Goal: Task Accomplishment & Management: Use online tool/utility

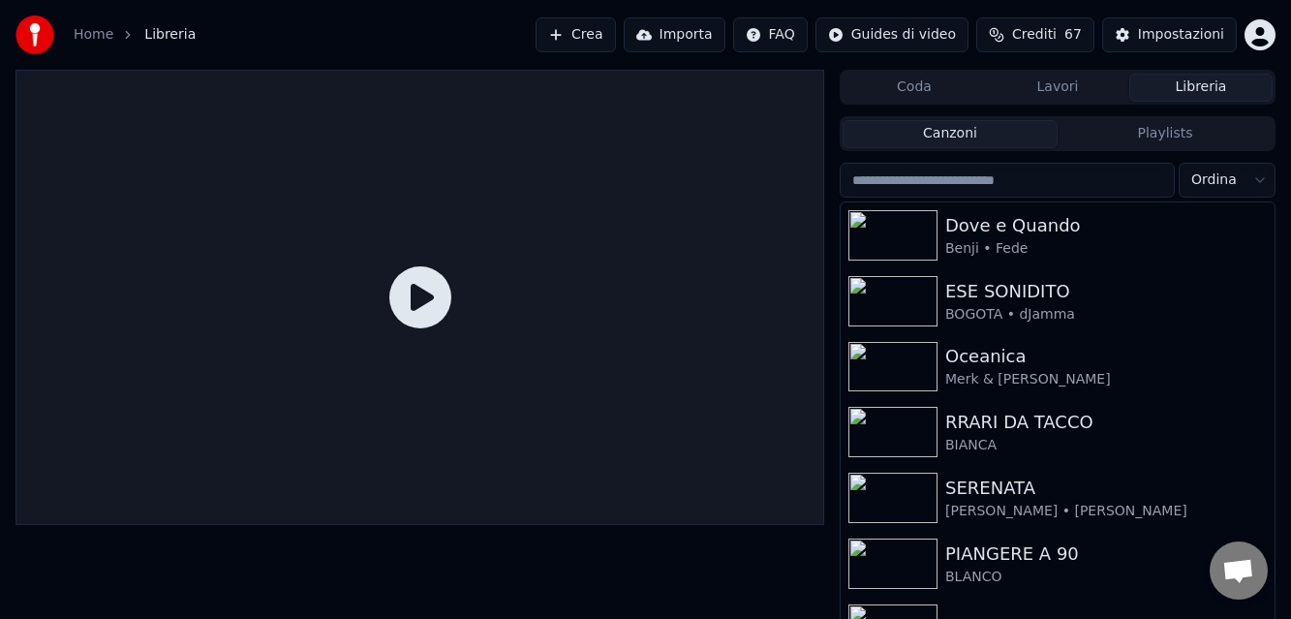
click at [584, 32] on button "Crea" at bounding box center [575, 34] width 79 height 35
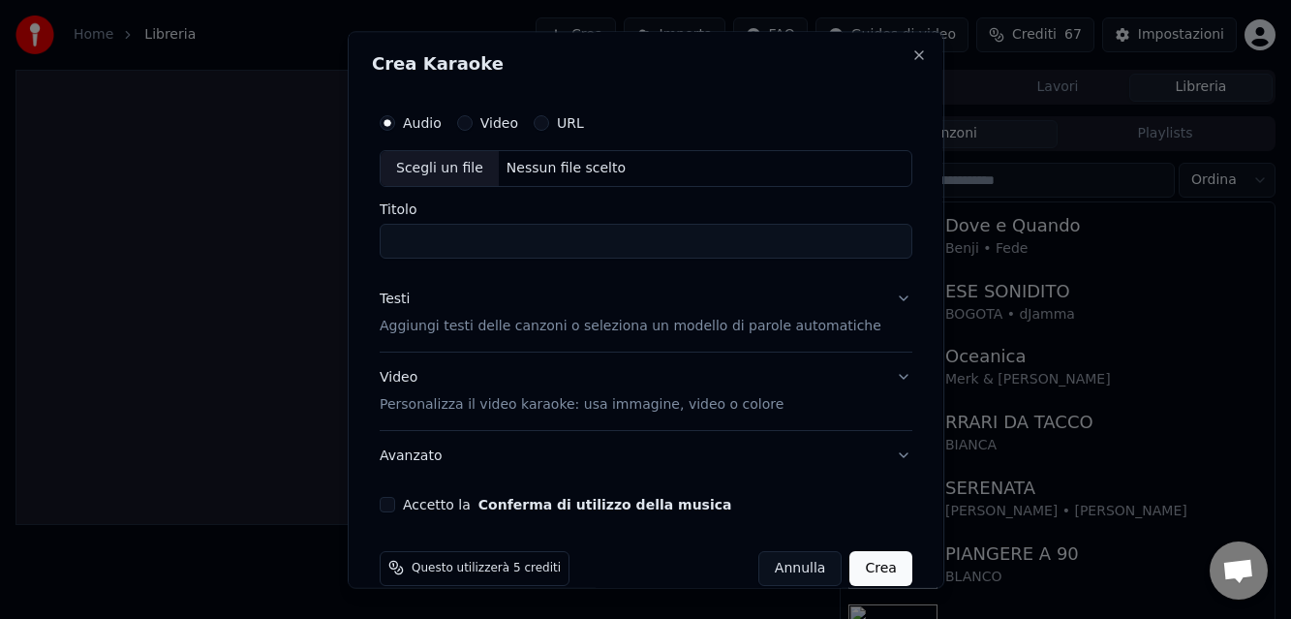
click at [542, 168] on div "Nessun file scelto" at bounding box center [565, 168] width 135 height 19
click at [644, 238] on input "**********" at bounding box center [646, 241] width 533 height 35
type input "**********"
click at [521, 322] on p "Aggiungi testi delle canzoni o seleziona un modello di parole automatiche" at bounding box center [631, 326] width 502 height 19
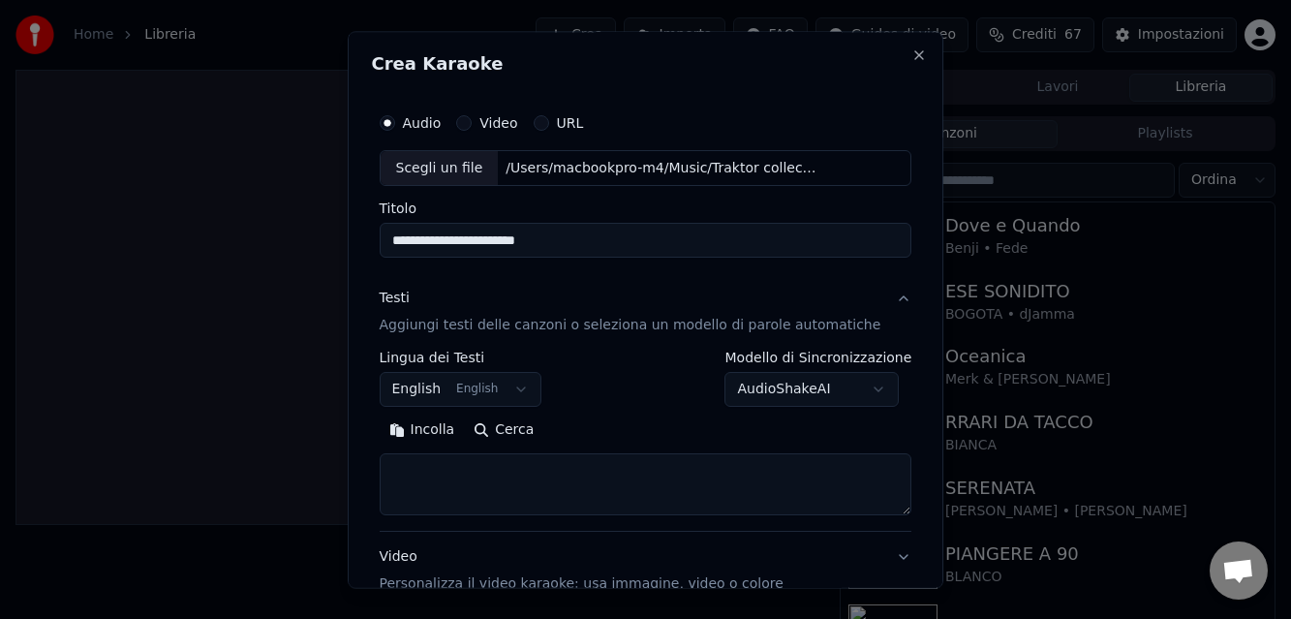
click at [497, 384] on button "English English" at bounding box center [461, 390] width 163 height 35
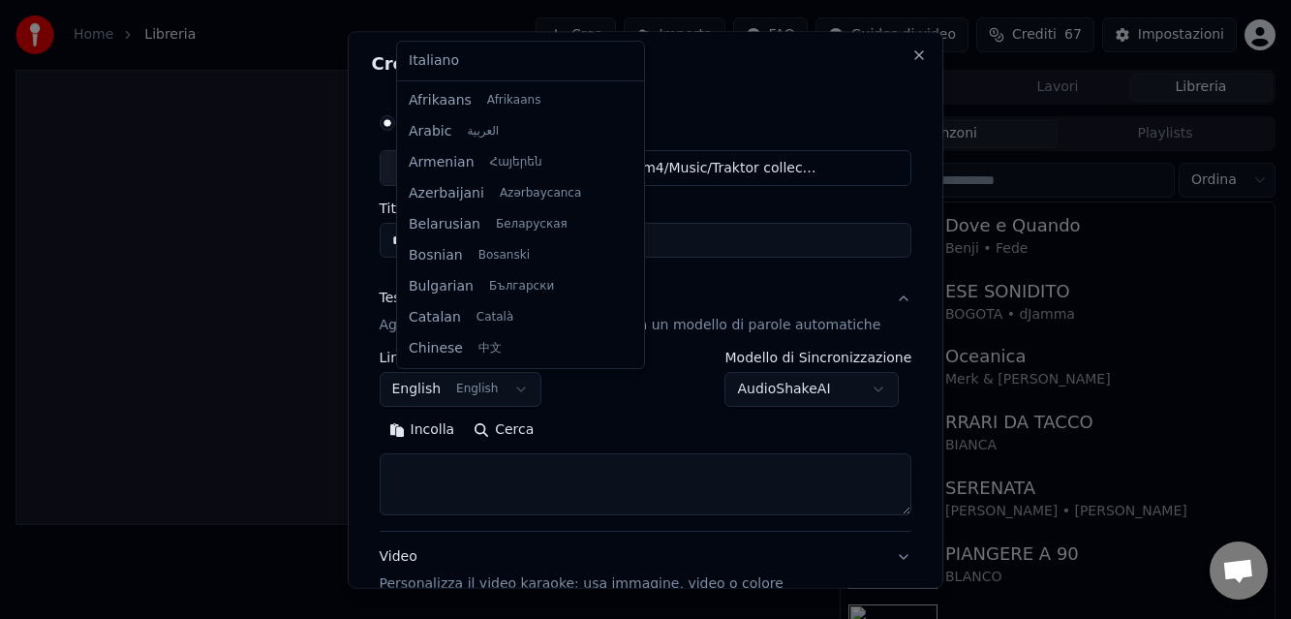
scroll to position [155, 0]
select select "**"
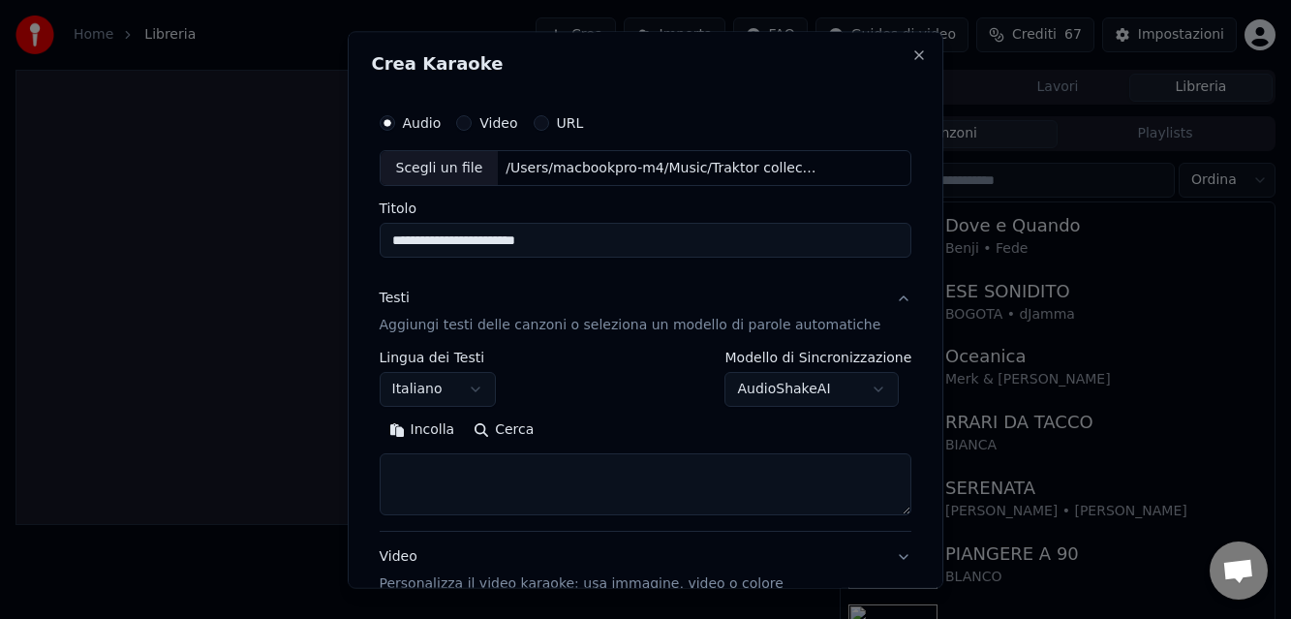
click at [515, 433] on button "Cerca" at bounding box center [503, 431] width 79 height 31
type textarea "**********"
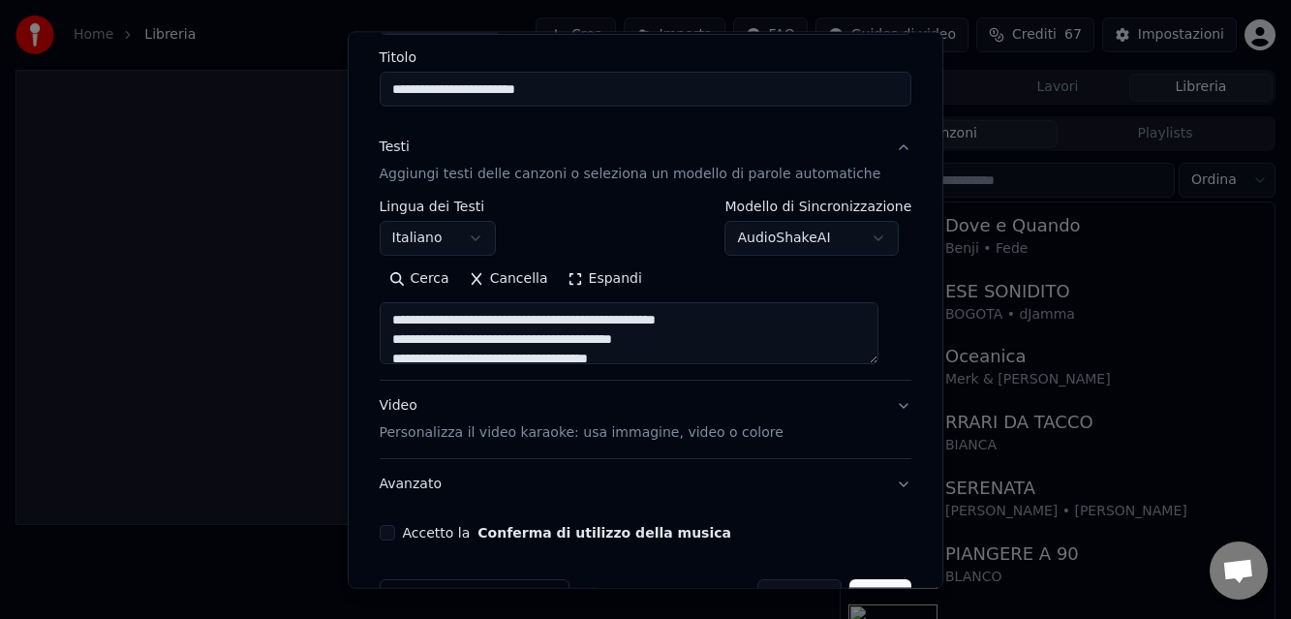
scroll to position [210, 0]
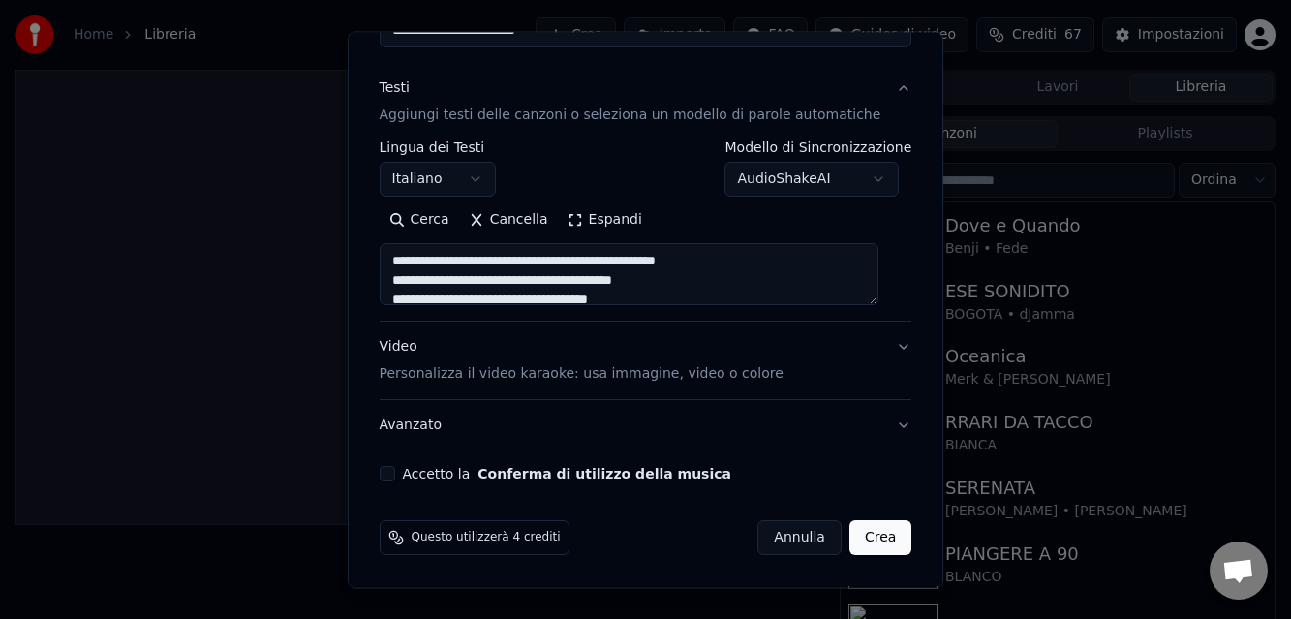
click at [498, 386] on button "Video Personalizza il video karaoke: usa immagine, video o colore" at bounding box center [646, 361] width 533 height 77
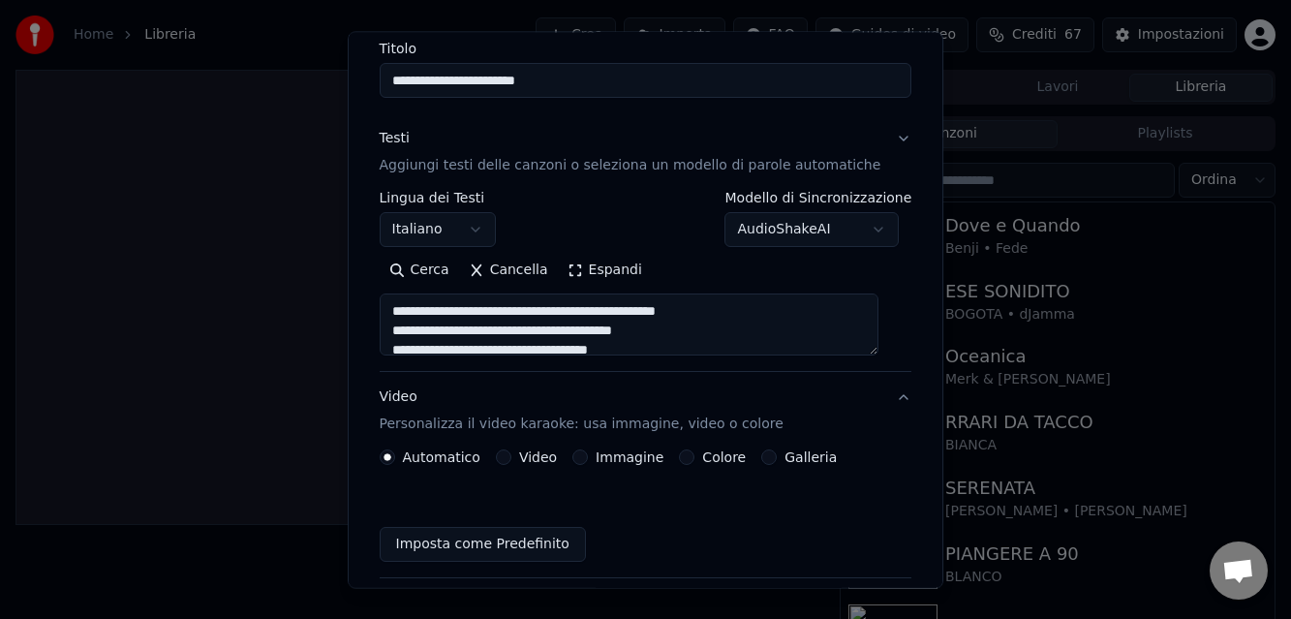
scroll to position [158, 0]
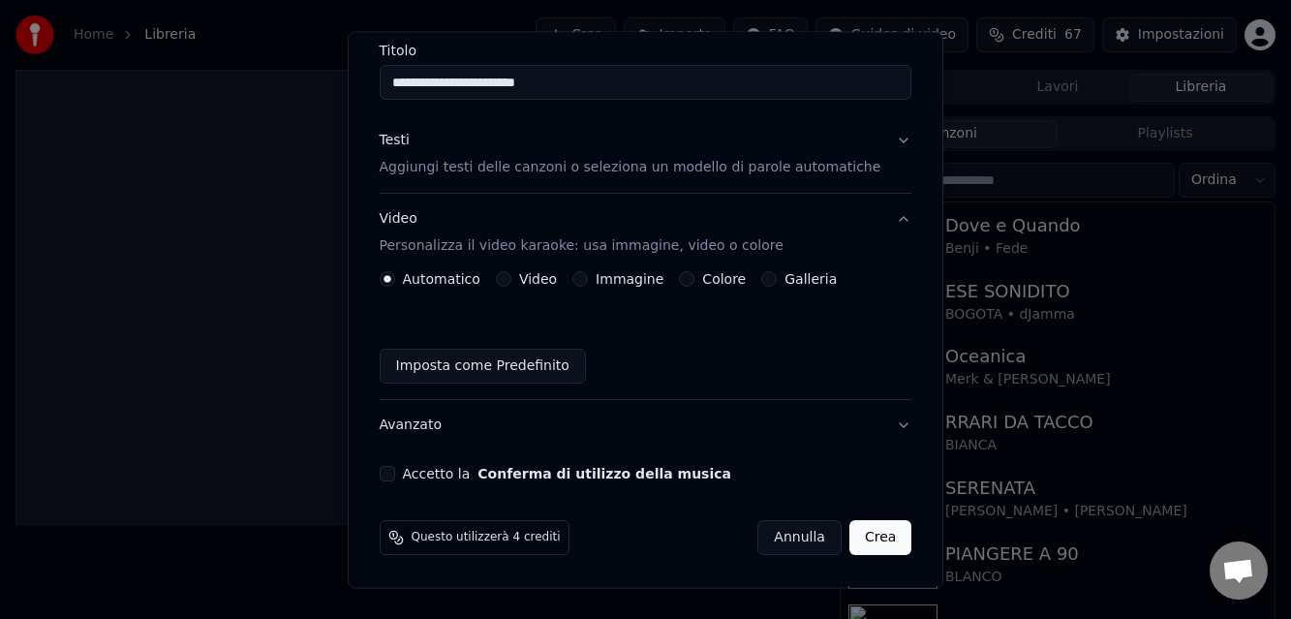
click at [511, 282] on button "Video" at bounding box center [503, 279] width 15 height 15
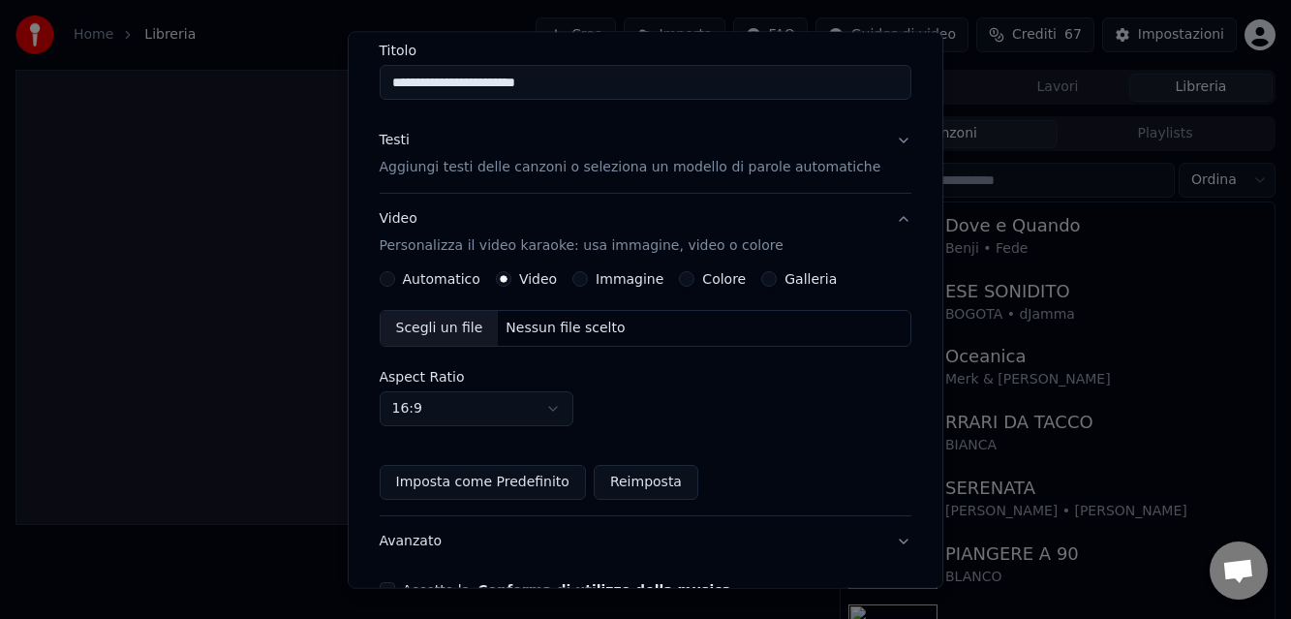
click at [552, 330] on div "Nessun file scelto" at bounding box center [565, 329] width 135 height 19
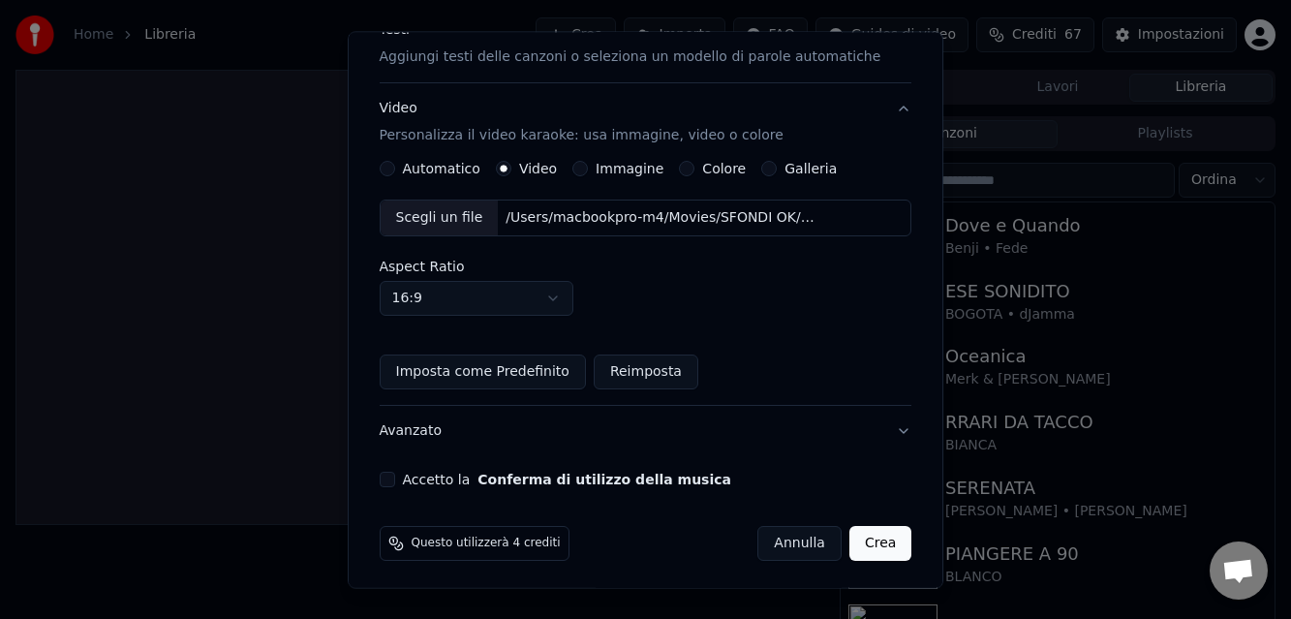
scroll to position [274, 0]
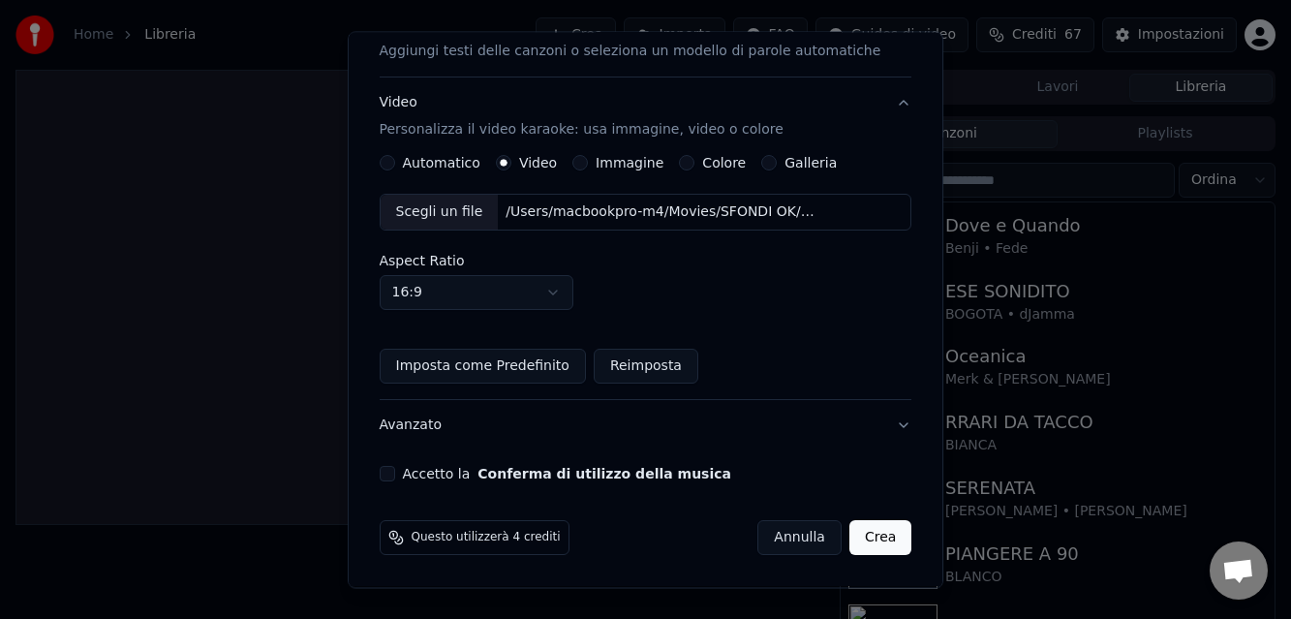
click at [395, 476] on button "Accetto la Conferma di utilizzo della musica" at bounding box center [387, 474] width 15 height 15
click at [864, 548] on button "Crea" at bounding box center [880, 538] width 62 height 35
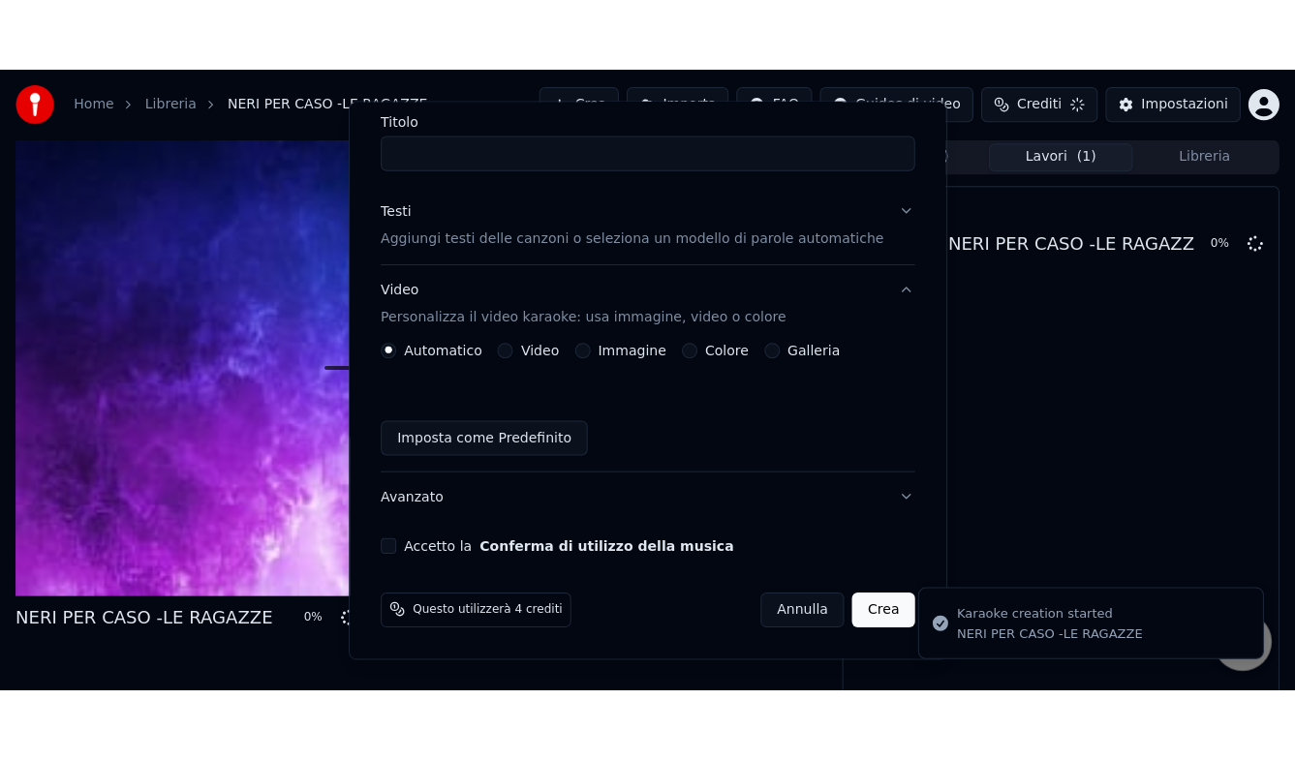
scroll to position [0, 0]
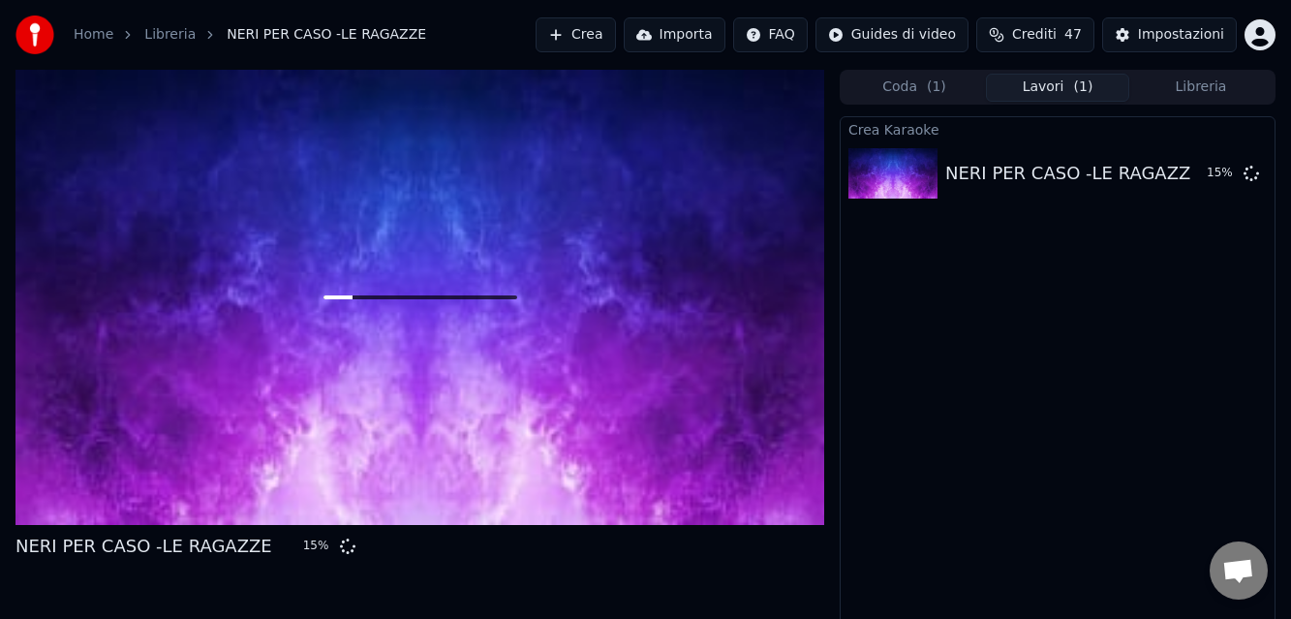
click at [584, 37] on button "Crea" at bounding box center [575, 34] width 79 height 35
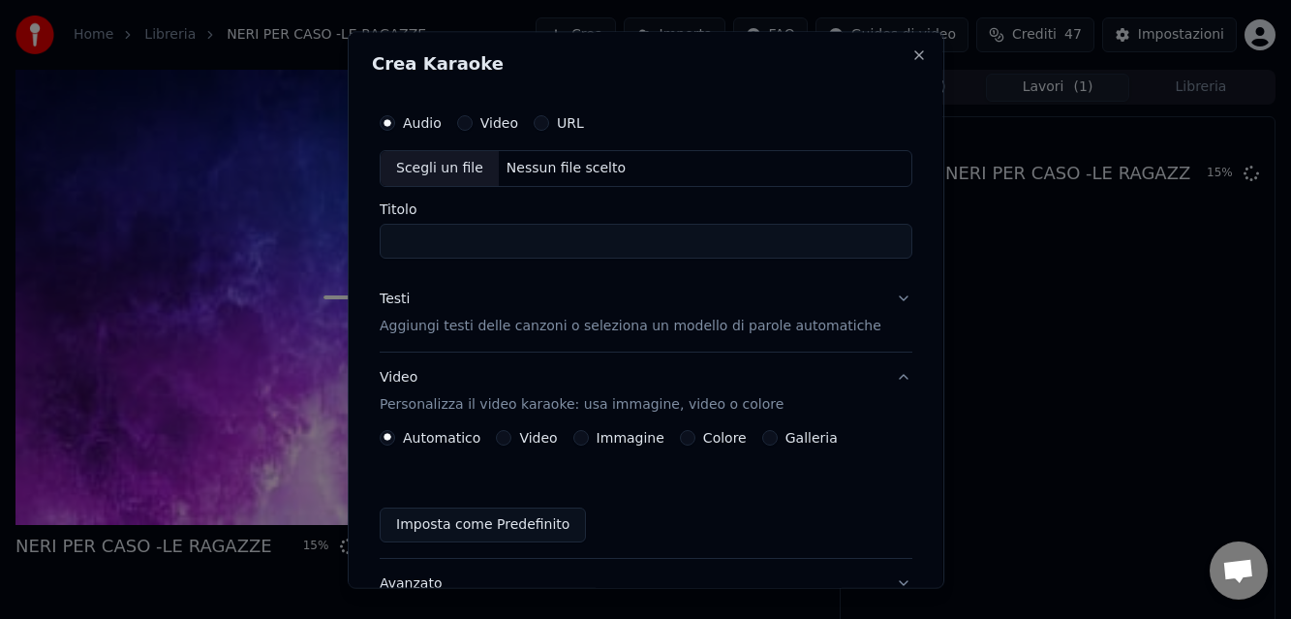
click at [472, 121] on button "Video" at bounding box center [463, 122] width 15 height 15
click at [395, 125] on button "Audio" at bounding box center [387, 122] width 15 height 15
click at [546, 170] on div "Nessun file scelto" at bounding box center [565, 168] width 135 height 19
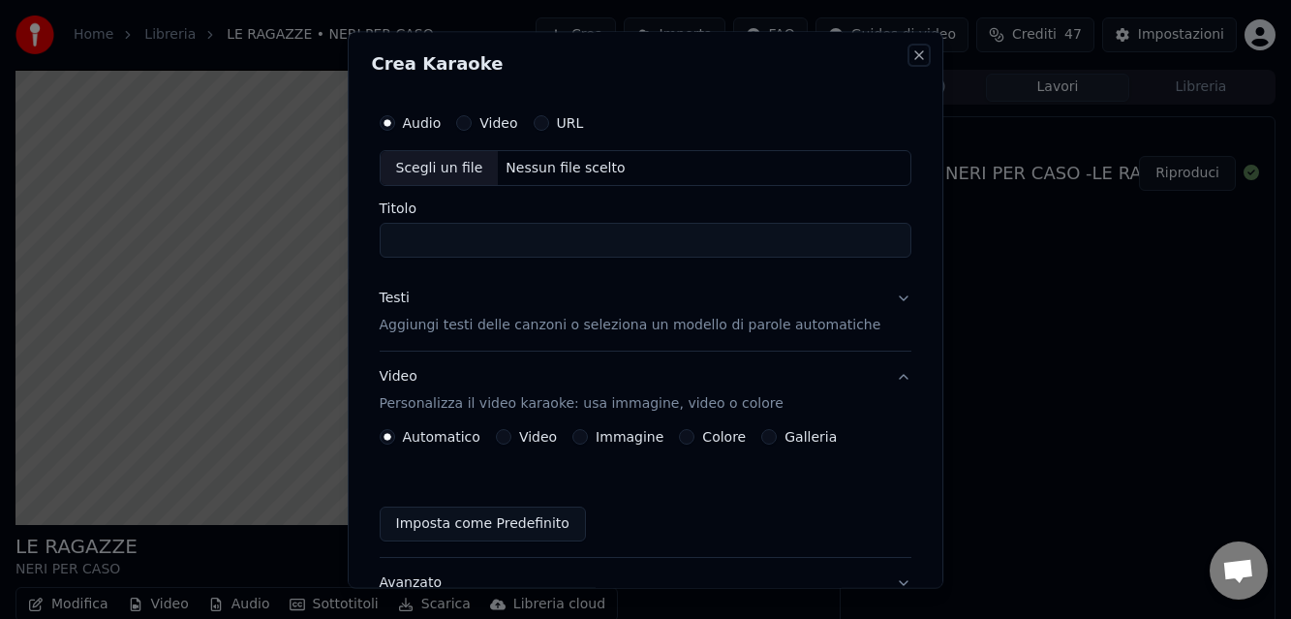
click at [911, 53] on button "Close" at bounding box center [918, 54] width 15 height 15
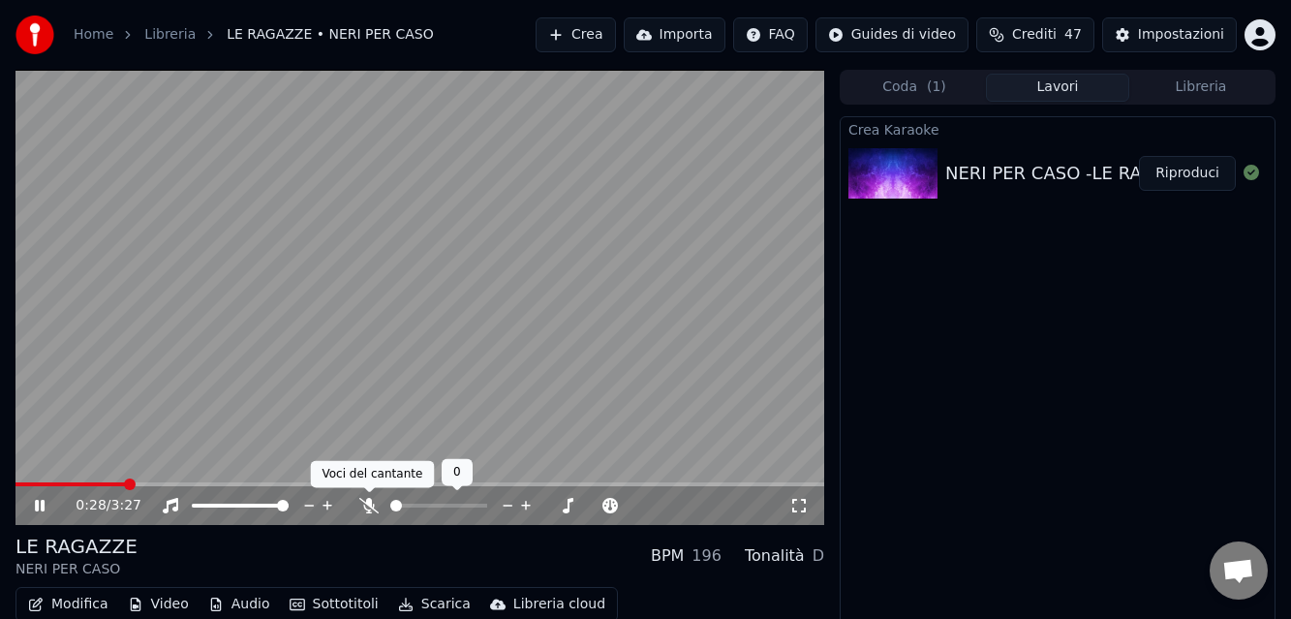
click at [372, 499] on icon at bounding box center [368, 505] width 19 height 15
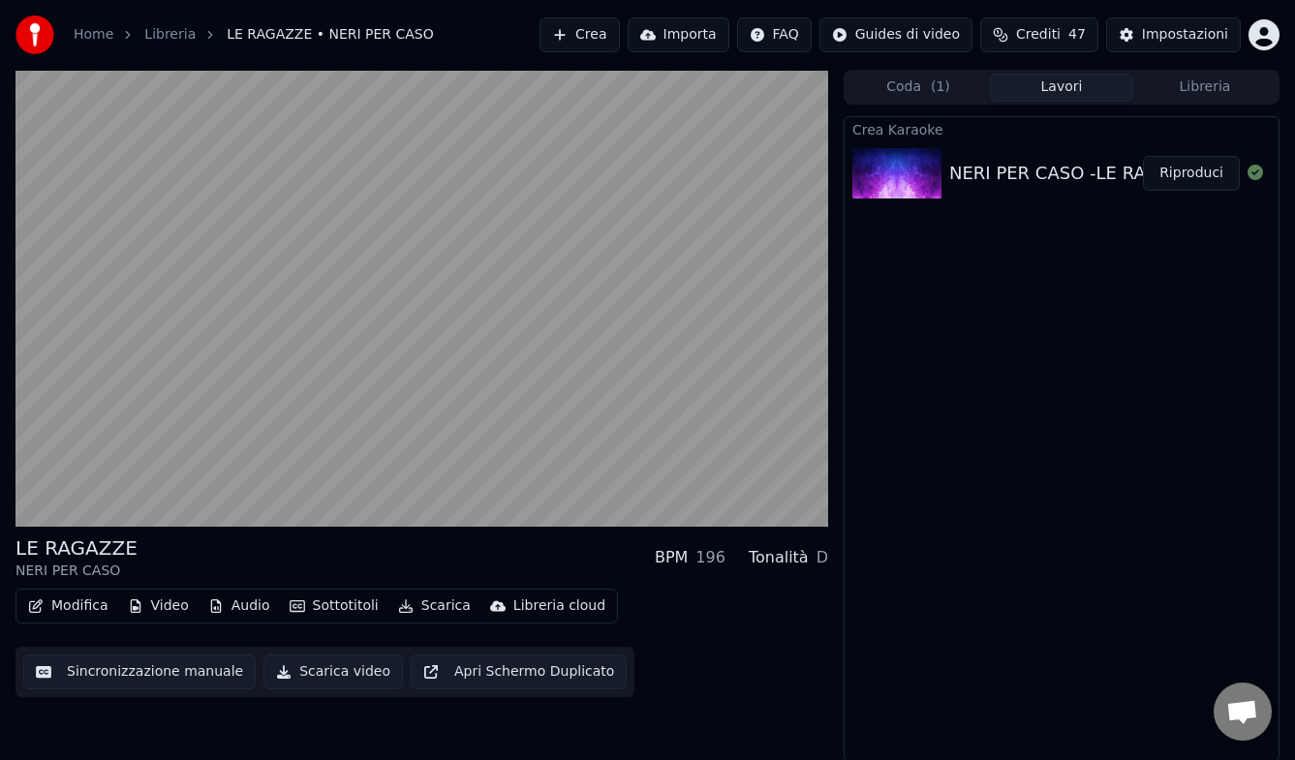
click at [330, 608] on button "Sottotitoli" at bounding box center [334, 606] width 105 height 27
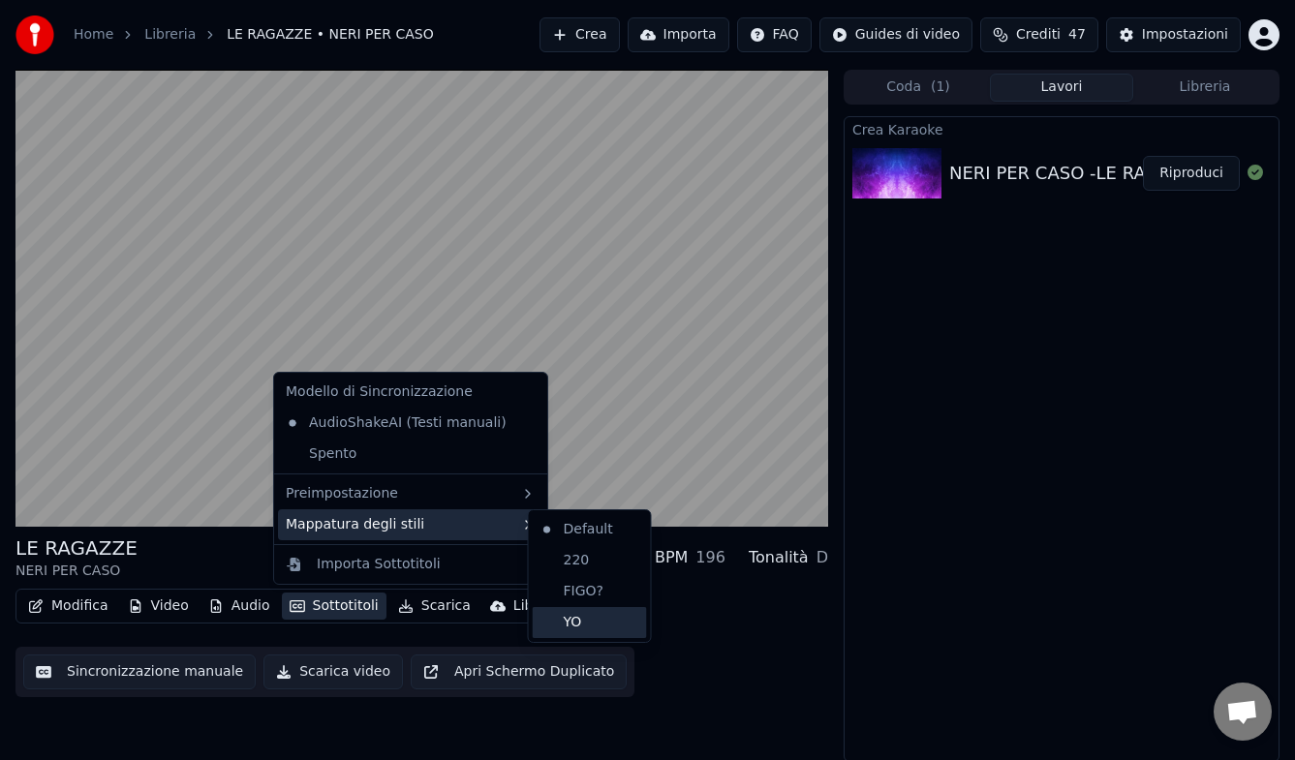
click at [552, 617] on div "YO" at bounding box center [590, 622] width 114 height 31
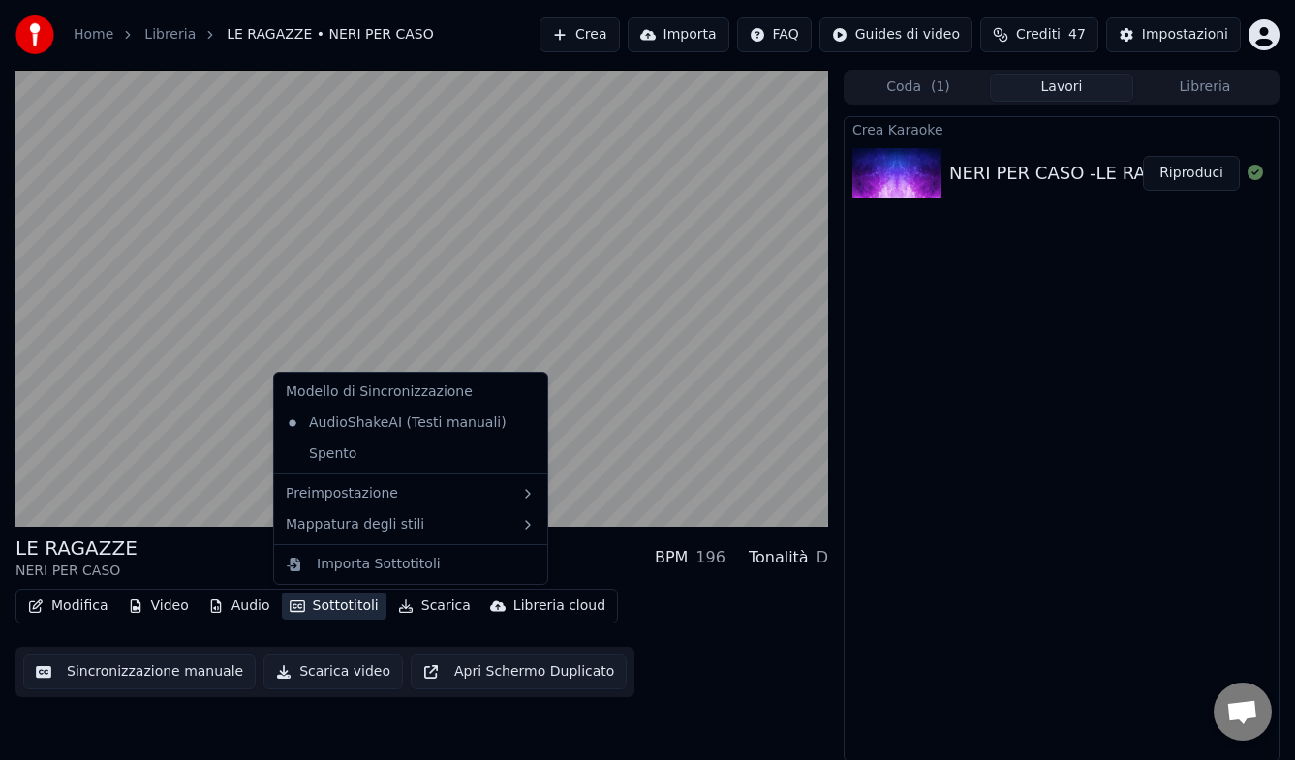
click at [329, 603] on button "Sottotitoli" at bounding box center [334, 606] width 105 height 27
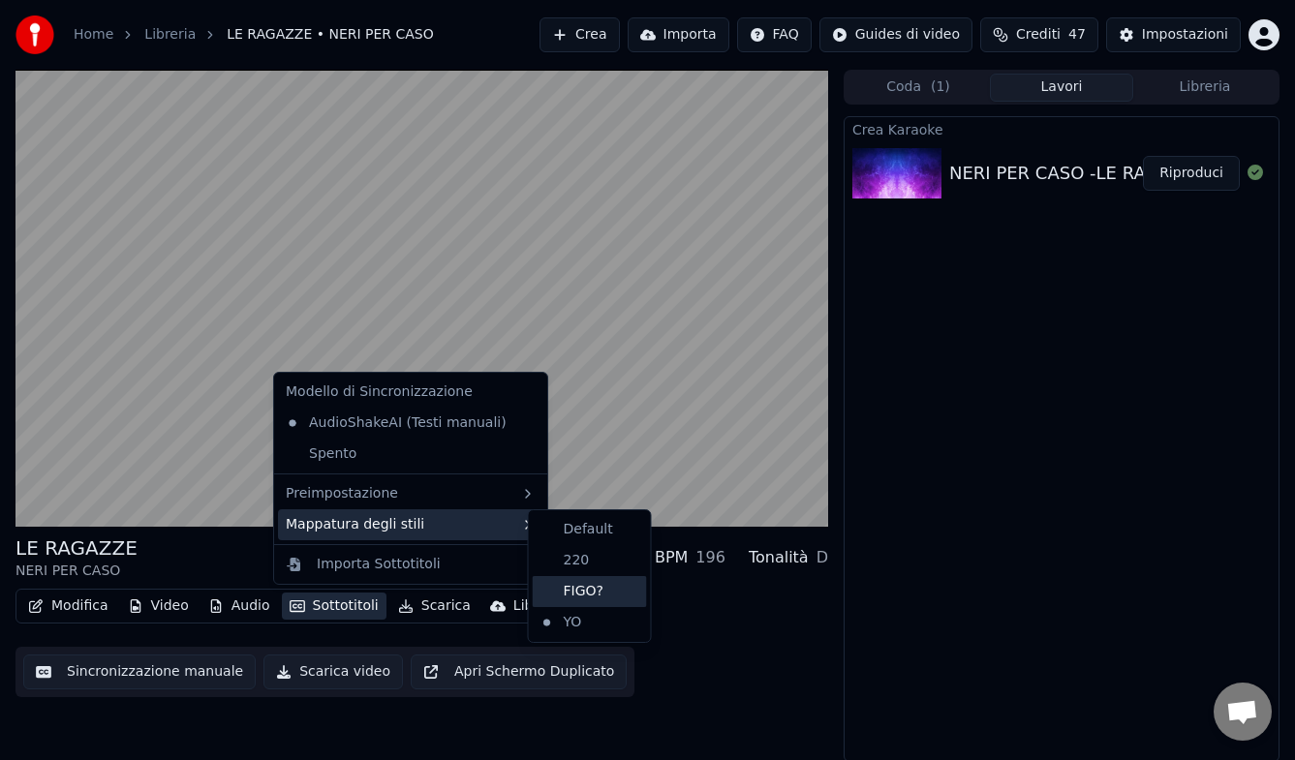
click at [579, 596] on div "FIGO?" at bounding box center [590, 591] width 114 height 31
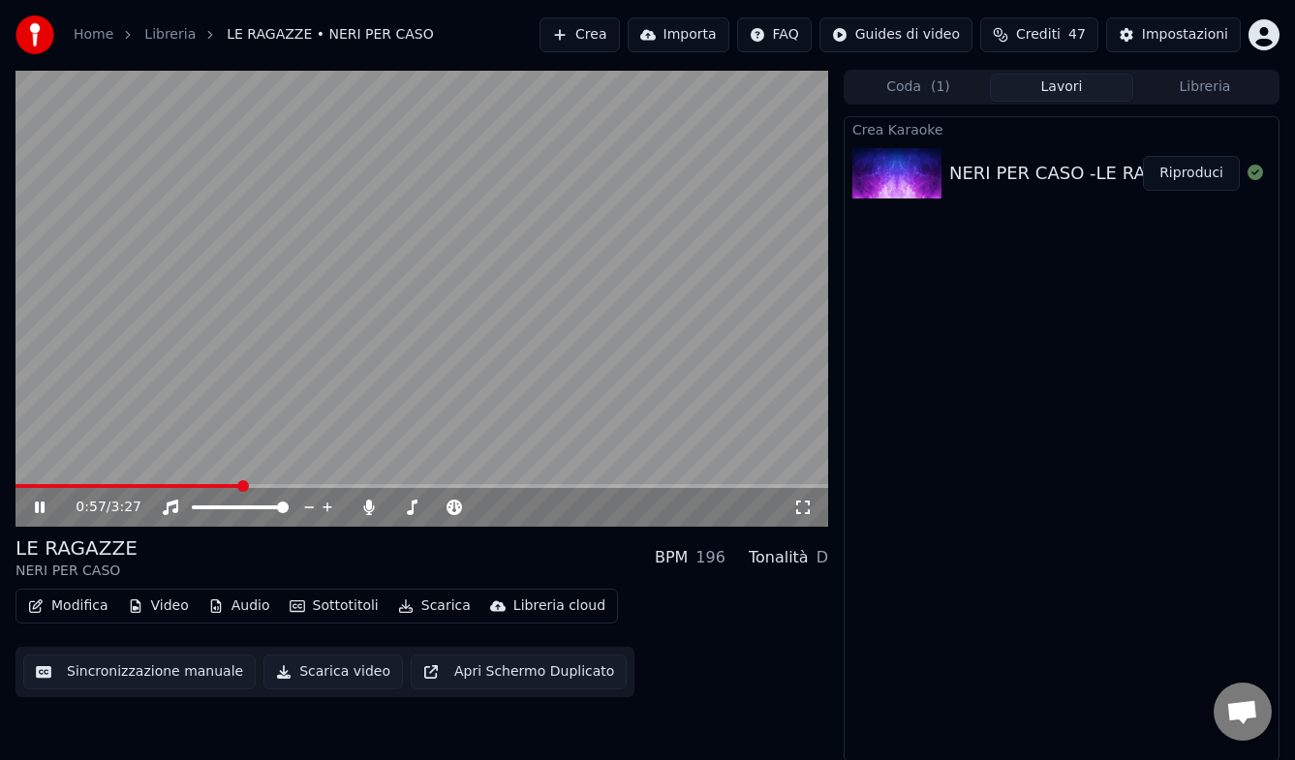
click at [40, 506] on icon at bounding box center [53, 507] width 45 height 15
click at [1173, 36] on div "Impostazioni" at bounding box center [1185, 34] width 86 height 19
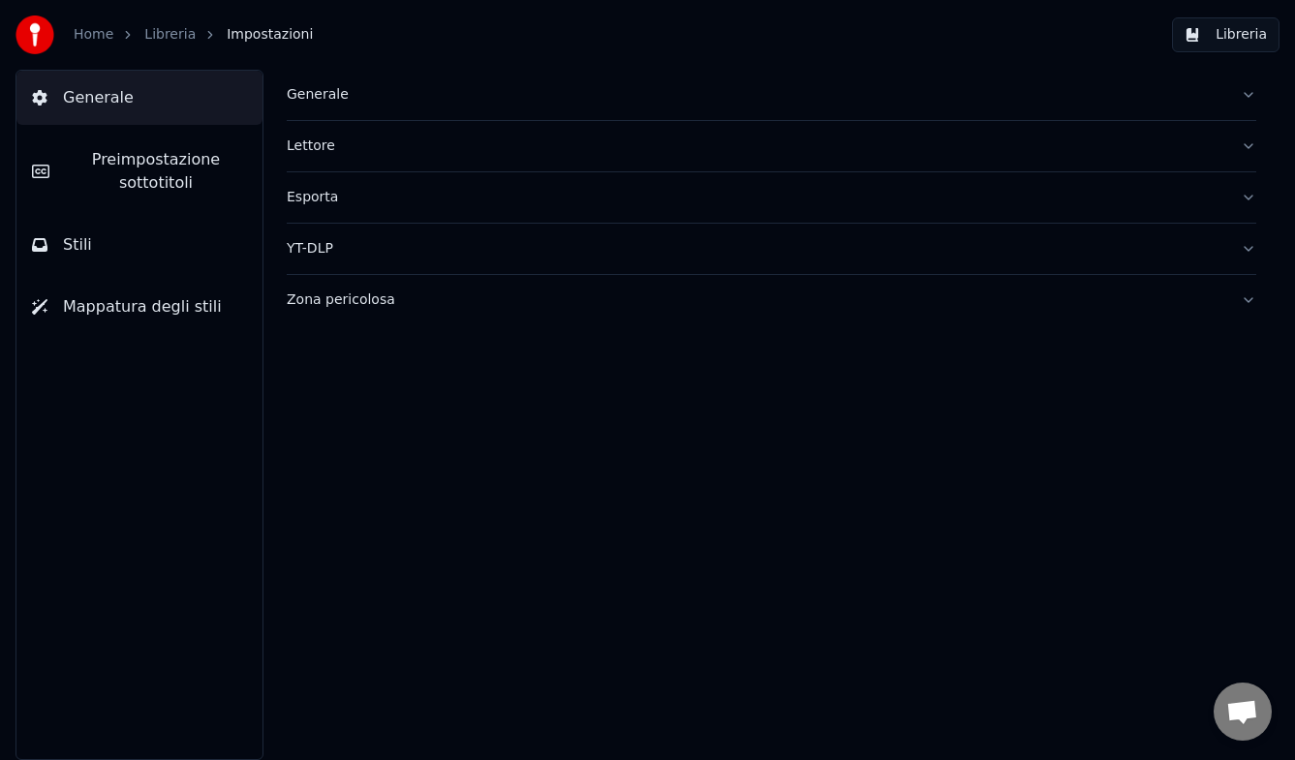
click at [72, 238] on span "Stili" at bounding box center [77, 244] width 29 height 23
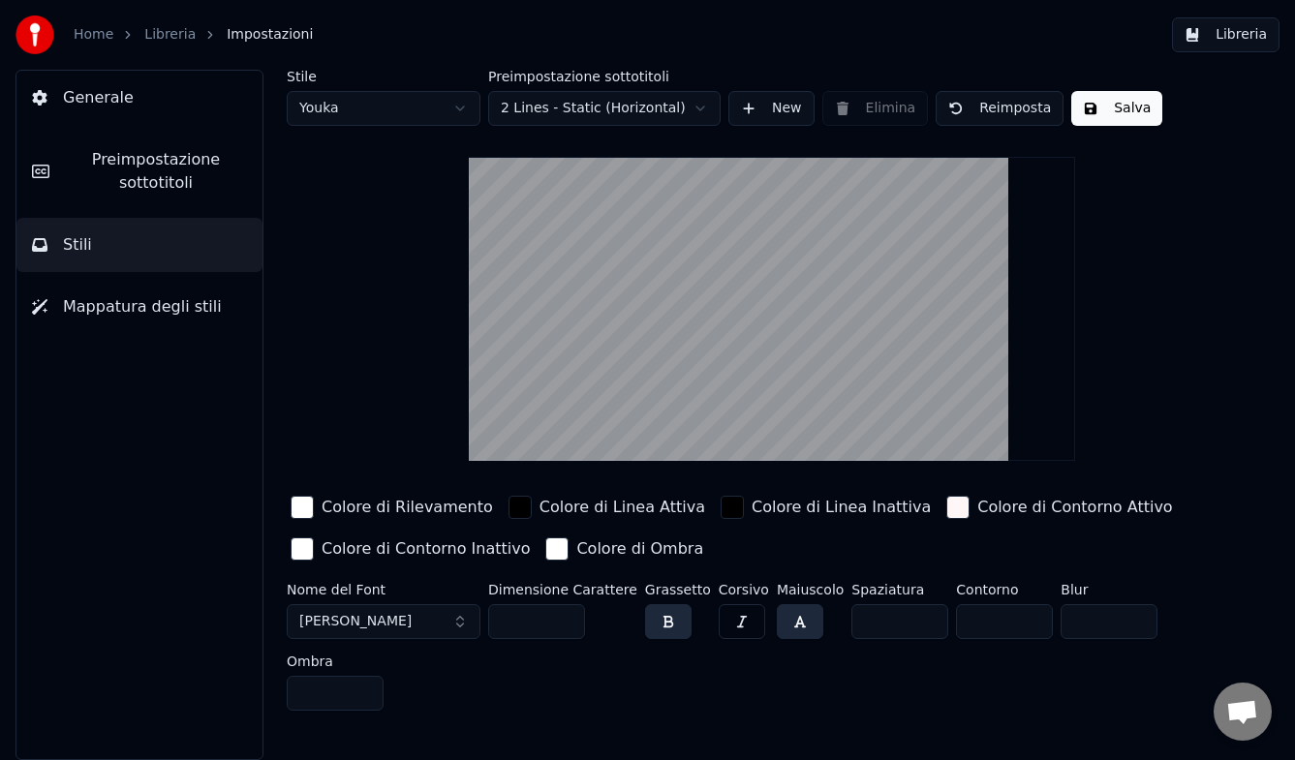
click at [437, 104] on html "Home Libreria Impostazioni Libreria Generale Preimpostazione sottotitoli Stili …" at bounding box center [647, 380] width 1295 height 760
type input "***"
type input "*"
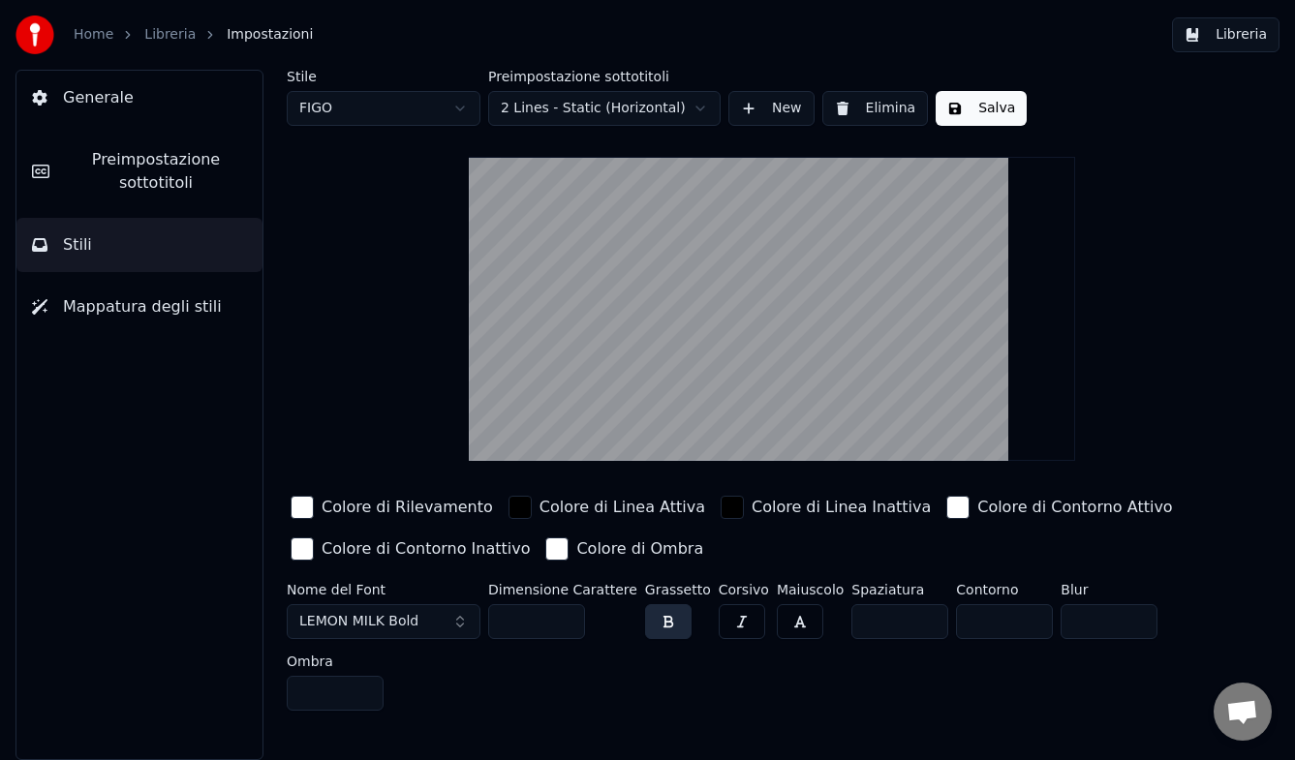
click at [305, 508] on div "button" at bounding box center [302, 507] width 23 height 23
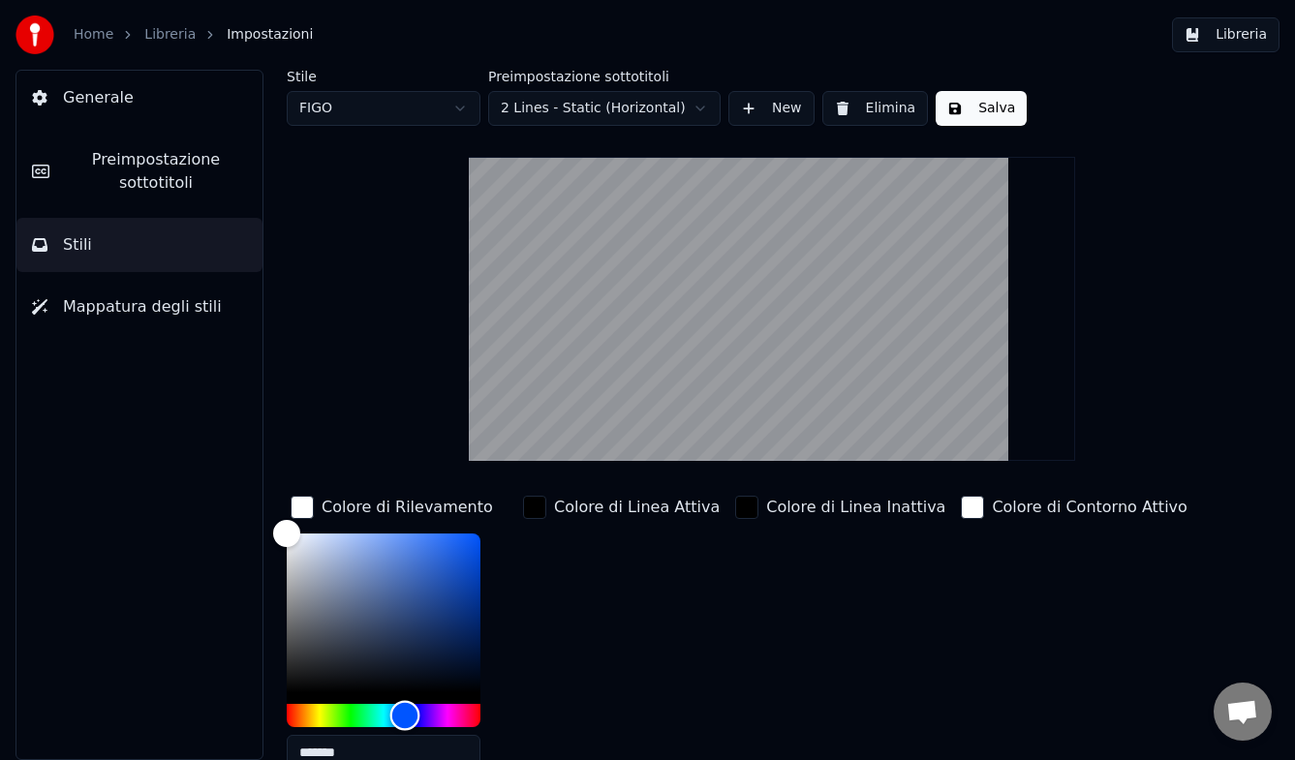
click at [405, 618] on div "Hue" at bounding box center [384, 715] width 194 height 23
click at [419, 539] on div "Color" at bounding box center [384, 613] width 194 height 159
drag, startPoint x: 419, startPoint y: 539, endPoint x: 437, endPoint y: 539, distance: 17.4
click at [437, 539] on div "Color" at bounding box center [437, 540] width 30 height 30
click at [420, 410] on div "Stile FIGO Preimpostazione sottotitoli 2 Lines - Static (Horizontal) New Elimin…" at bounding box center [772, 524] width 970 height 909
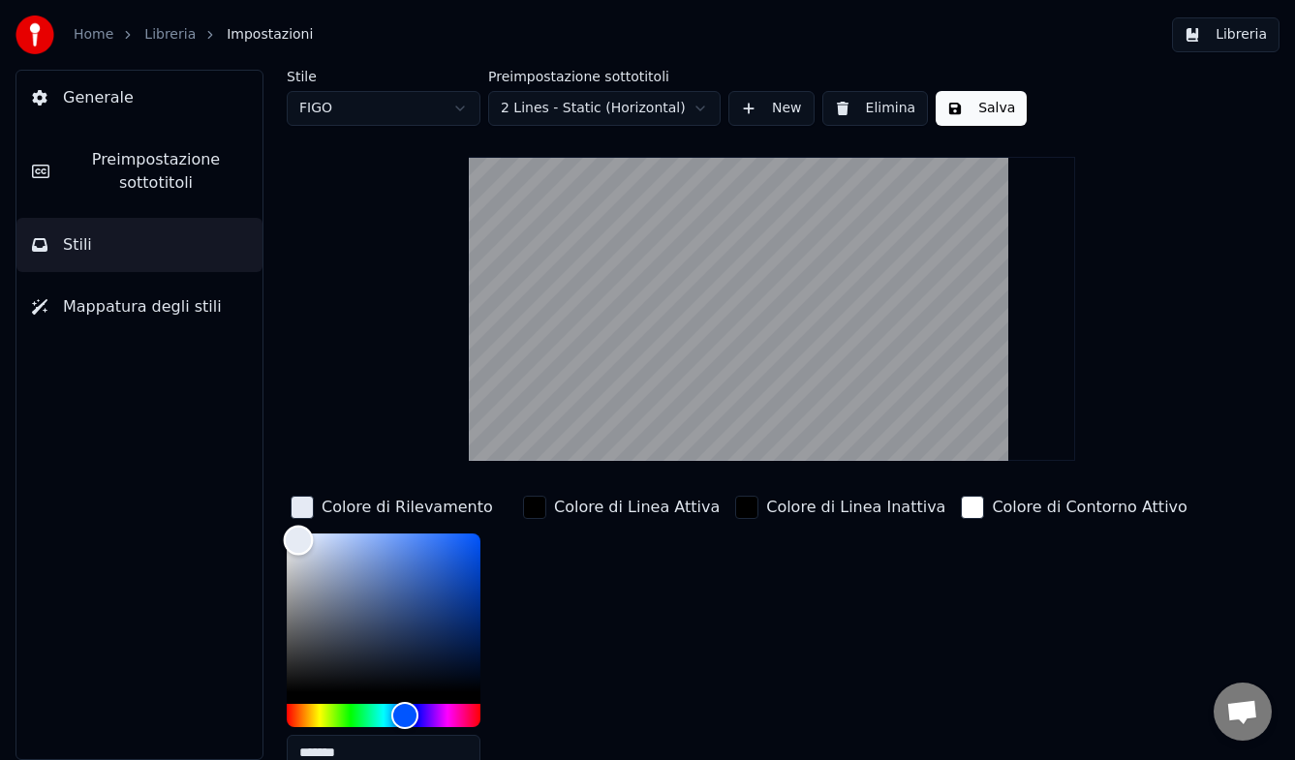
type input "*******"
drag, startPoint x: 298, startPoint y: 540, endPoint x: 277, endPoint y: 524, distance: 26.3
click at [287, 534] on div "Color" at bounding box center [384, 613] width 194 height 159
click at [770, 101] on button "New" at bounding box center [771, 108] width 86 height 35
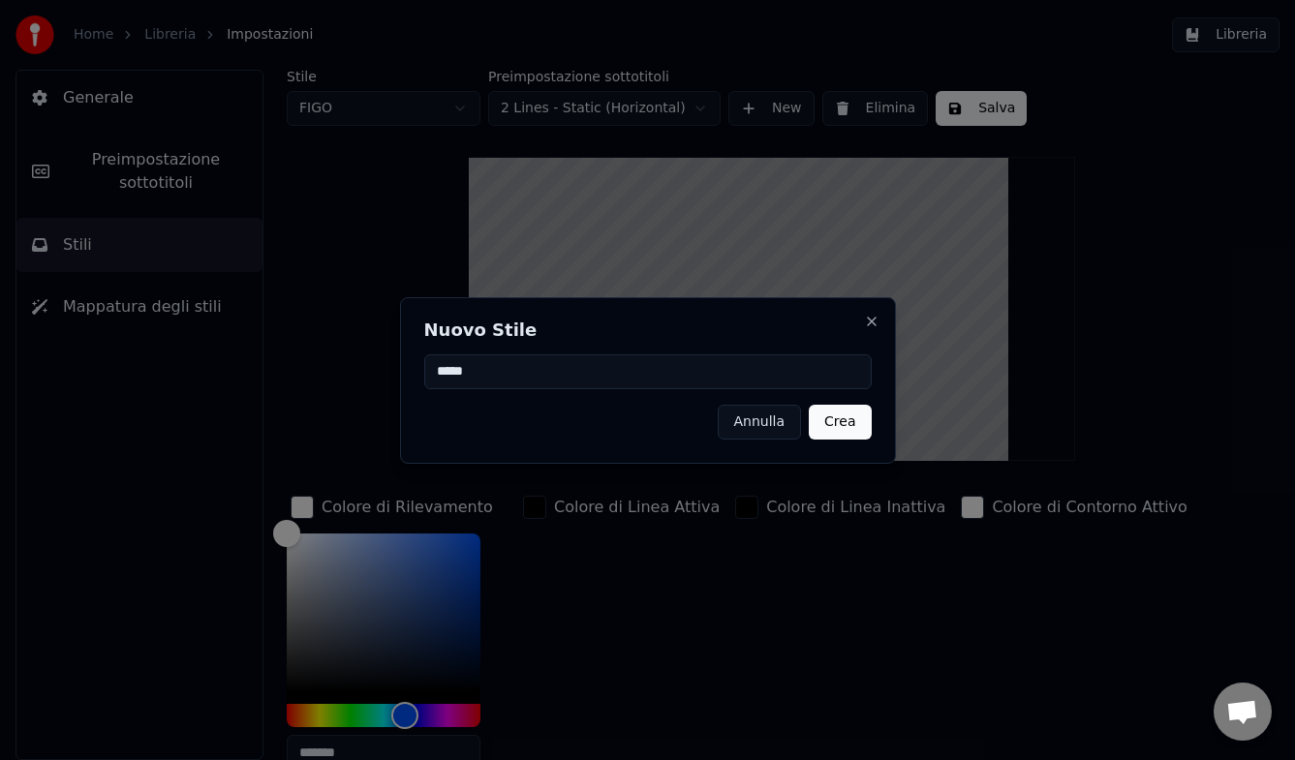
type input "*****"
click at [833, 429] on button "Crea" at bounding box center [840, 422] width 62 height 35
type input "**"
type input "*"
type input "*******"
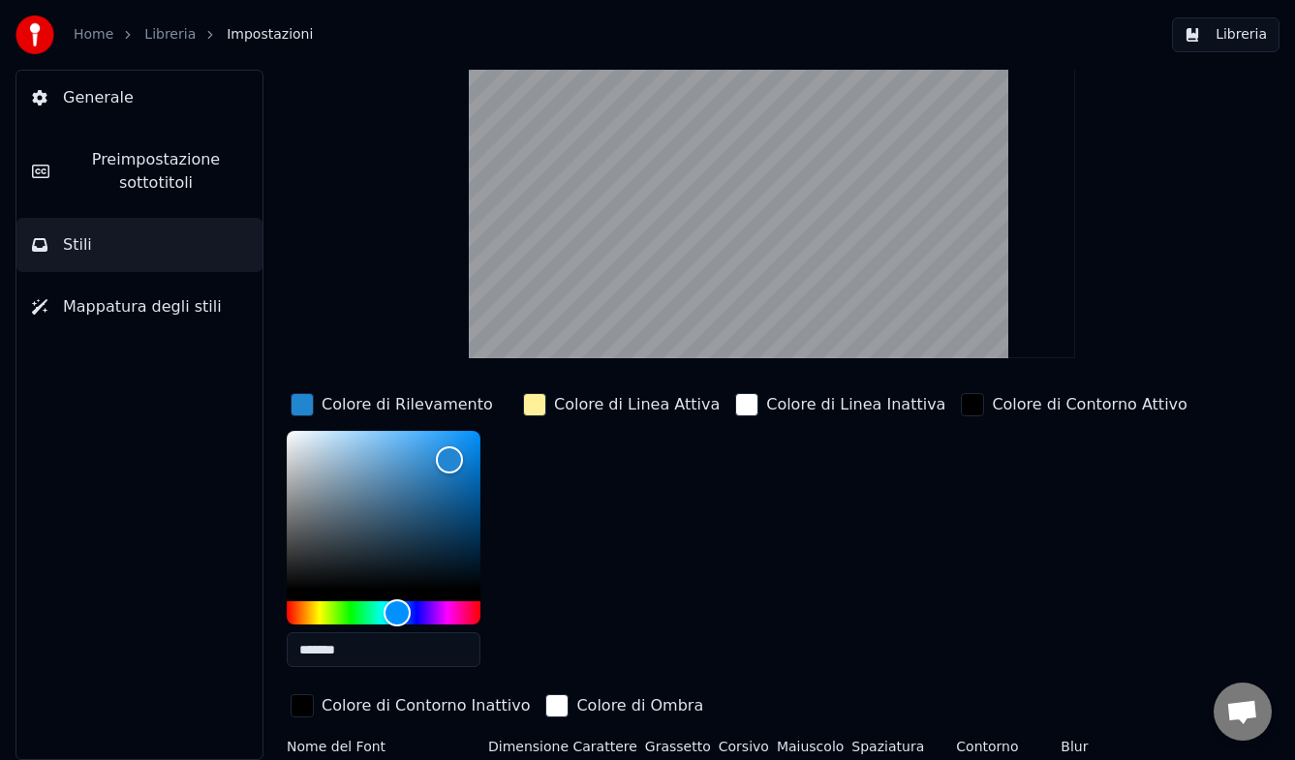
scroll to position [216, 0]
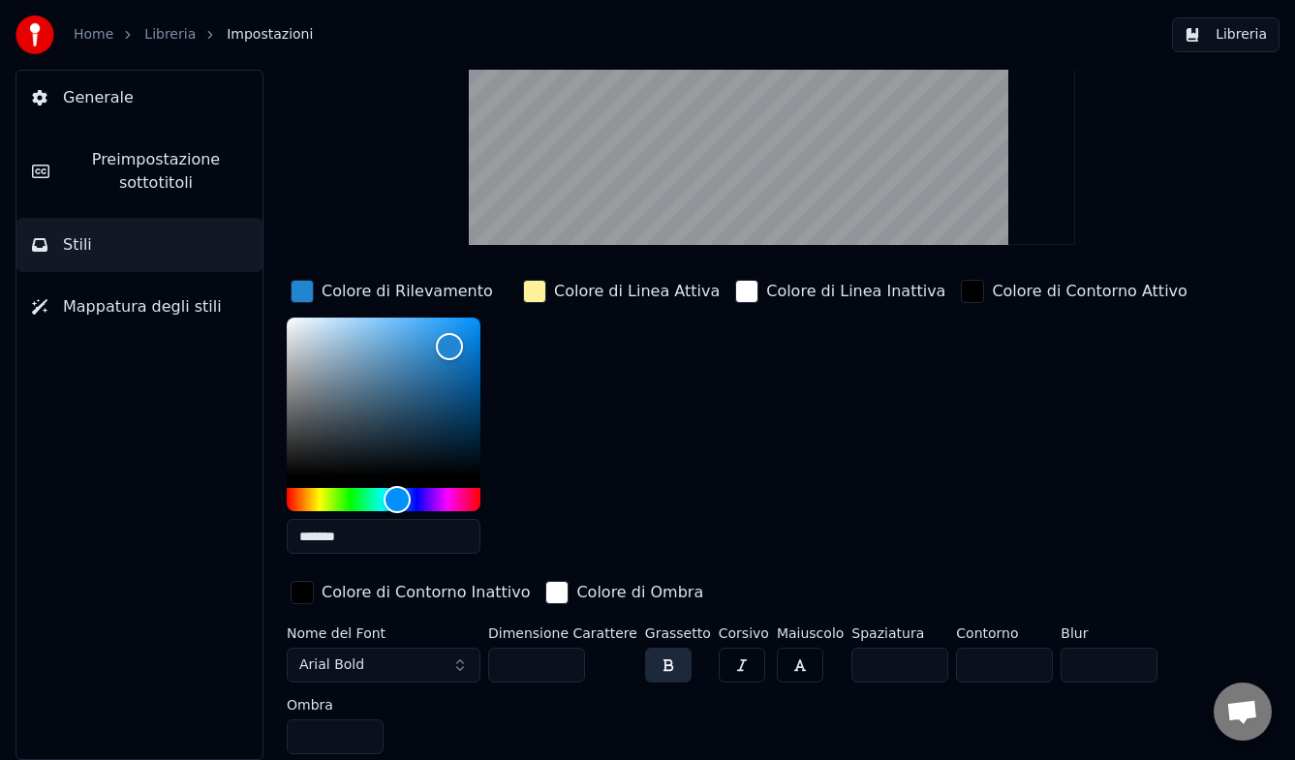
click at [363, 618] on button "Arial Bold" at bounding box center [384, 665] width 194 height 35
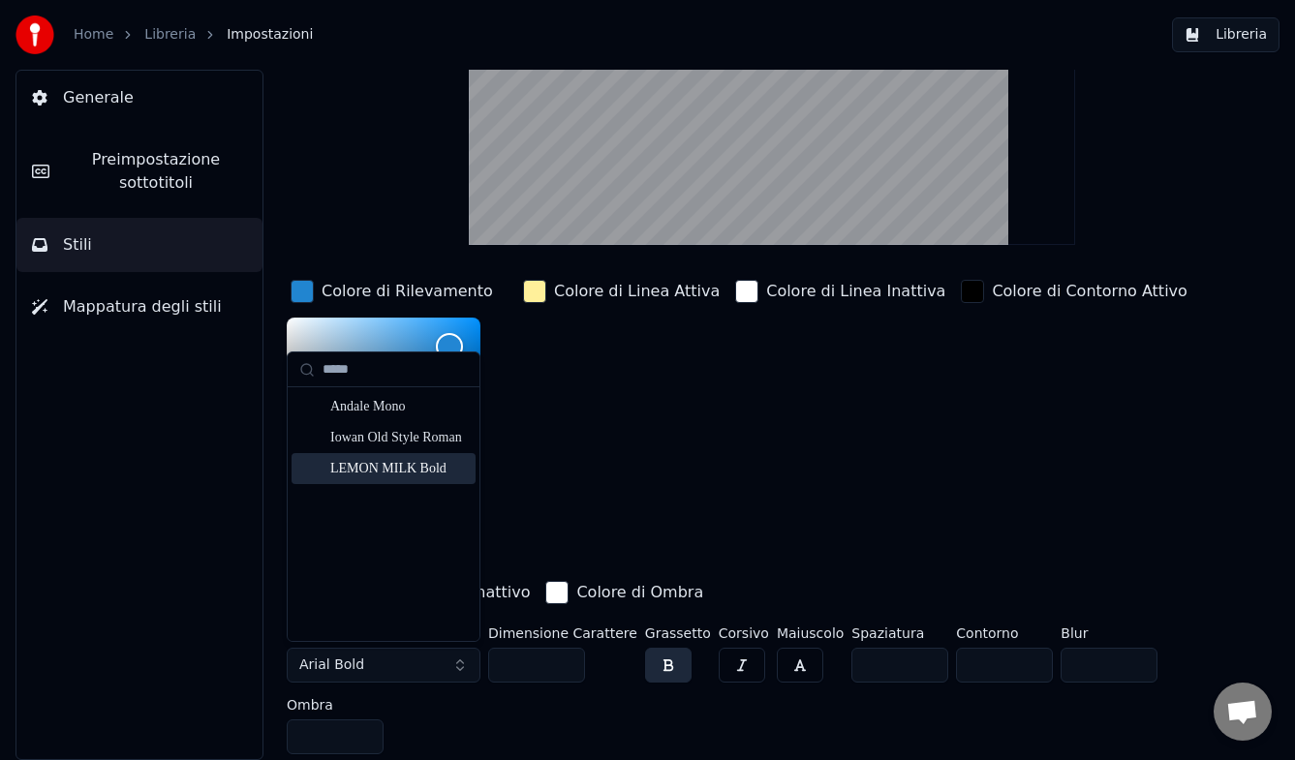
type input "*****"
click at [353, 467] on div "LEMON MILK Bold" at bounding box center [399, 468] width 138 height 19
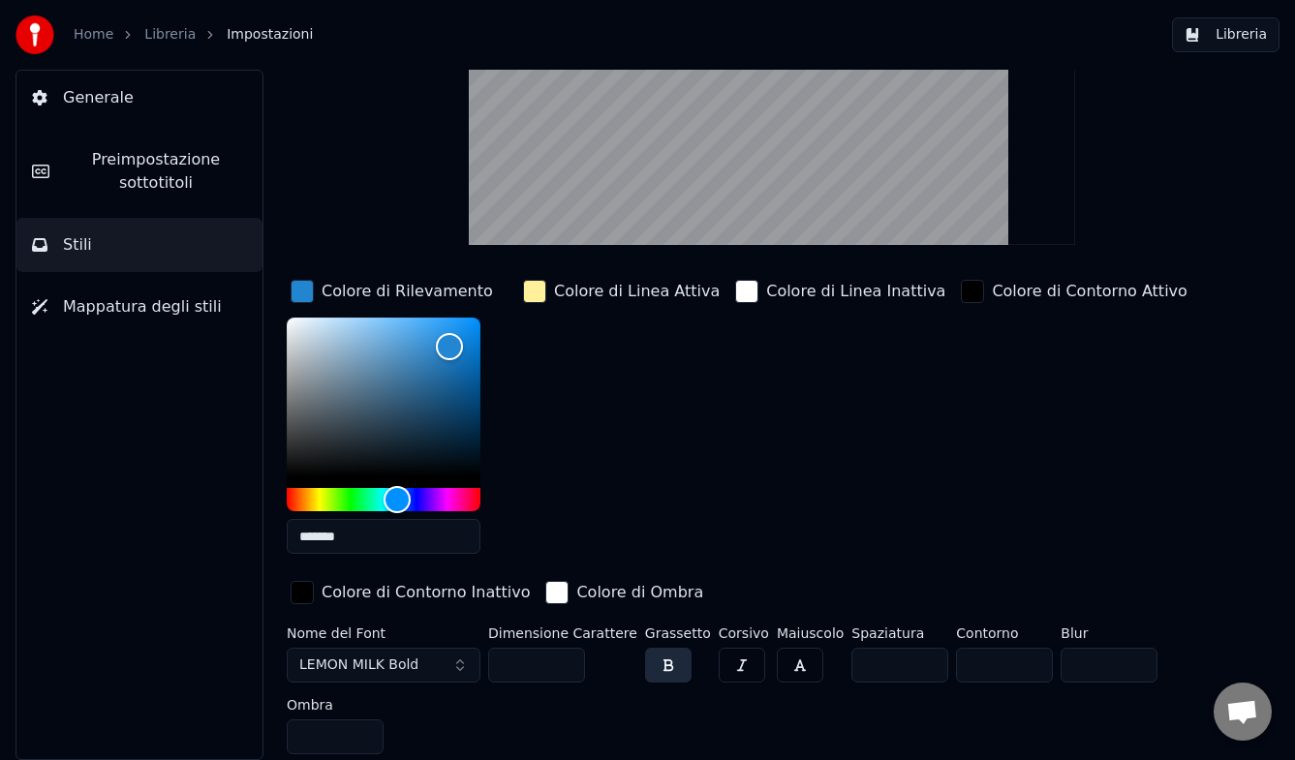
drag, startPoint x: 523, startPoint y: 665, endPoint x: 491, endPoint y: 661, distance: 32.3
click at [491, 618] on input "**" at bounding box center [536, 665] width 97 height 35
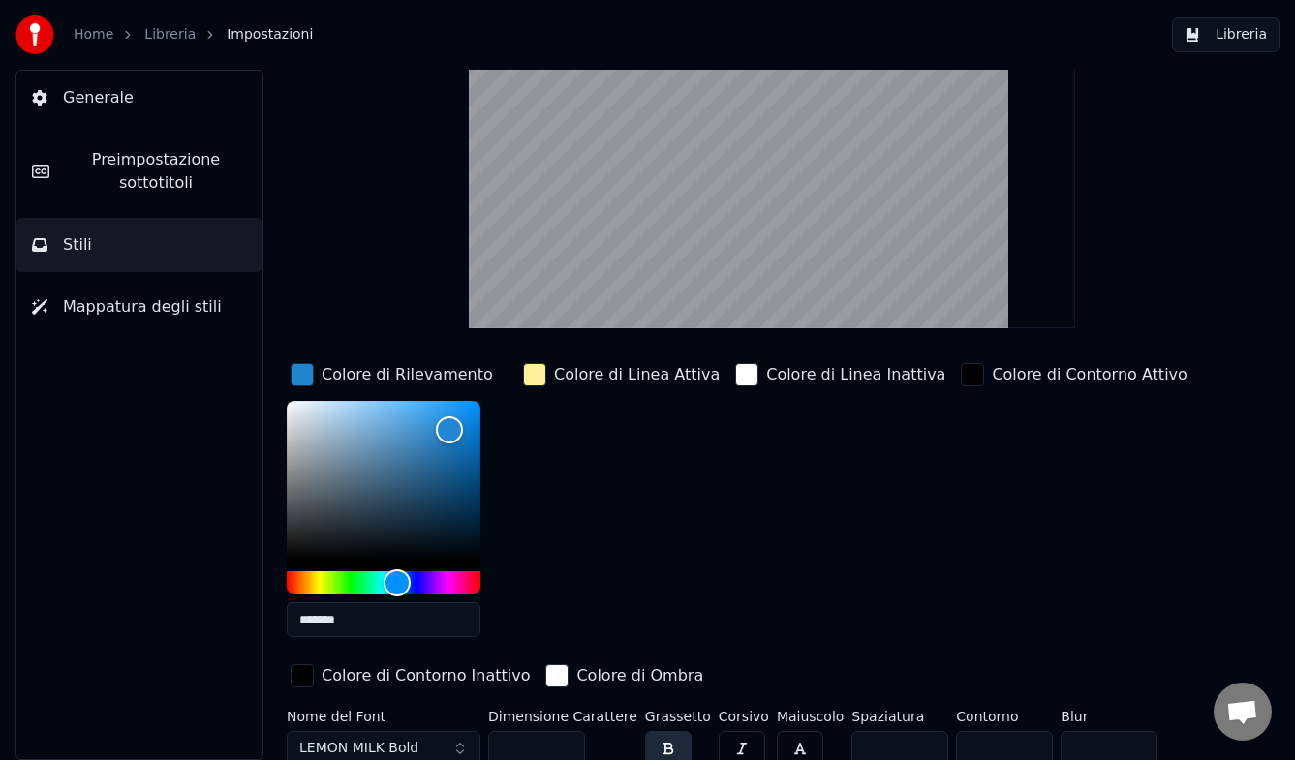
scroll to position [130, 0]
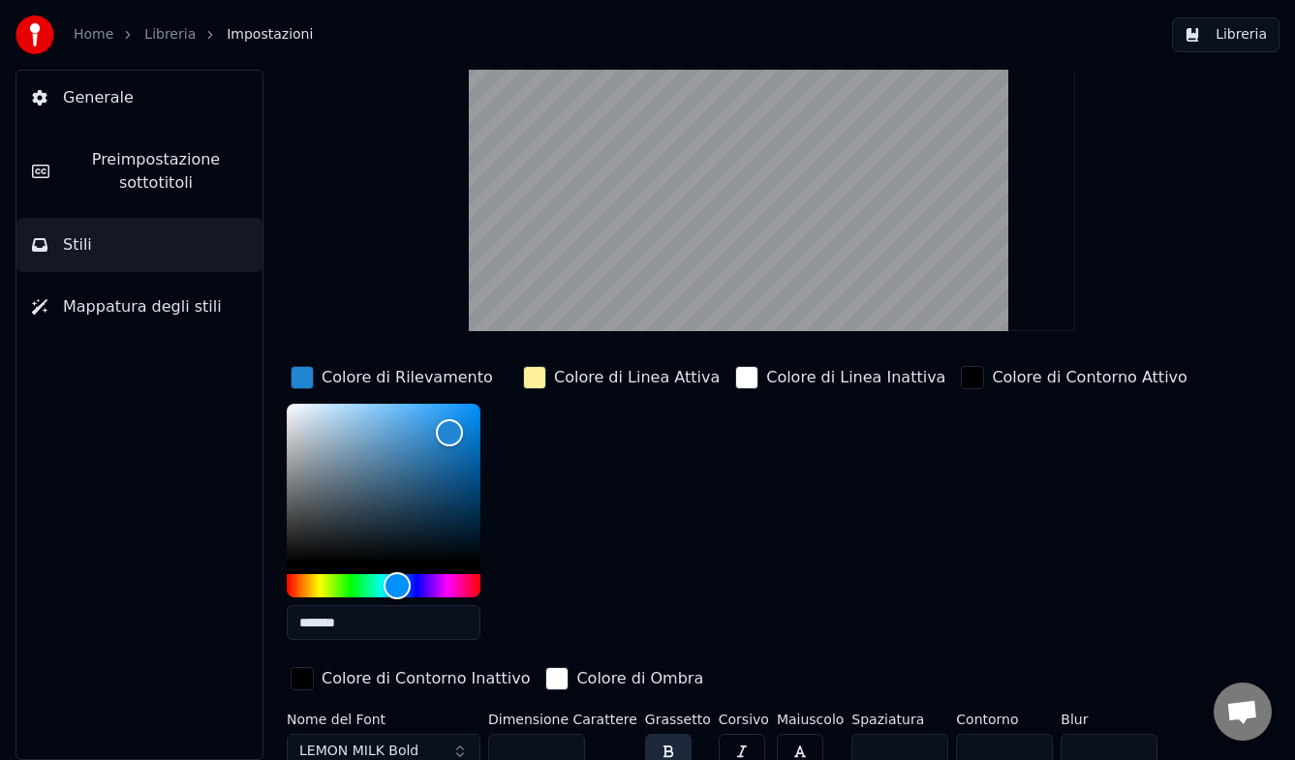
type input "***"
click at [534, 374] on div "button" at bounding box center [534, 377] width 23 height 23
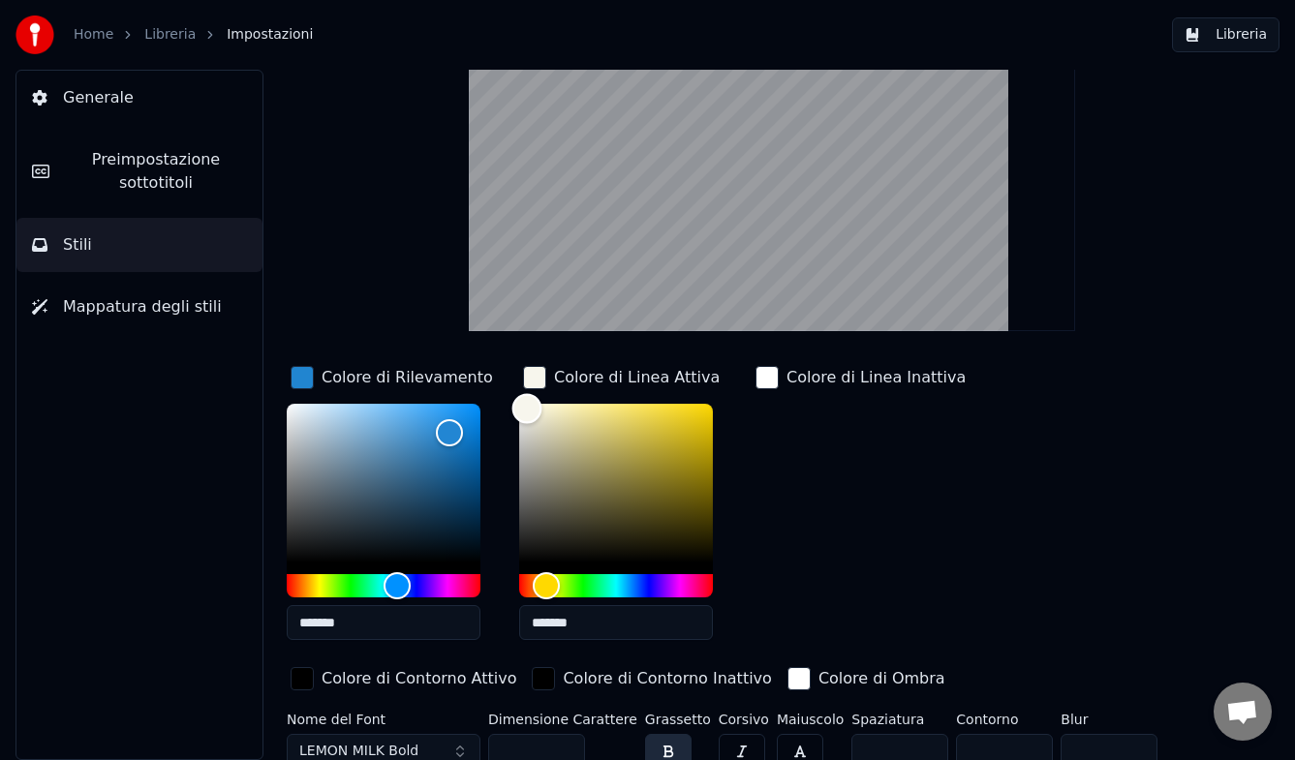
type input "*******"
drag, startPoint x: 527, startPoint y: 408, endPoint x: 516, endPoint y: 401, distance: 12.6
click at [519, 404] on div "Color" at bounding box center [616, 483] width 194 height 159
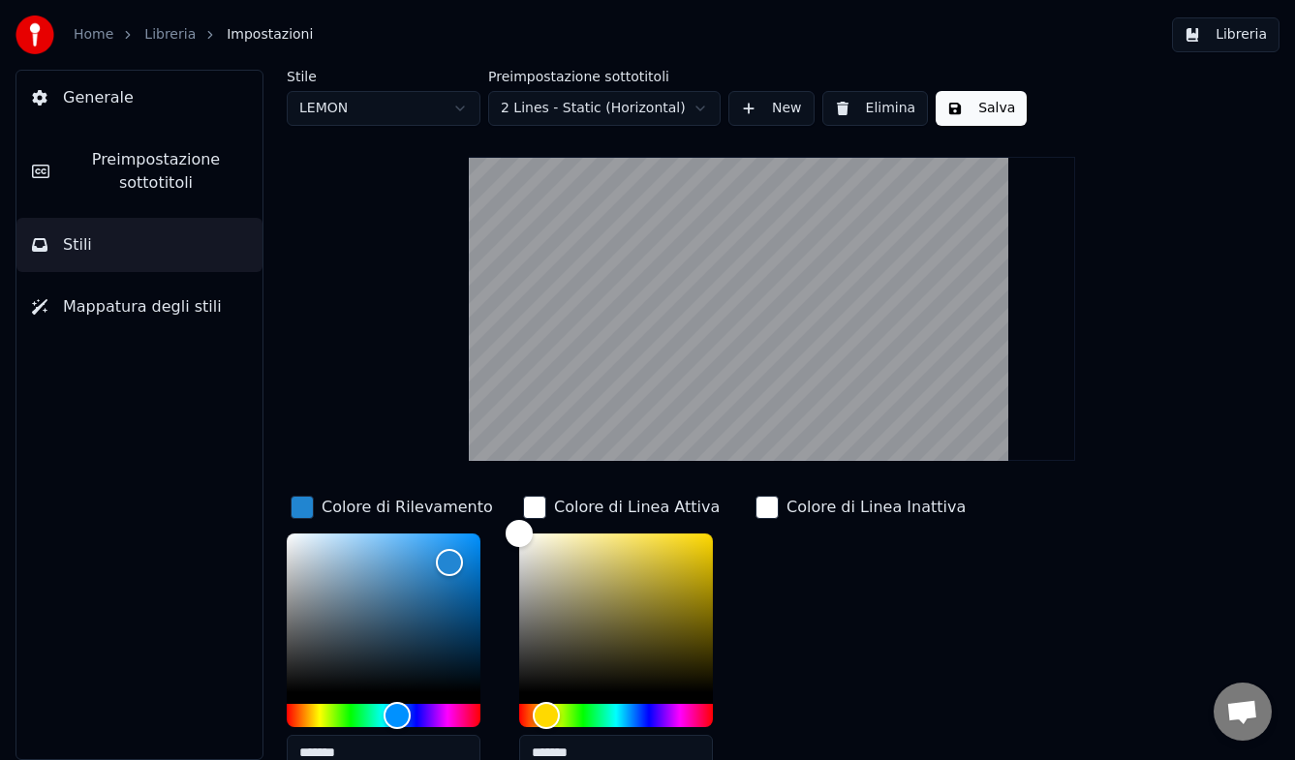
click at [980, 105] on button "Salva" at bounding box center [981, 108] width 91 height 35
click at [1236, 33] on button "Libreria" at bounding box center [1226, 34] width 108 height 35
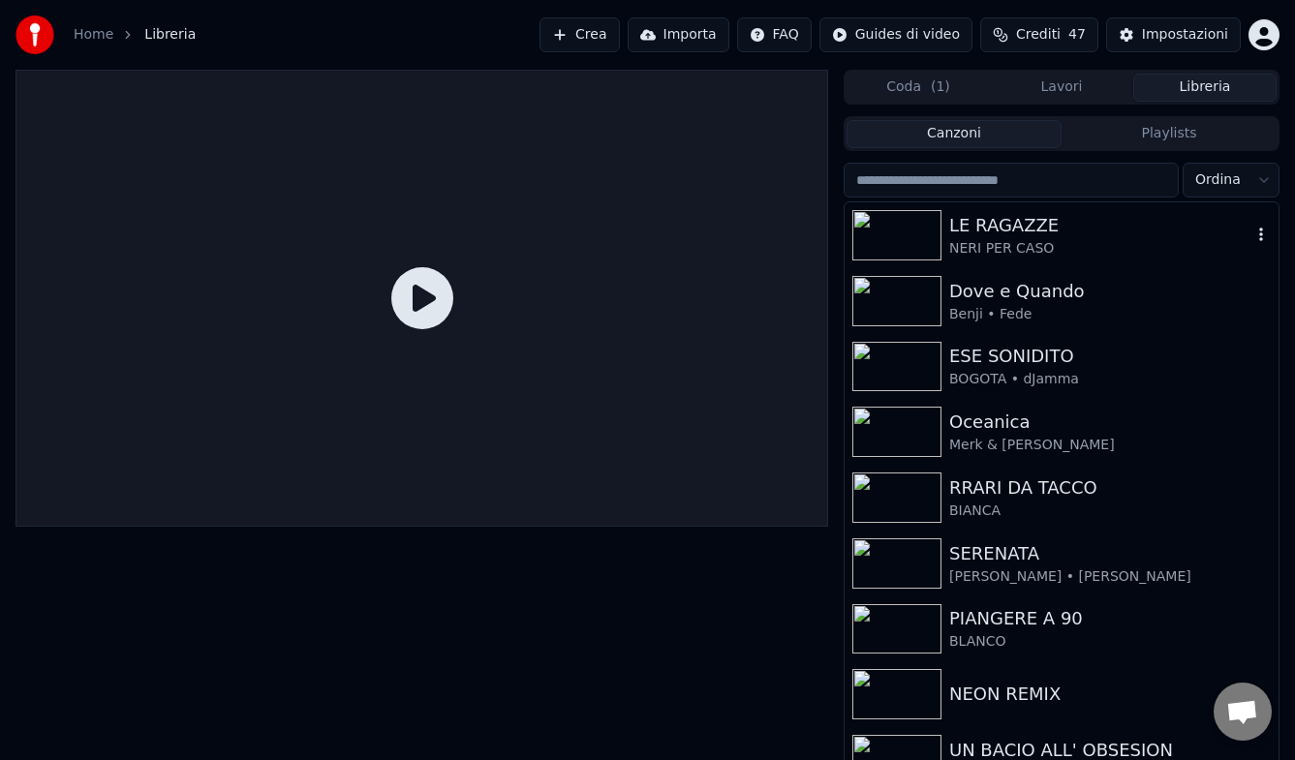
click at [942, 237] on div at bounding box center [900, 235] width 97 height 50
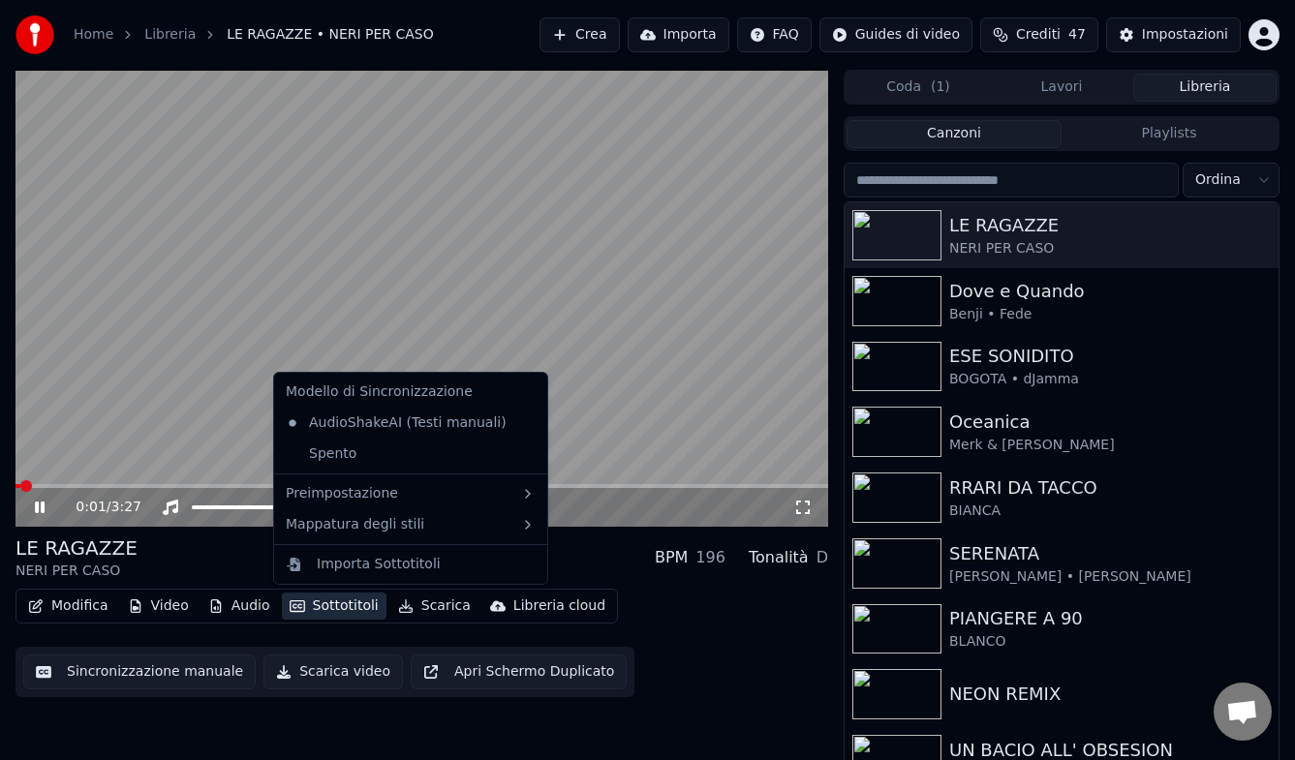
click at [337, 603] on button "Sottotitoli" at bounding box center [334, 606] width 105 height 27
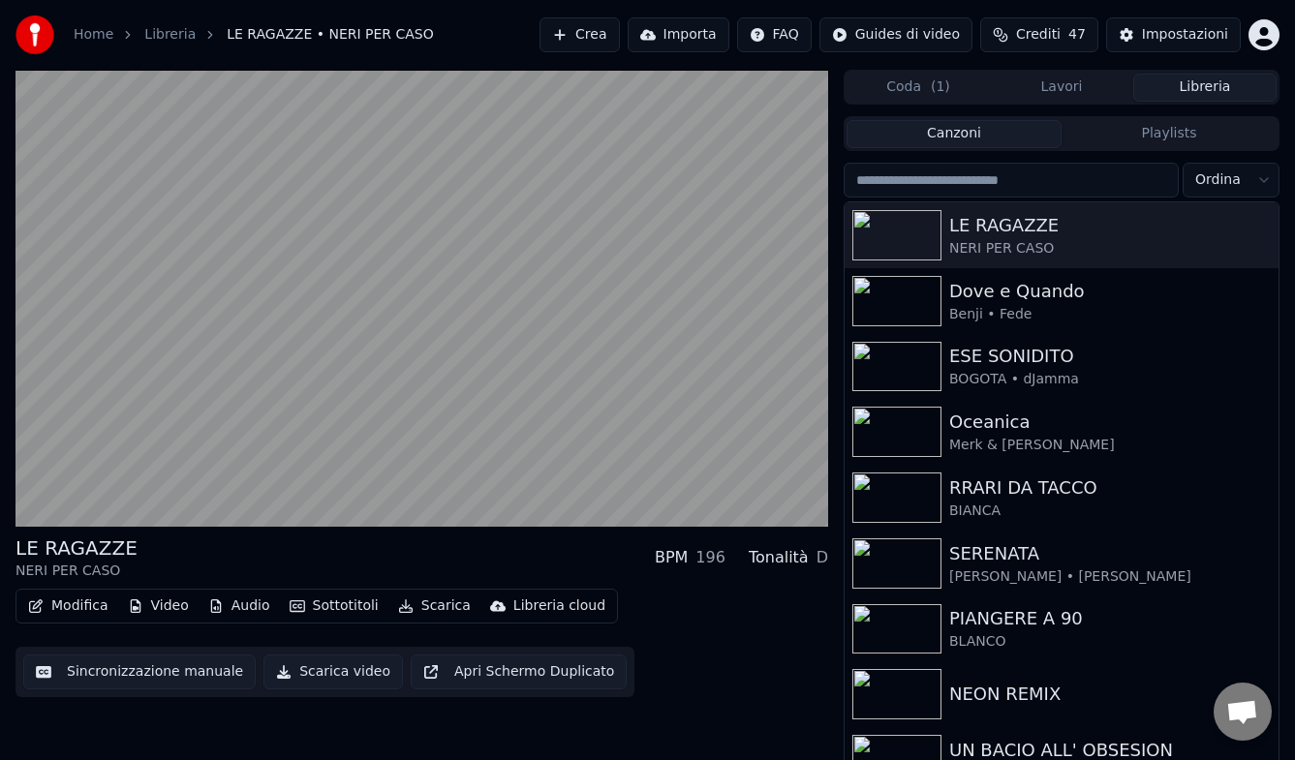
click at [339, 618] on div "Sincronizzazione manuale Scarica video Apri Schermo Duplicato" at bounding box center [324, 672] width 619 height 50
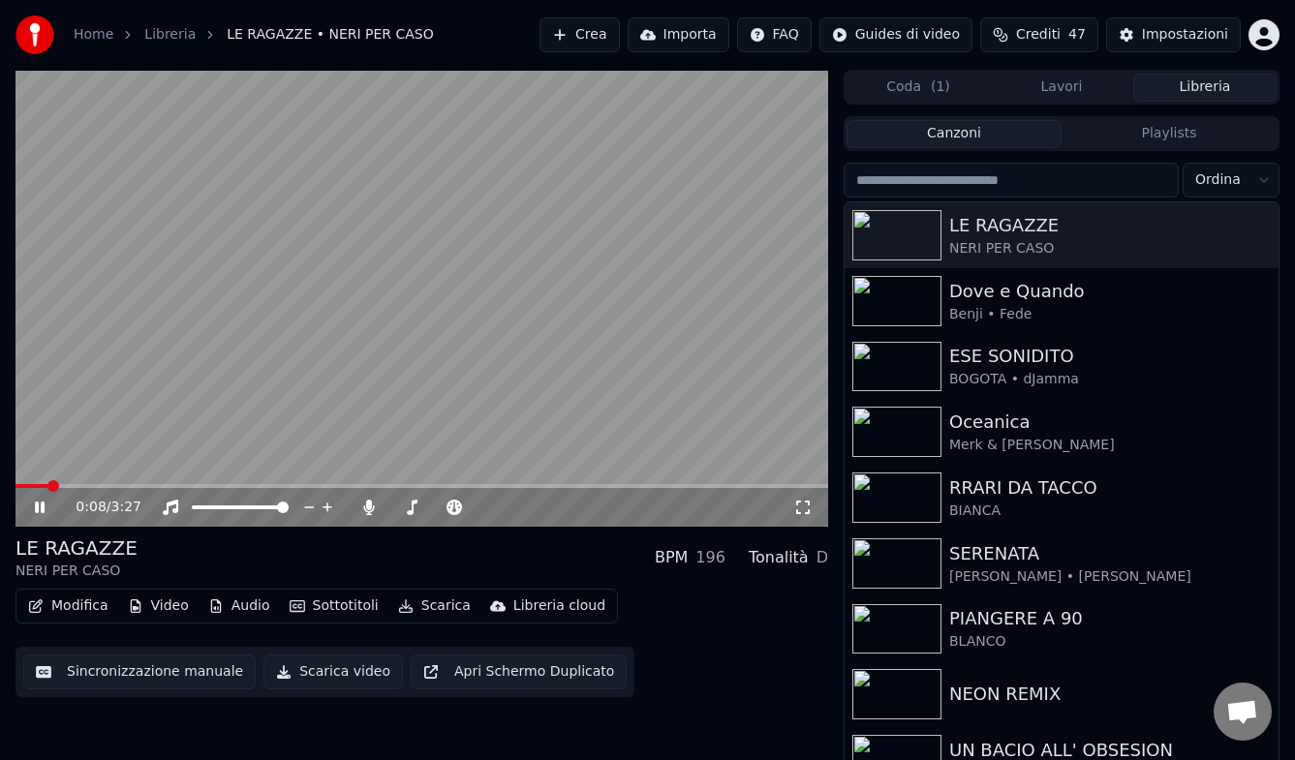
click at [45, 508] on icon at bounding box center [53, 507] width 45 height 15
click at [1149, 30] on div "Impostazioni" at bounding box center [1185, 34] width 86 height 19
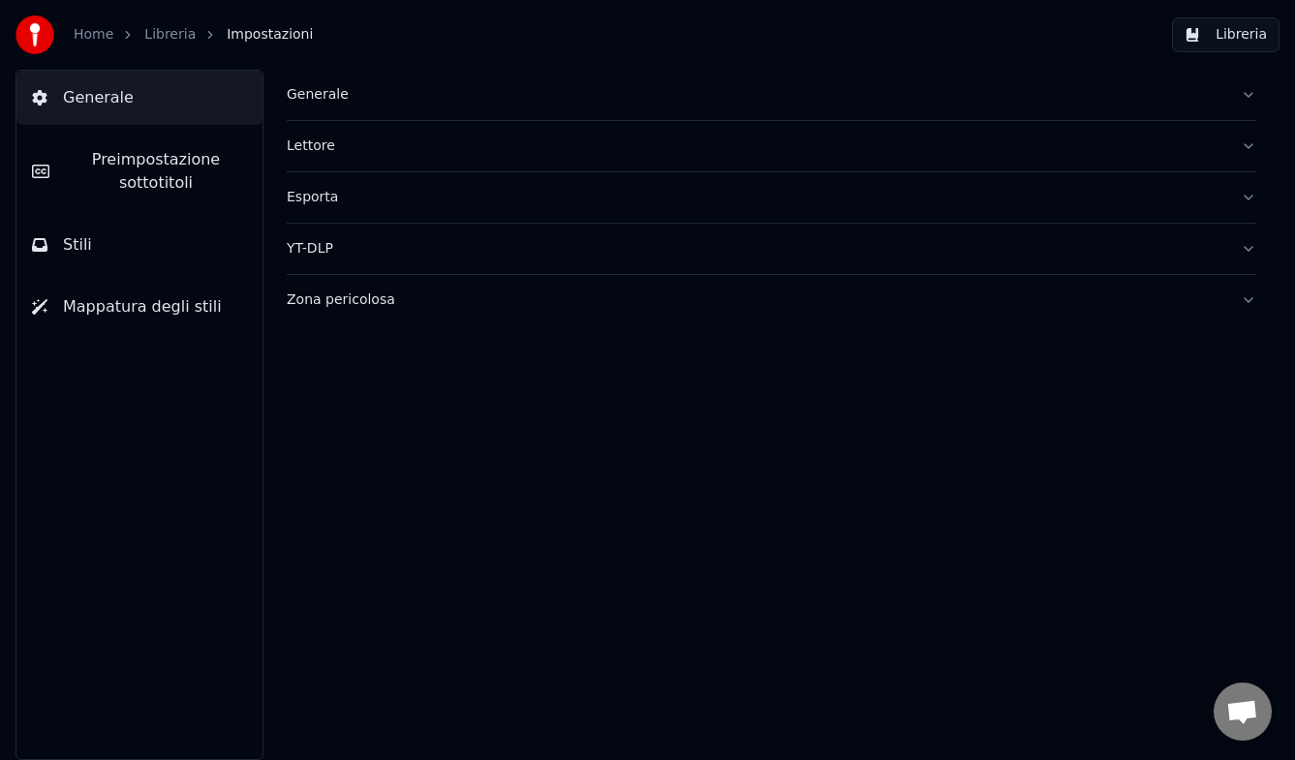
click at [109, 236] on button "Stili" at bounding box center [139, 245] width 246 height 54
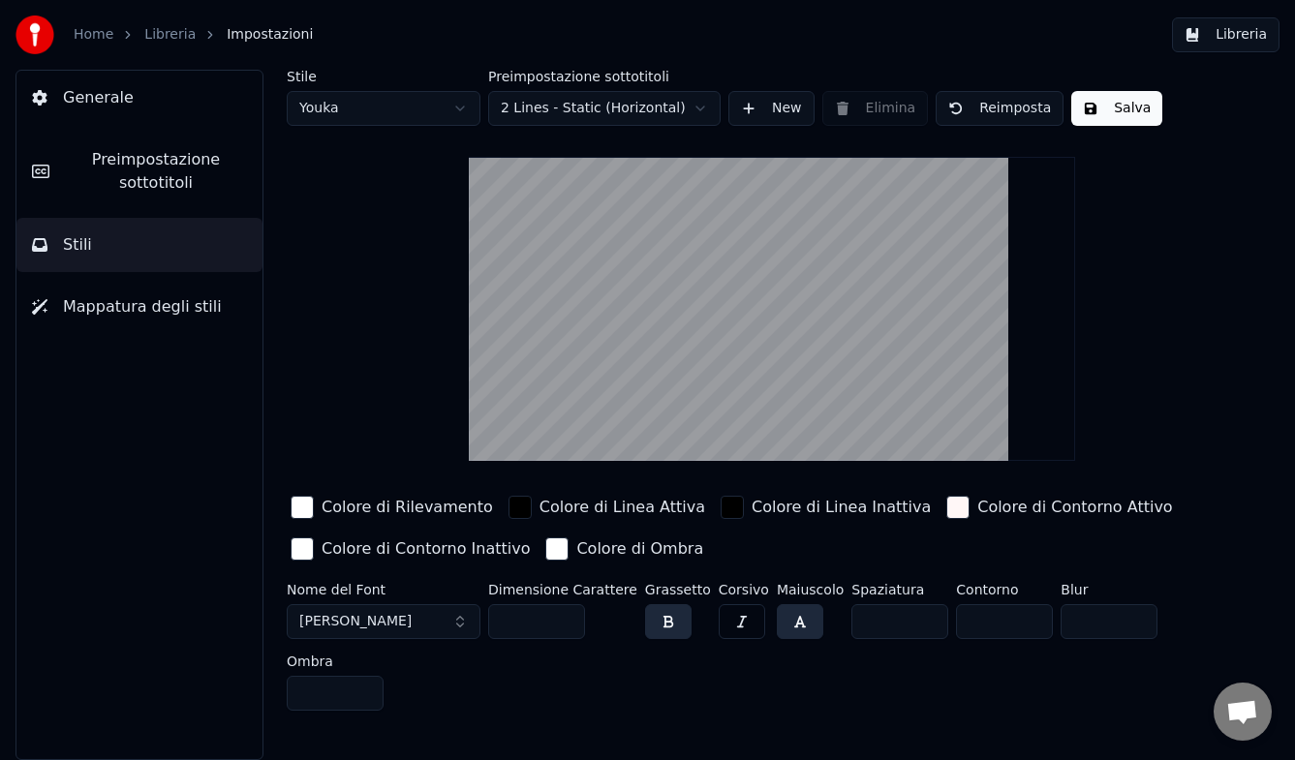
click at [160, 173] on span "Preimpostazione sottotitoli" at bounding box center [156, 171] width 182 height 46
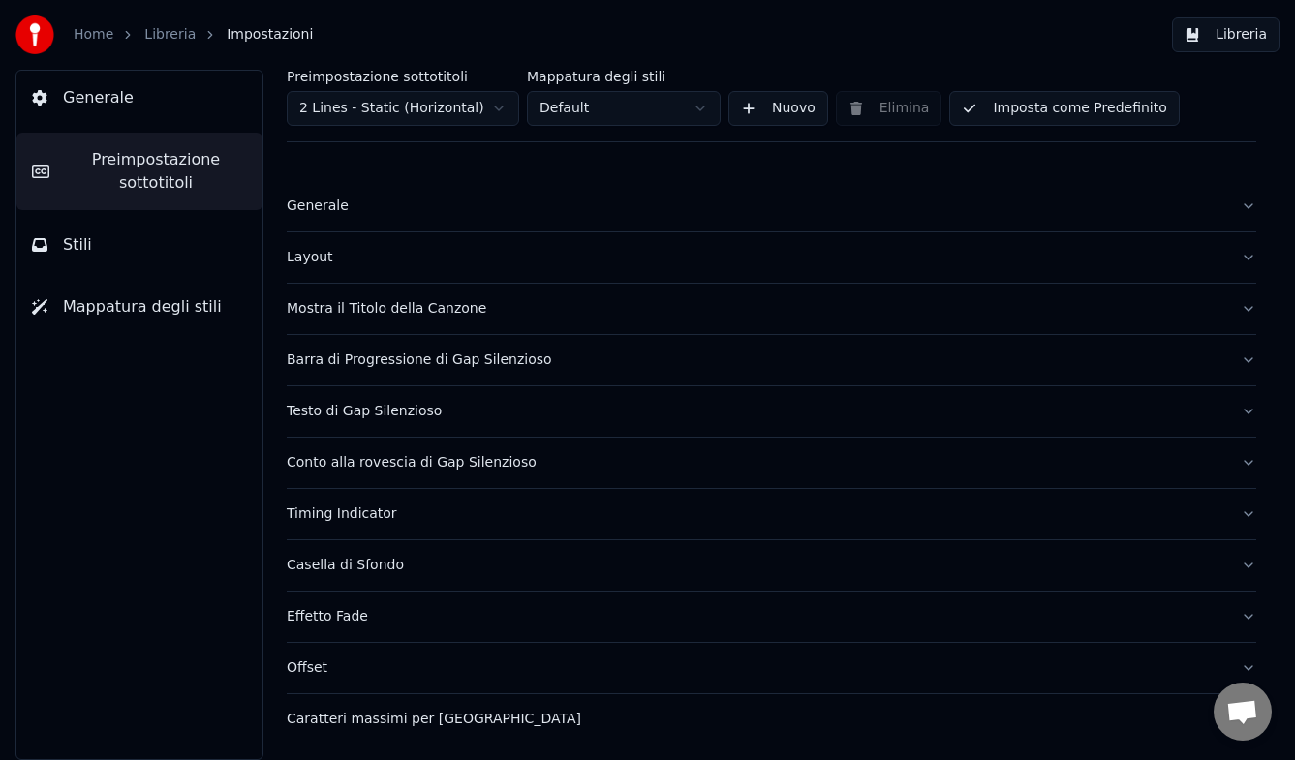
click at [159, 310] on span "Mappatura degli stili" at bounding box center [142, 306] width 159 height 23
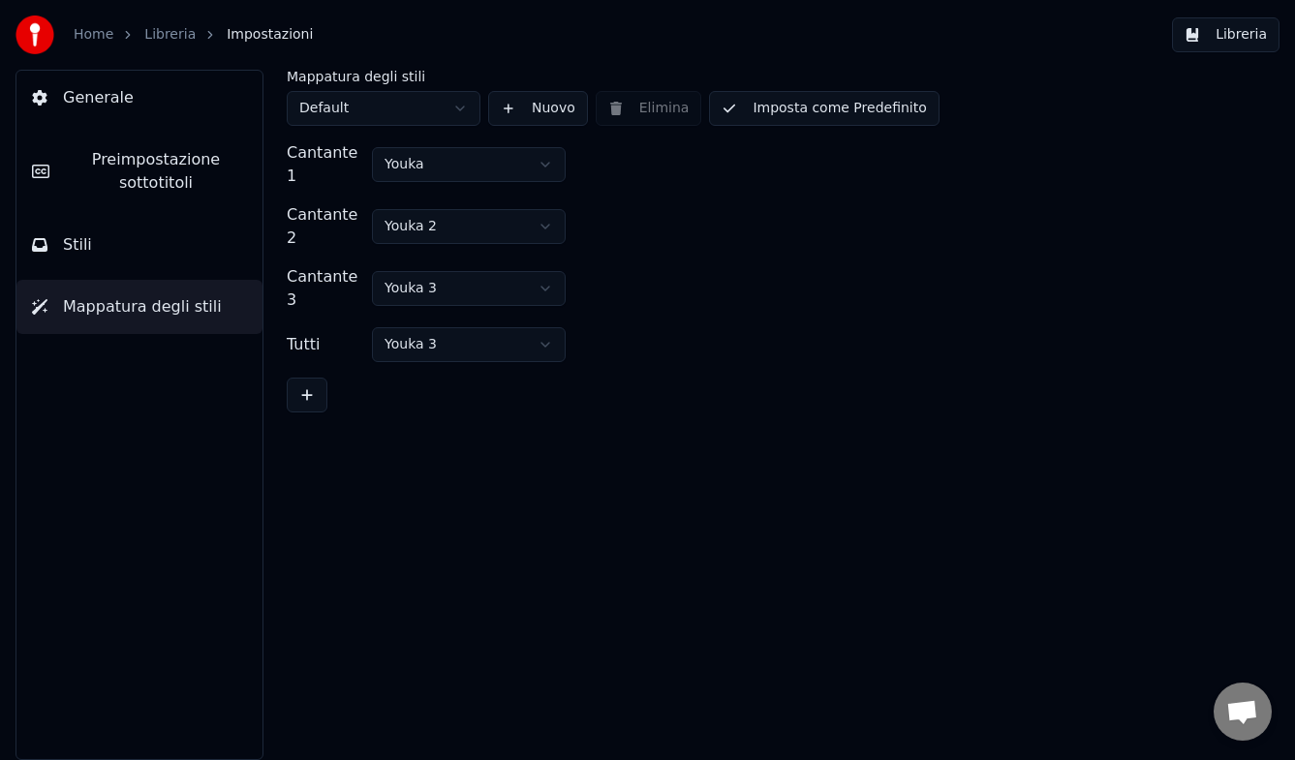
click at [516, 108] on button "Nuovo" at bounding box center [538, 108] width 100 height 35
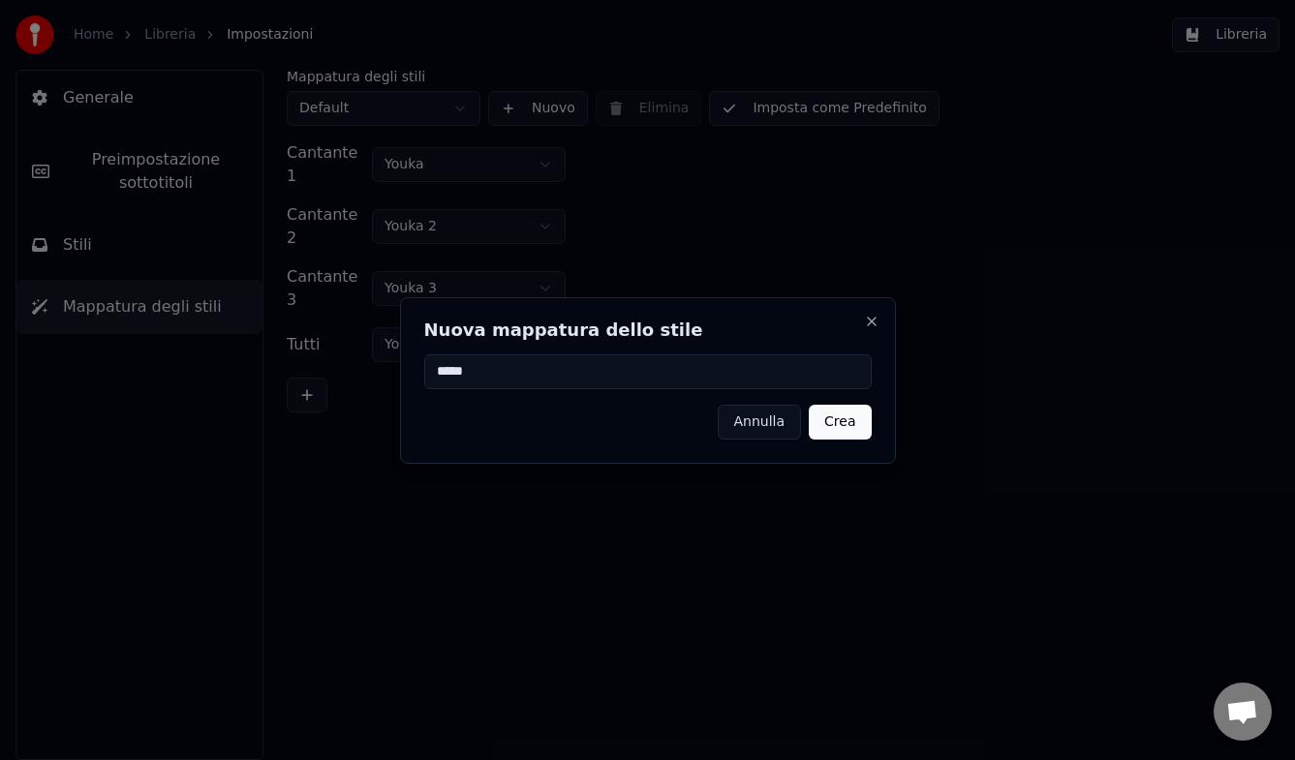
type input "*****"
click at [836, 432] on button "Crea" at bounding box center [840, 422] width 62 height 35
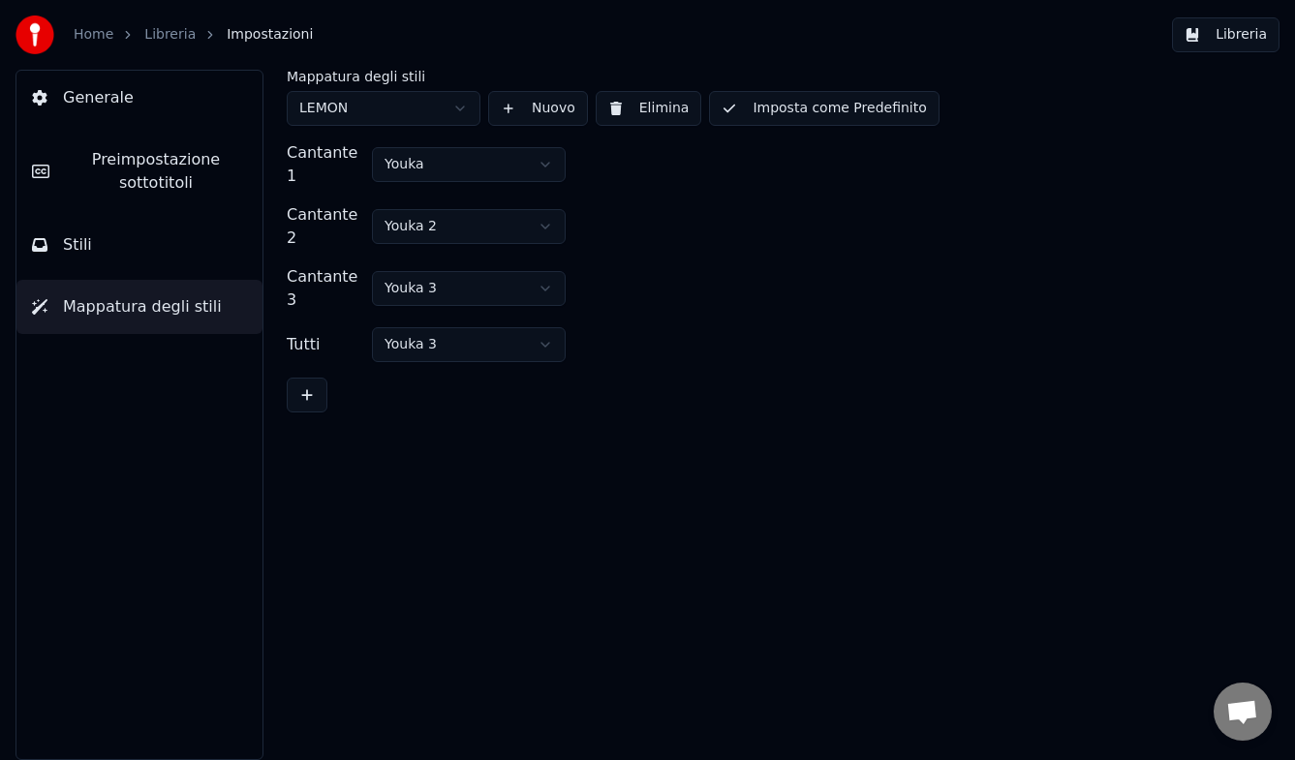
click at [501, 158] on html "Home Libreria Impostazioni Libreria Generale Preimpostazione sottotitoli Stili …" at bounding box center [647, 380] width 1295 height 760
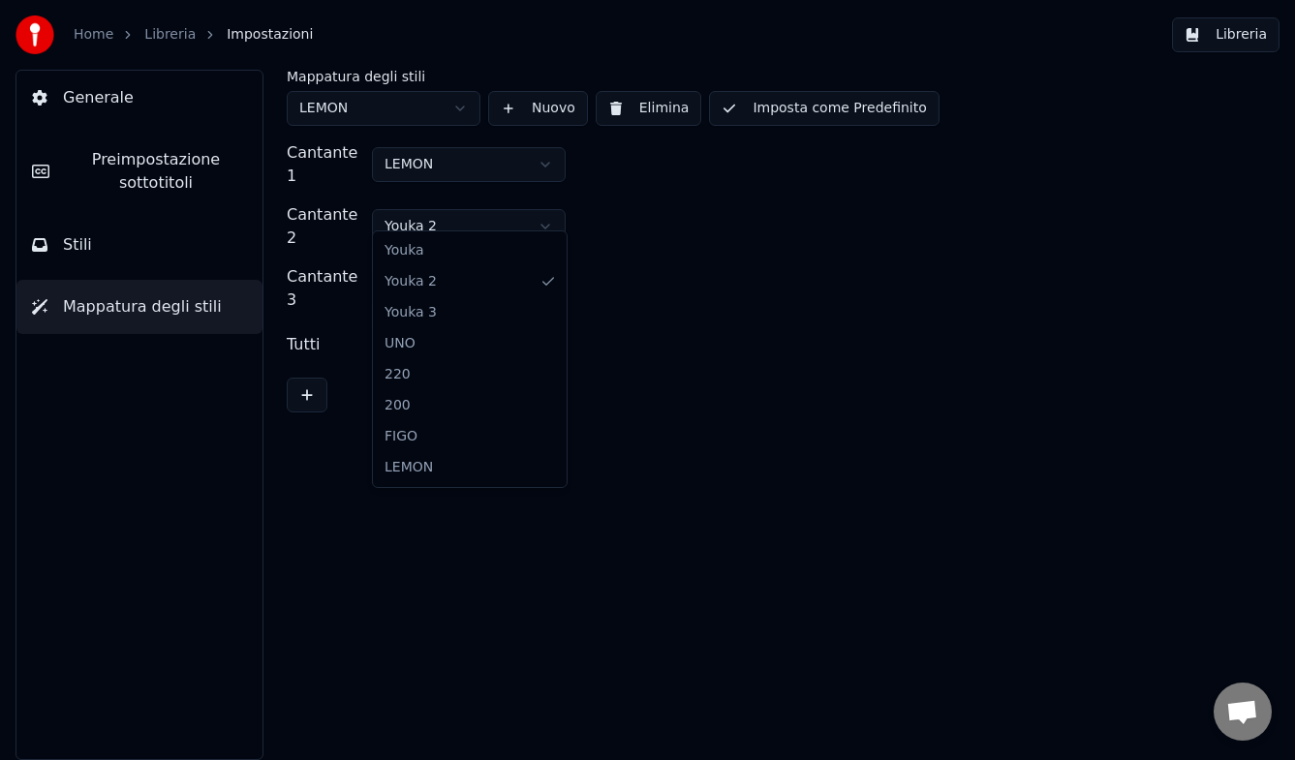
click at [467, 210] on html "Home Libreria Impostazioni Libreria Generale Preimpostazione sottotitoli Stili …" at bounding box center [647, 380] width 1295 height 760
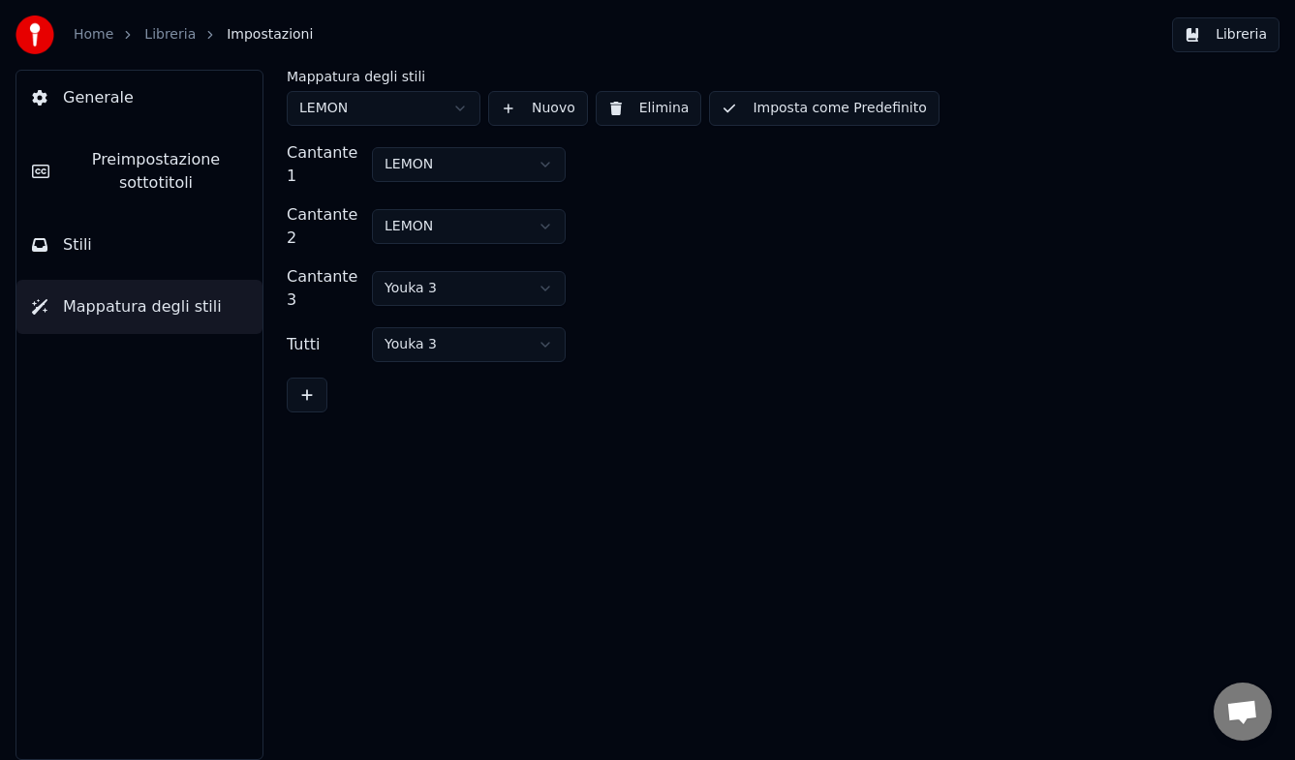
click at [456, 263] on html "Home Libreria Impostazioni Libreria Generale Preimpostazione sottotitoli Stili …" at bounding box center [647, 380] width 1295 height 760
click at [458, 309] on html "Home Libreria Impostazioni Libreria Generale Preimpostazione sottotitoli Stili …" at bounding box center [647, 380] width 1295 height 760
click at [1211, 32] on button "Libreria" at bounding box center [1226, 34] width 108 height 35
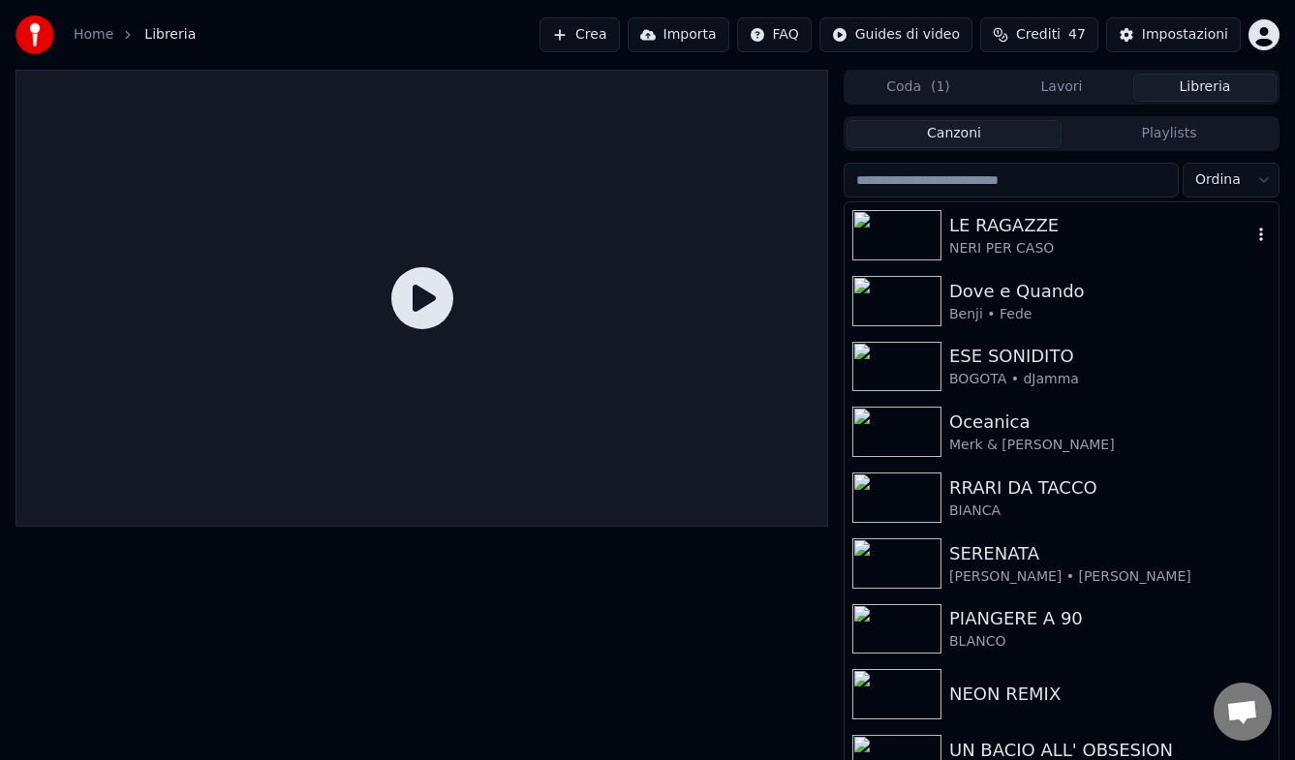
click at [903, 237] on img at bounding box center [896, 235] width 89 height 50
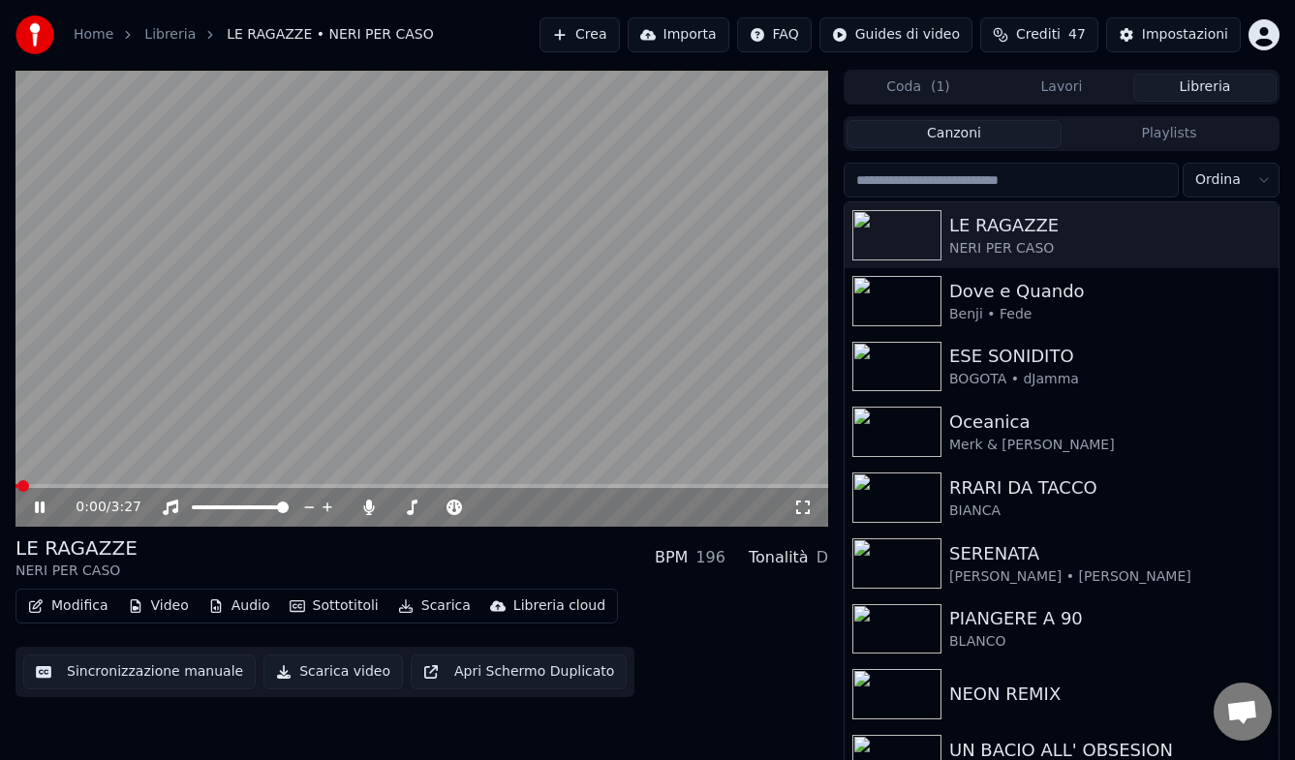
click at [342, 607] on button "Sottotitoli" at bounding box center [334, 606] width 105 height 27
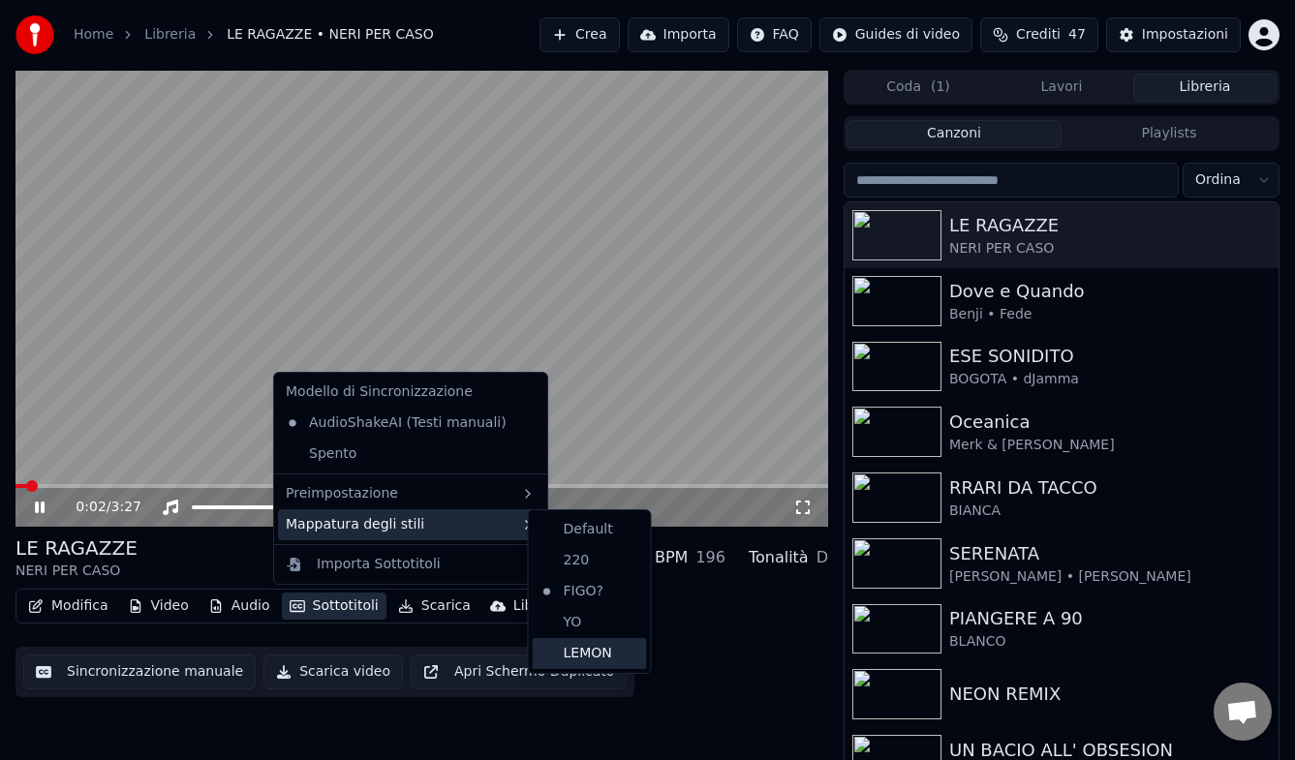
click at [570, 618] on div "LEMON" at bounding box center [590, 653] width 114 height 31
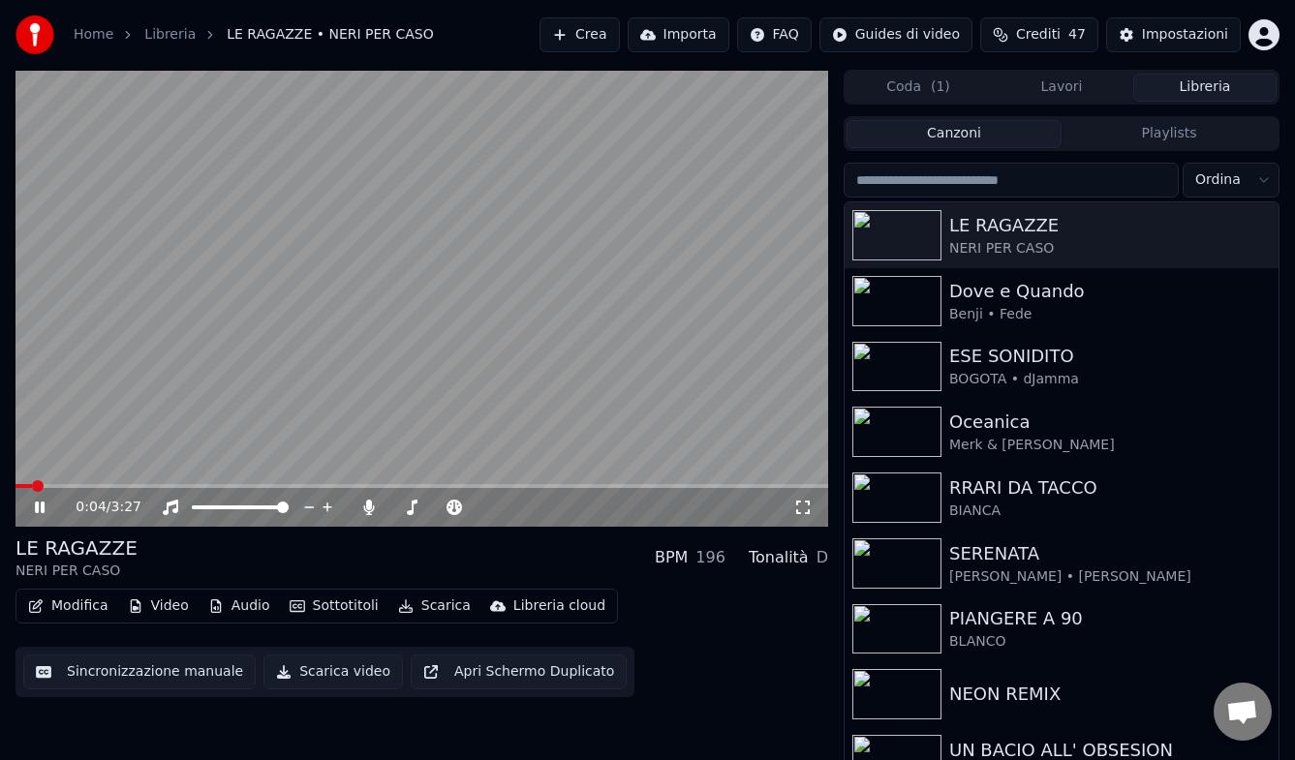
click at [109, 484] on span at bounding box center [421, 486] width 813 height 4
click at [370, 484] on span at bounding box center [421, 486] width 813 height 4
click at [309, 486] on span at bounding box center [161, 486] width 293 height 4
click at [651, 486] on span at bounding box center [421, 486] width 813 height 4
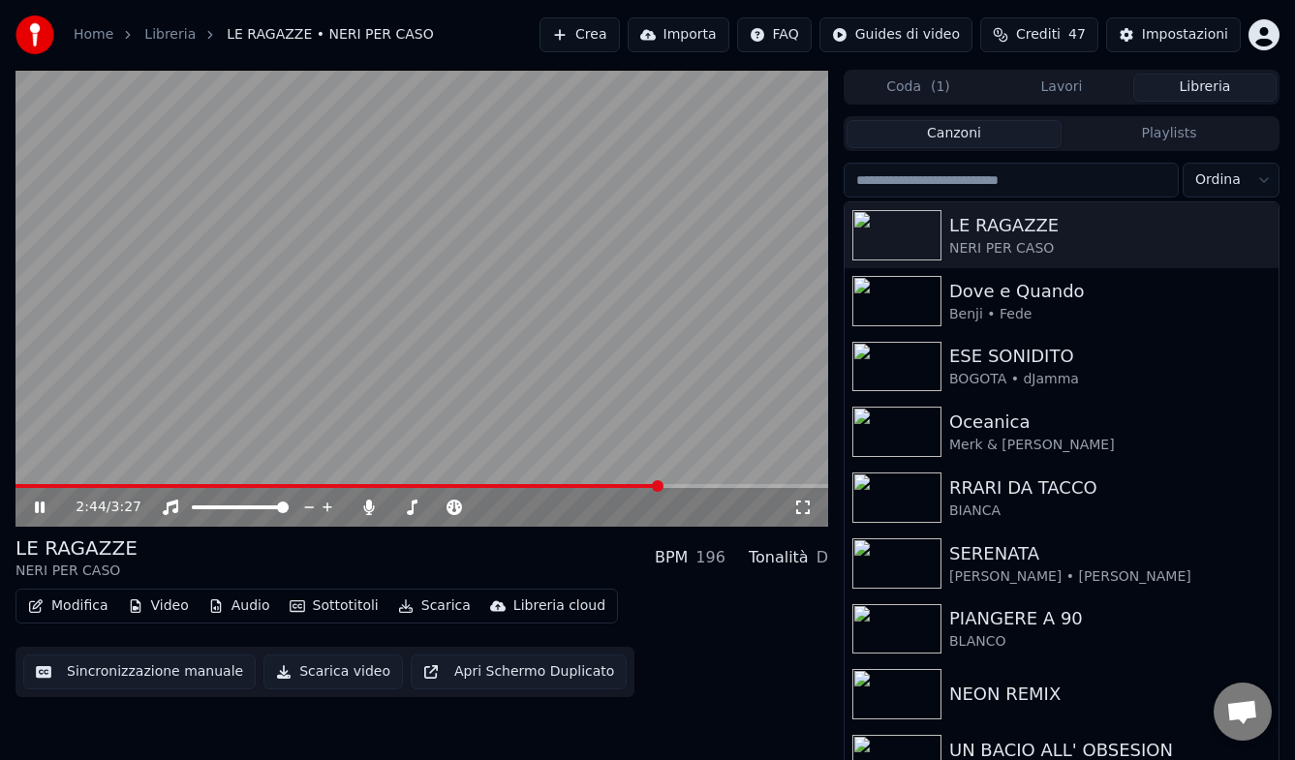
click at [755, 484] on span at bounding box center [421, 486] width 813 height 4
click at [40, 507] on icon at bounding box center [53, 507] width 45 height 15
click at [431, 602] on button "Scarica" at bounding box center [434, 606] width 88 height 27
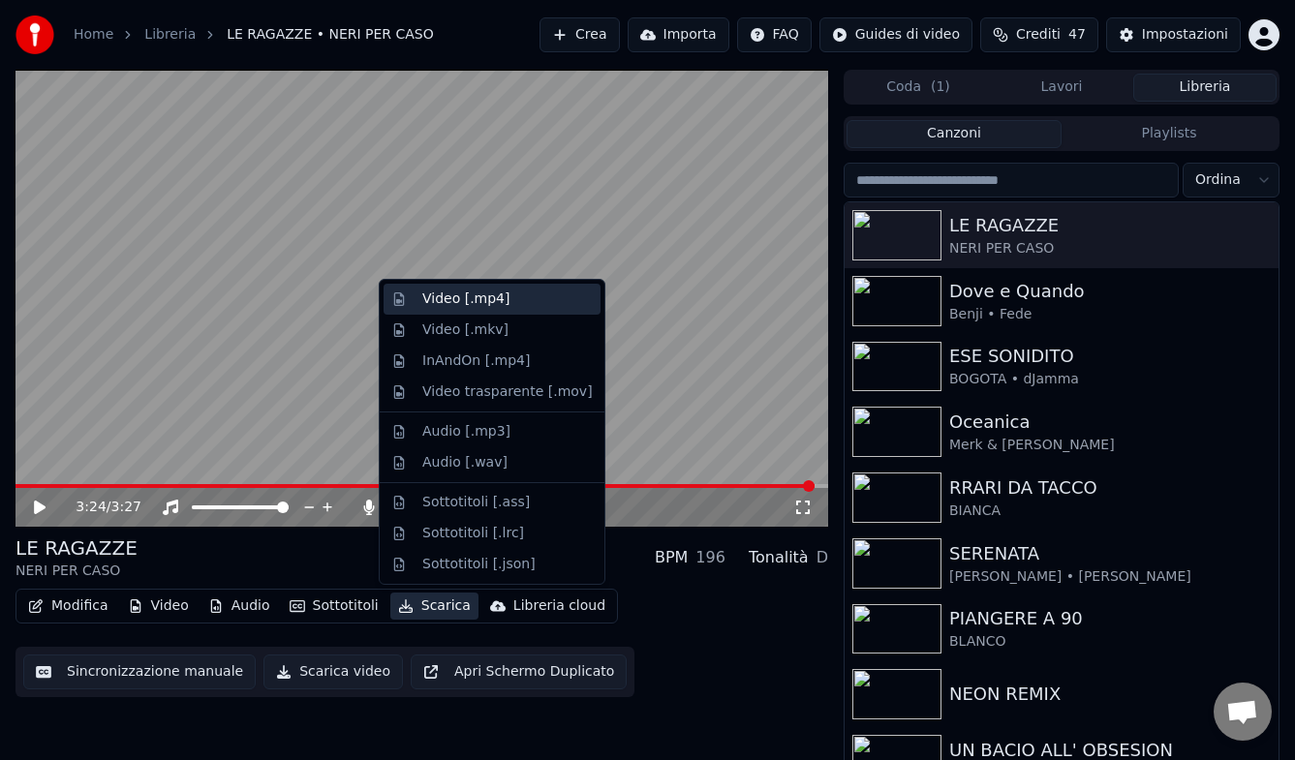
click at [459, 298] on div "Video [.mp4]" at bounding box center [465, 299] width 87 height 19
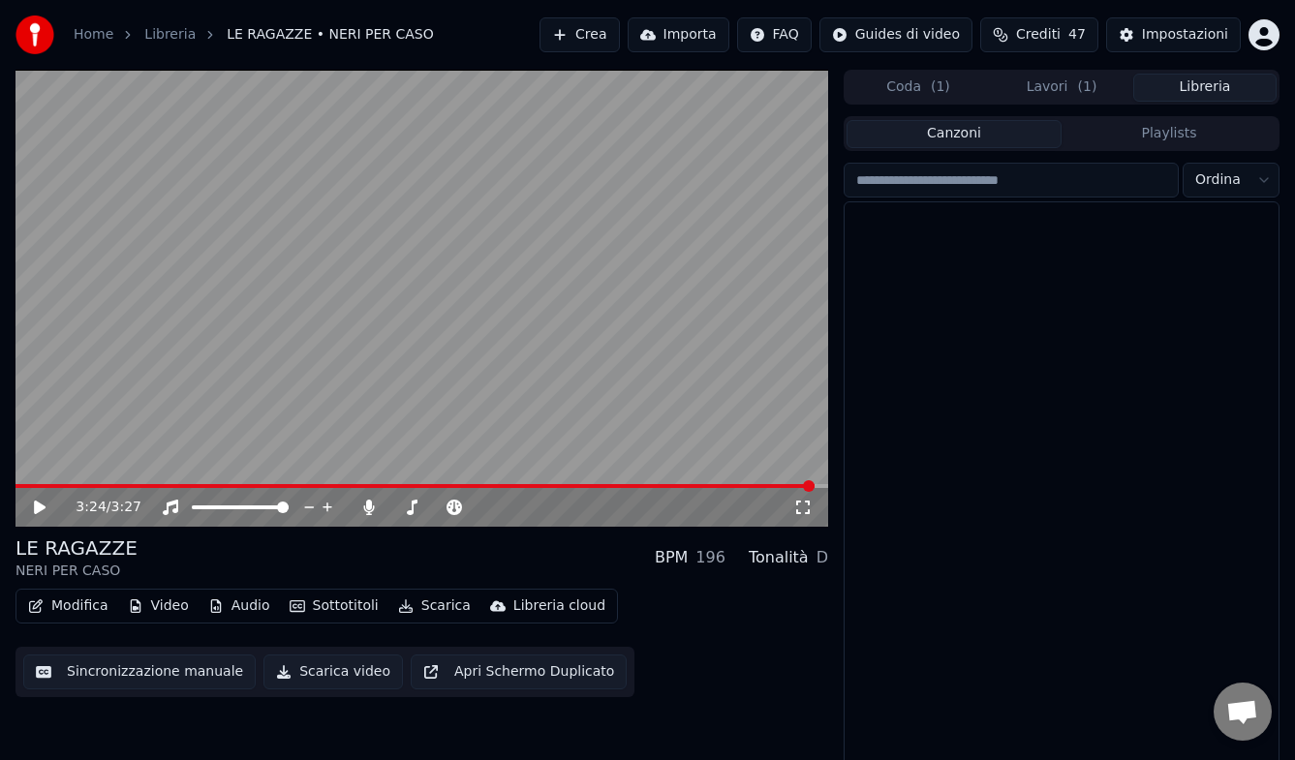
click at [1196, 80] on button "Libreria" at bounding box center [1204, 88] width 143 height 28
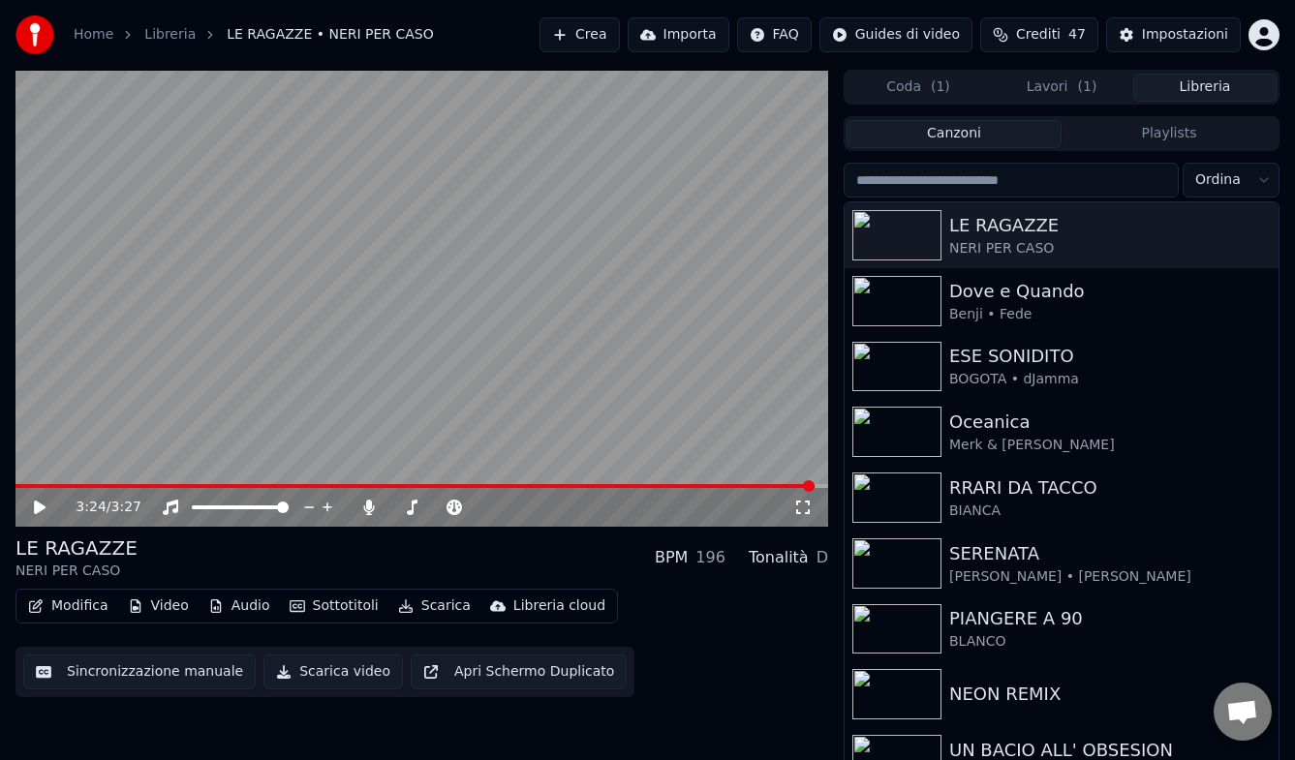
click at [1001, 180] on input "search" at bounding box center [1011, 180] width 335 height 35
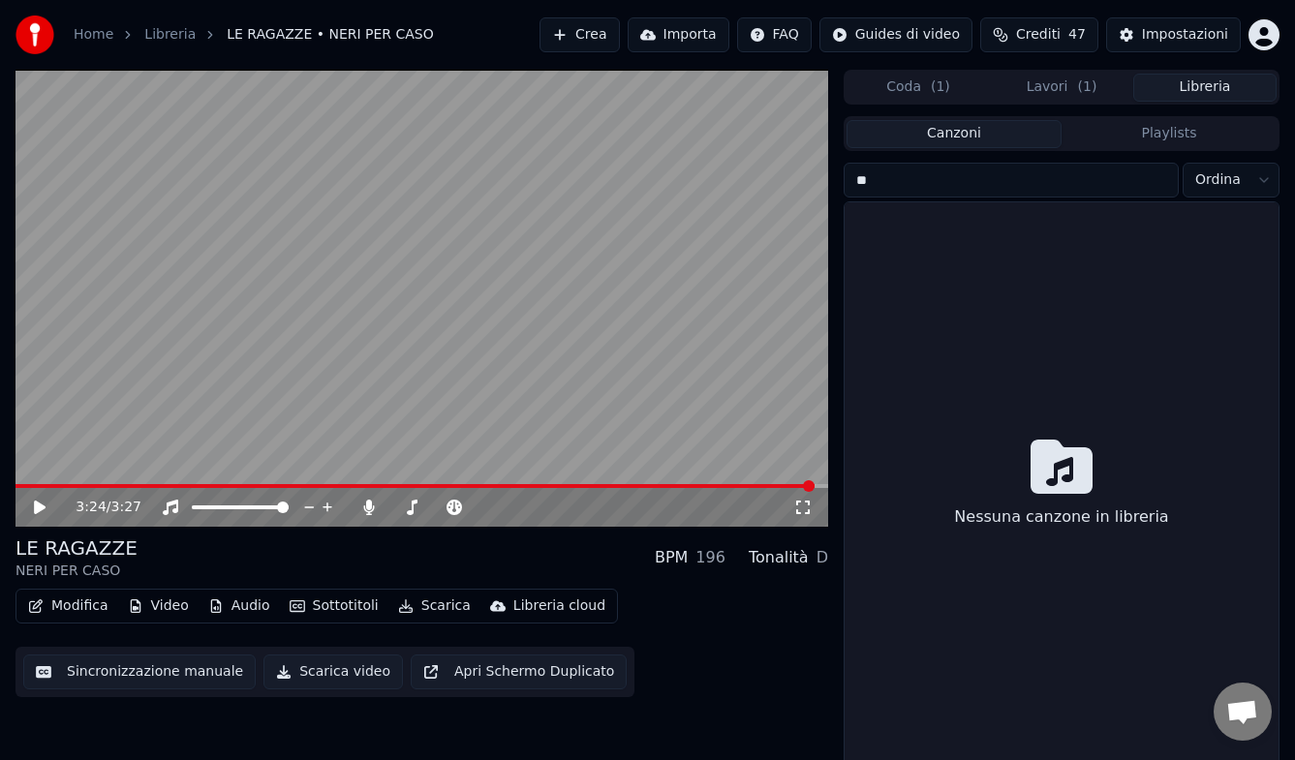
type input "*"
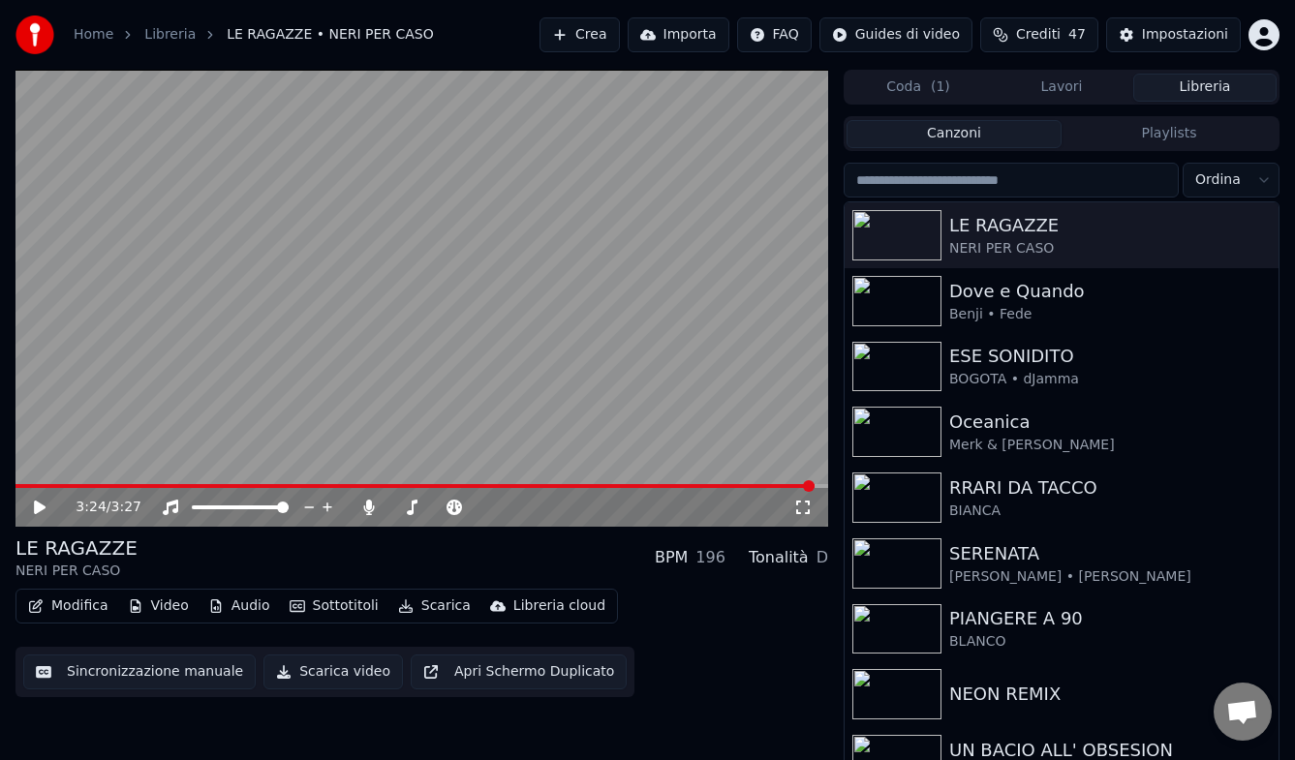
click at [588, 33] on button "Crea" at bounding box center [579, 34] width 79 height 35
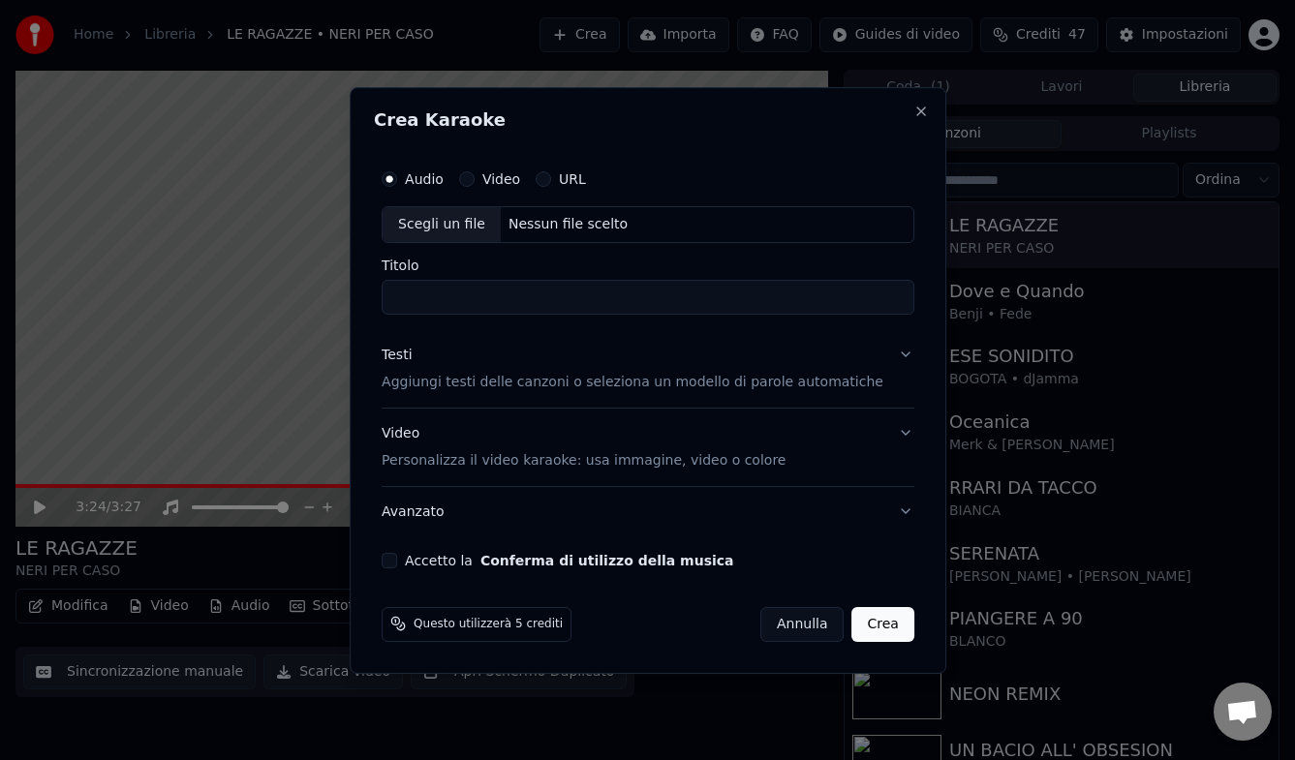
click at [546, 223] on div "Nessun file scelto" at bounding box center [567, 224] width 135 height 19
drag, startPoint x: 426, startPoint y: 299, endPoint x: 403, endPoint y: 299, distance: 23.2
click at [403, 299] on input "**********" at bounding box center [648, 297] width 533 height 35
type input "**********"
click at [478, 388] on p "Aggiungi testi delle canzoni o seleziona un modello di parole automatiche" at bounding box center [633, 382] width 502 height 19
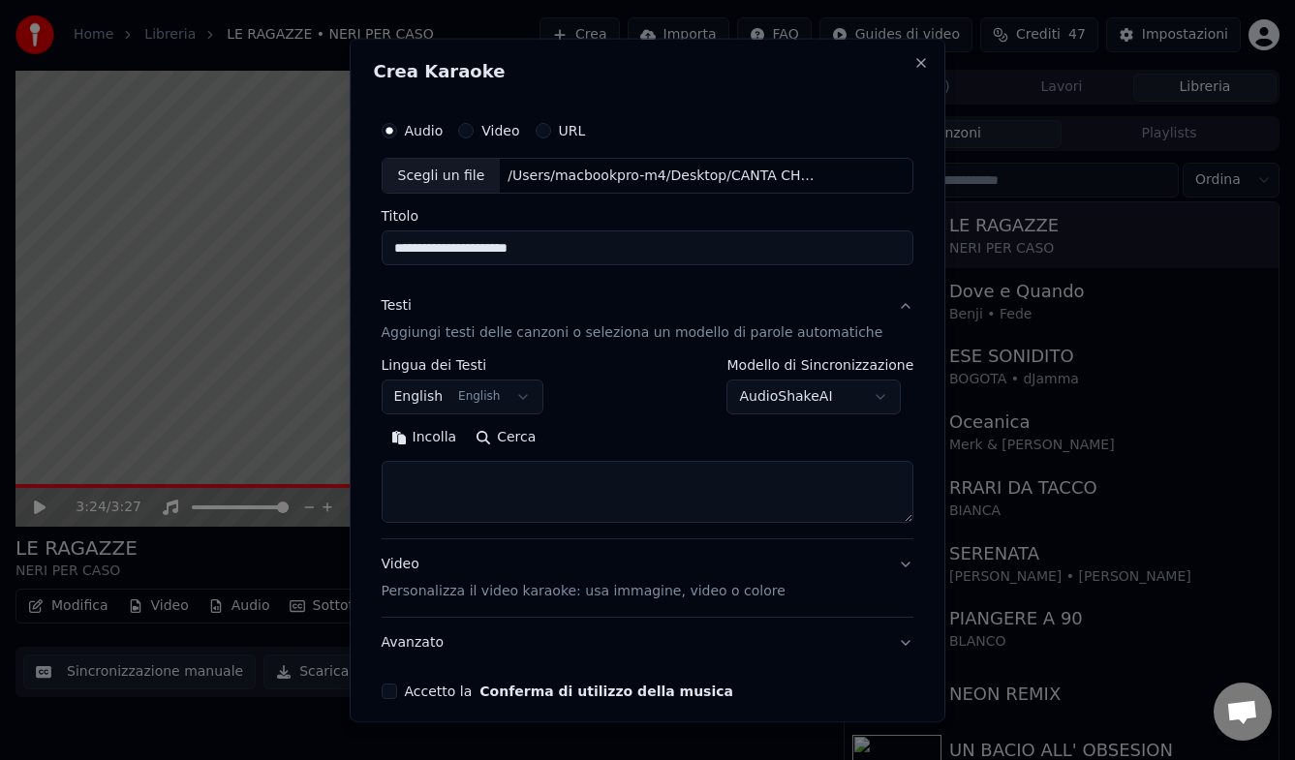
click at [492, 389] on body "**********" at bounding box center [647, 380] width 1295 height 760
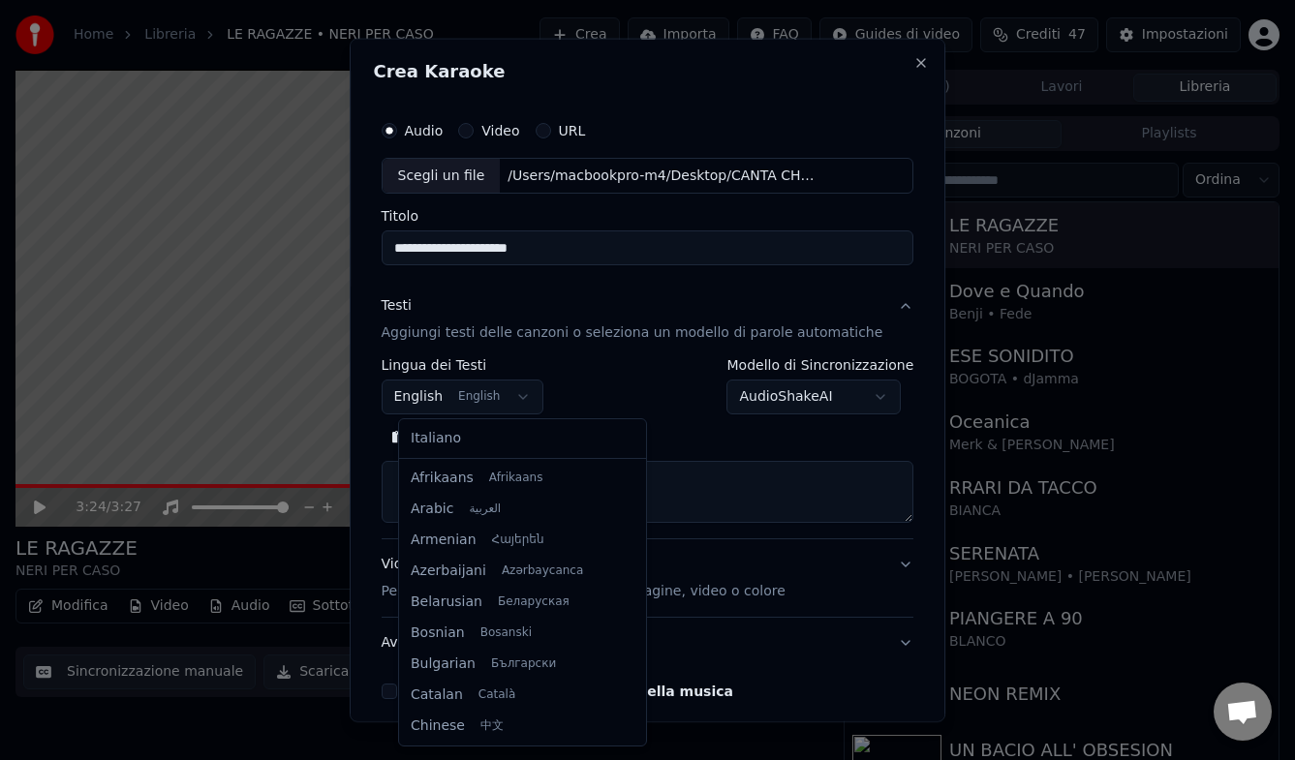
scroll to position [155, 0]
select select "**"
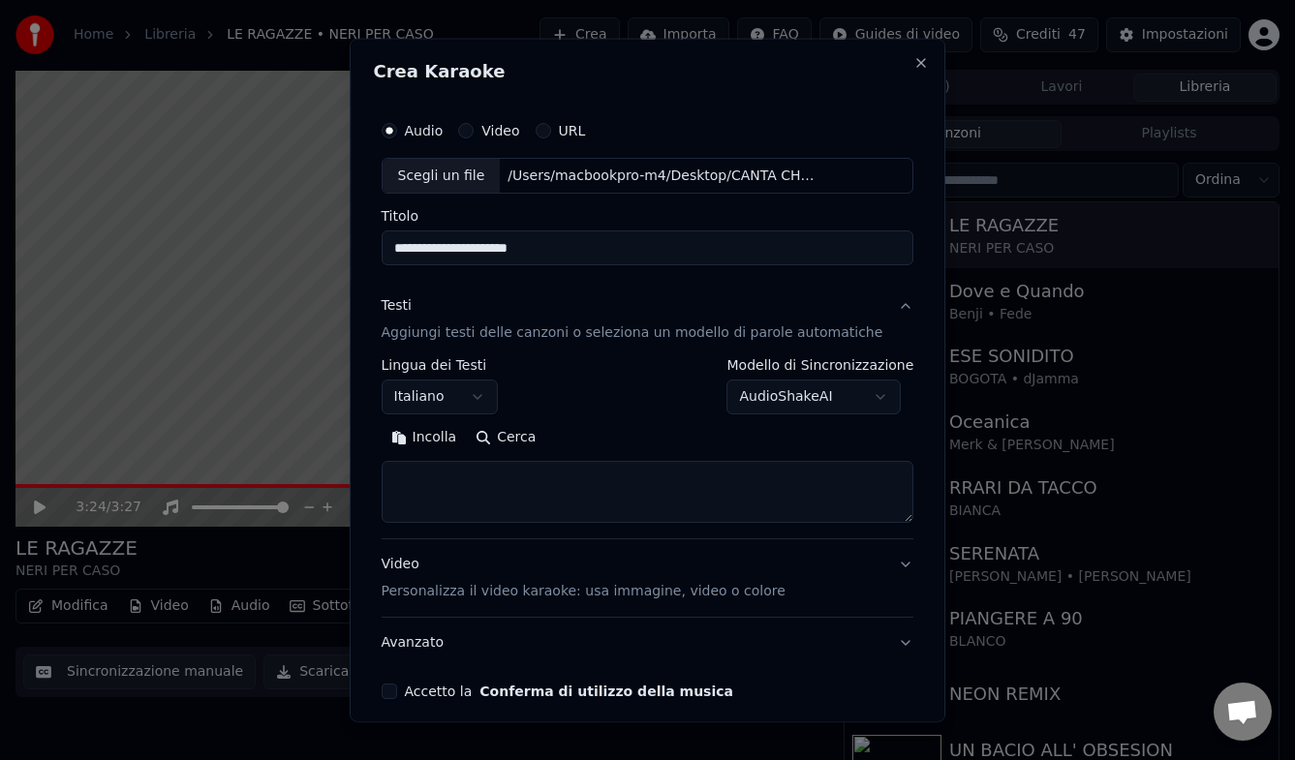
click at [527, 432] on button "Cerca" at bounding box center [505, 437] width 79 height 31
type textarea "**********"
click at [585, 592] on p "Personalizza il video karaoke: usa immagine, video o colore" at bounding box center [584, 591] width 404 height 19
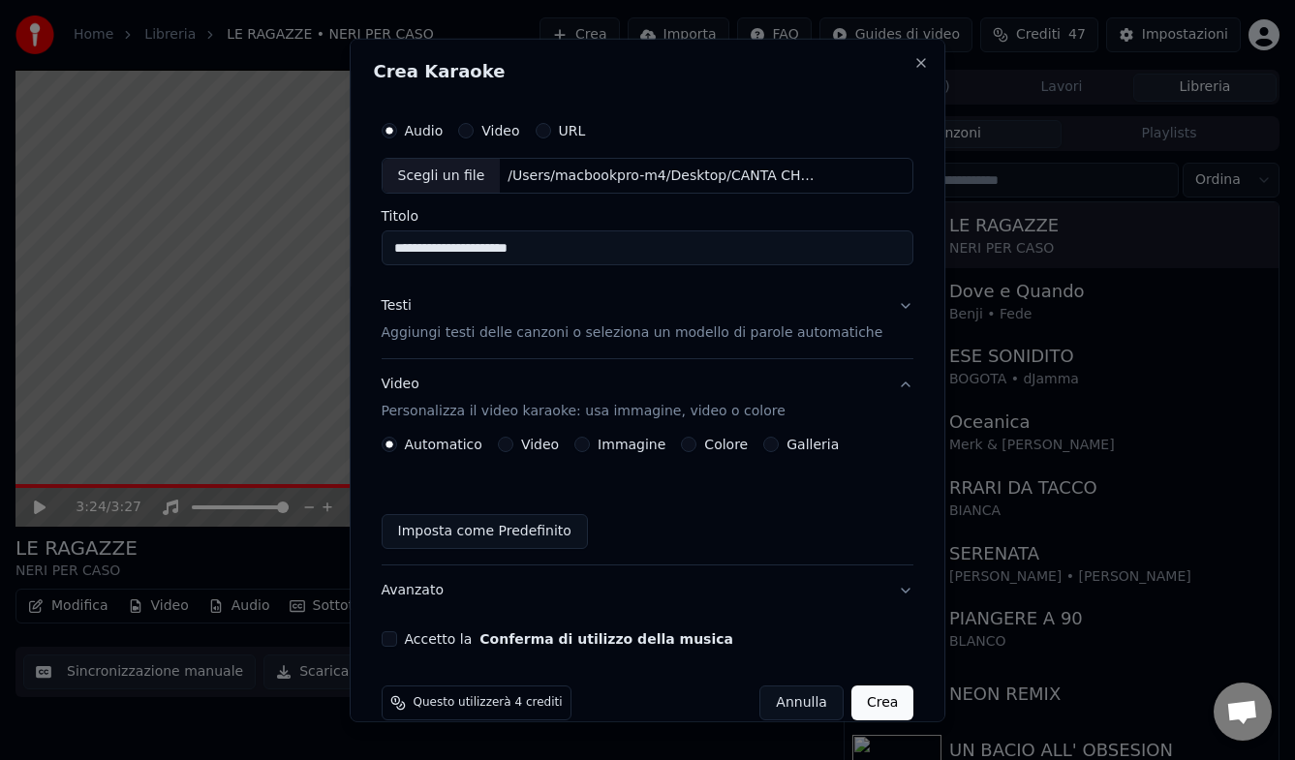
click at [513, 447] on button "Video" at bounding box center [505, 444] width 15 height 15
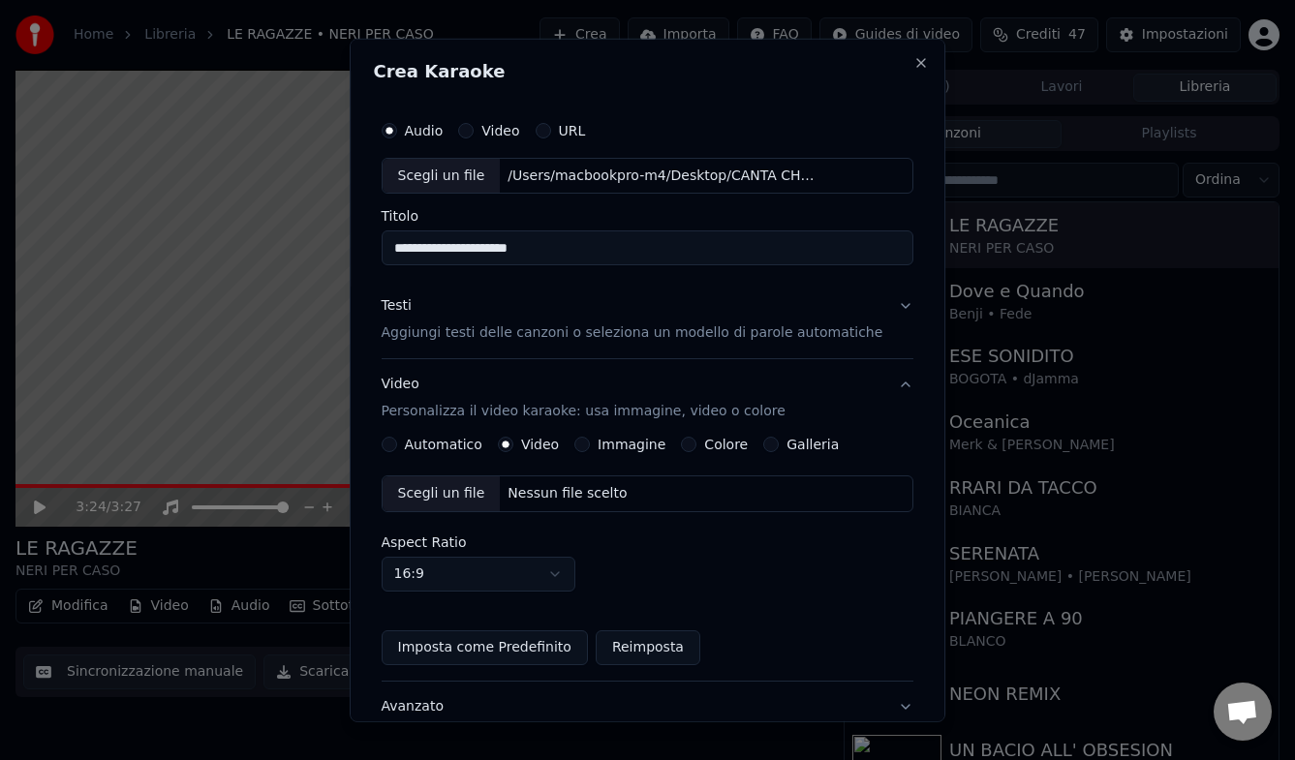
click at [553, 490] on div "Nessun file scelto" at bounding box center [567, 493] width 135 height 19
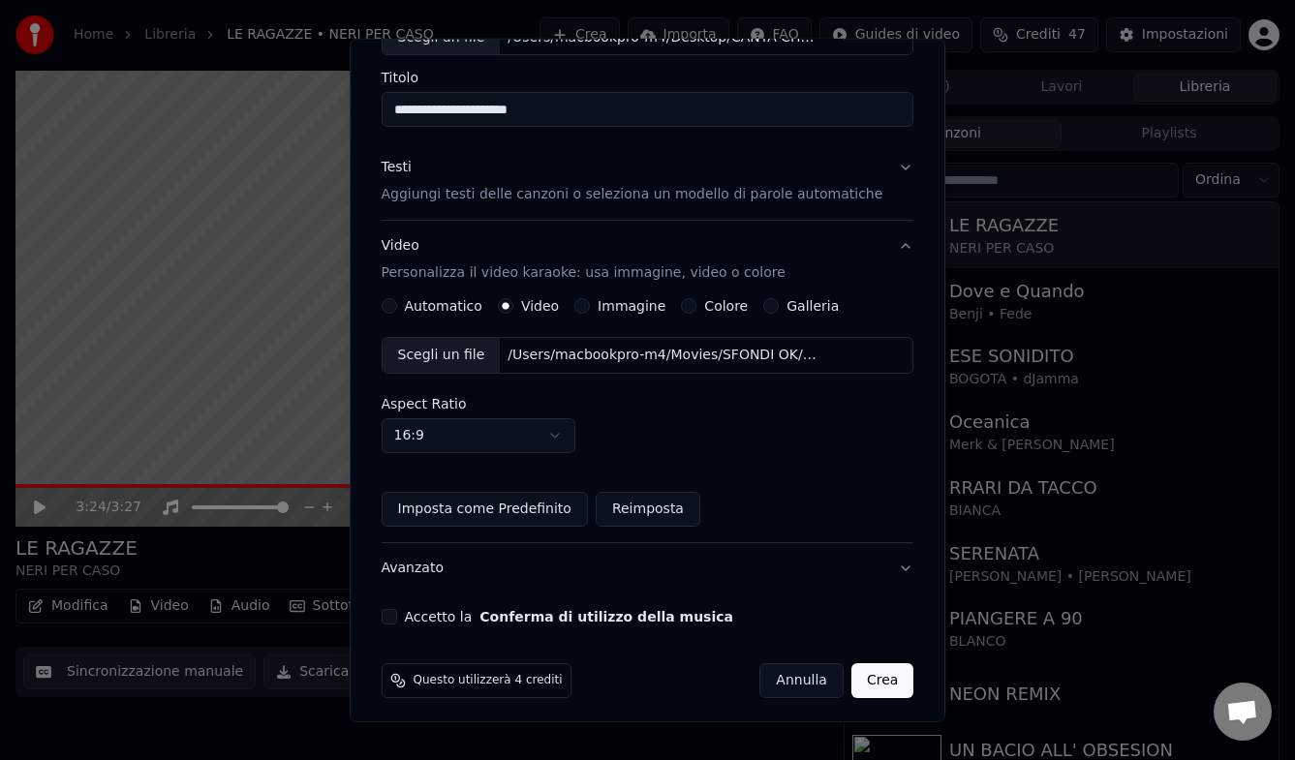
scroll to position [146, 0]
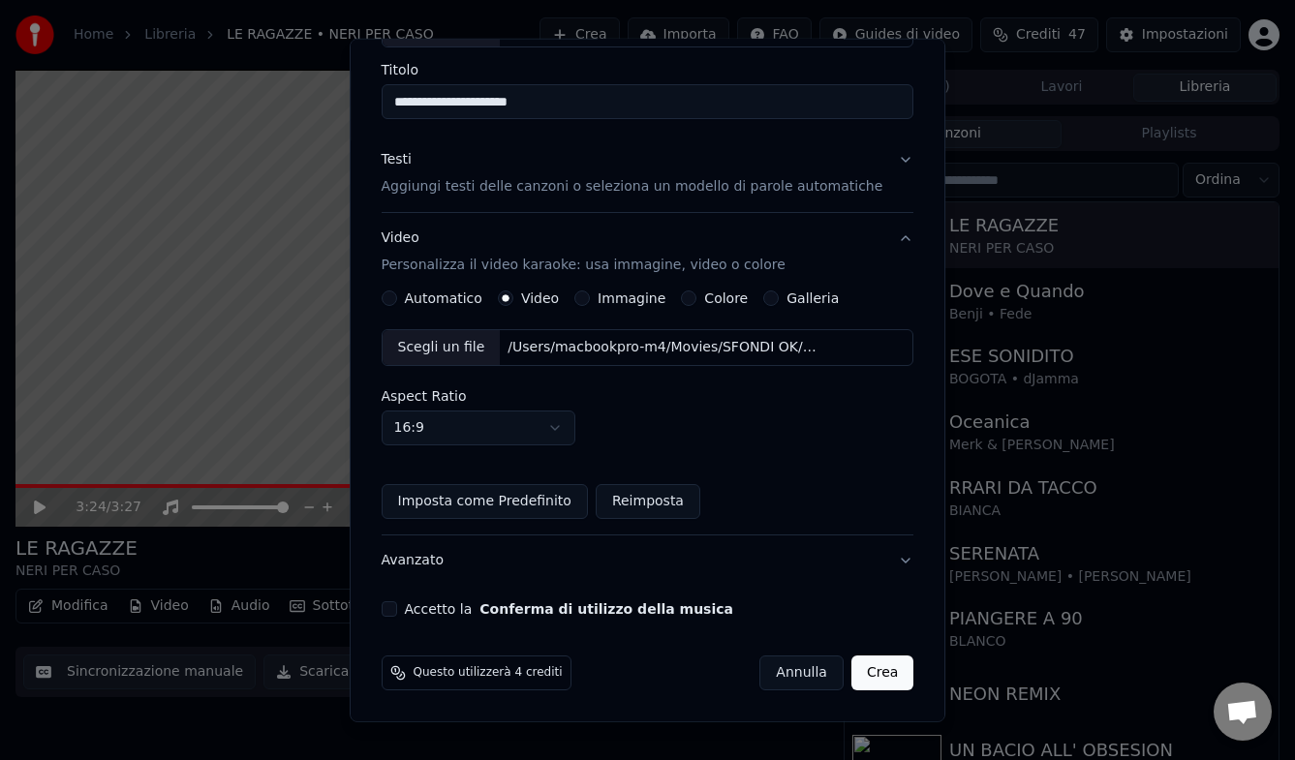
click at [397, 610] on button "Accetto la Conferma di utilizzo della musica" at bounding box center [389, 609] width 15 height 15
click at [865, 618] on button "Crea" at bounding box center [882, 673] width 62 height 35
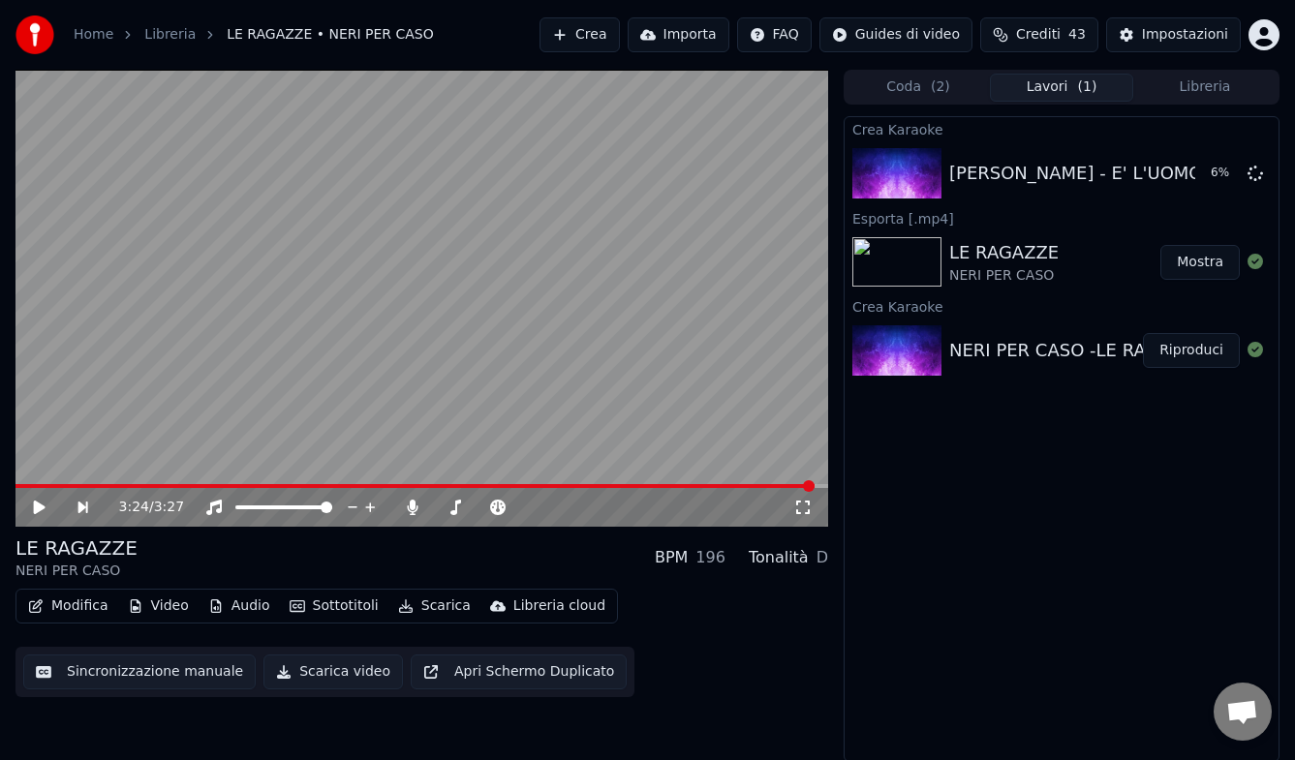
click at [606, 38] on button "Crea" at bounding box center [579, 34] width 79 height 35
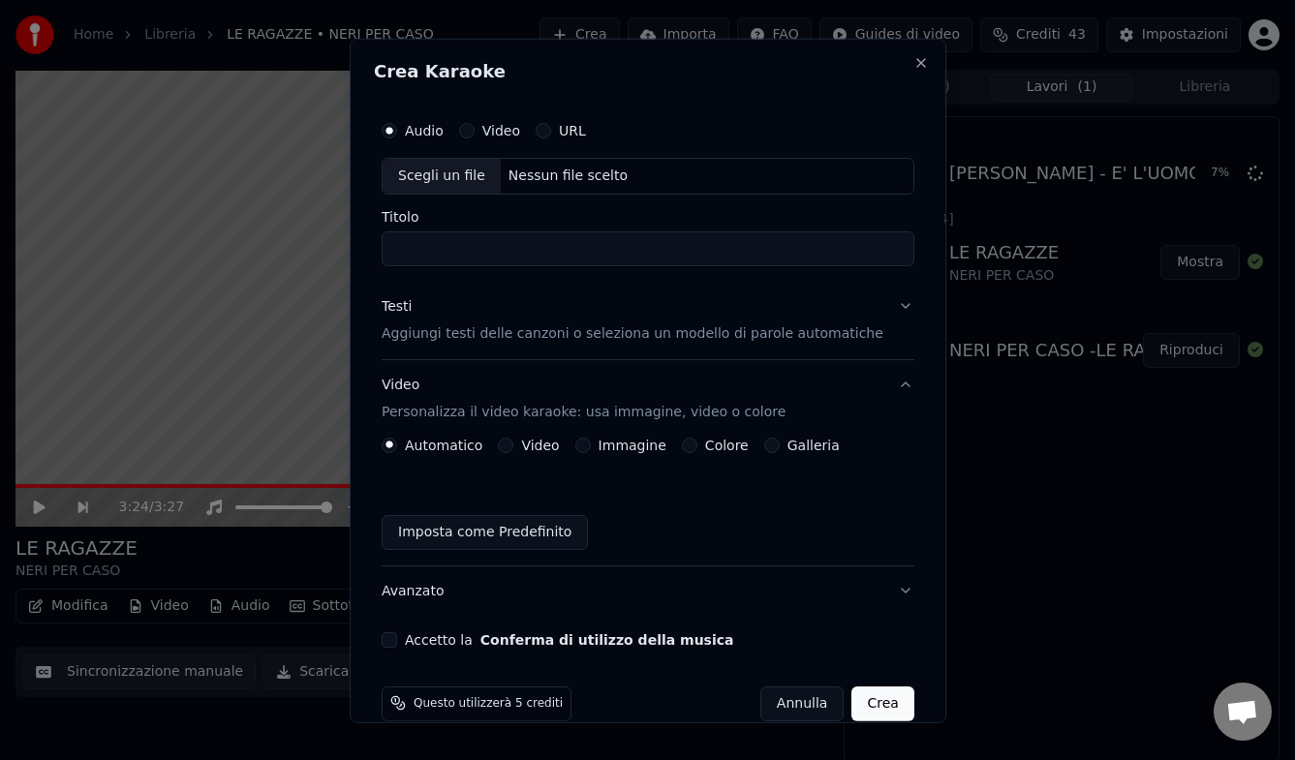
click at [545, 181] on div "Nessun file scelto" at bounding box center [567, 175] width 135 height 19
click at [547, 171] on div "Nessun file scelto" at bounding box center [567, 175] width 135 height 19
drag, startPoint x: 426, startPoint y: 251, endPoint x: 396, endPoint y: 244, distance: 30.8
click at [396, 244] on div "**********" at bounding box center [648, 379] width 548 height 552
type input "**********"
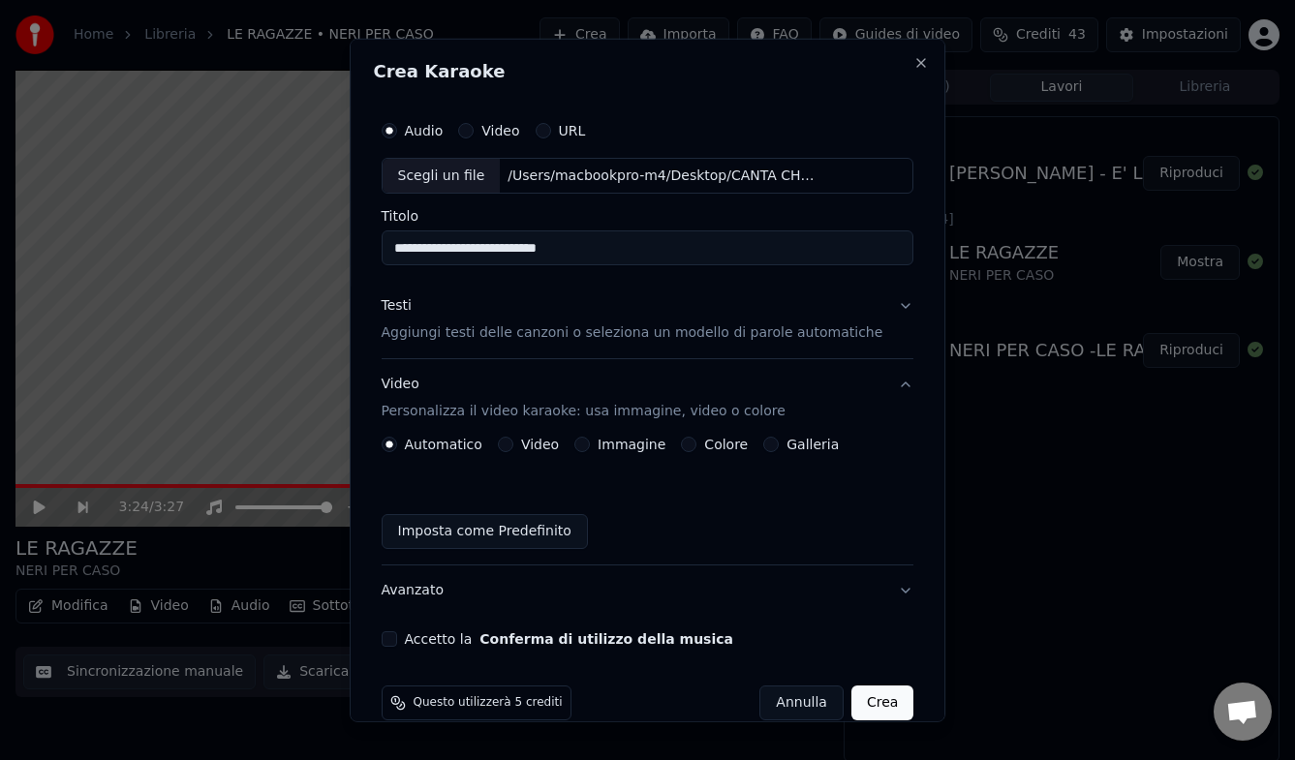
click at [527, 337] on p "Aggiungi testi delle canzoni o seleziona un modello di parole automatiche" at bounding box center [633, 333] width 502 height 19
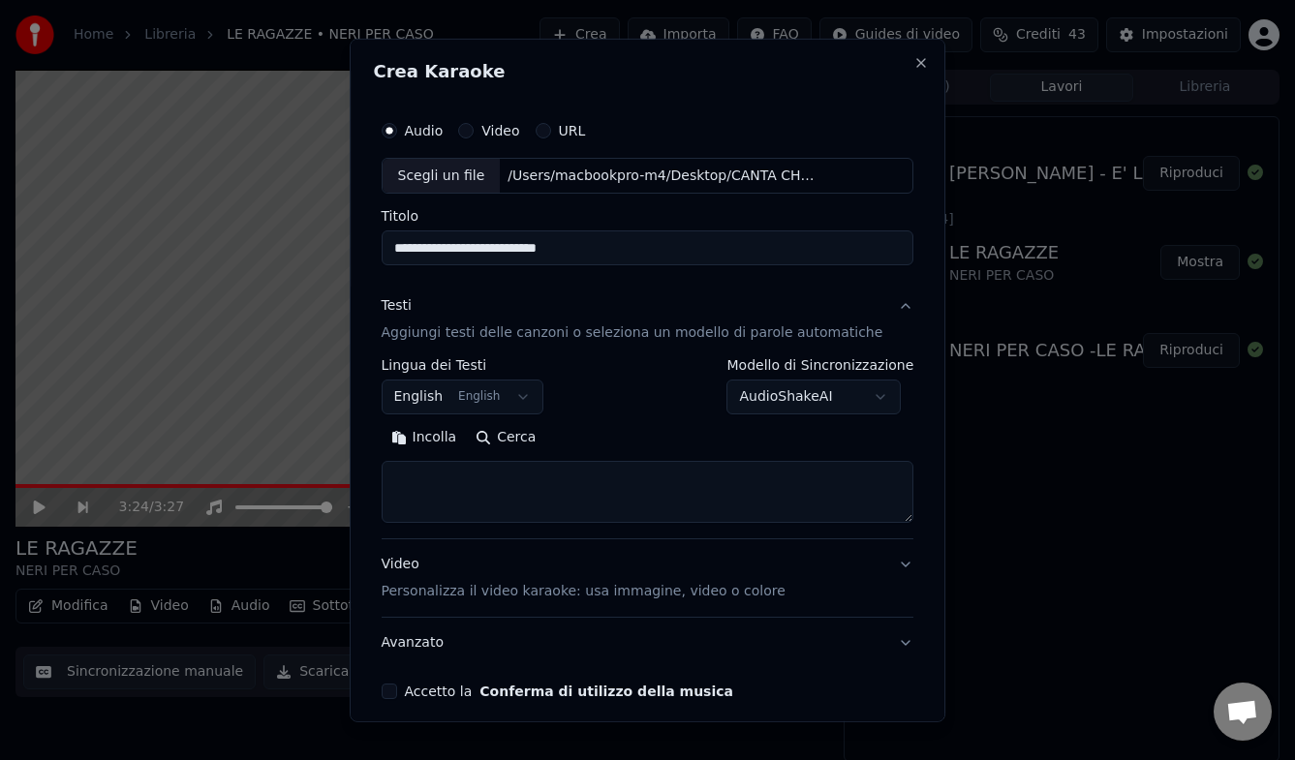
click at [526, 440] on button "Cerca" at bounding box center [505, 437] width 79 height 31
type textarea "**********"
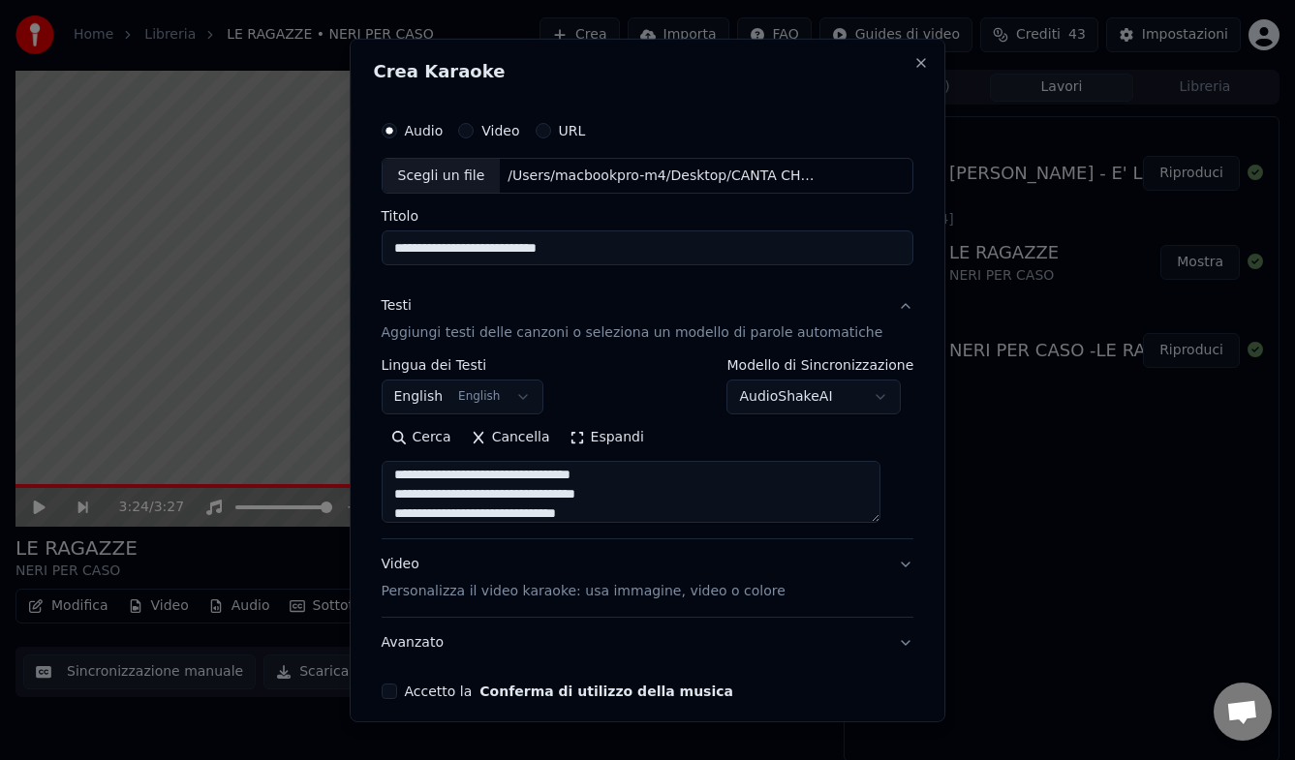
scroll to position [73, 0]
click at [536, 591] on p "Personalizza il video karaoke: usa immagine, video o colore" at bounding box center [584, 591] width 404 height 19
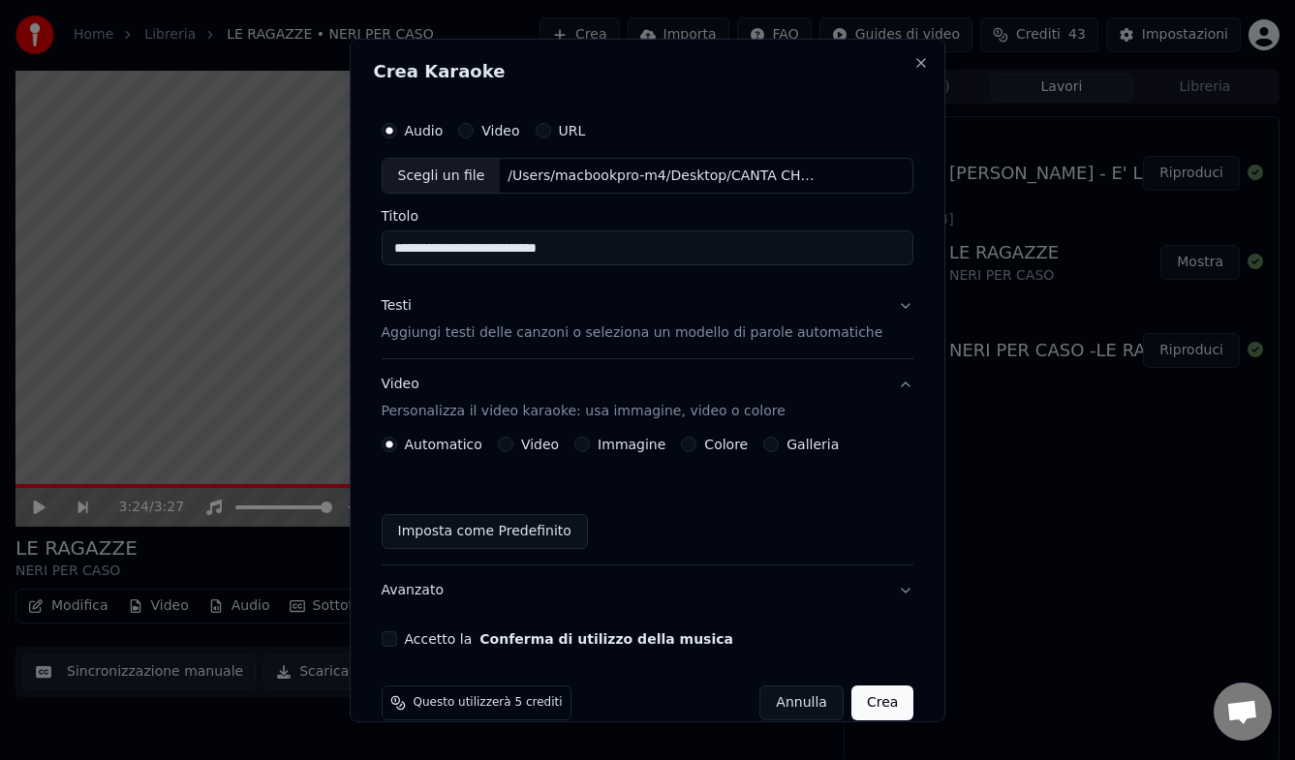
click at [513, 444] on button "Video" at bounding box center [505, 444] width 15 height 15
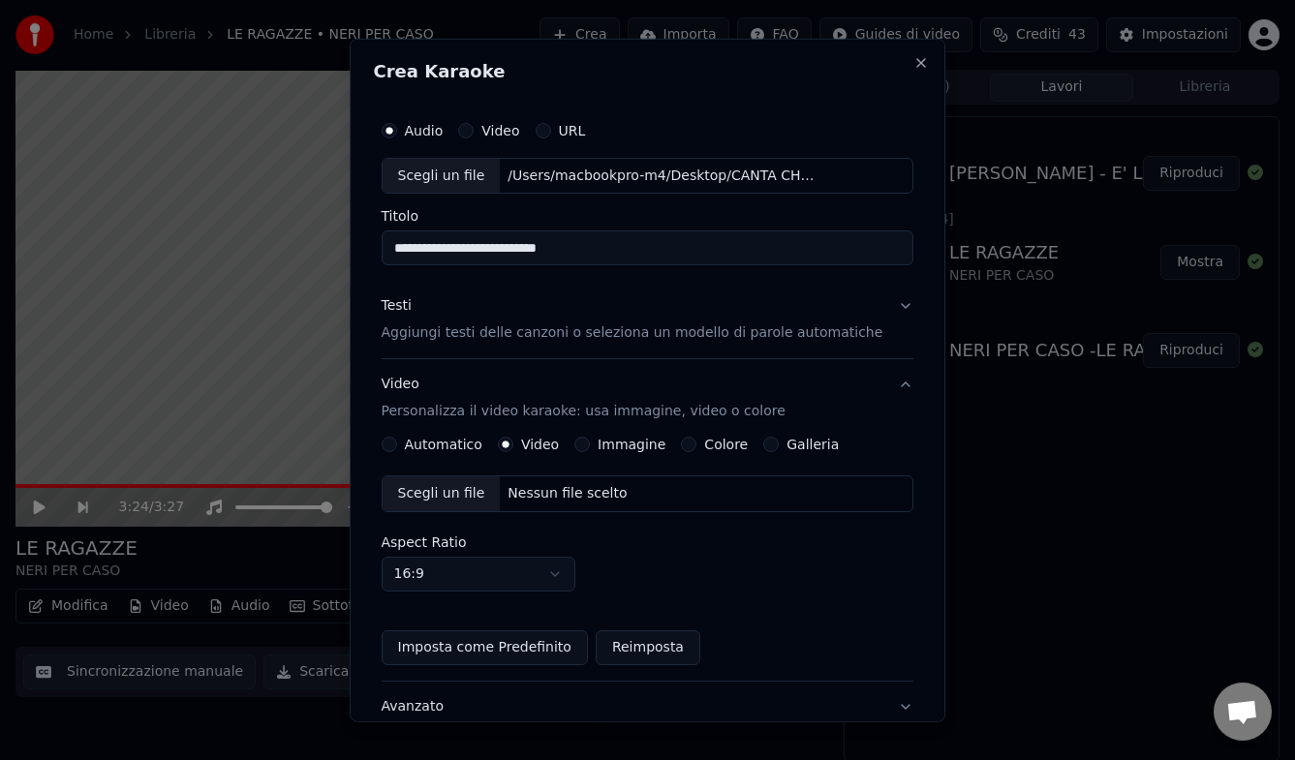
click at [561, 489] on div "Nessun file scelto" at bounding box center [567, 493] width 135 height 19
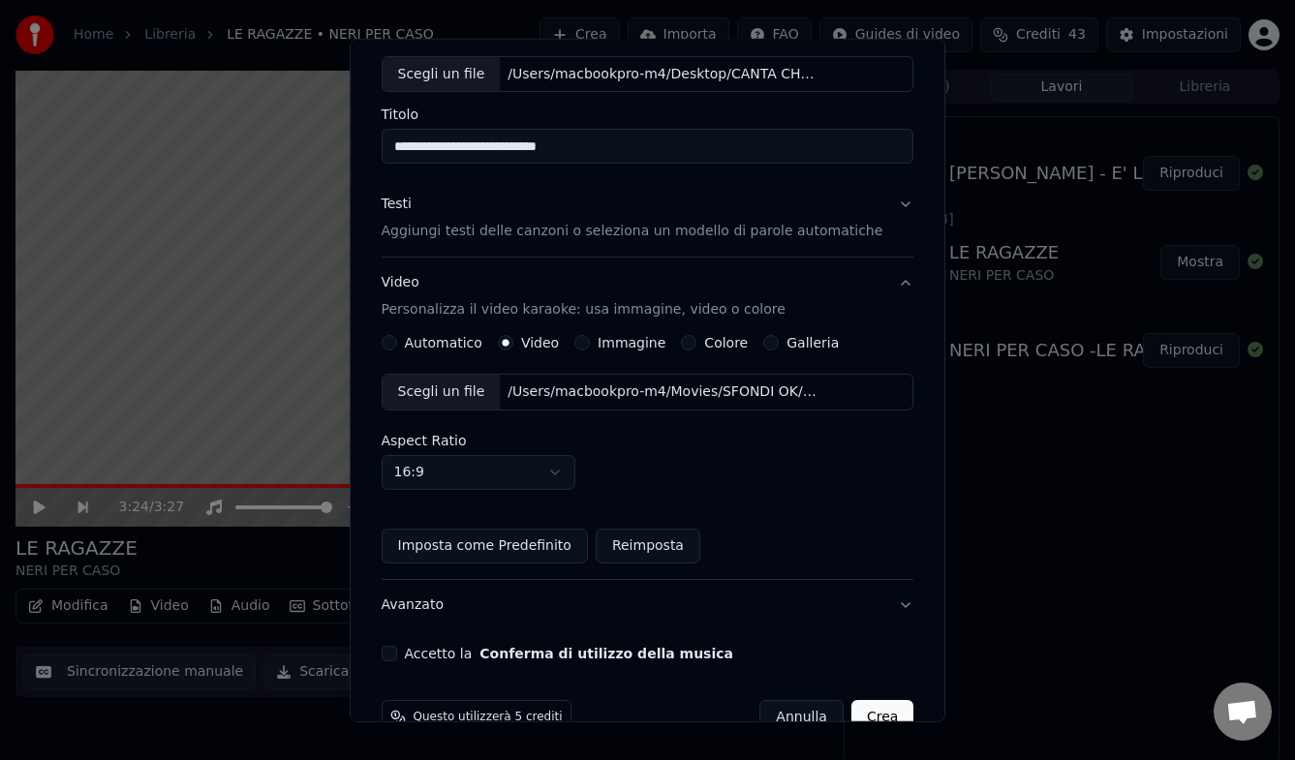
scroll to position [146, 0]
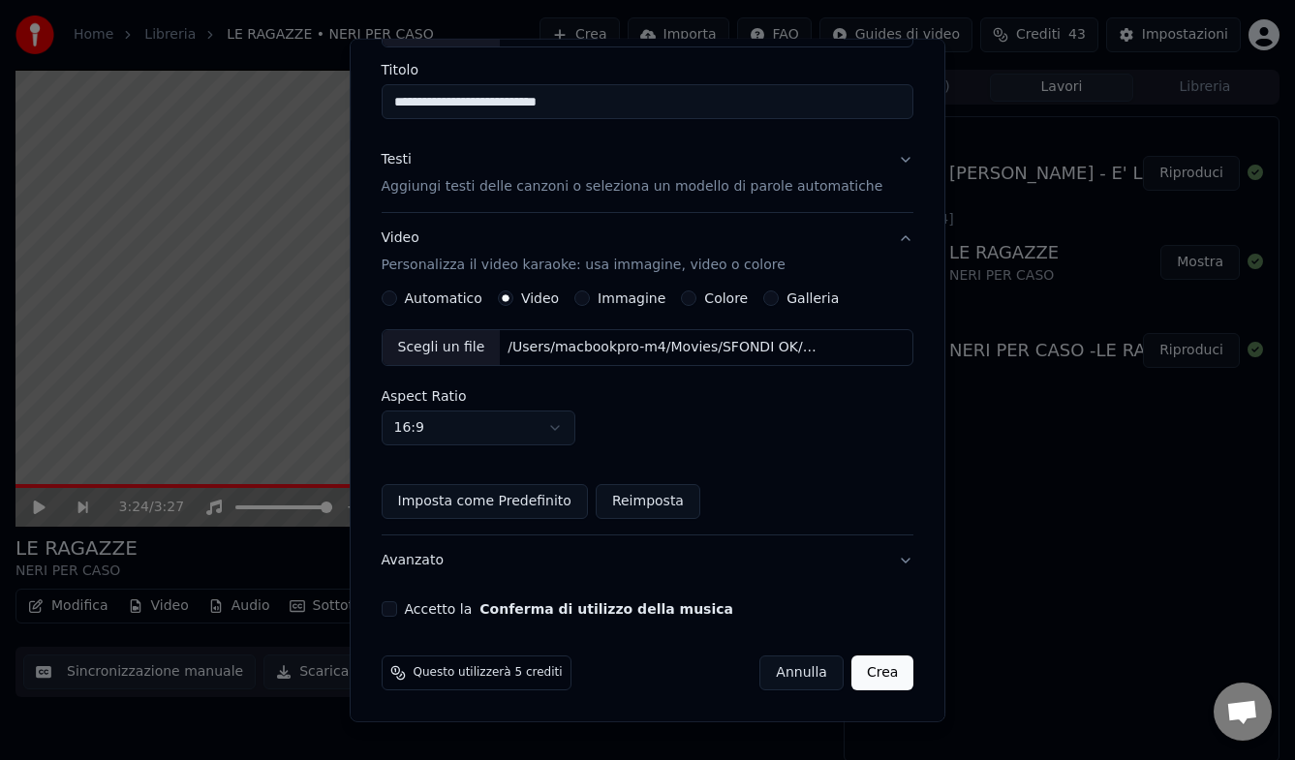
click at [397, 605] on button "Accetto la Conferma di utilizzo della musica" at bounding box center [389, 609] width 15 height 15
click at [867, 618] on button "Crea" at bounding box center [882, 673] width 62 height 35
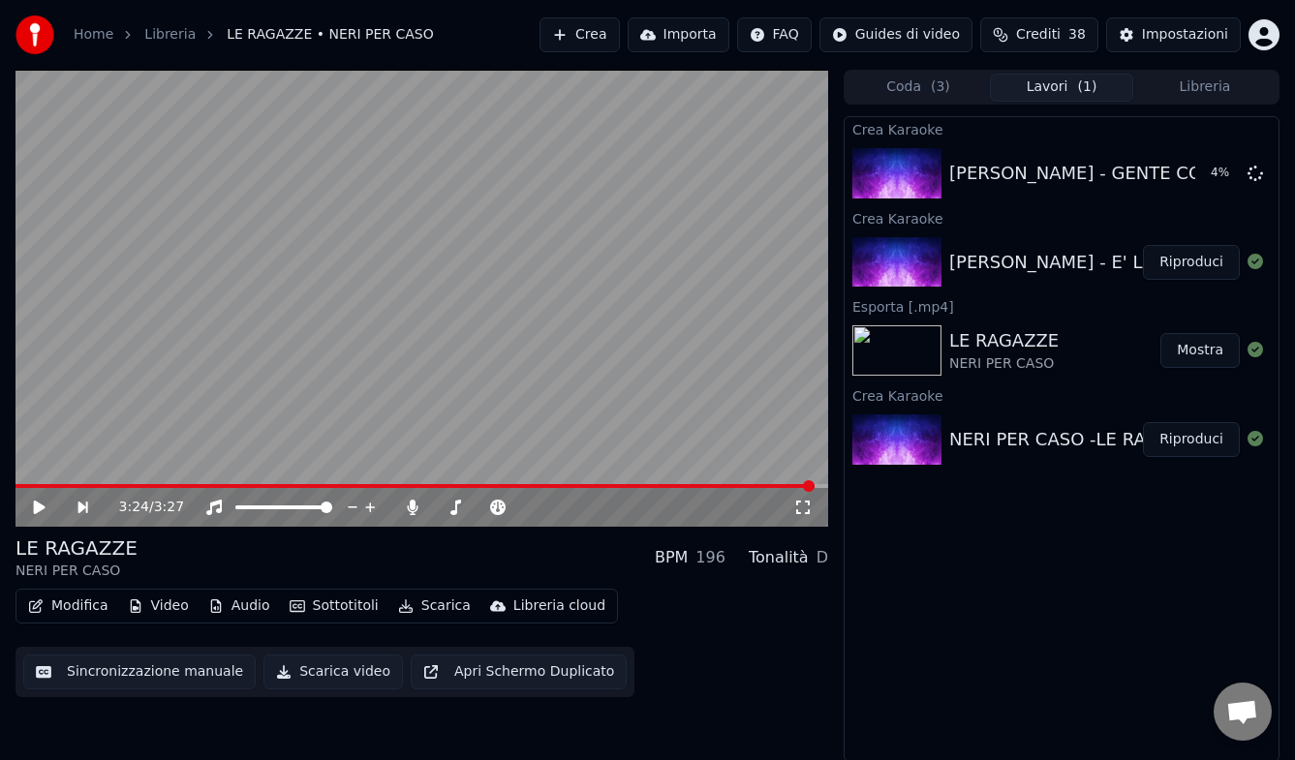
click at [596, 24] on button "Crea" at bounding box center [579, 34] width 79 height 35
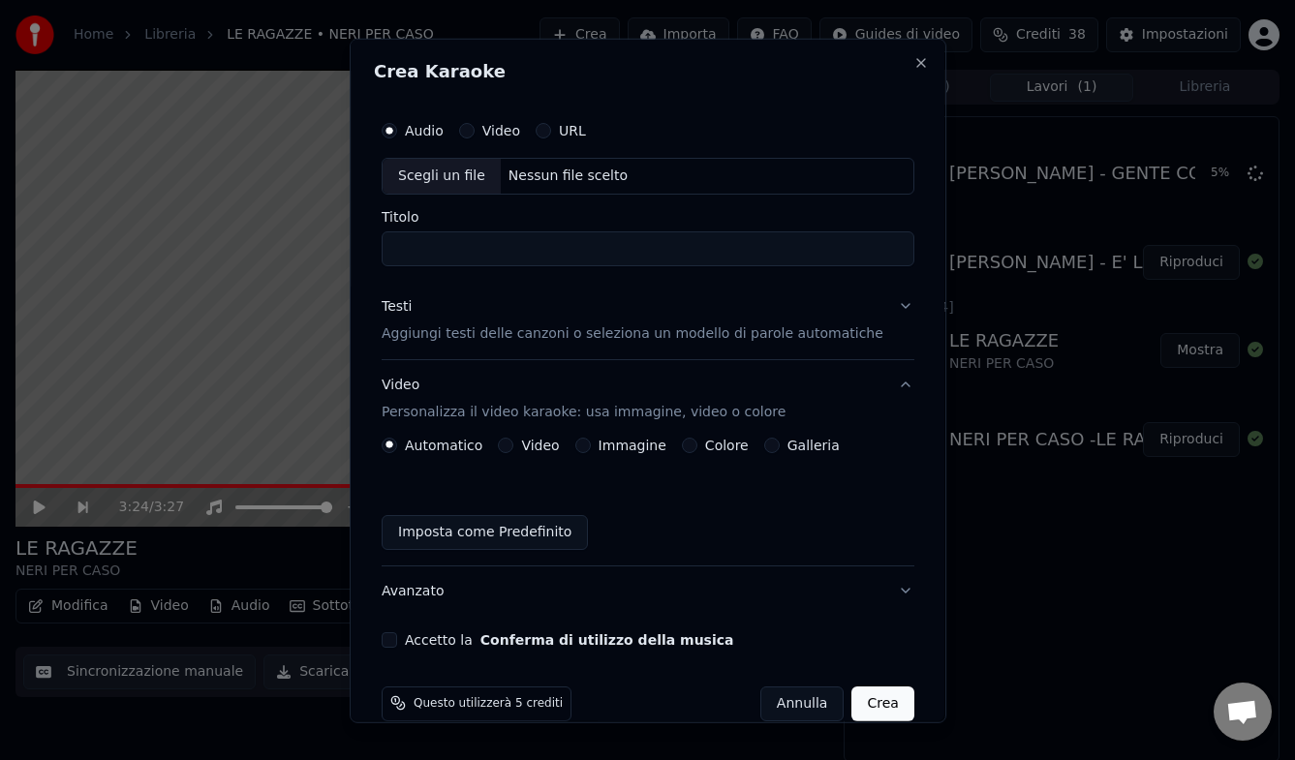
click at [546, 173] on div "Nessun file scelto" at bounding box center [567, 175] width 135 height 19
drag, startPoint x: 425, startPoint y: 253, endPoint x: 400, endPoint y: 246, distance: 26.1
click at [400, 246] on input "**********" at bounding box center [648, 248] width 533 height 35
type input "**********"
click at [472, 331] on p "Aggiungi testi delle canzoni o seleziona un modello di parole automatiche" at bounding box center [633, 333] width 502 height 19
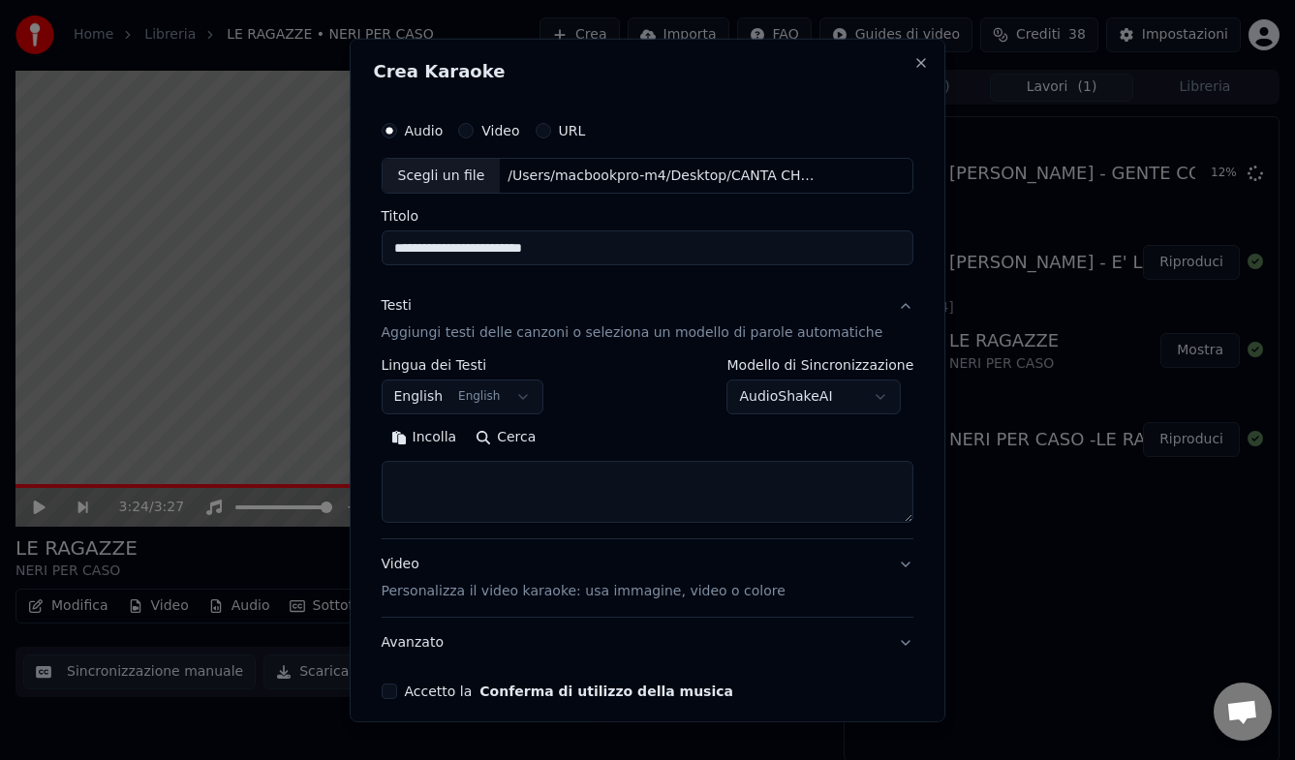
click at [525, 437] on button "Cerca" at bounding box center [505, 437] width 79 height 31
type textarea "**********"
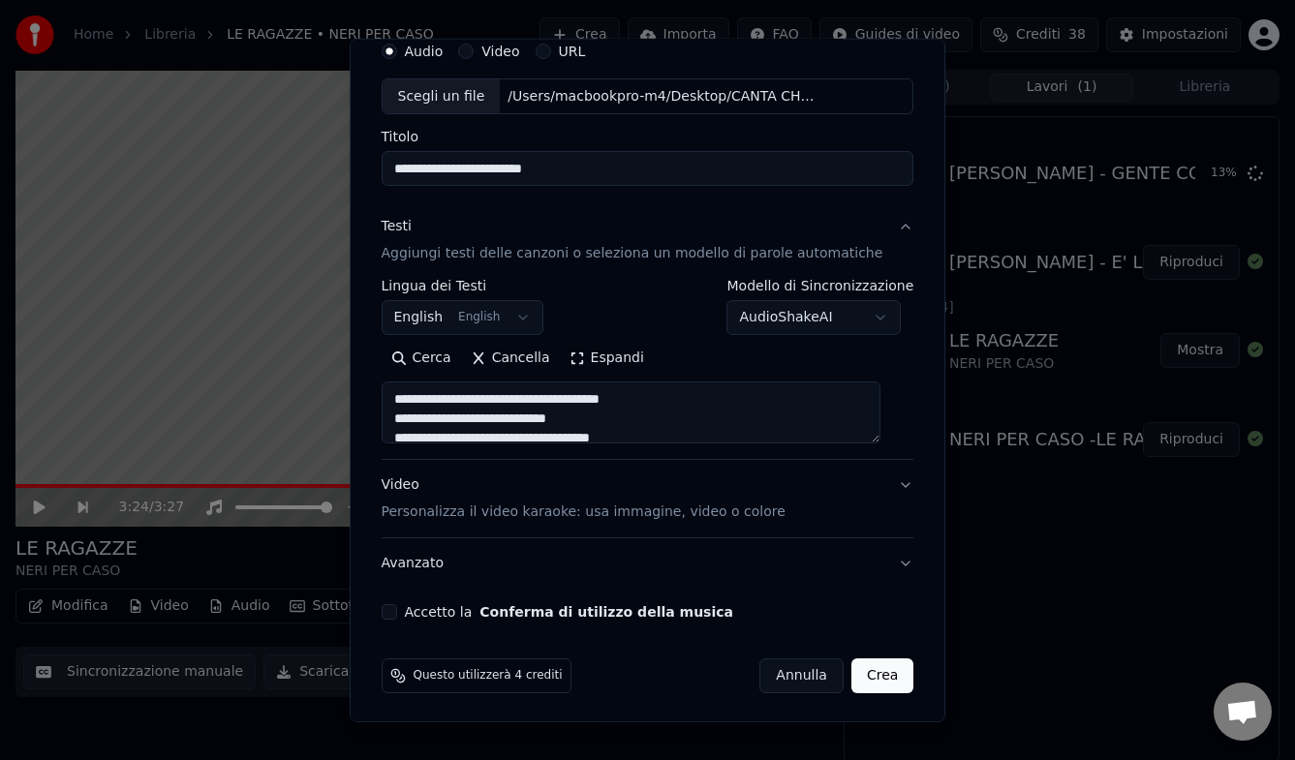
scroll to position [82, 0]
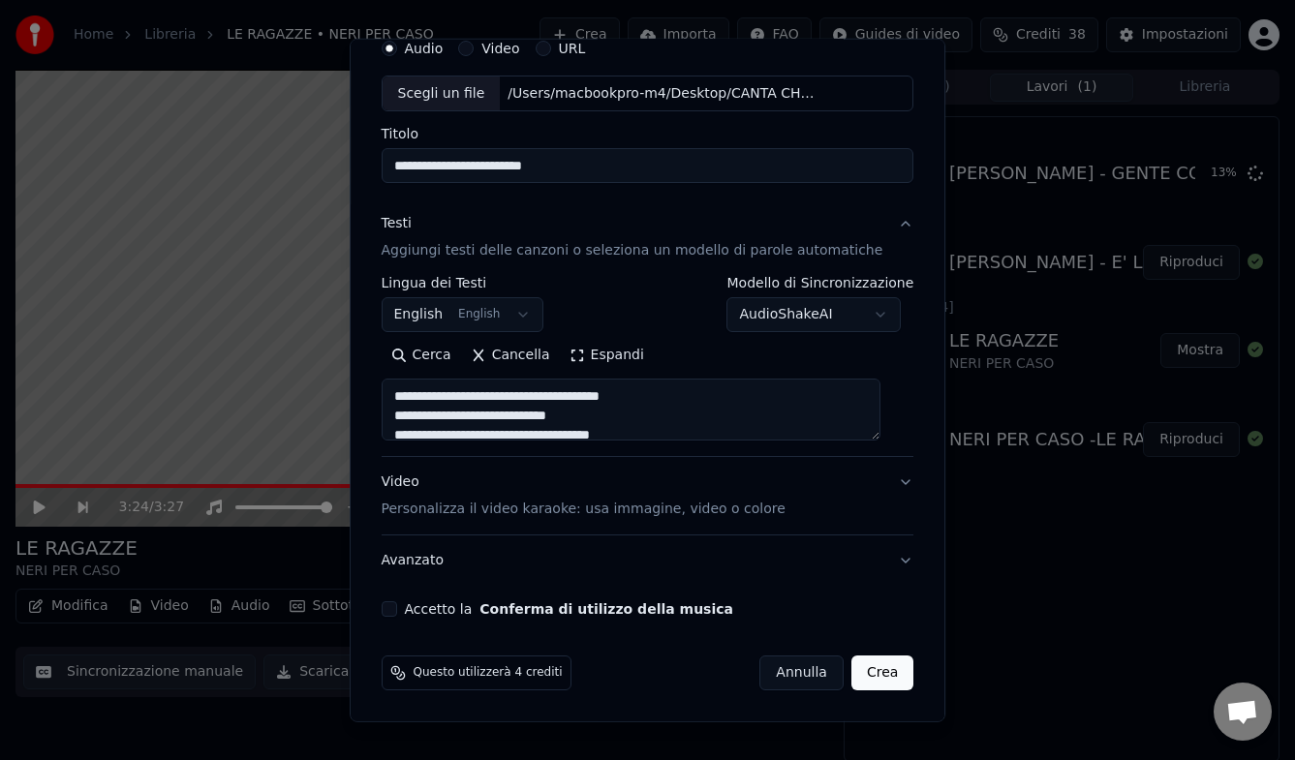
click at [515, 516] on p "Personalizza il video karaoke: usa immagine, video o colore" at bounding box center [584, 509] width 404 height 19
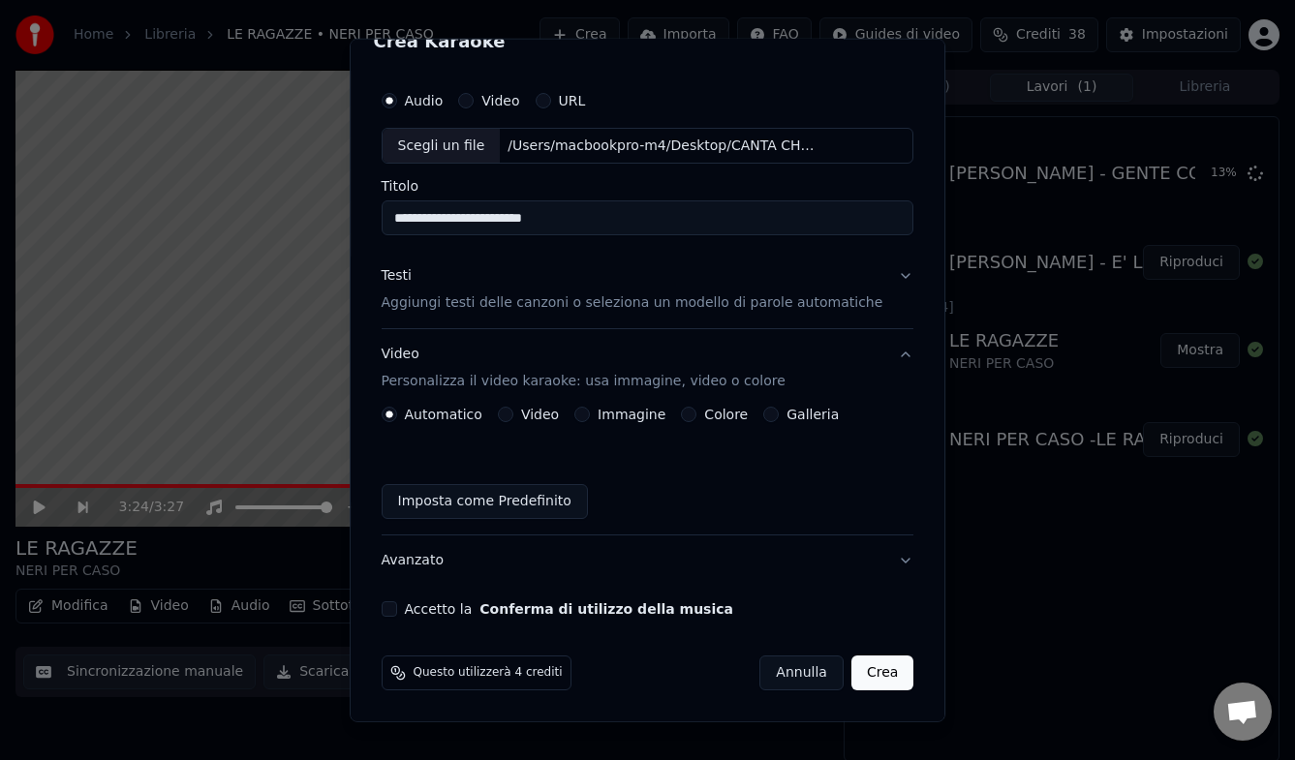
scroll to position [30, 0]
click at [513, 414] on button "Video" at bounding box center [505, 414] width 15 height 15
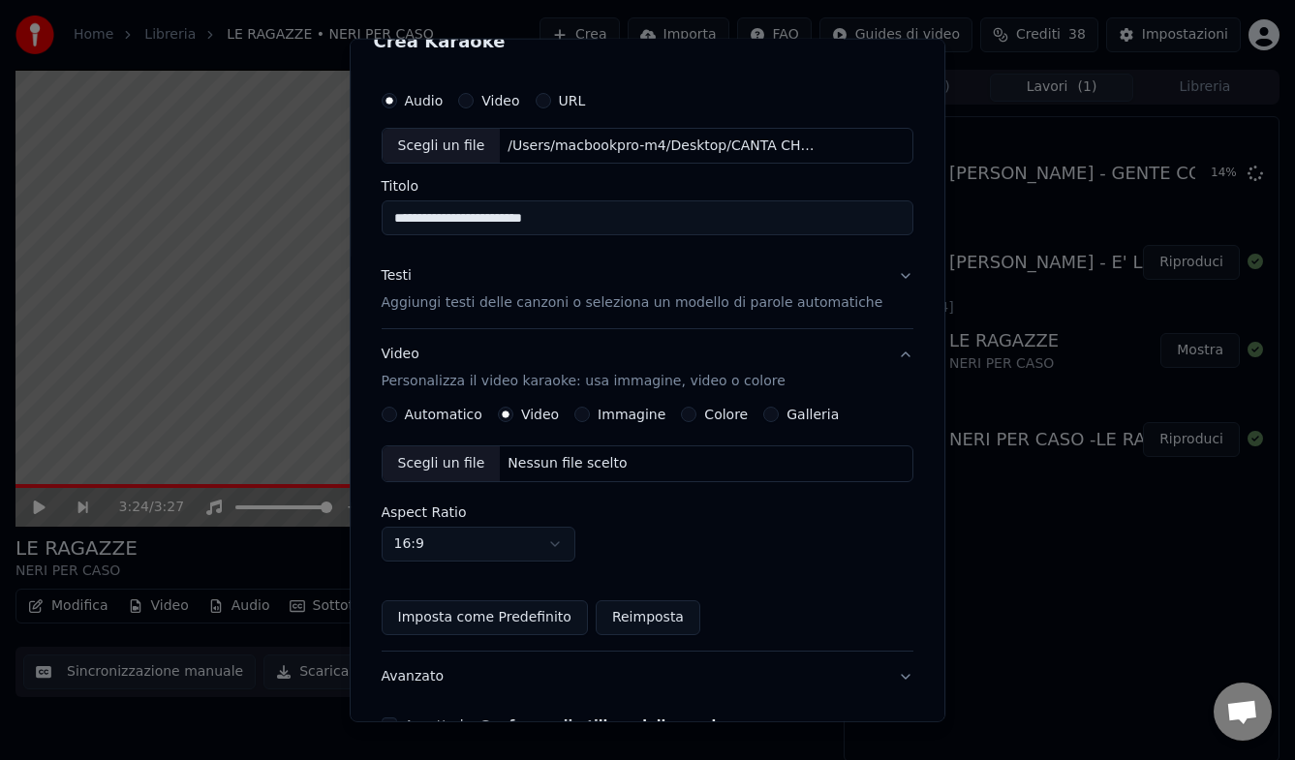
click at [558, 456] on div "Nessun file scelto" at bounding box center [567, 463] width 135 height 19
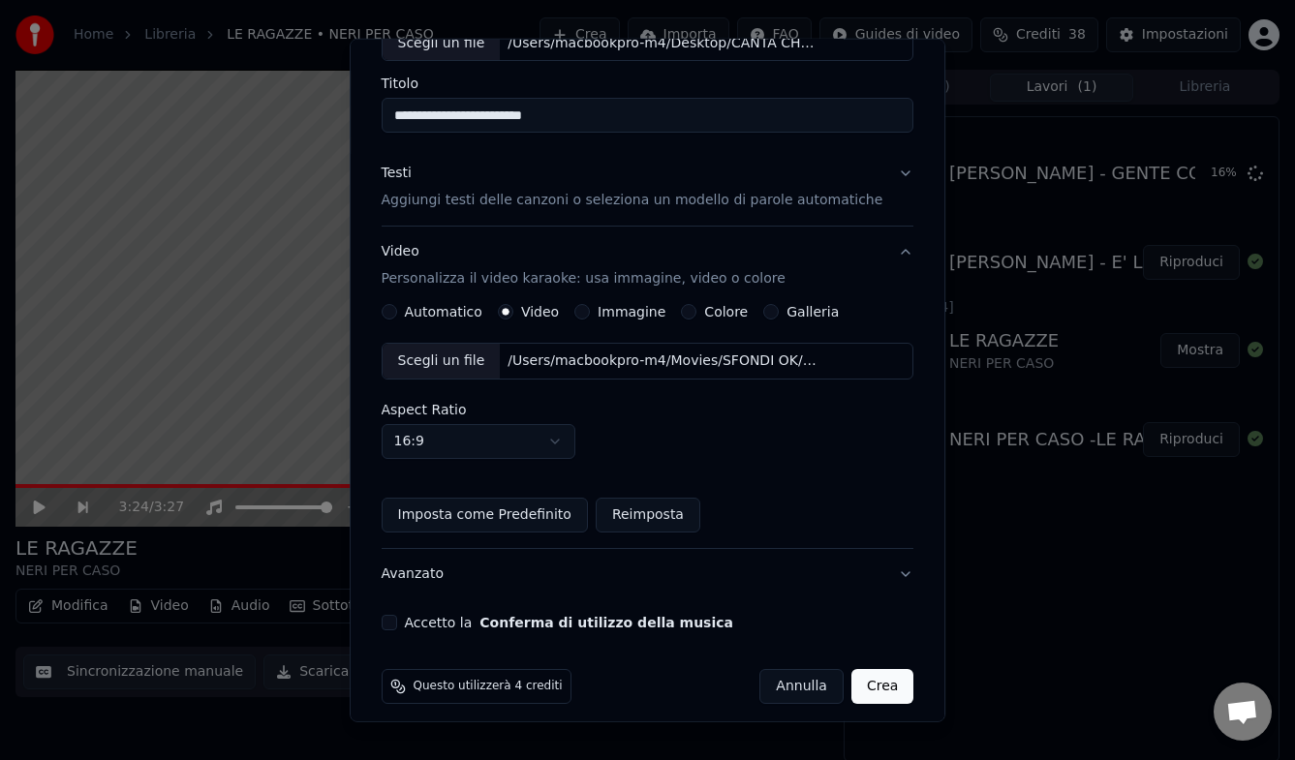
scroll to position [146, 0]
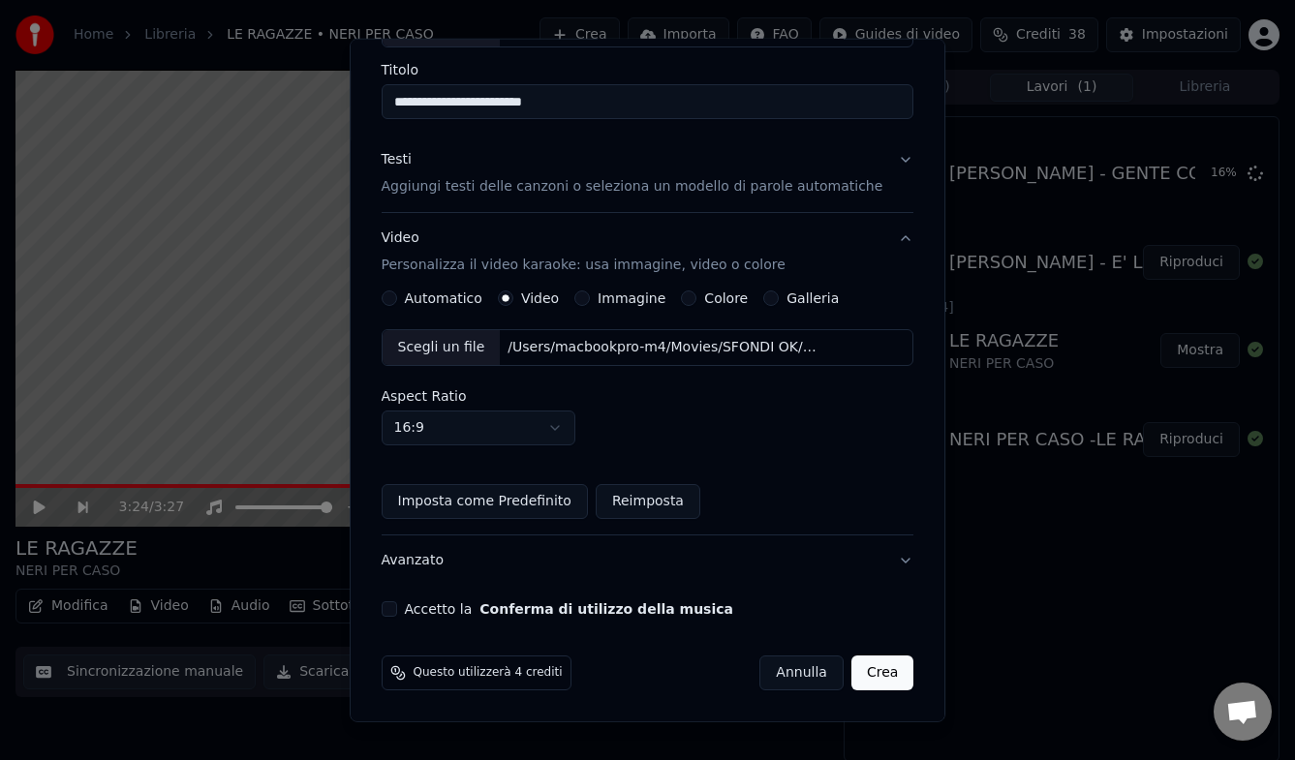
click at [397, 608] on button "Accetto la Conferma di utilizzo della musica" at bounding box center [389, 609] width 15 height 15
click at [853, 618] on button "Crea" at bounding box center [882, 673] width 62 height 35
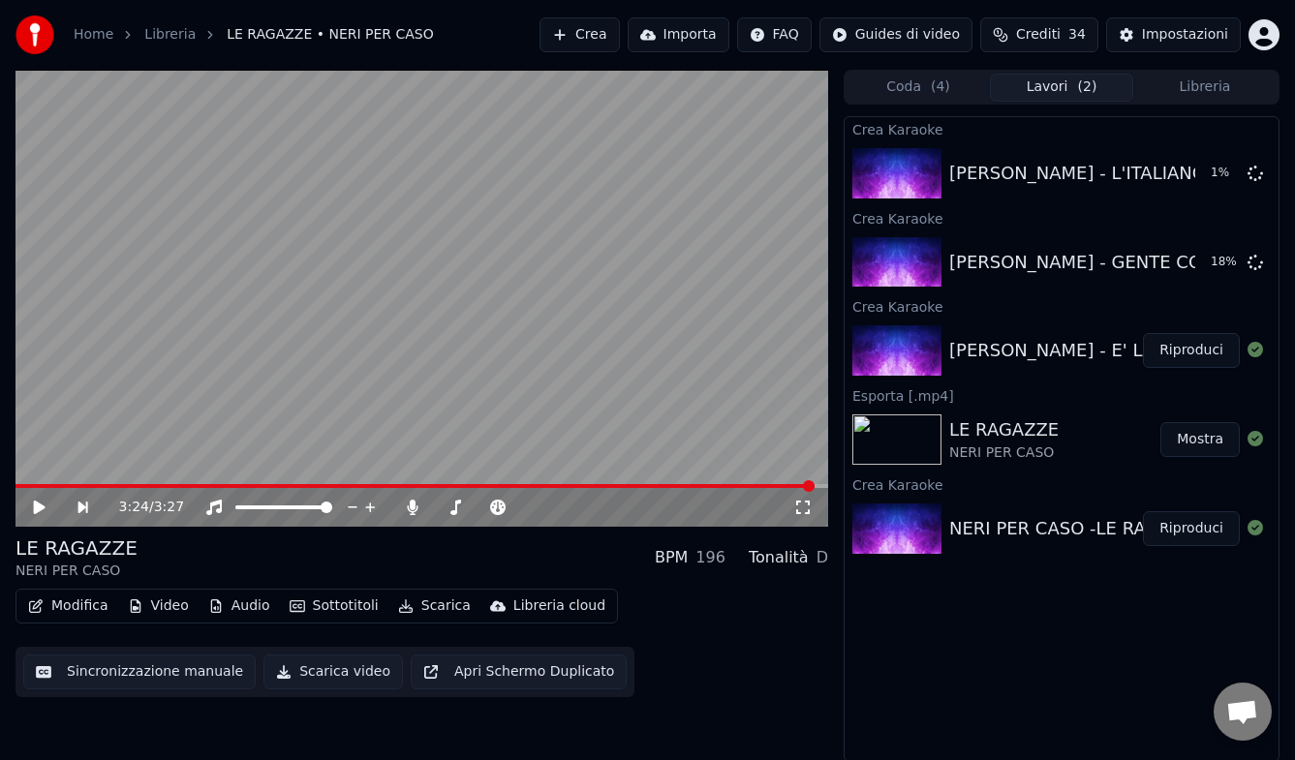
click at [606, 28] on button "Crea" at bounding box center [579, 34] width 79 height 35
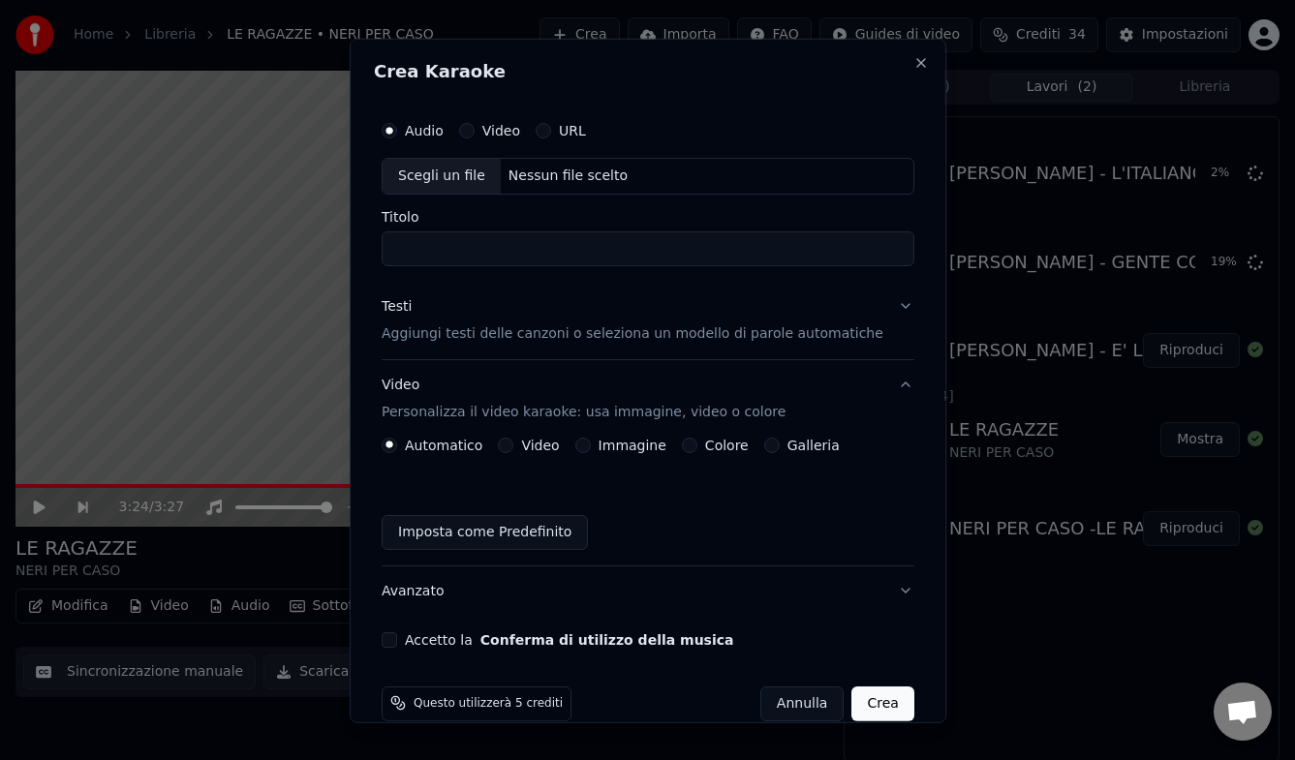
click at [569, 181] on div "Nessun file scelto" at bounding box center [567, 175] width 135 height 19
drag, startPoint x: 425, startPoint y: 252, endPoint x: 390, endPoint y: 248, distance: 35.1
click at [390, 248] on div "**********" at bounding box center [648, 379] width 548 height 552
type input "**********"
click at [527, 334] on p "Aggiungi testi delle canzoni o seleziona un modello di parole automatiche" at bounding box center [633, 333] width 502 height 19
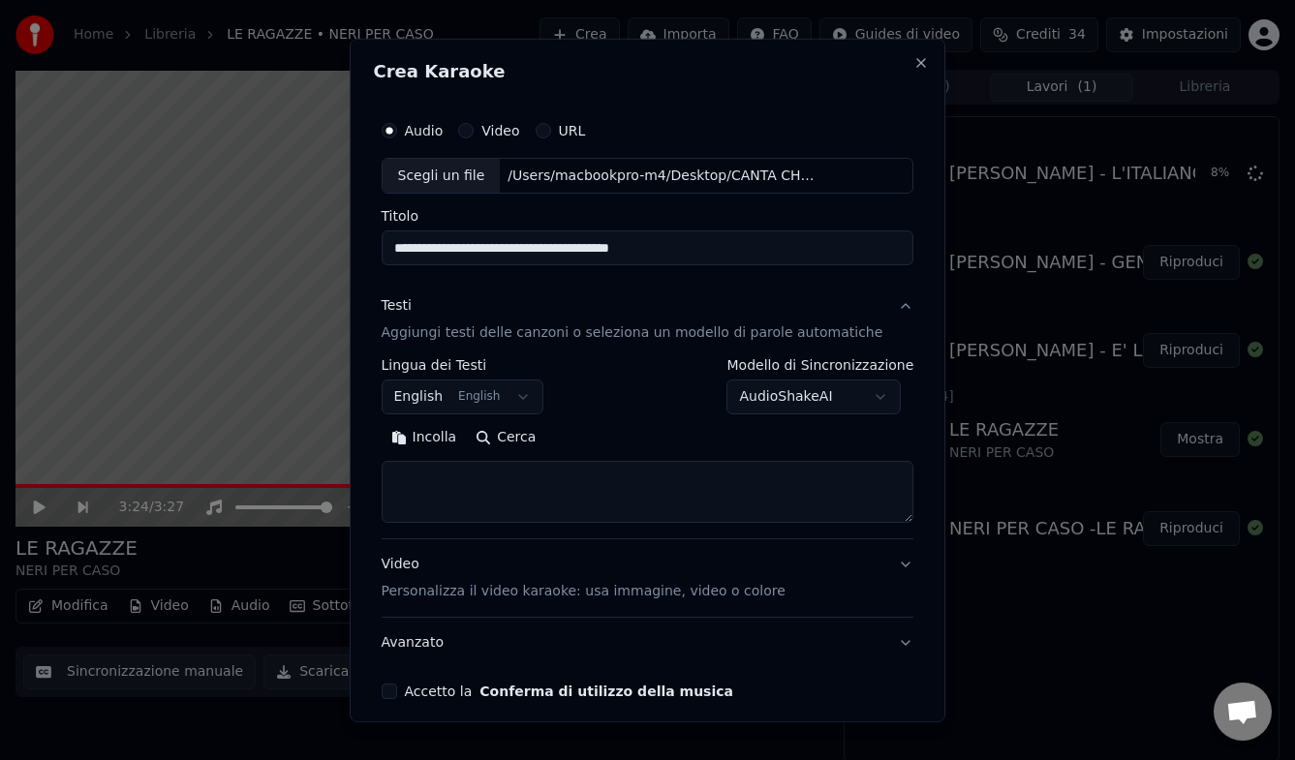
click at [532, 431] on button "Cerca" at bounding box center [505, 437] width 79 height 31
type textarea "**********"
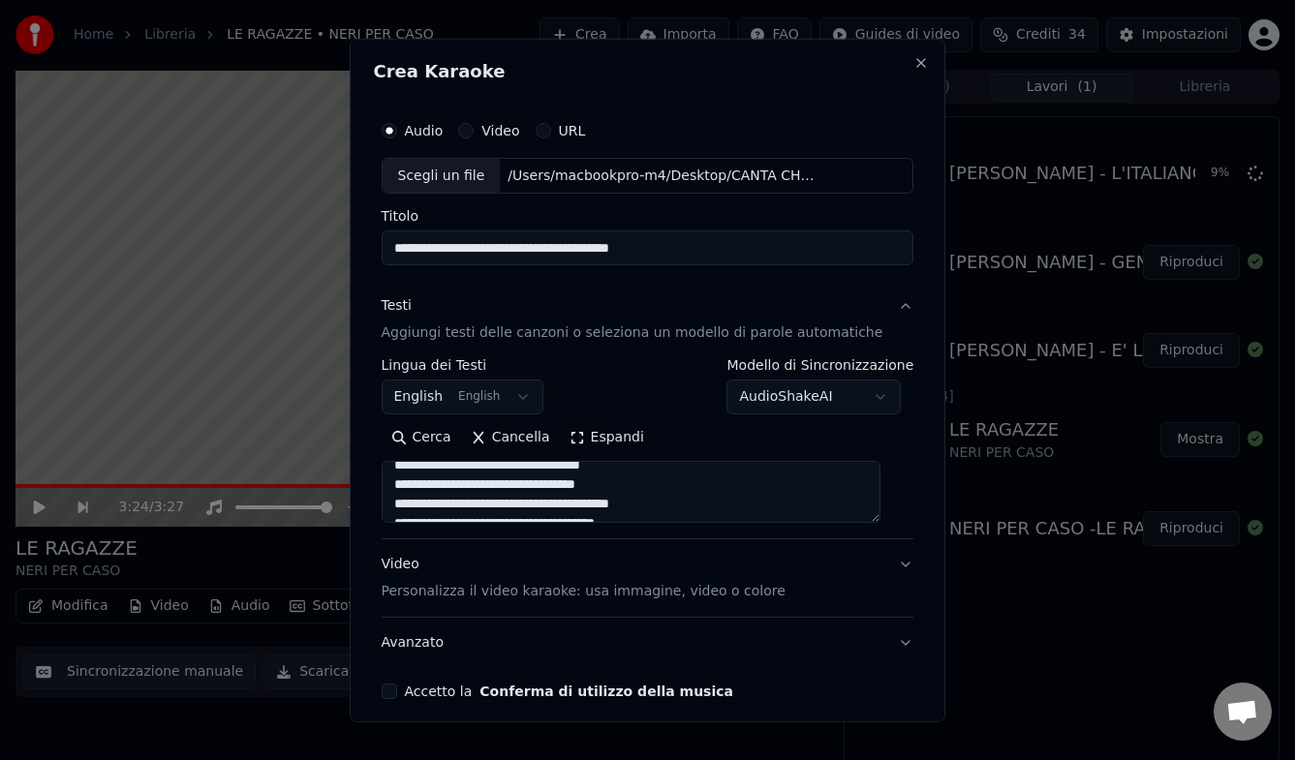
scroll to position [82, 0]
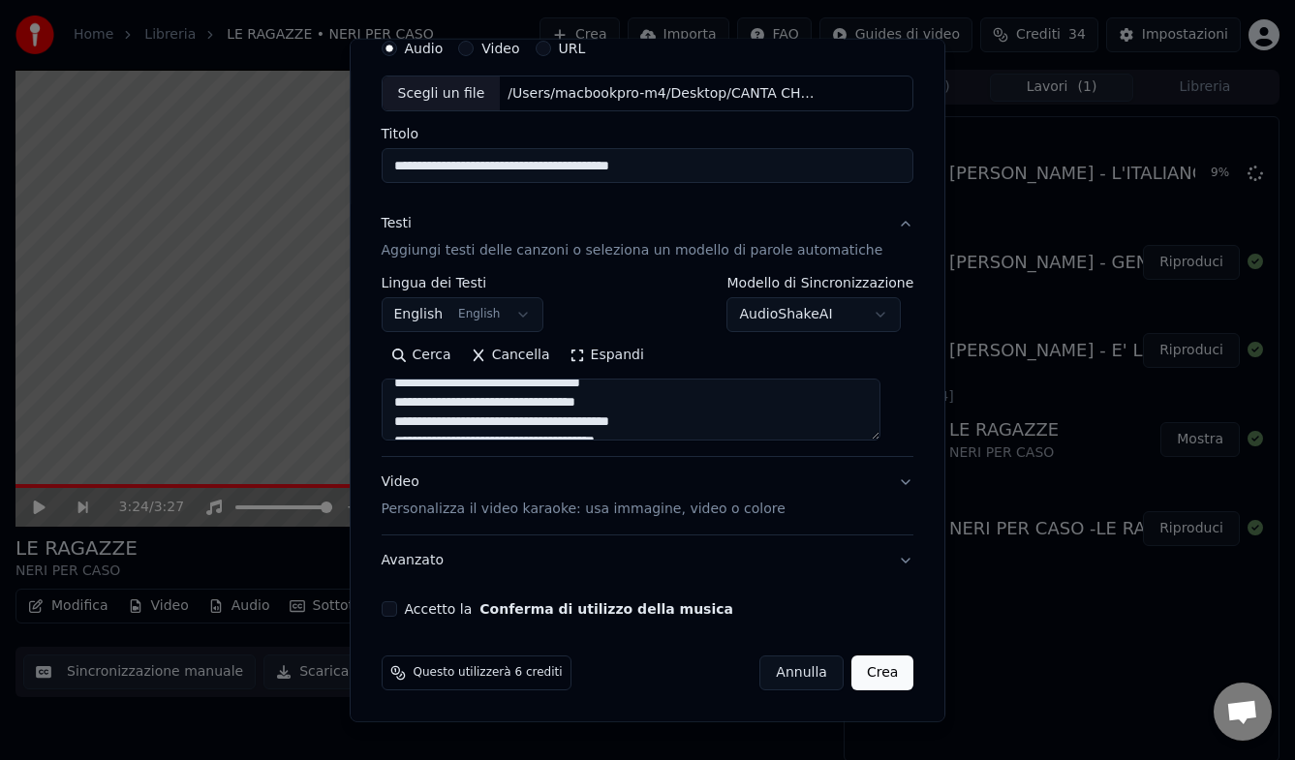
click at [490, 505] on p "Personalizza il video karaoke: usa immagine, video o colore" at bounding box center [584, 509] width 404 height 19
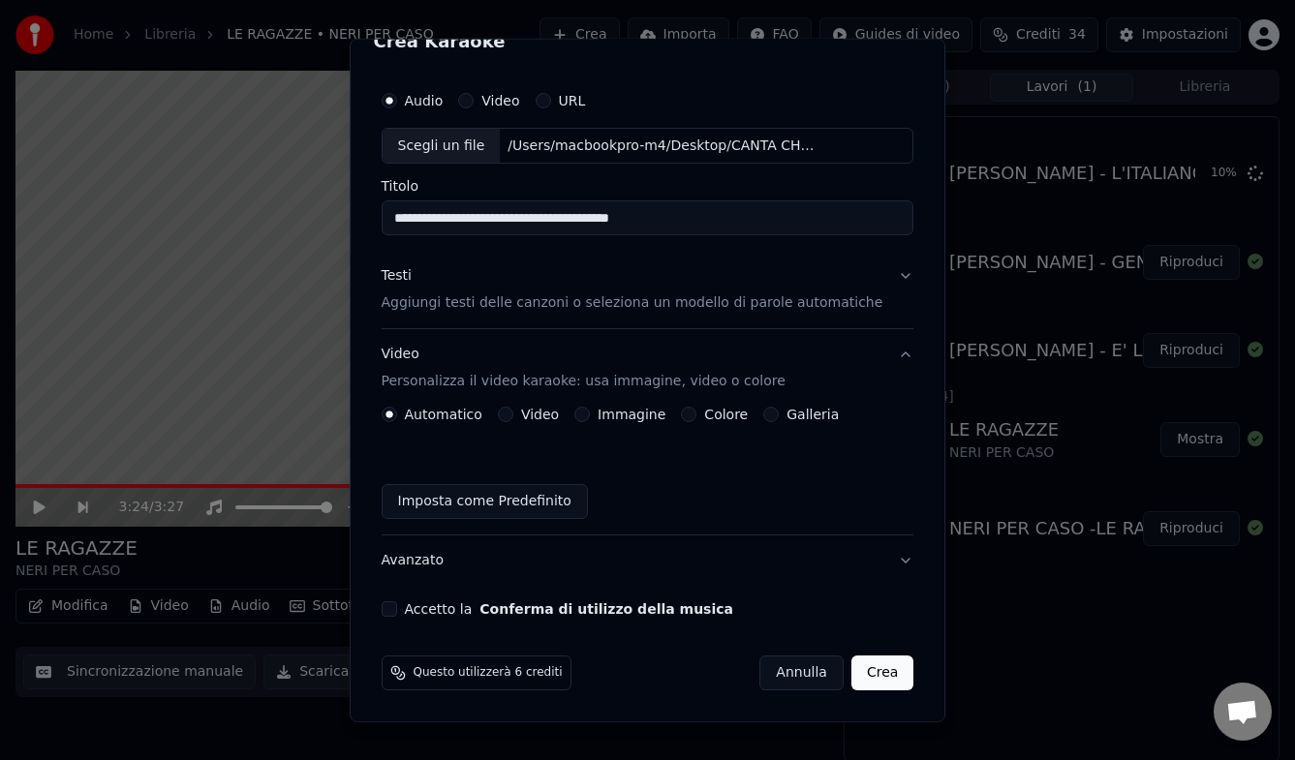
scroll to position [30, 0]
click at [513, 414] on button "Video" at bounding box center [505, 414] width 15 height 15
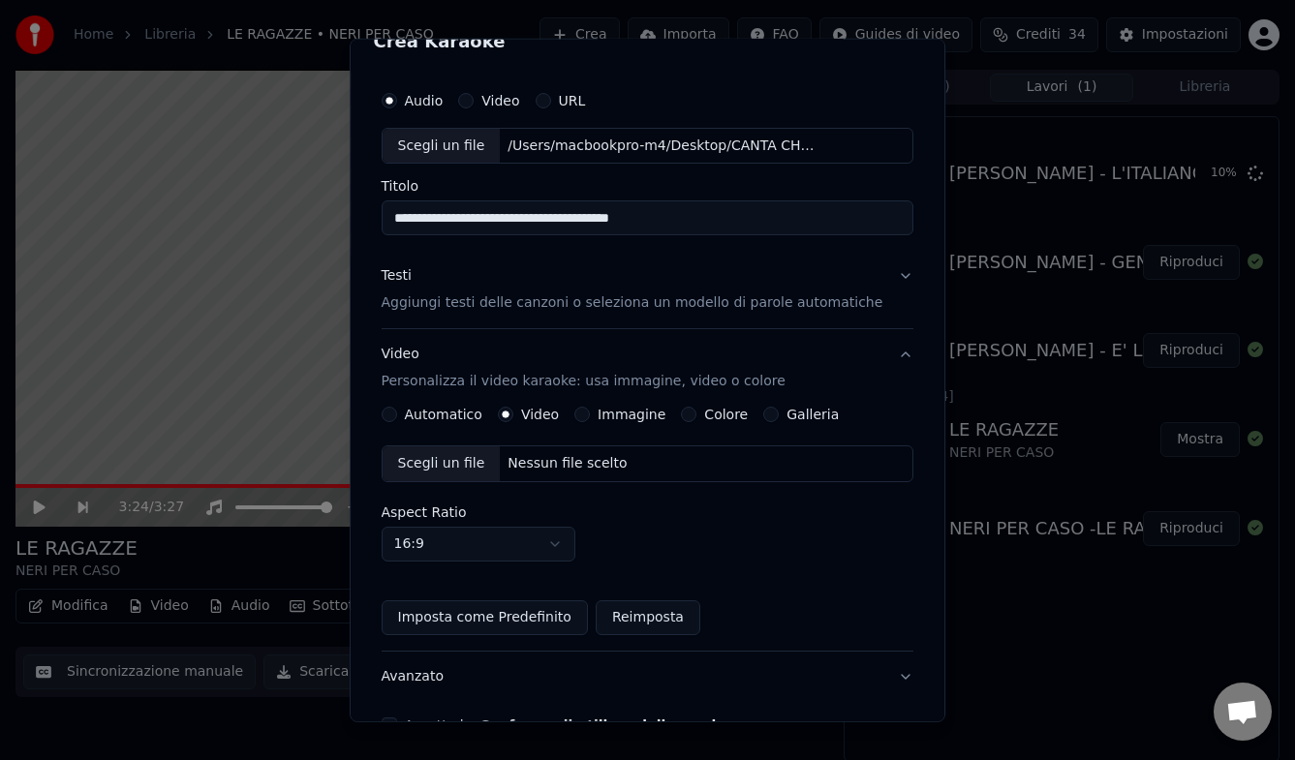
click at [584, 466] on div "Nessun file scelto" at bounding box center [567, 463] width 135 height 19
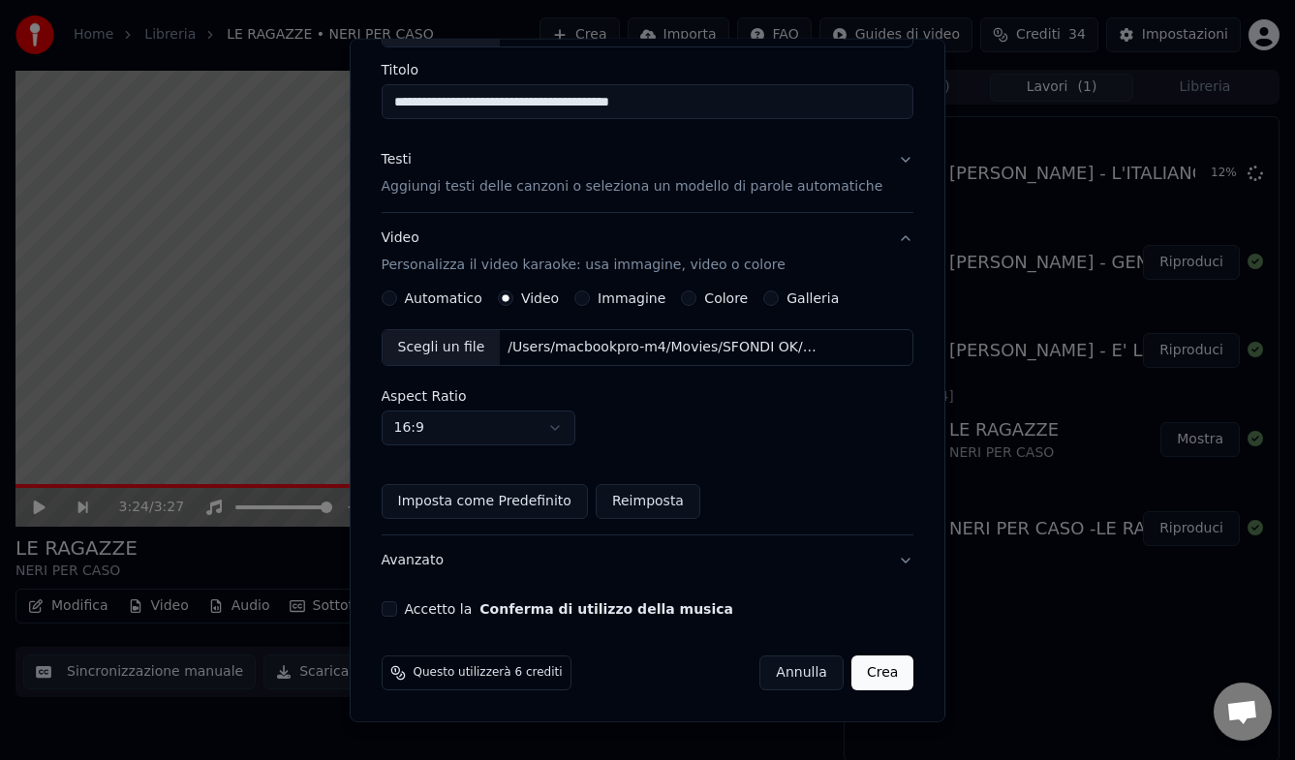
click at [397, 610] on button "Accetto la Conferma di utilizzo della musica" at bounding box center [389, 609] width 15 height 15
click at [867, 618] on button "Crea" at bounding box center [882, 673] width 62 height 35
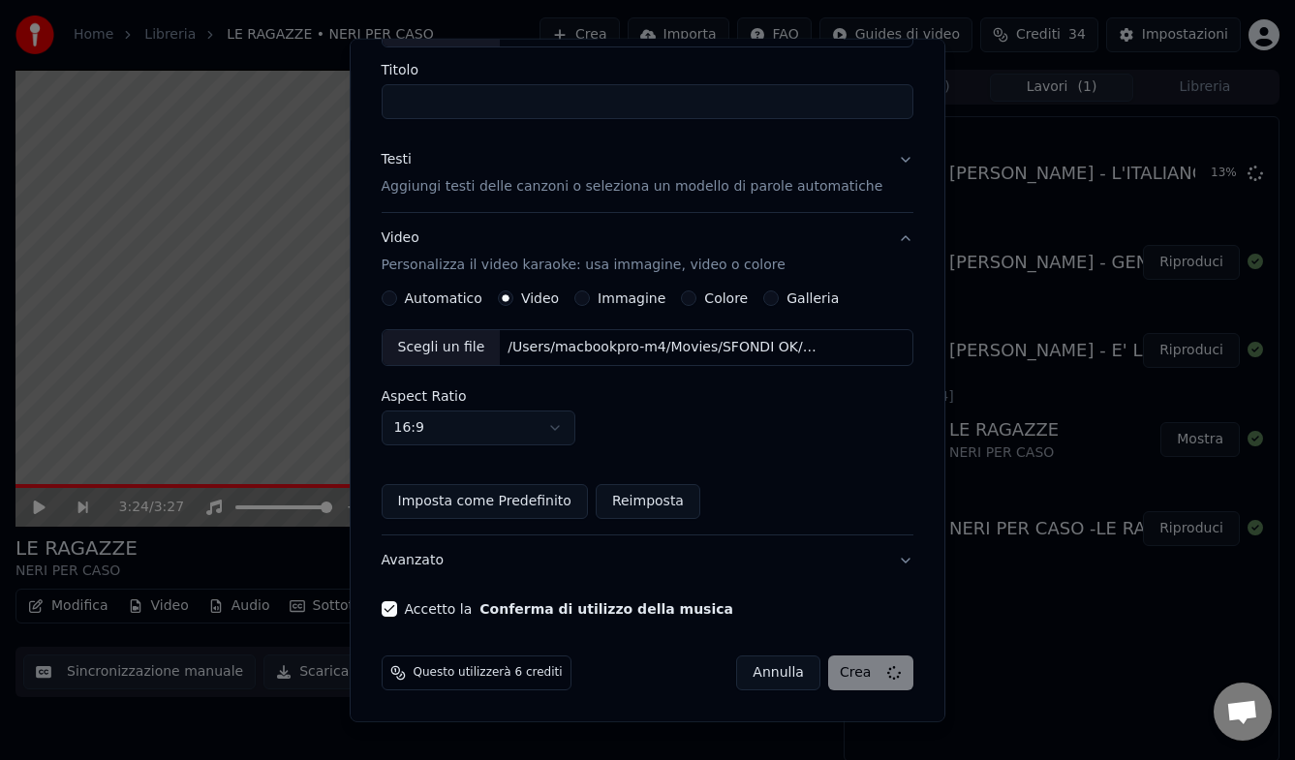
scroll to position [30, 0]
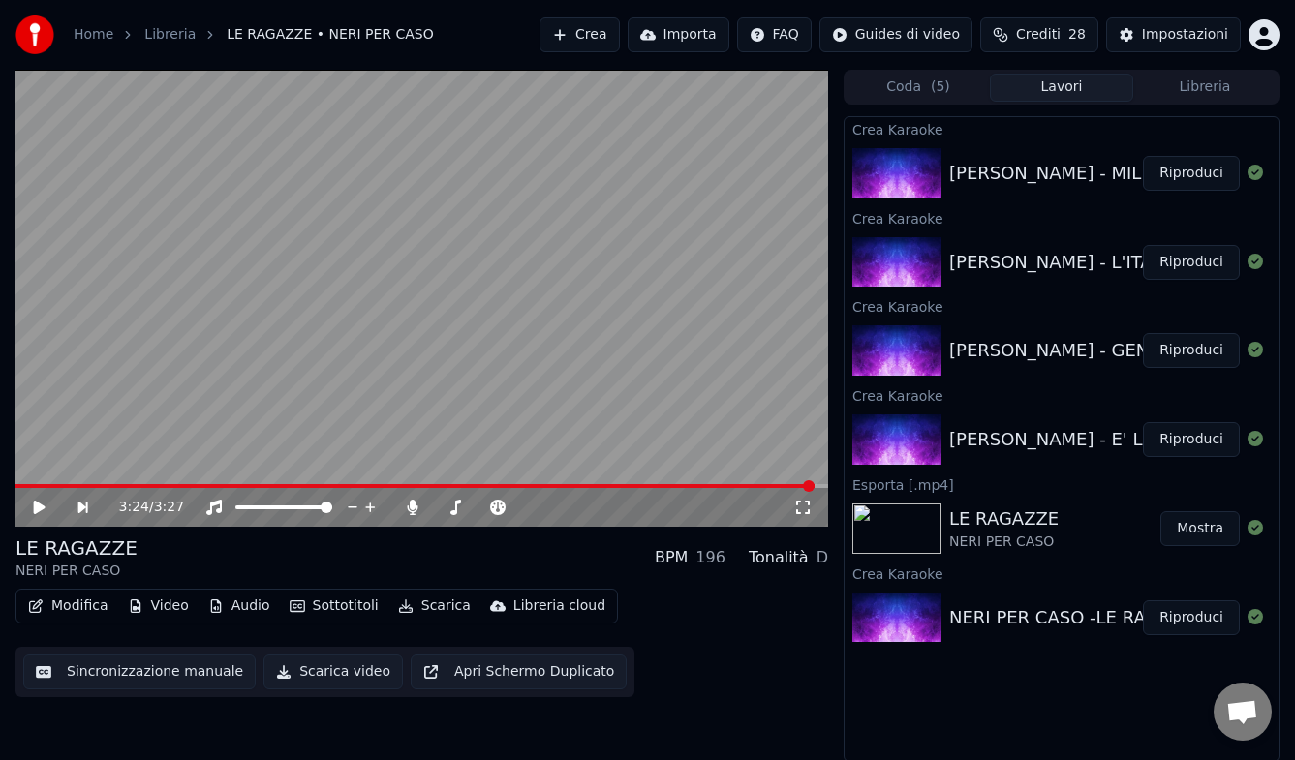
click at [591, 31] on button "Crea" at bounding box center [579, 34] width 79 height 35
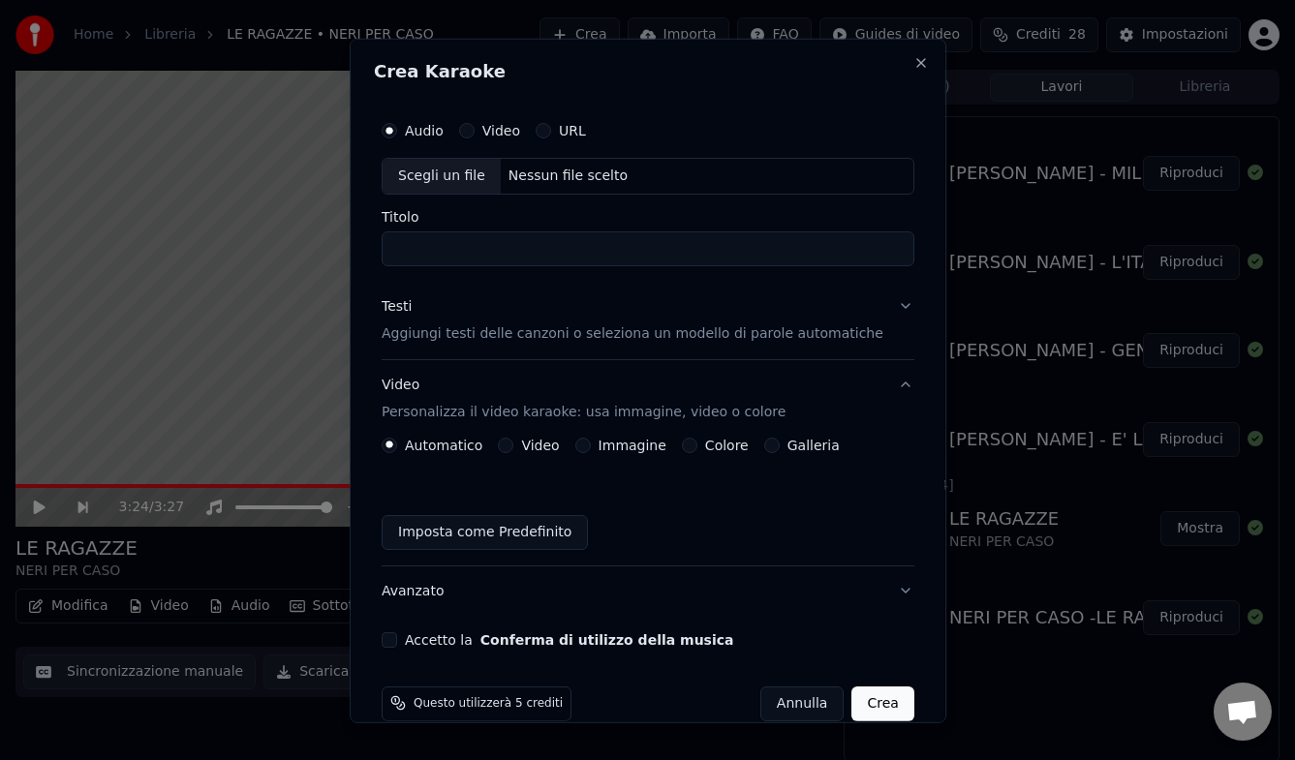
click at [551, 170] on div "Nessun file scelto" at bounding box center [567, 175] width 135 height 19
drag, startPoint x: 430, startPoint y: 251, endPoint x: 397, endPoint y: 248, distance: 33.1
click at [397, 248] on div "**********" at bounding box center [648, 379] width 548 height 552
type input "**********"
click at [522, 336] on p "Aggiungi testi delle canzoni o seleziona un modello di parole automatiche" at bounding box center [633, 333] width 502 height 19
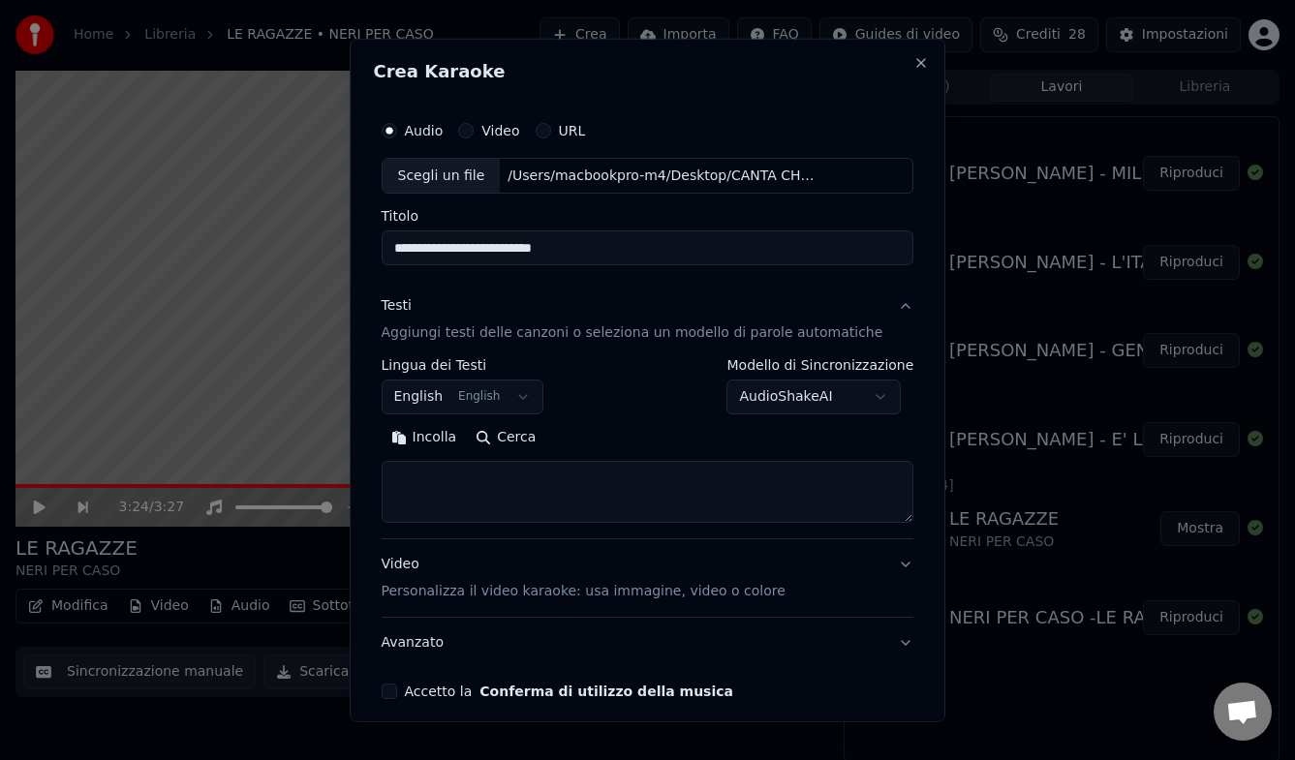
click at [523, 440] on button "Cerca" at bounding box center [505, 437] width 79 height 31
type textarea "**********"
click at [564, 586] on p "Personalizza il video karaoke: usa immagine, video o colore" at bounding box center [584, 591] width 404 height 19
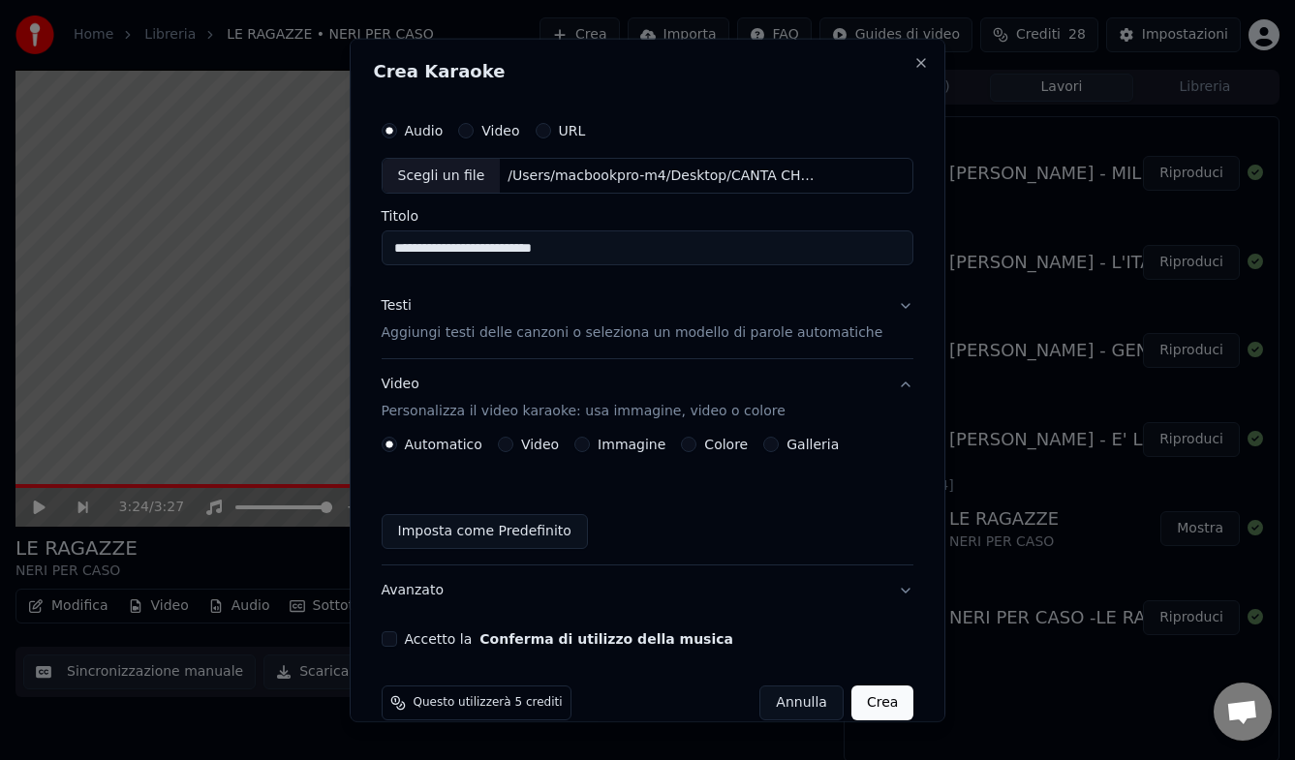
click at [520, 380] on div "Video Personalizza il video karaoke: usa immagine, video o colore" at bounding box center [584, 398] width 404 height 46
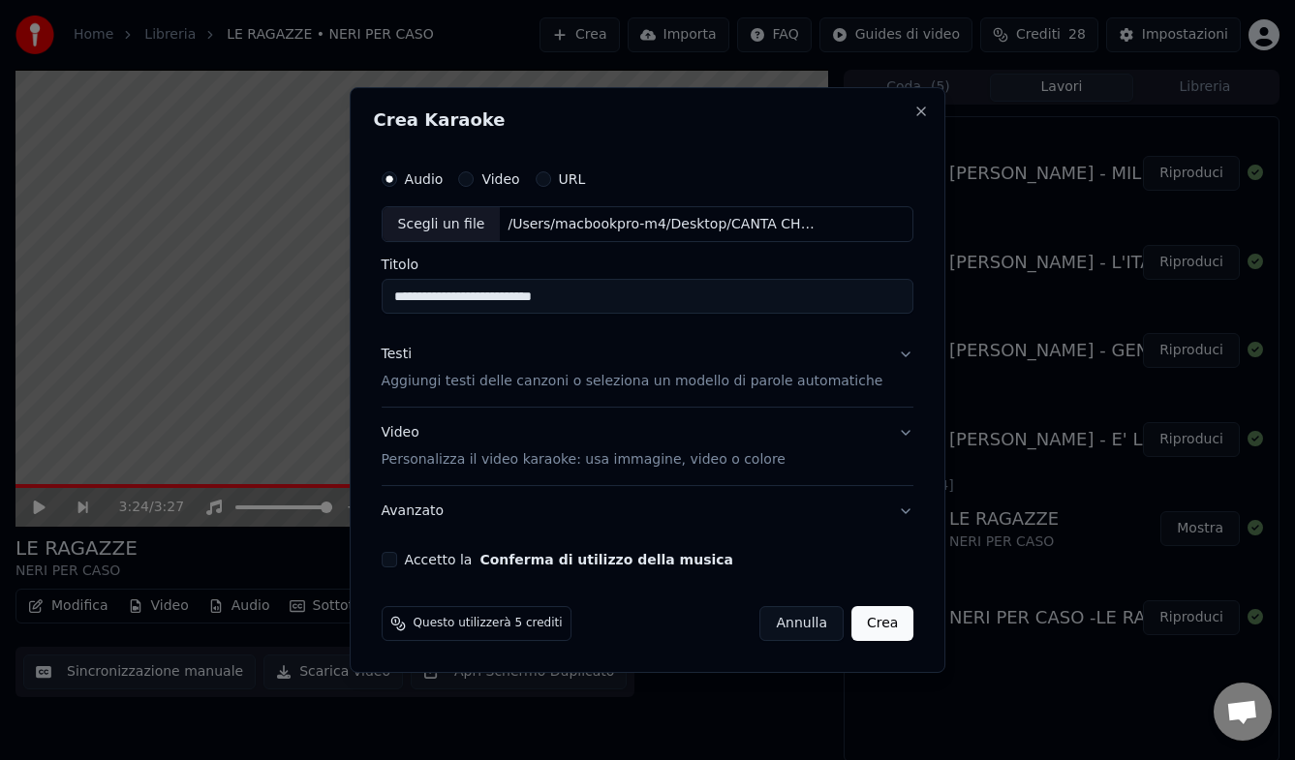
click at [523, 460] on p "Personalizza il video karaoke: usa immagine, video o colore" at bounding box center [584, 459] width 404 height 19
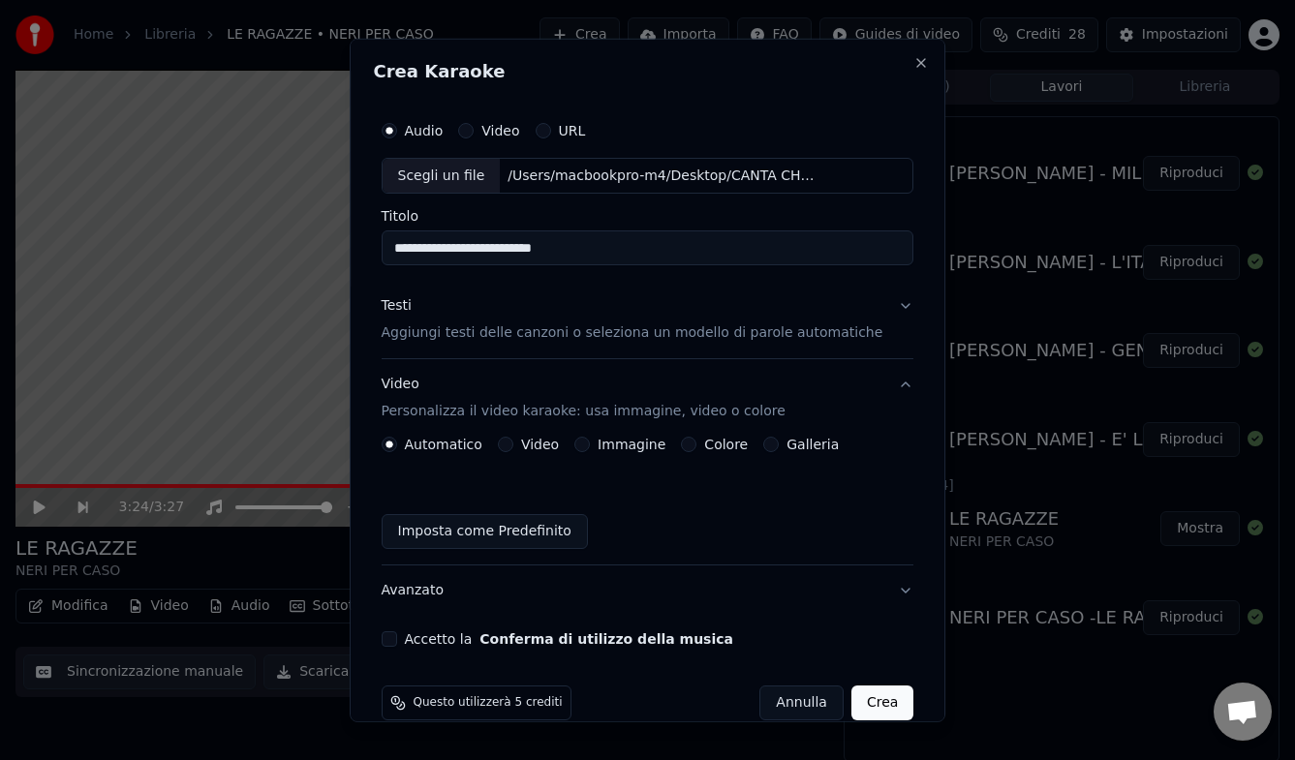
click at [513, 448] on button "Video" at bounding box center [505, 444] width 15 height 15
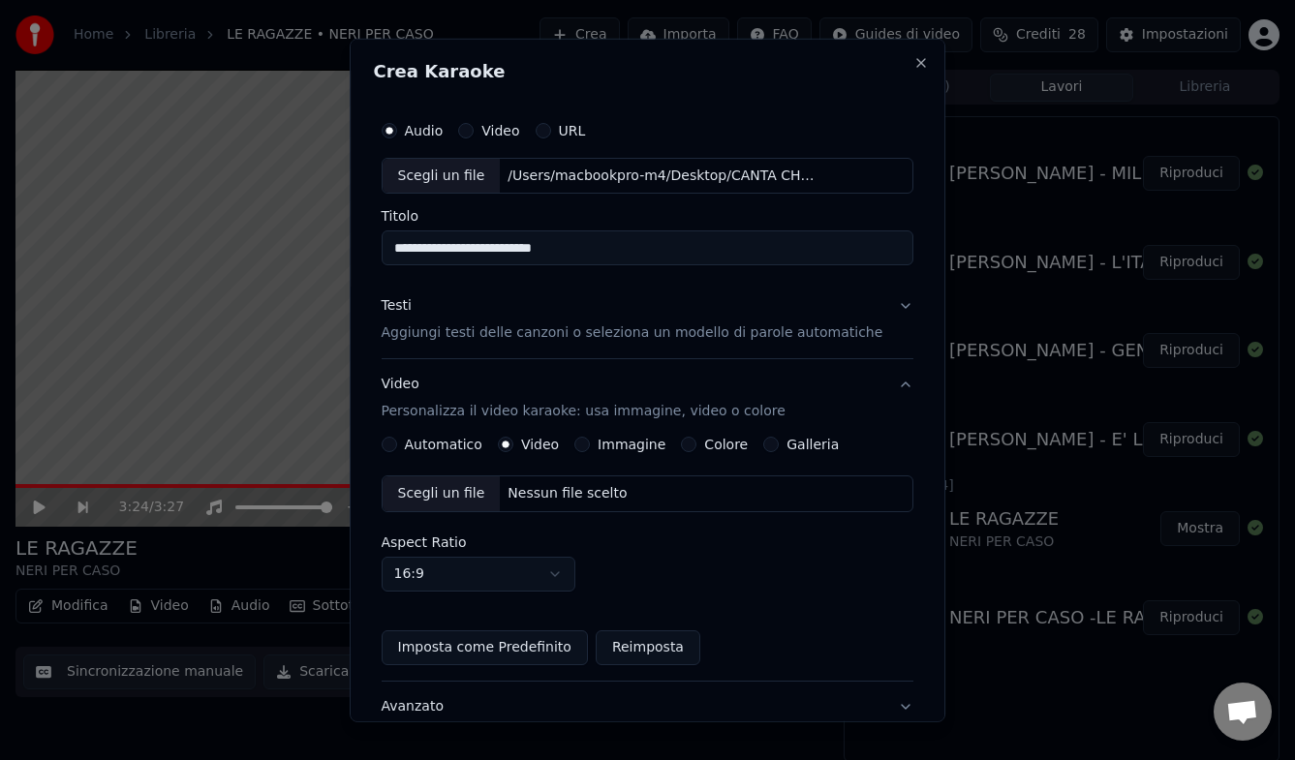
click at [549, 498] on div "Nessun file scelto" at bounding box center [567, 493] width 135 height 19
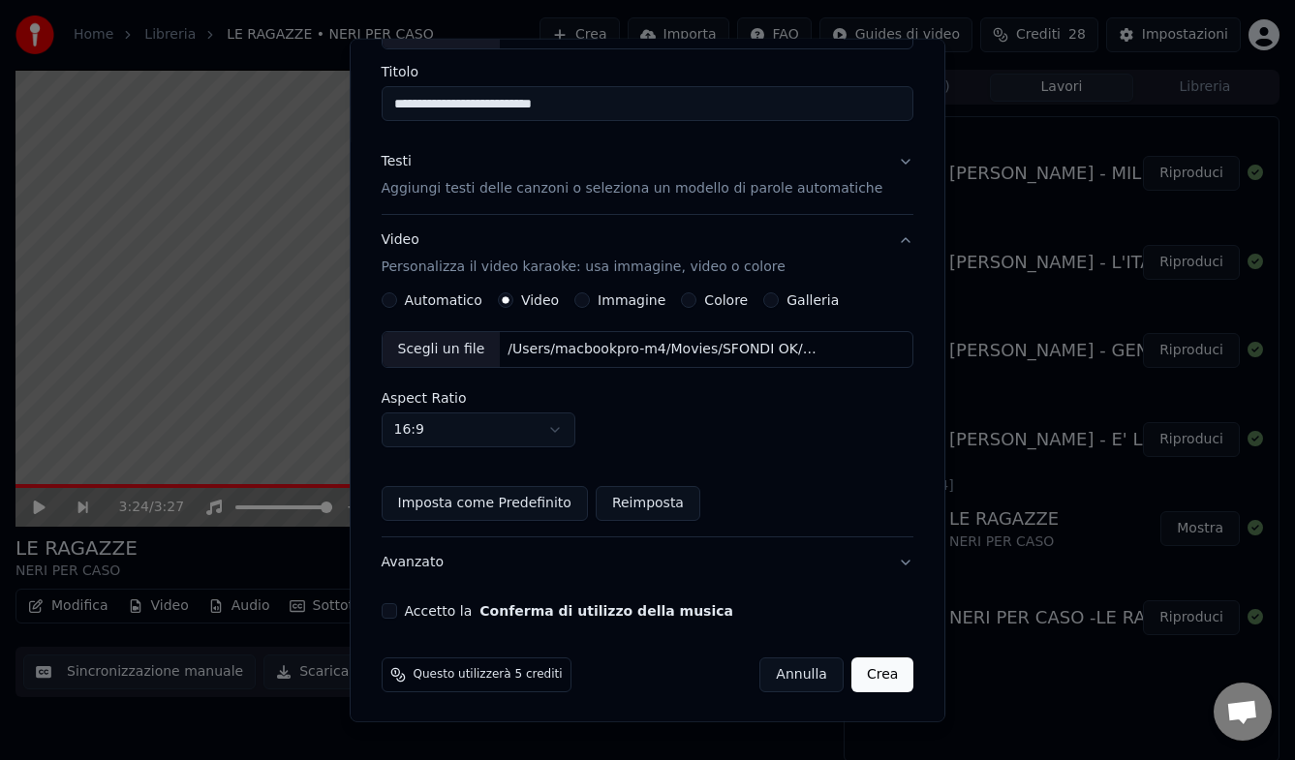
scroll to position [146, 0]
click at [397, 609] on button "Accetto la Conferma di utilizzo della musica" at bounding box center [389, 609] width 15 height 15
click at [860, 618] on button "Crea" at bounding box center [882, 673] width 62 height 35
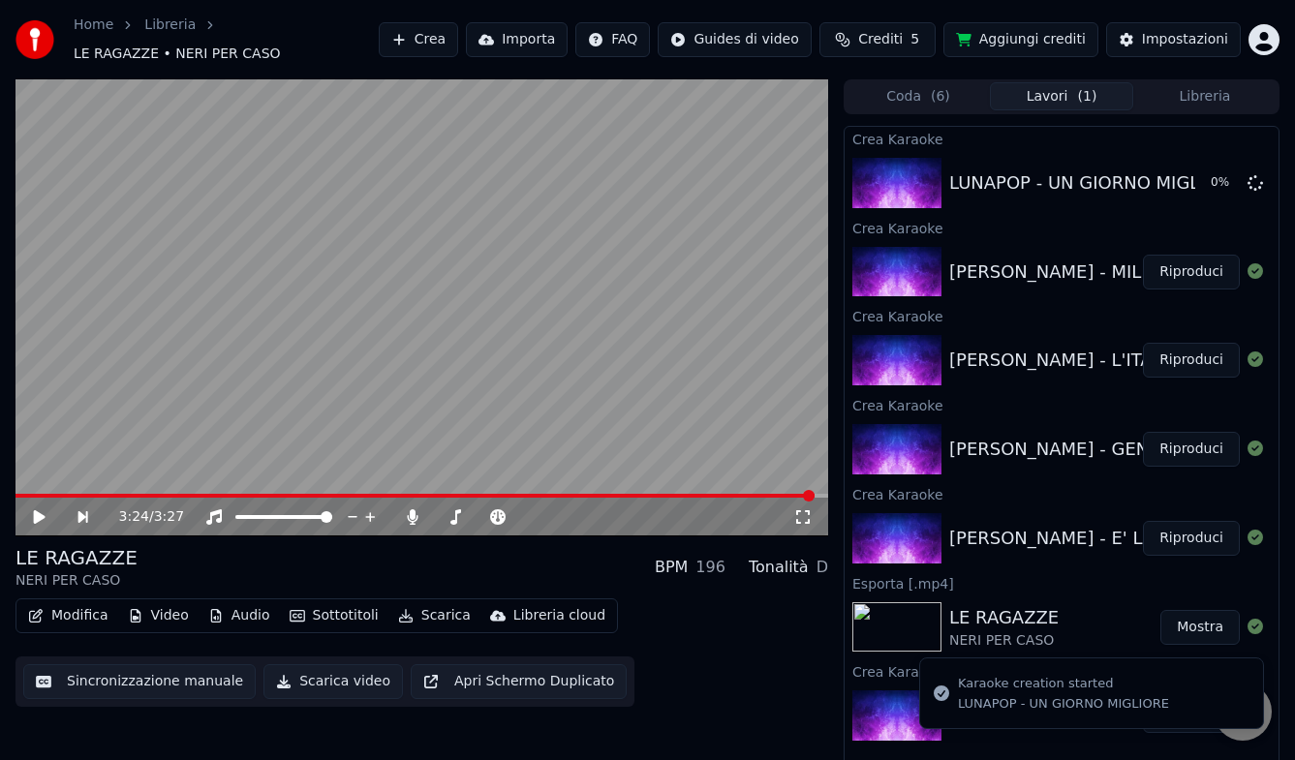
click at [1186, 548] on button "Riproduci" at bounding box center [1191, 538] width 97 height 35
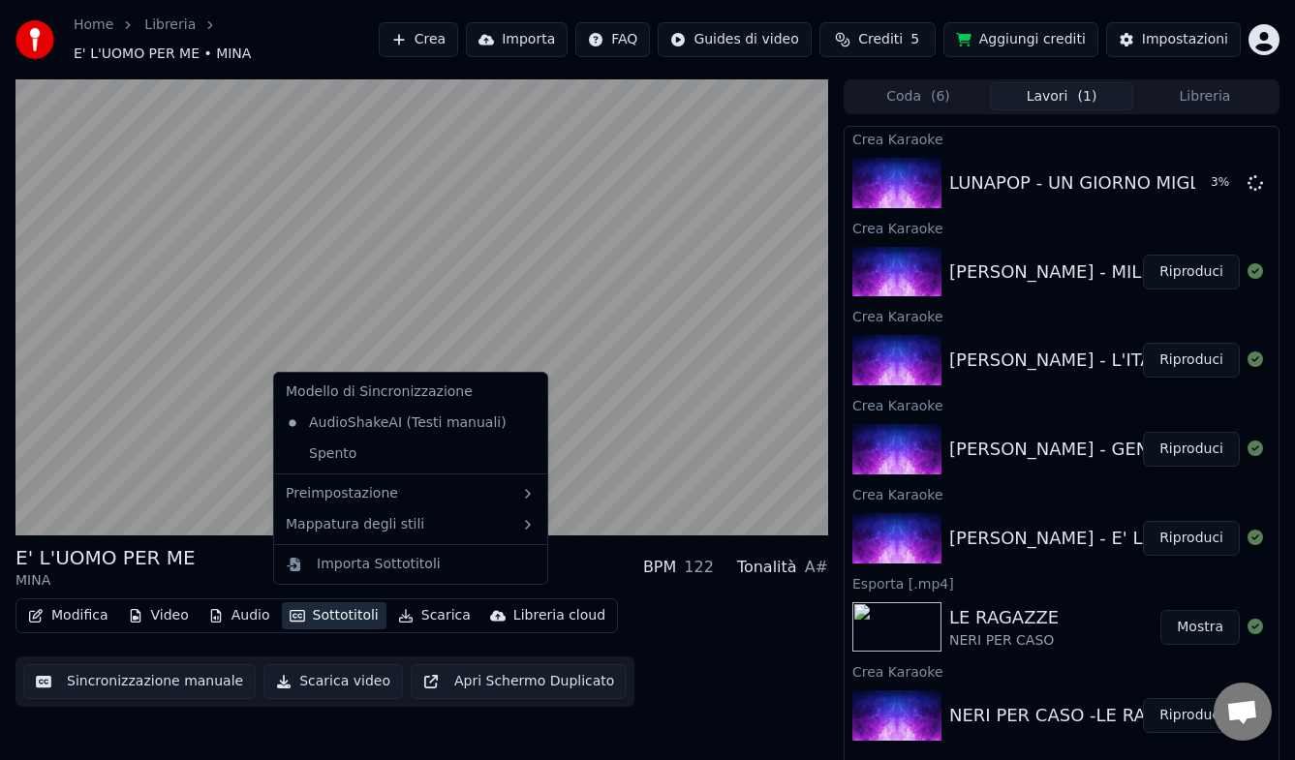
click at [338, 606] on button "Sottotitoli" at bounding box center [334, 615] width 105 height 27
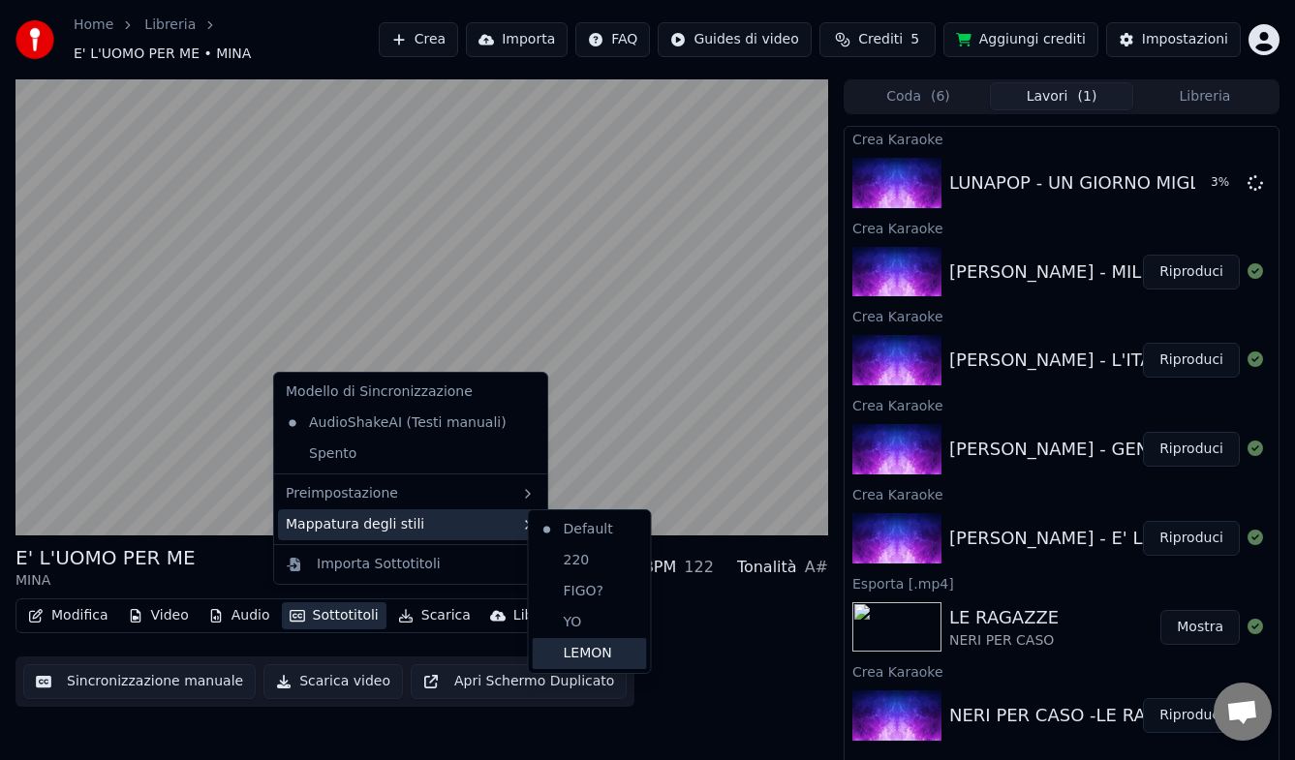
click at [553, 618] on div "LEMON" at bounding box center [590, 653] width 114 height 31
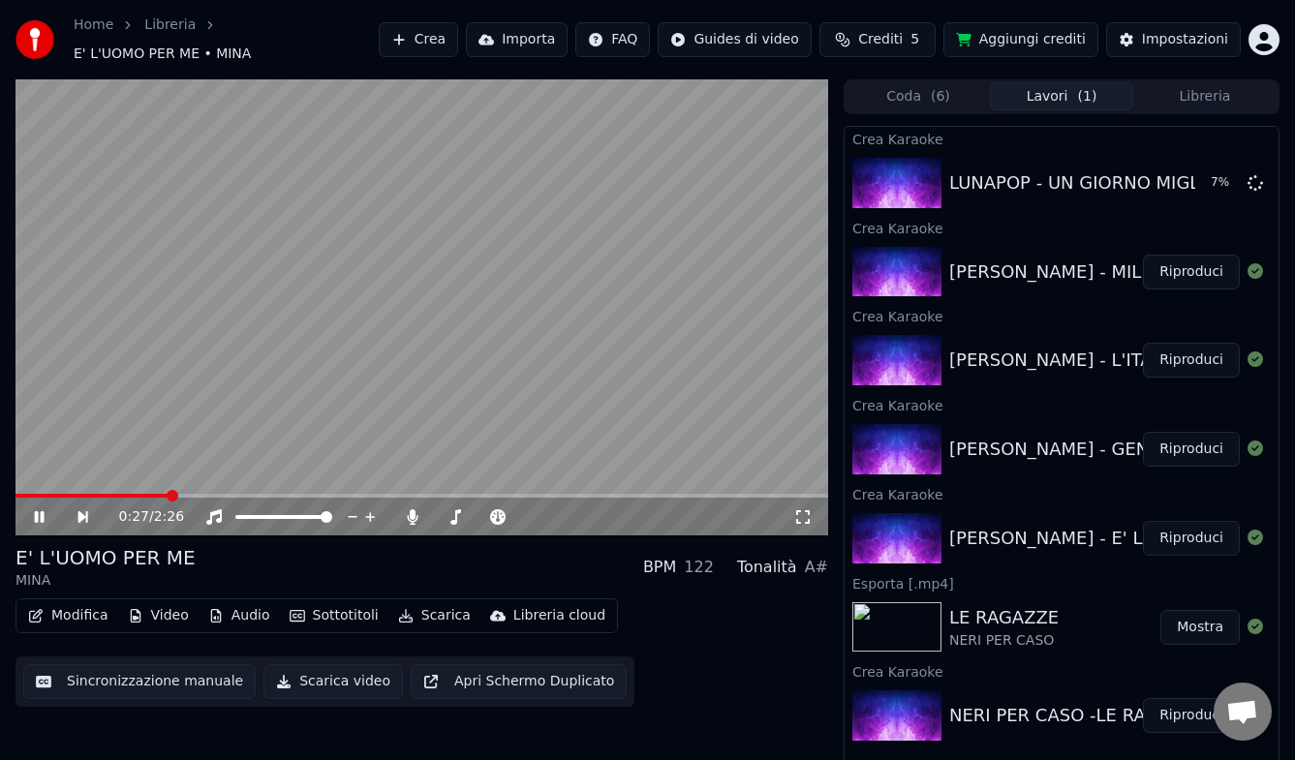
click at [652, 494] on span at bounding box center [421, 496] width 813 height 4
click at [43, 511] on icon at bounding box center [40, 517] width 10 height 12
click at [1182, 444] on button "Riproduci" at bounding box center [1191, 449] width 97 height 35
click at [193, 497] on span at bounding box center [421, 496] width 813 height 4
click at [40, 517] on icon at bounding box center [53, 516] width 44 height 15
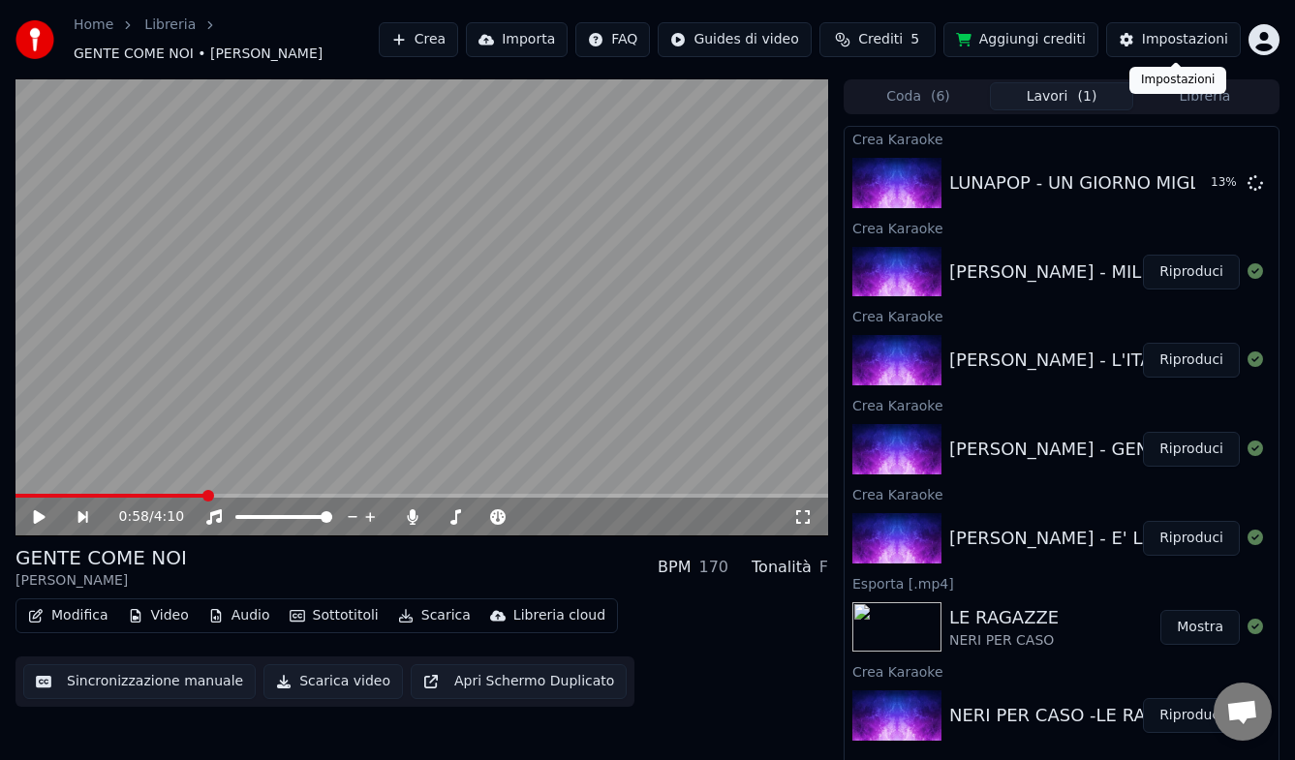
click at [1177, 37] on div "Impostazioni" at bounding box center [1185, 39] width 86 height 19
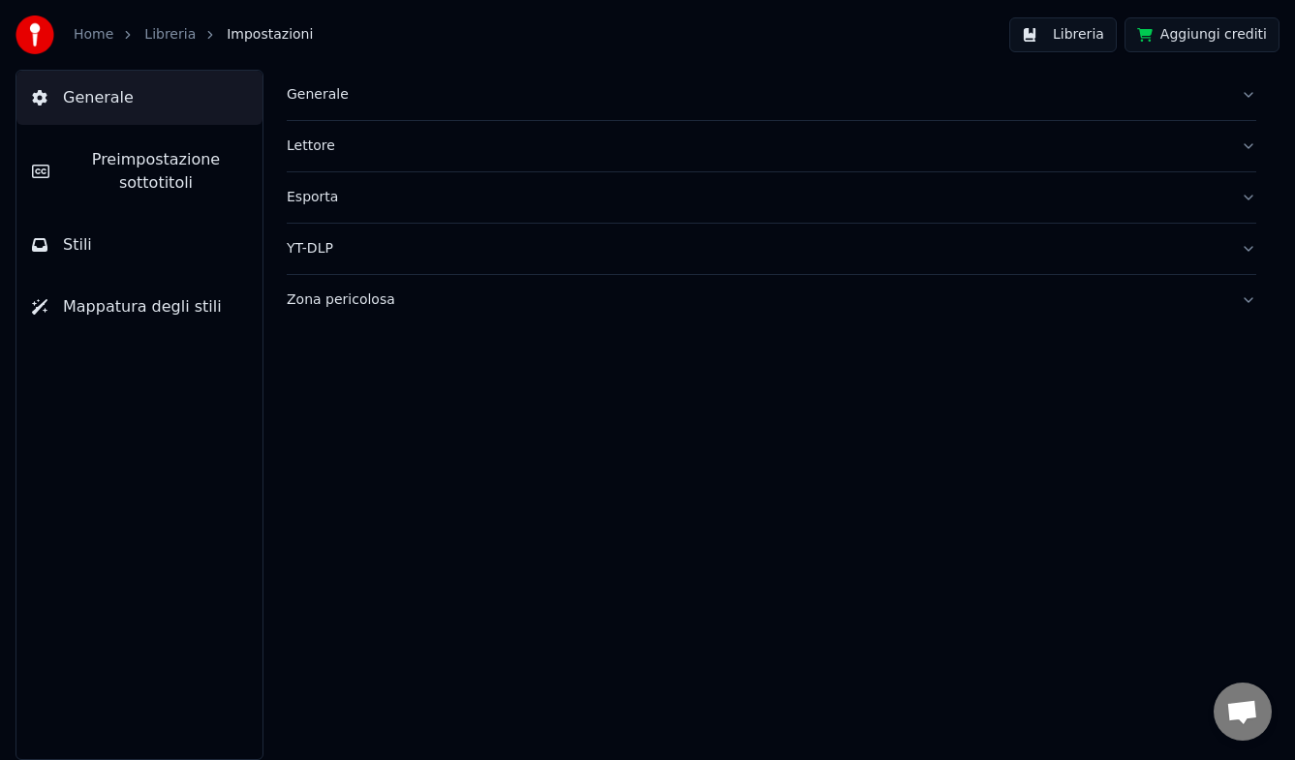
click at [157, 187] on span "Preimpostazione sottotitoli" at bounding box center [156, 171] width 182 height 46
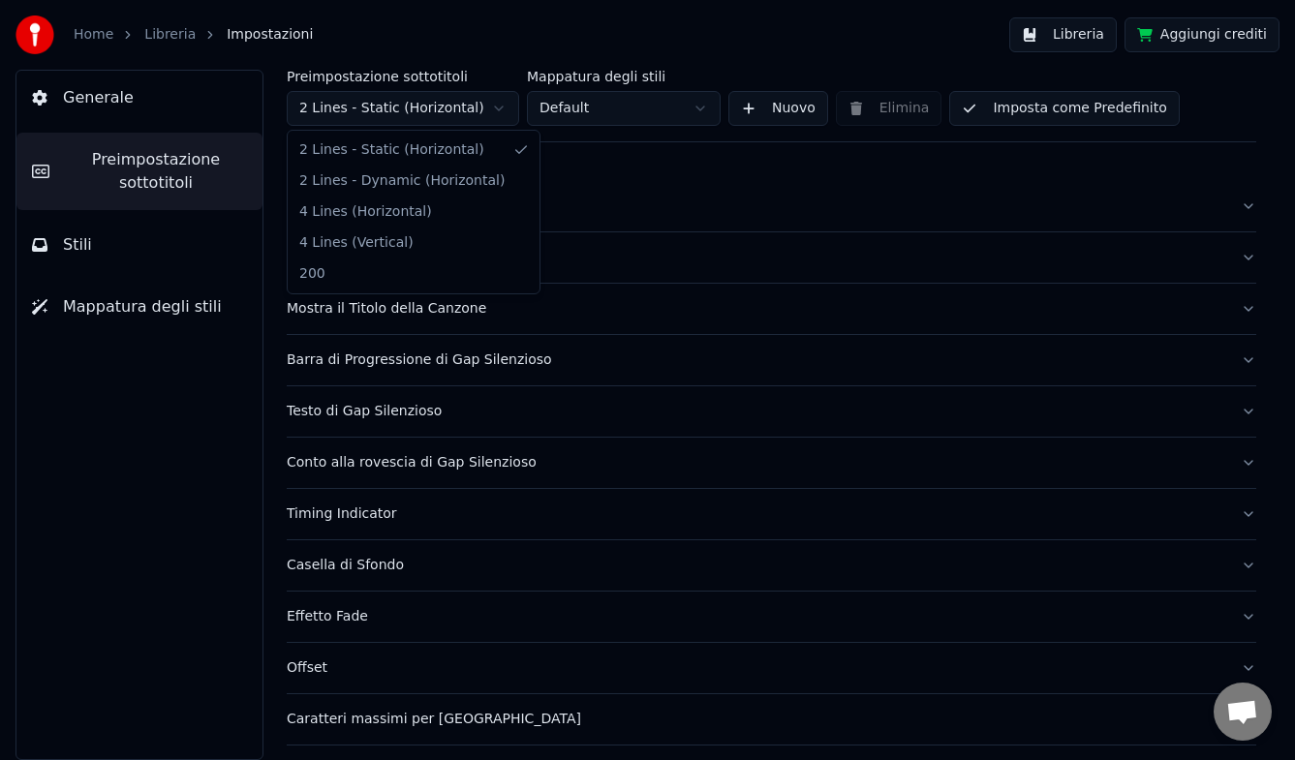
click at [497, 111] on html "Home Libreria Impostazioni Libreria Aggiungi crediti Generale Preimpostazione s…" at bounding box center [647, 380] width 1295 height 760
click at [143, 242] on button "Stili" at bounding box center [139, 245] width 246 height 54
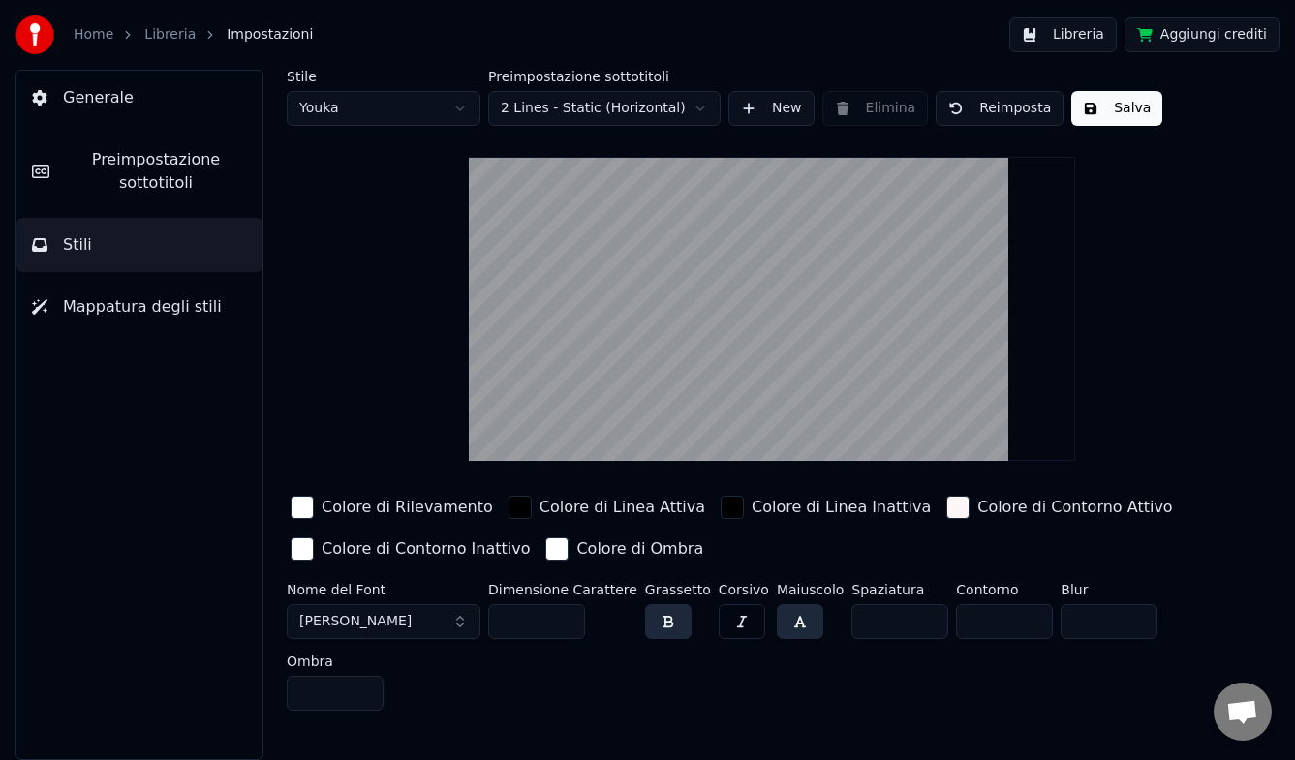
click at [461, 108] on html "Home Libreria Impostazioni Libreria Aggiungi crediti Generale Preimpostazione s…" at bounding box center [647, 380] width 1295 height 760
type input "***"
type input "*"
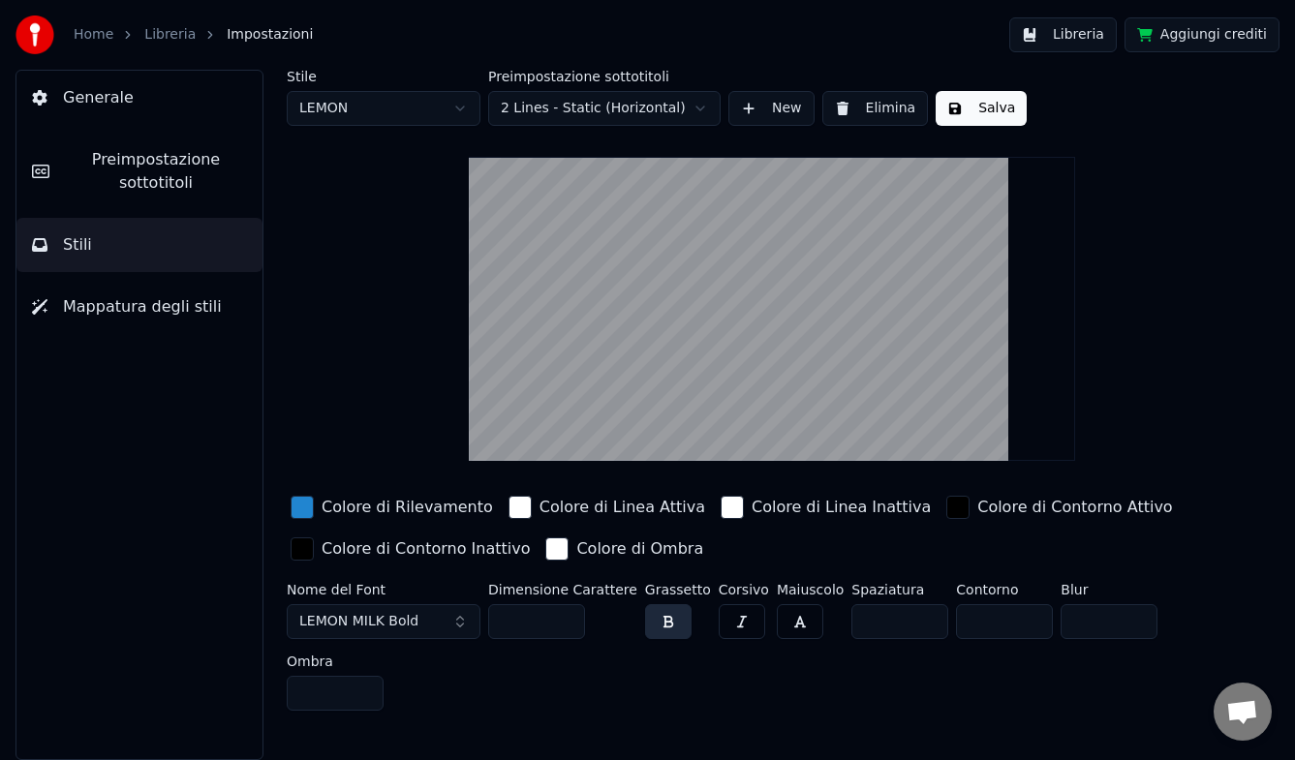
click at [173, 175] on span "Preimpostazione sottotitoli" at bounding box center [156, 171] width 182 height 46
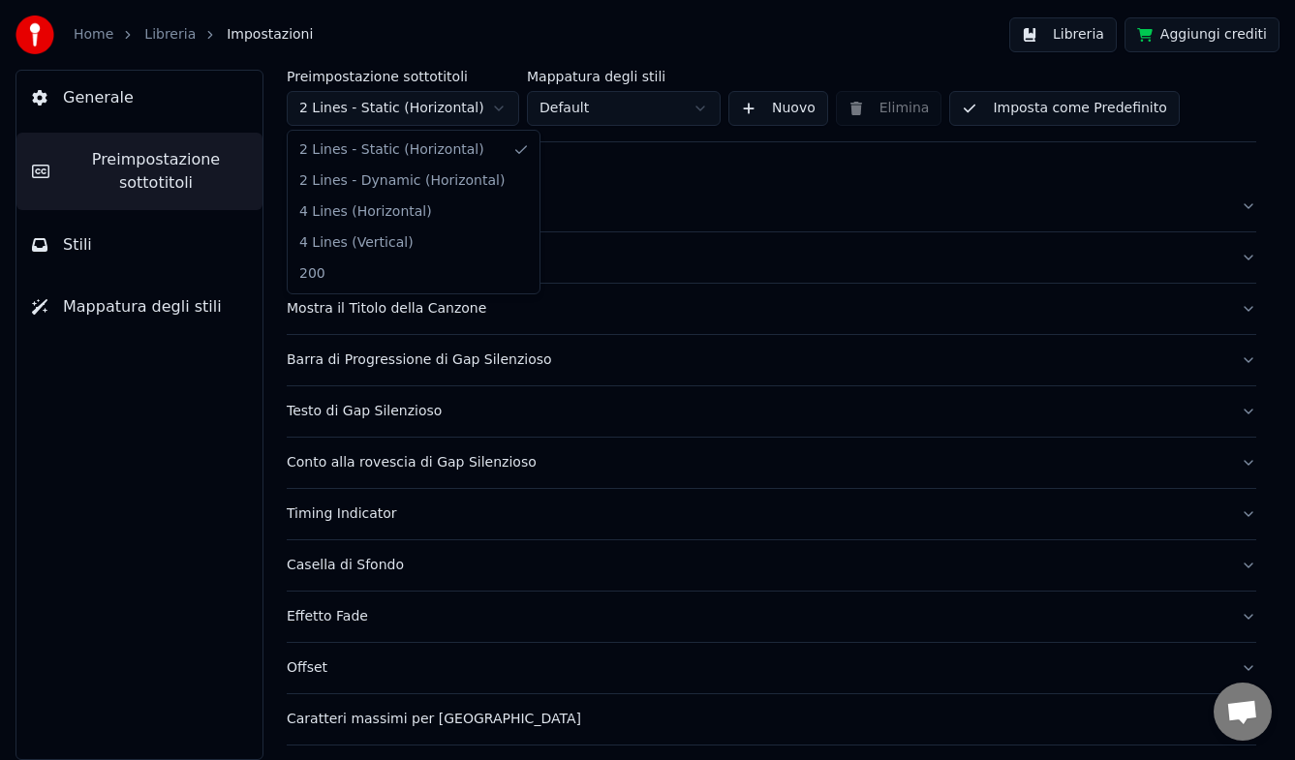
click at [447, 106] on html "Home Libreria Impostazioni Libreria Aggiungi crediti Generale Preimpostazione s…" at bounding box center [647, 380] width 1295 height 760
click at [332, 257] on div "Layout" at bounding box center [756, 257] width 939 height 19
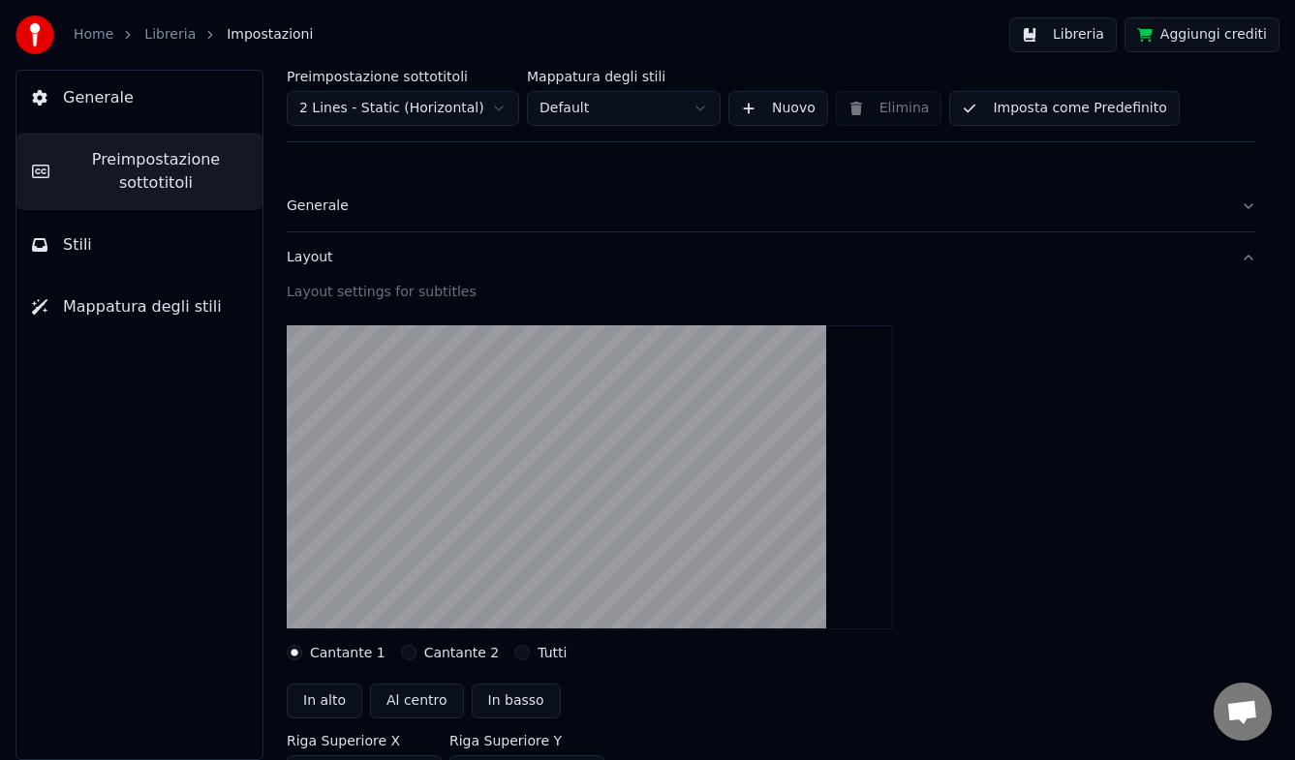
click at [467, 106] on html "Home Libreria Impostazioni Libreria Aggiungi crediti Generale Preimpostazione s…" at bounding box center [647, 380] width 1295 height 760
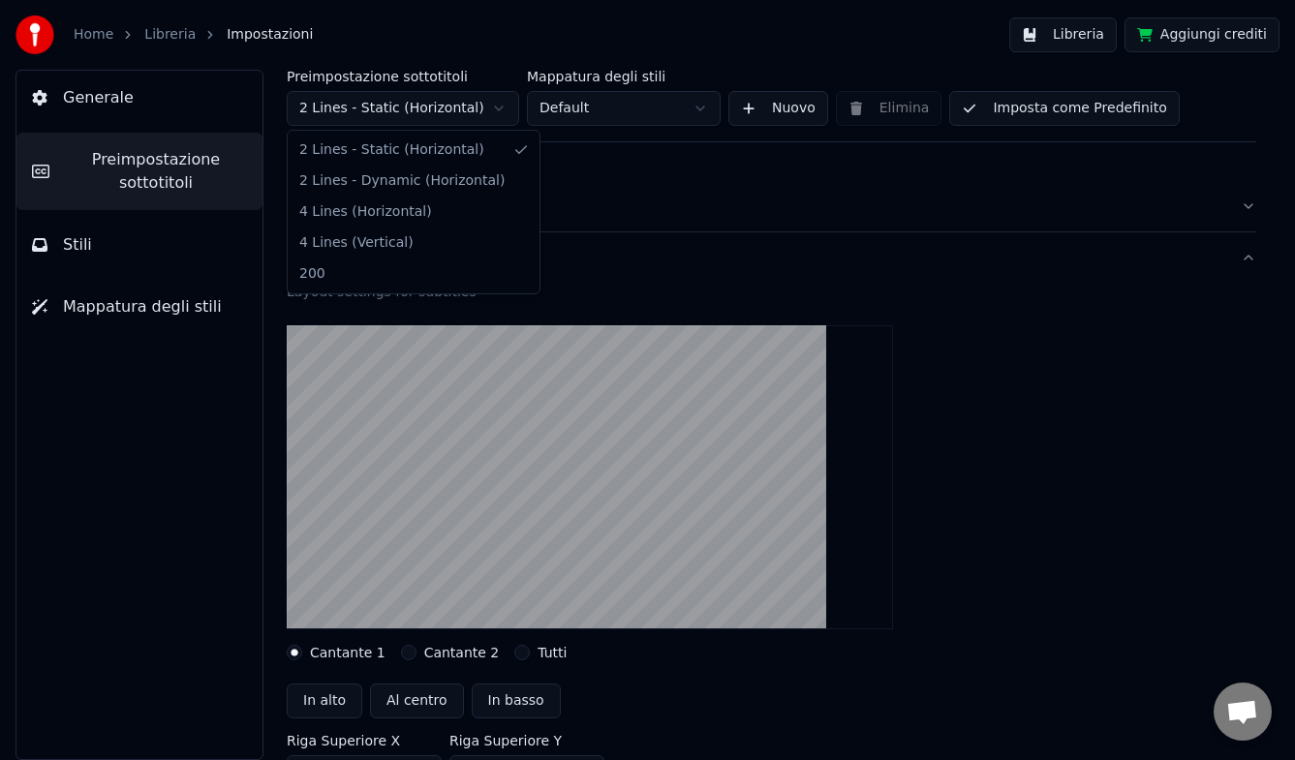
click at [441, 100] on html "Home Libreria Impostazioni Libreria Aggiungi crediti Generale Preimpostazione s…" at bounding box center [647, 380] width 1295 height 760
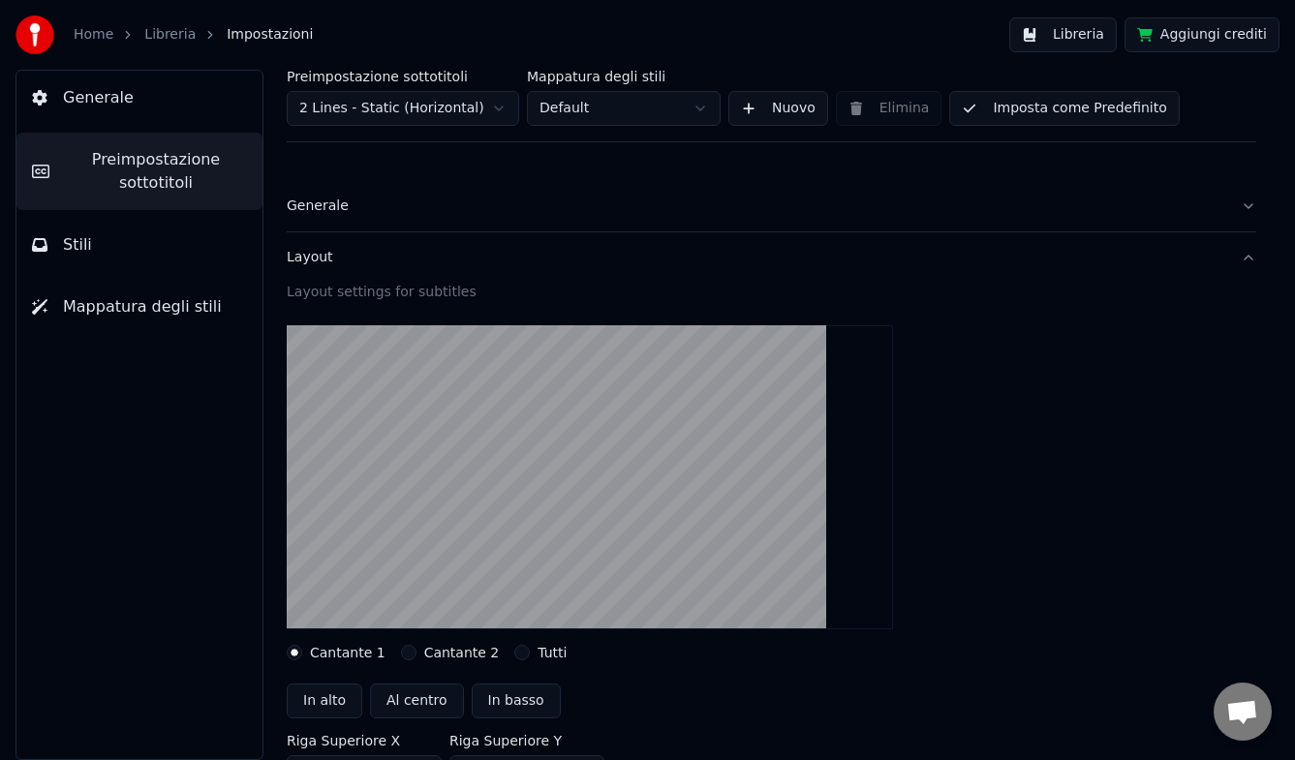
click at [118, 300] on span "Mappatura degli stili" at bounding box center [142, 306] width 159 height 23
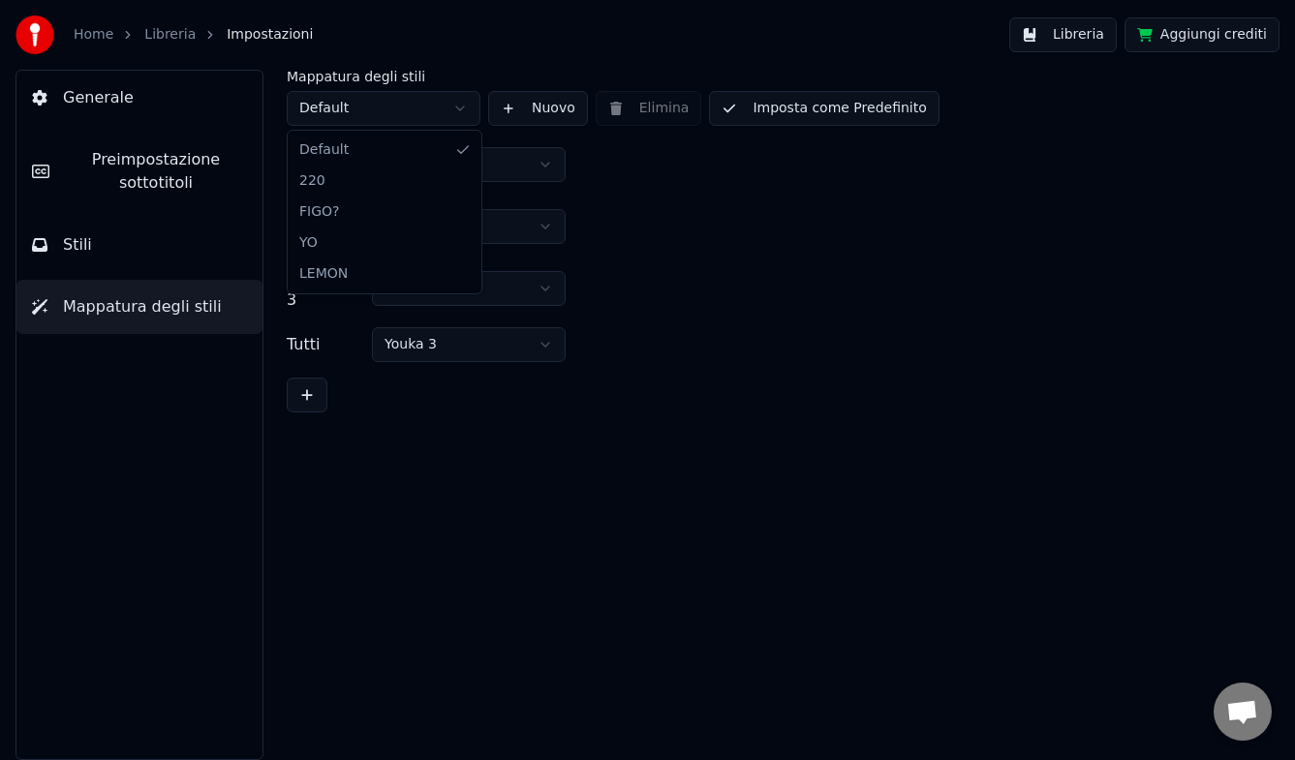
click at [398, 106] on html "Home Libreria Impostazioni Libreria Aggiungi crediti Generale Preimpostazione s…" at bounding box center [647, 380] width 1295 height 760
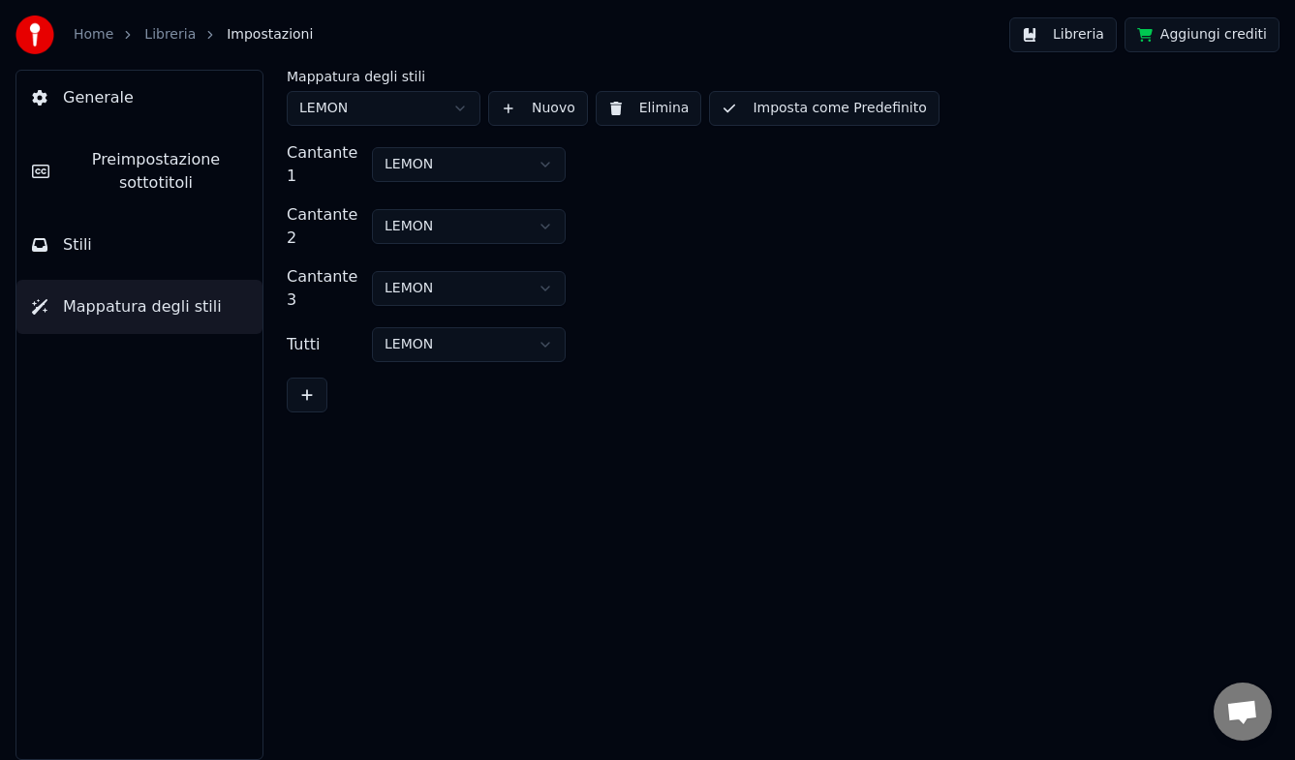
click at [817, 105] on button "Imposta come Predefinito" at bounding box center [824, 108] width 230 height 35
click at [1064, 33] on button "Libreria" at bounding box center [1063, 34] width 108 height 35
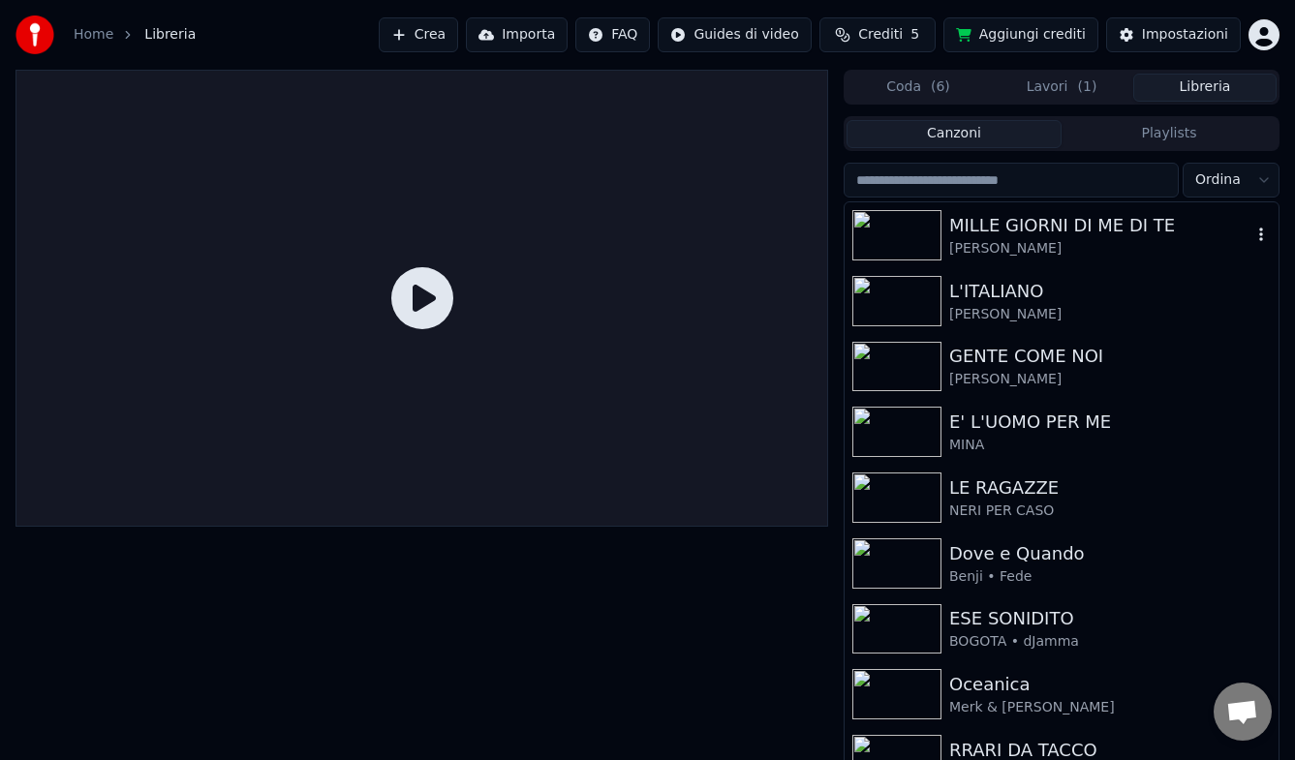
click at [908, 239] on img at bounding box center [896, 235] width 89 height 50
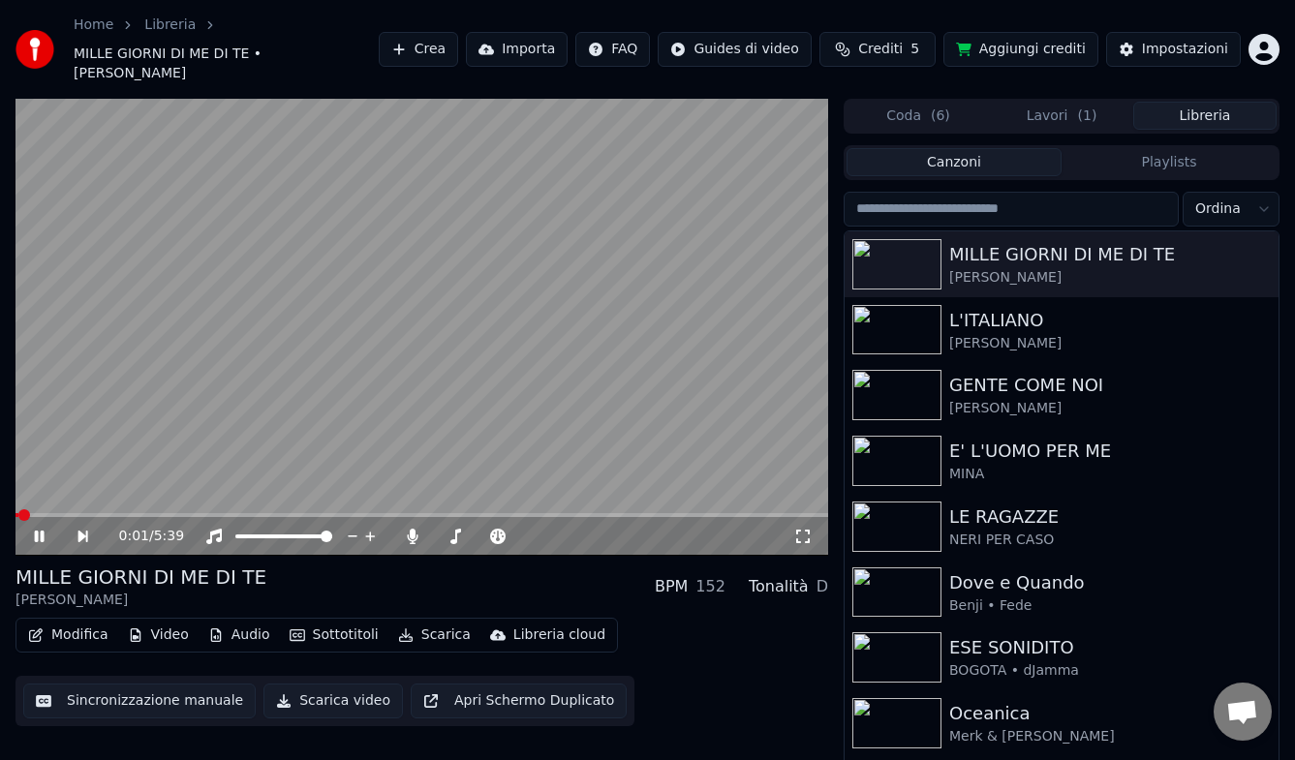
click at [39, 529] on icon at bounding box center [53, 536] width 44 height 15
click at [39, 530] on icon at bounding box center [40, 537] width 12 height 14
click at [116, 513] on span at bounding box center [421, 515] width 813 height 4
click at [41, 531] on icon at bounding box center [40, 537] width 10 height 12
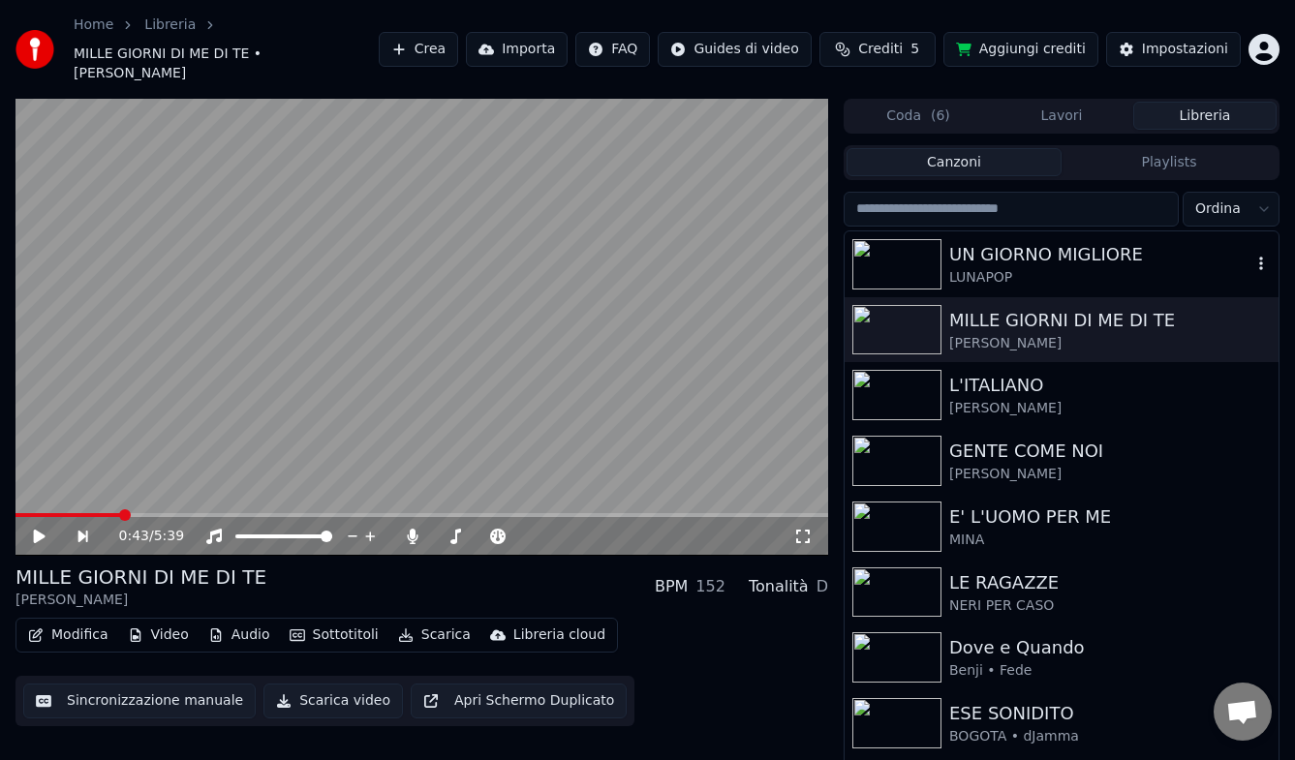
click at [999, 241] on div "UN GIORNO MIGLIORE" at bounding box center [1100, 254] width 302 height 27
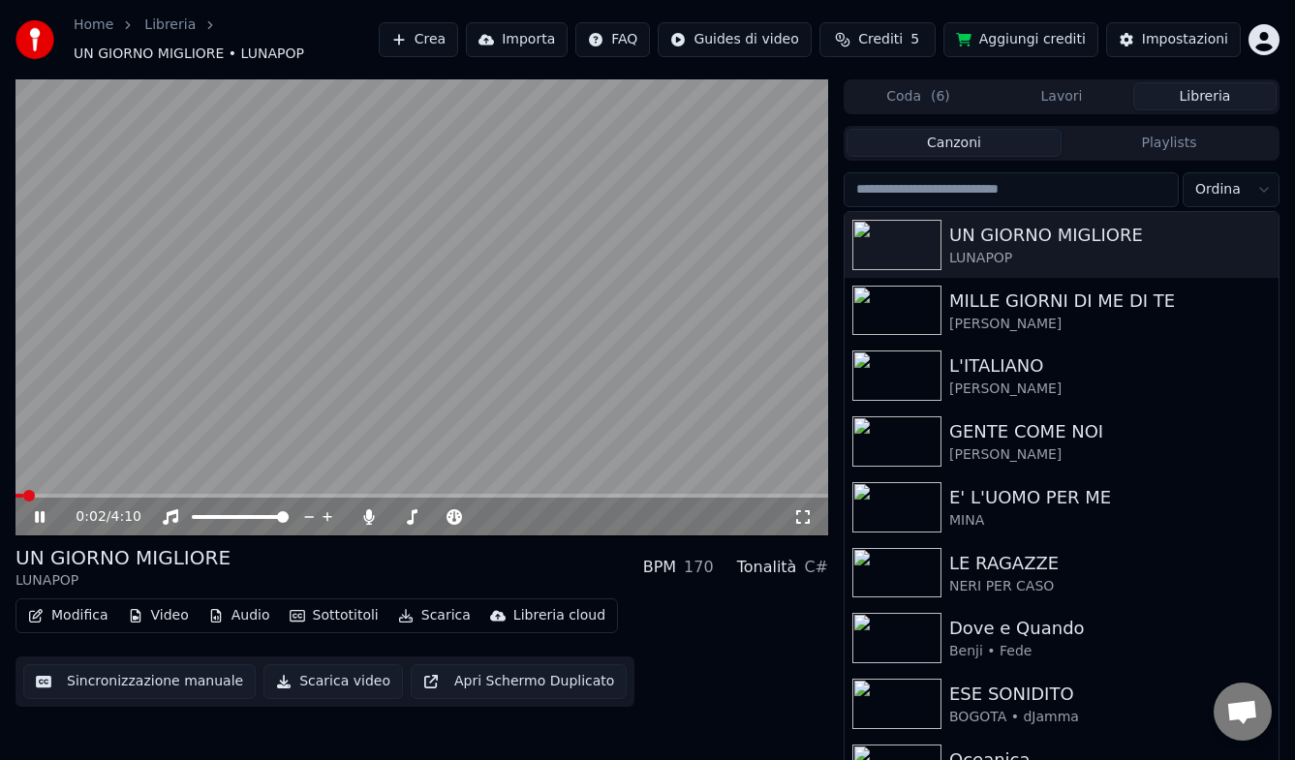
click at [170, 495] on span at bounding box center [421, 496] width 813 height 4
click at [666, 495] on span at bounding box center [421, 496] width 813 height 4
click at [37, 517] on icon at bounding box center [40, 517] width 10 height 12
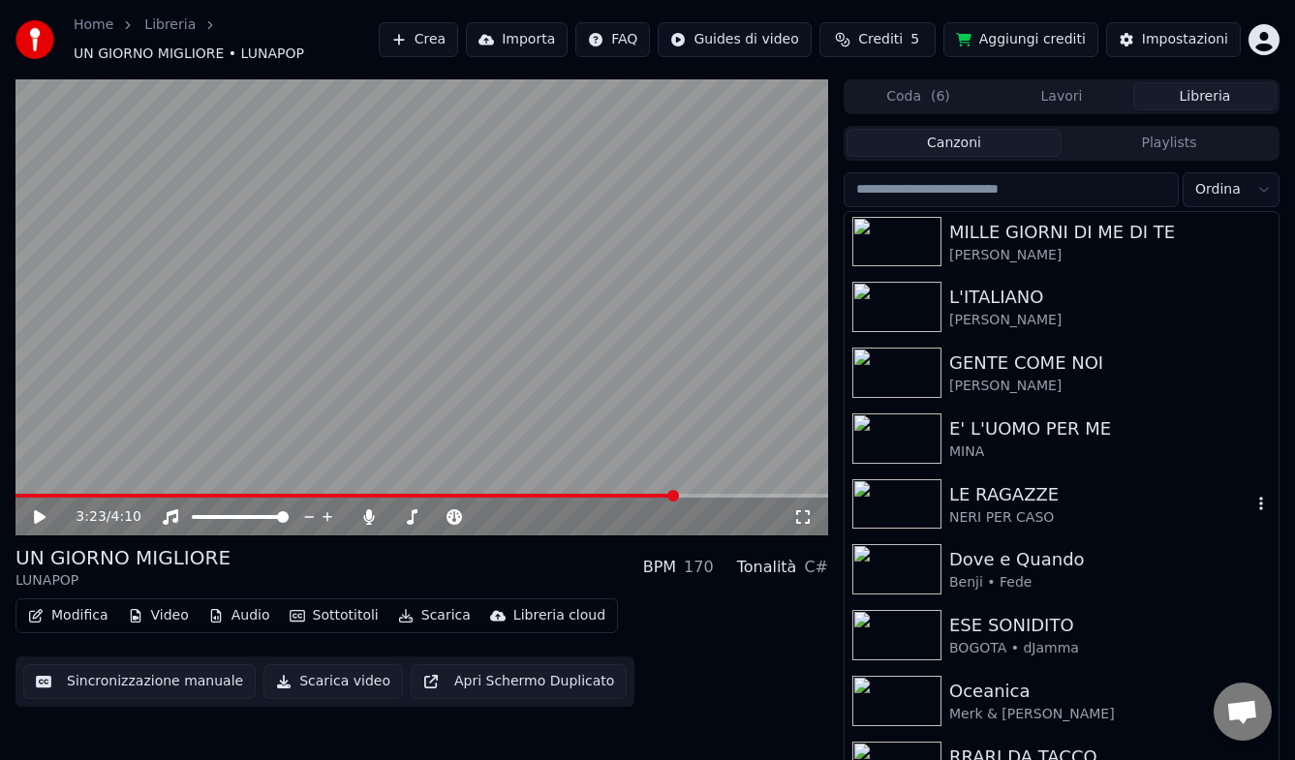
scroll to position [74, 0]
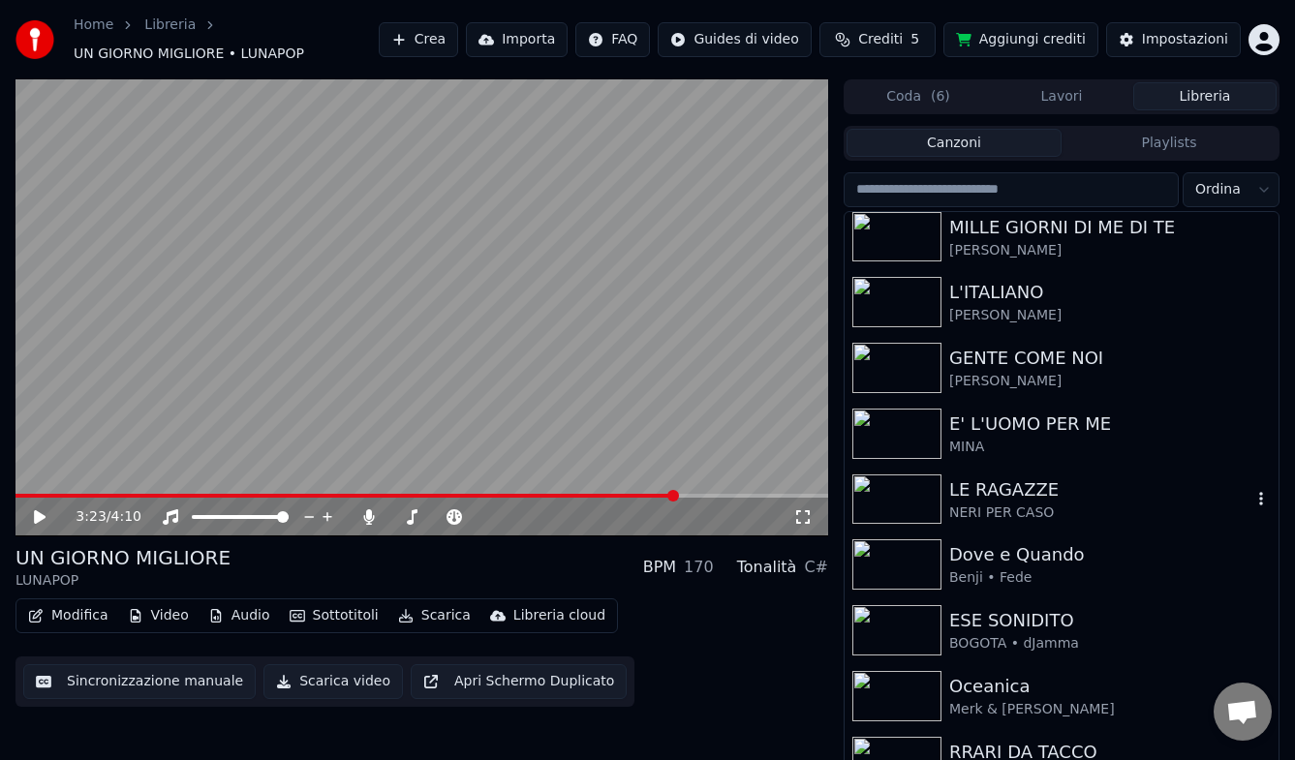
click at [1030, 488] on div "LE RAGAZZE" at bounding box center [1100, 490] width 302 height 27
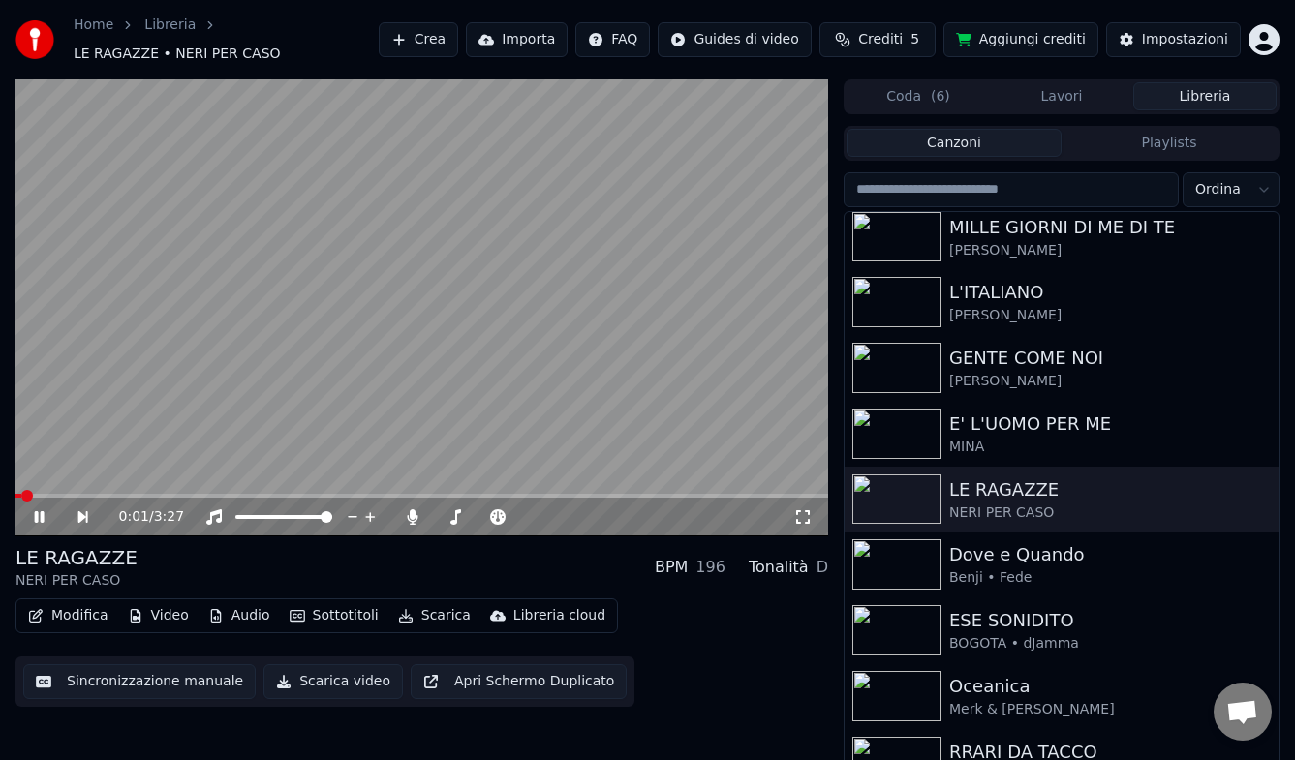
click at [207, 496] on span at bounding box center [421, 496] width 813 height 4
click at [44, 512] on icon at bounding box center [40, 517] width 10 height 12
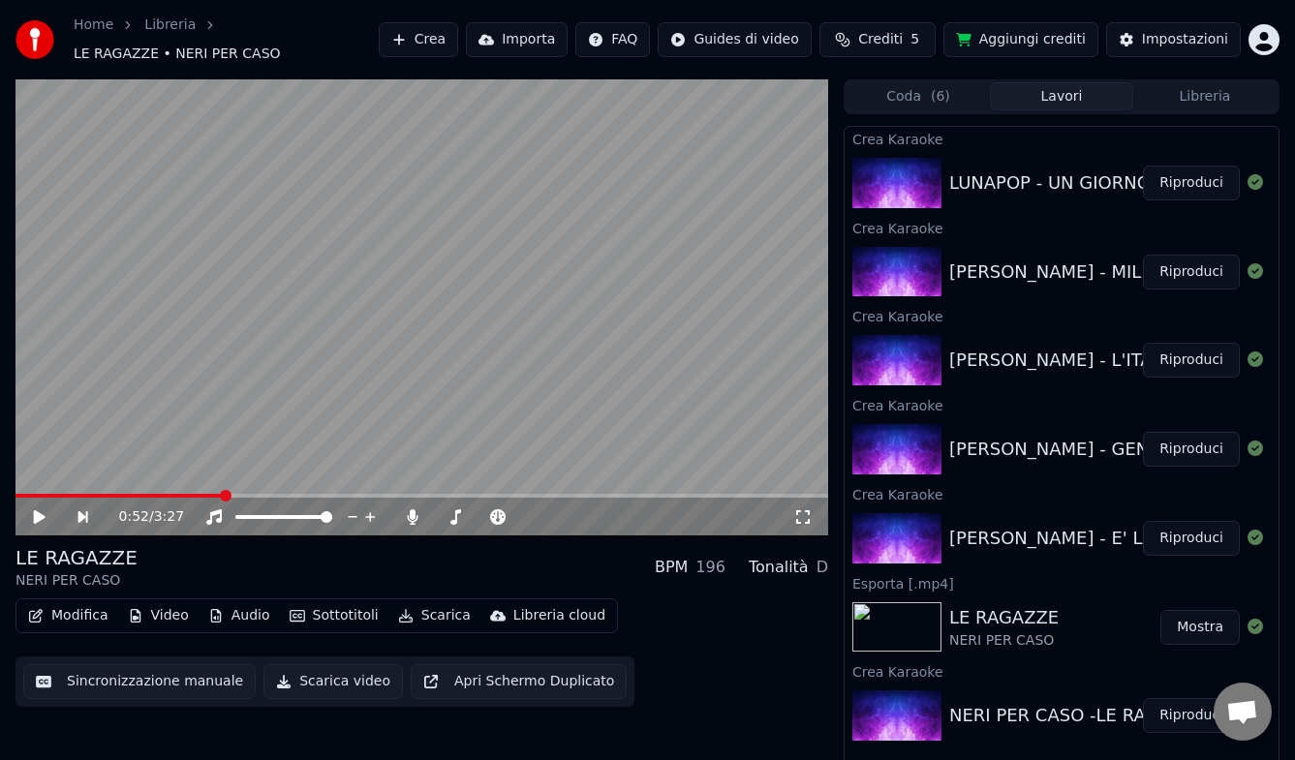
click at [1024, 97] on button "Lavori" at bounding box center [1061, 96] width 143 height 28
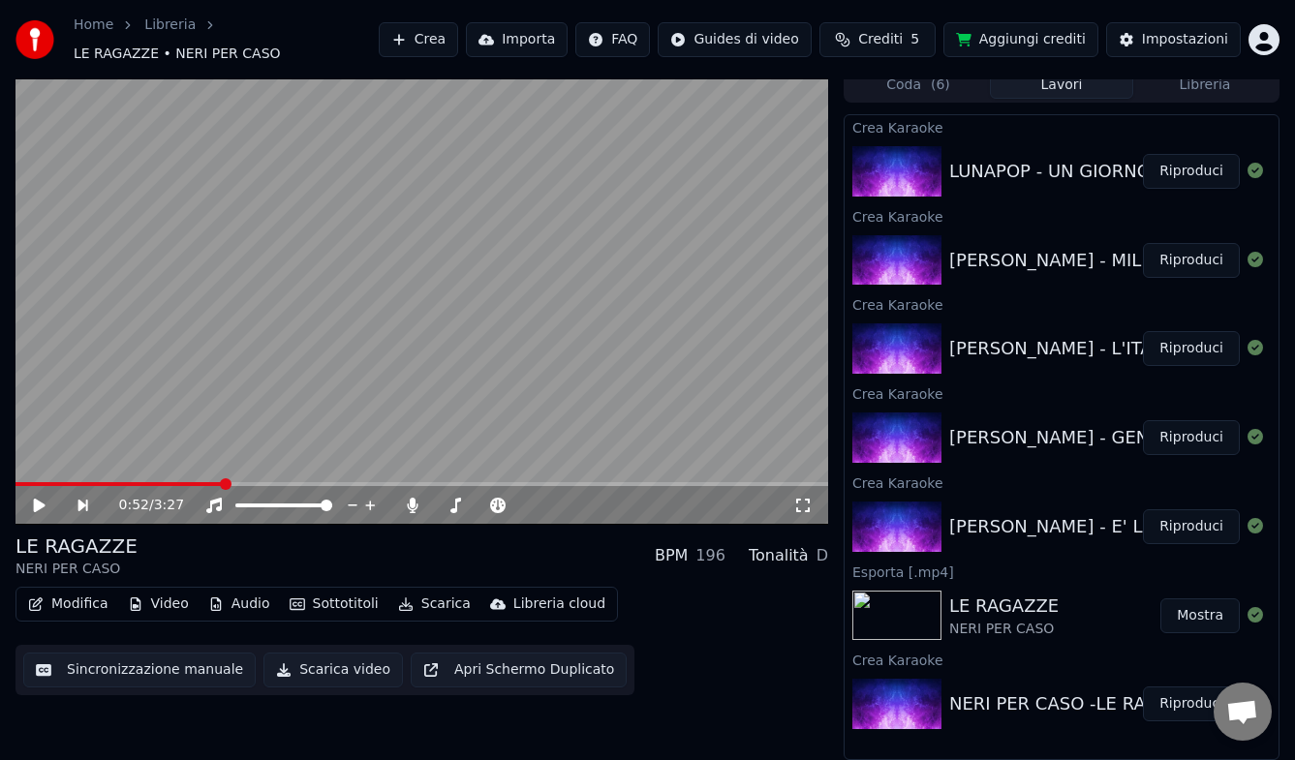
click at [1194, 608] on button "Mostra" at bounding box center [1199, 616] width 79 height 35
click at [1192, 530] on button "Riproduci" at bounding box center [1191, 526] width 97 height 35
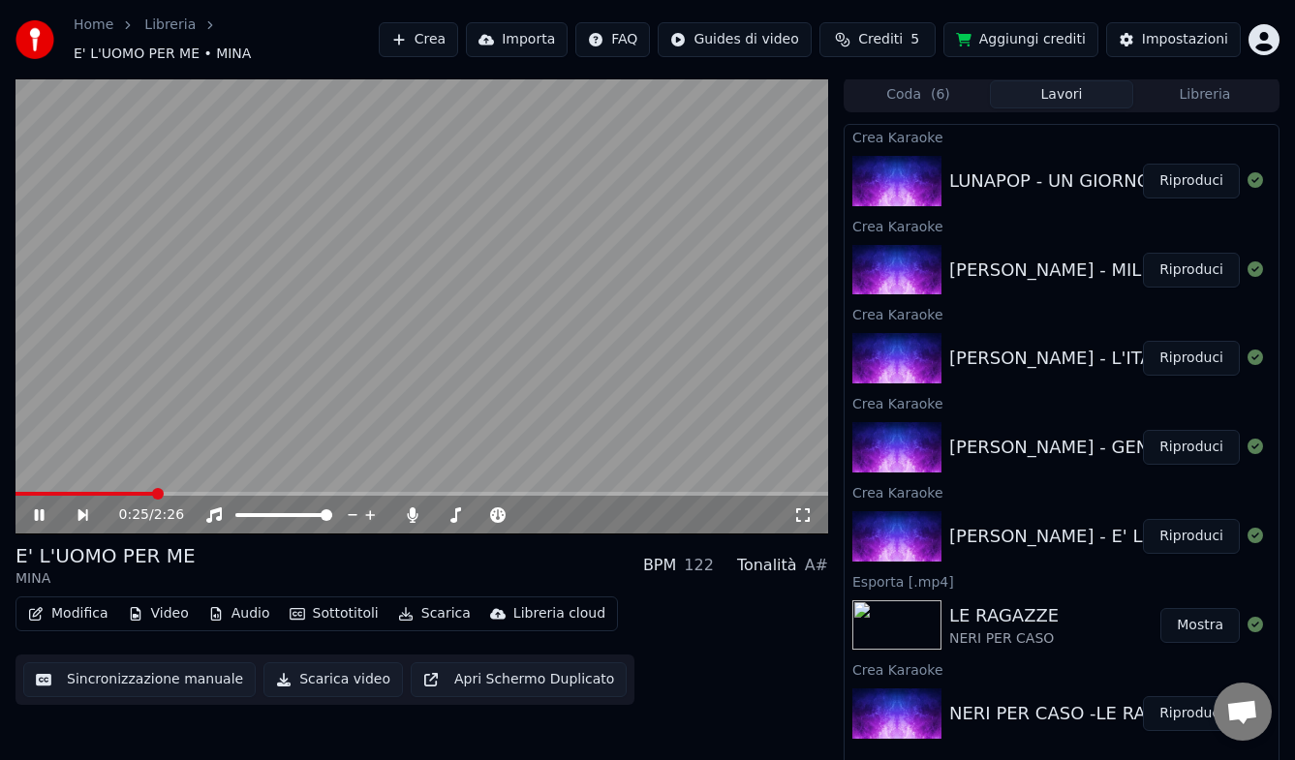
click at [156, 492] on span at bounding box center [421, 494] width 813 height 4
click at [44, 509] on icon at bounding box center [40, 515] width 10 height 12
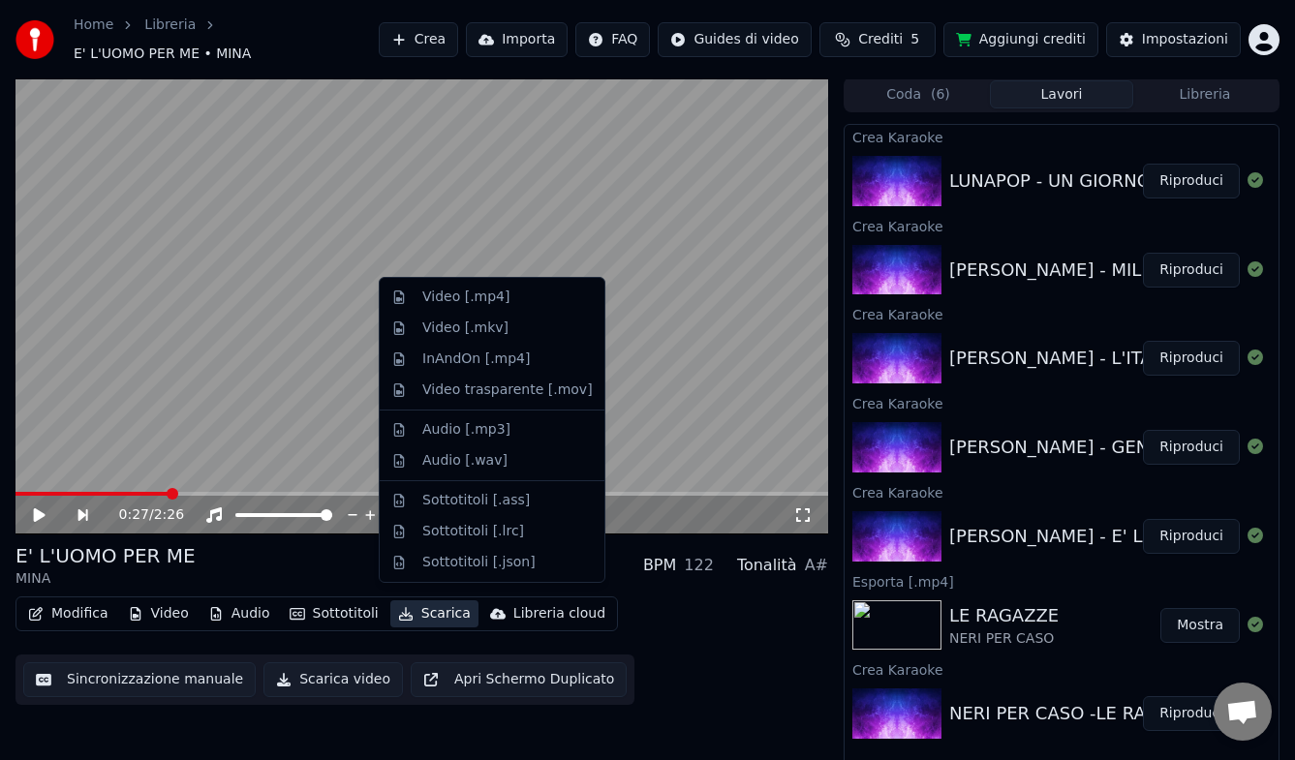
click at [428, 607] on button "Scarica" at bounding box center [434, 614] width 88 height 27
click at [448, 309] on div "Video [.mp4]" at bounding box center [492, 297] width 217 height 31
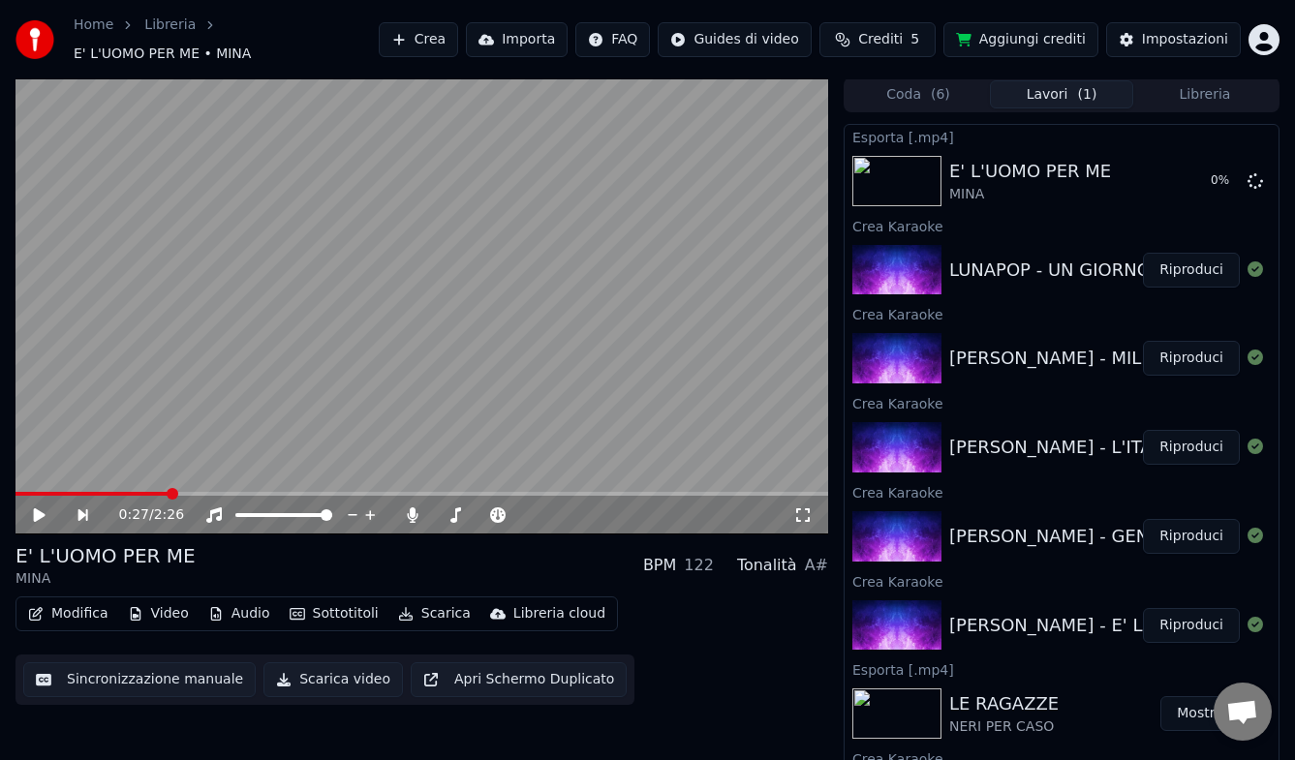
click at [1185, 527] on button "Riproduci" at bounding box center [1191, 536] width 97 height 35
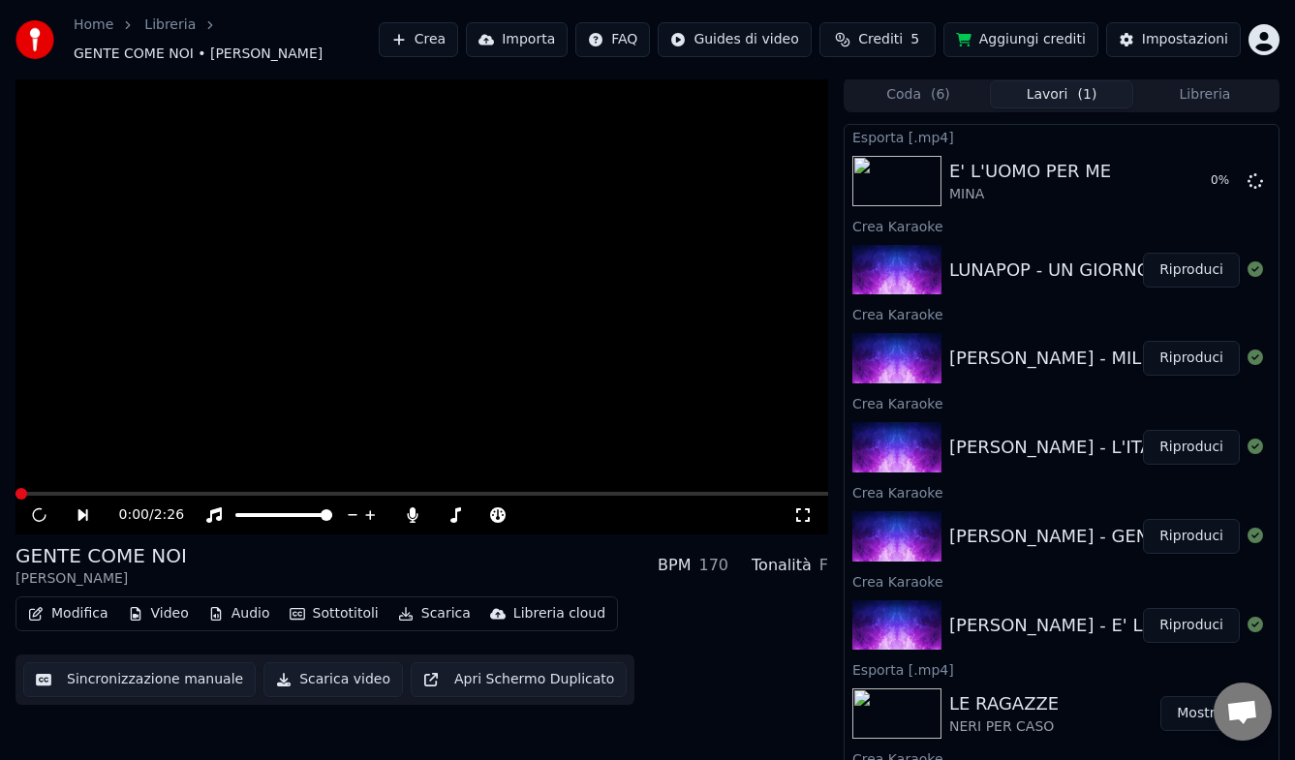
scroll to position [12, 0]
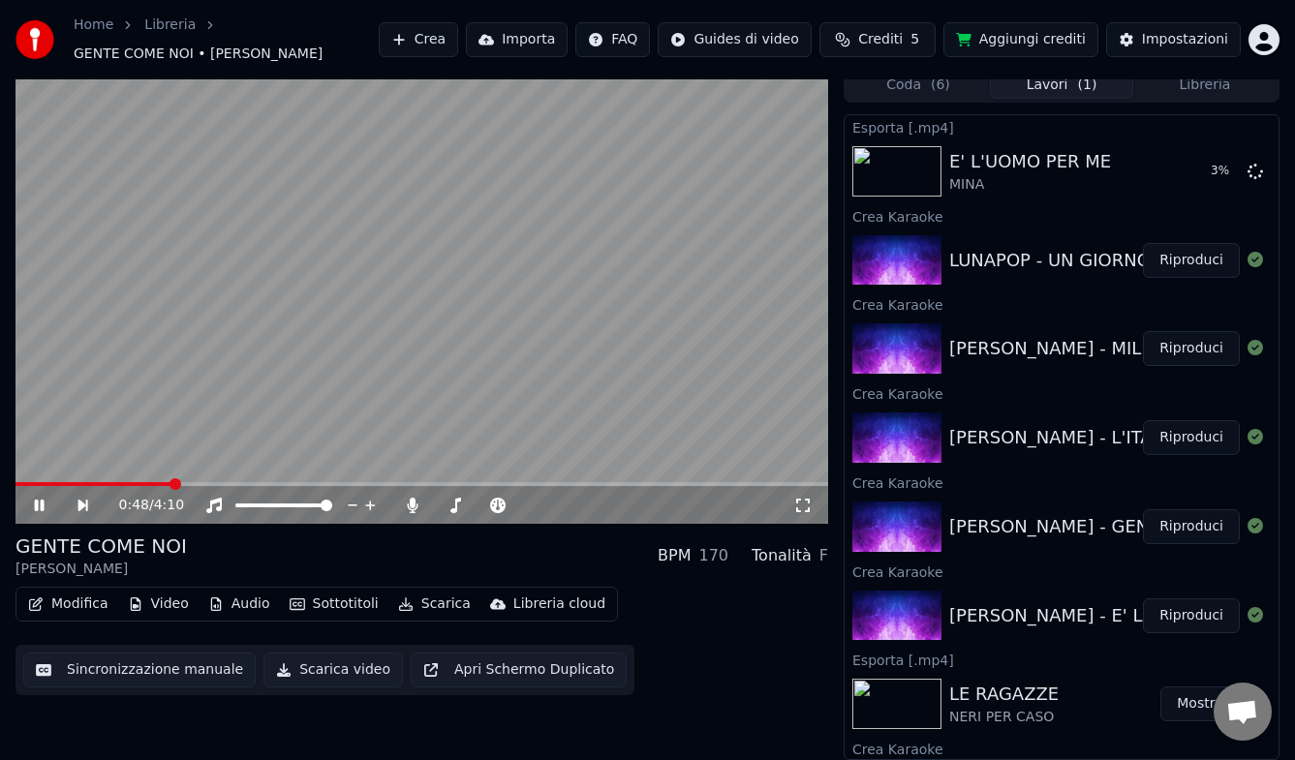
click at [171, 484] on span at bounding box center [421, 484] width 813 height 4
click at [42, 501] on icon at bounding box center [40, 506] width 10 height 12
click at [331, 604] on button "Sottotitoli" at bounding box center [334, 604] width 105 height 27
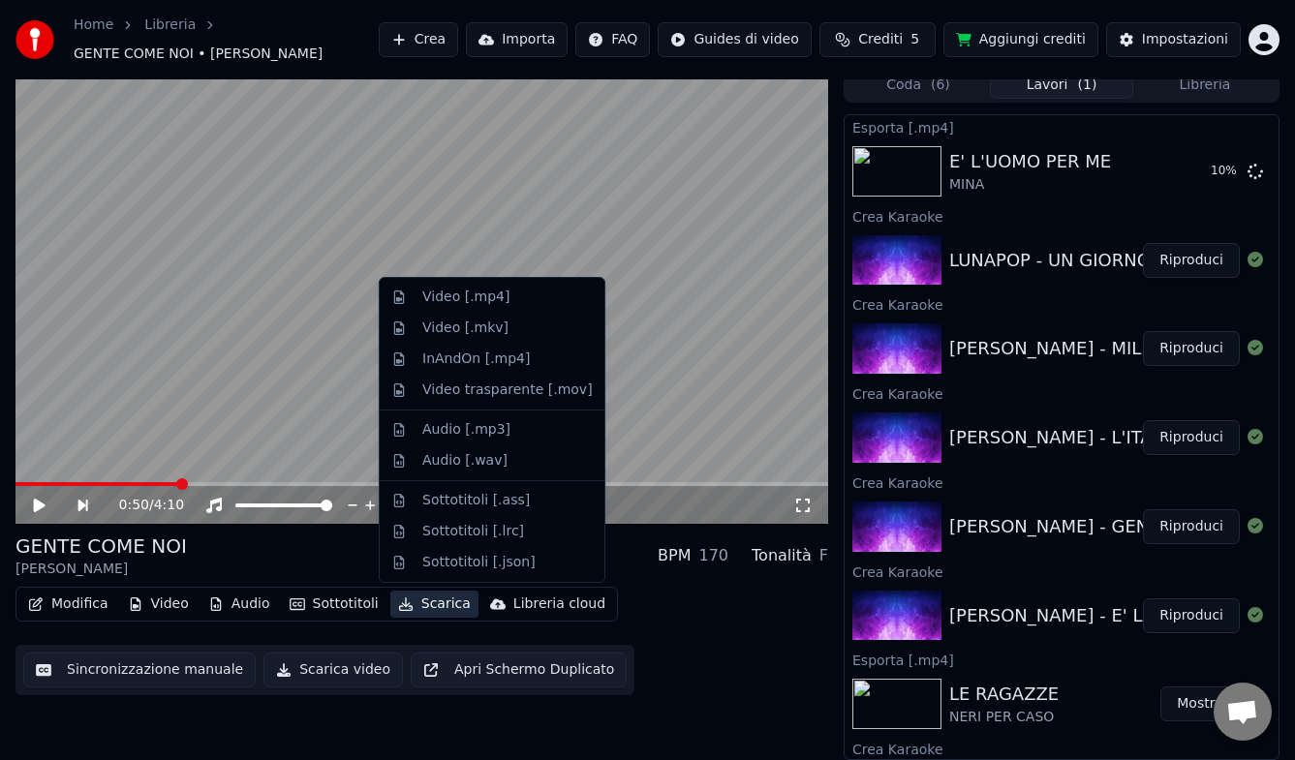
click at [420, 598] on button "Scarica" at bounding box center [434, 604] width 88 height 27
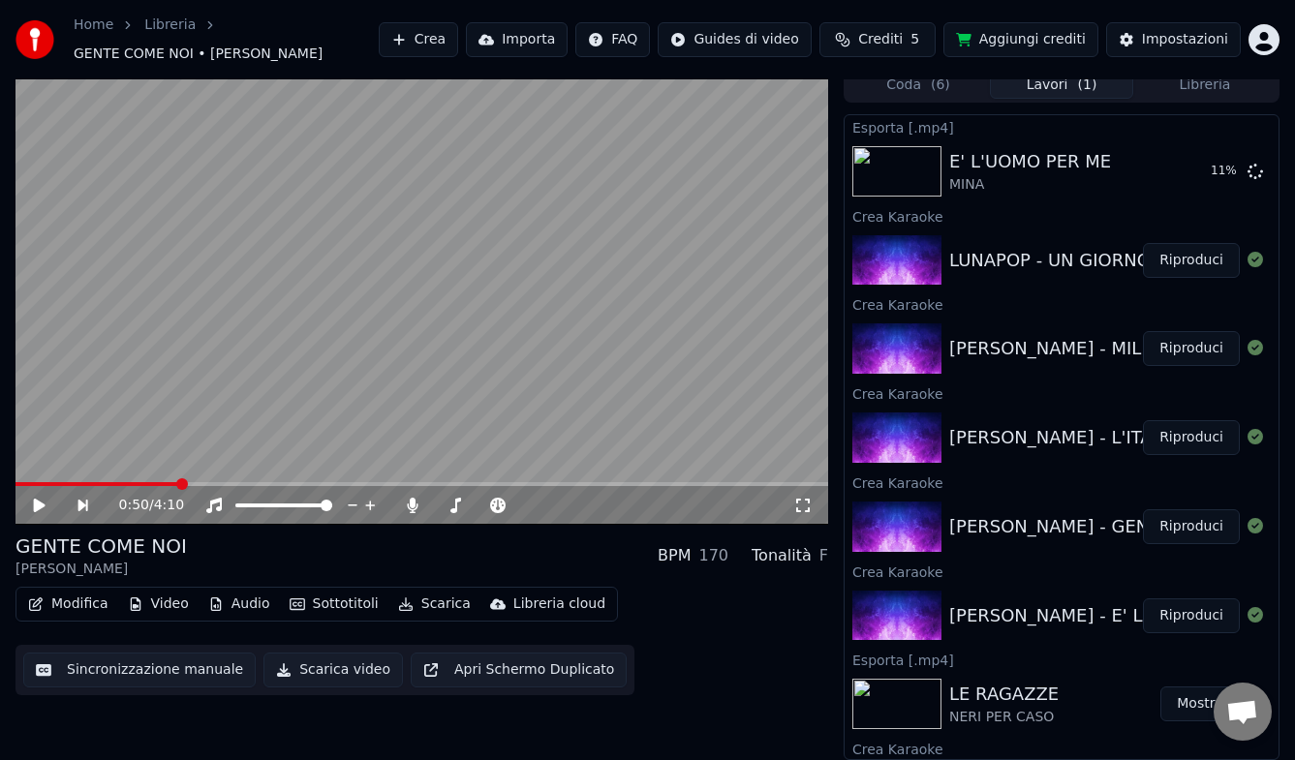
click at [420, 598] on button "Scarica" at bounding box center [434, 604] width 88 height 27
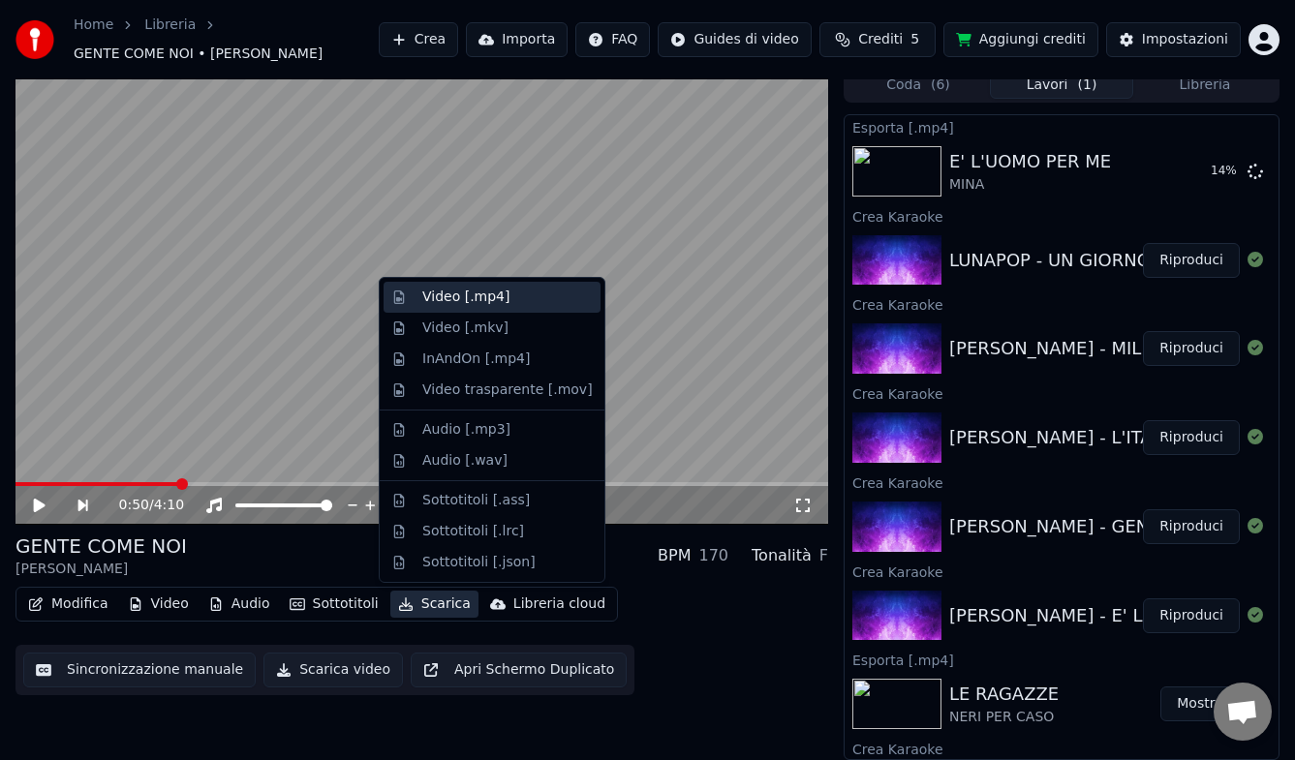
click at [433, 299] on div "Video [.mp4]" at bounding box center [465, 297] width 87 height 19
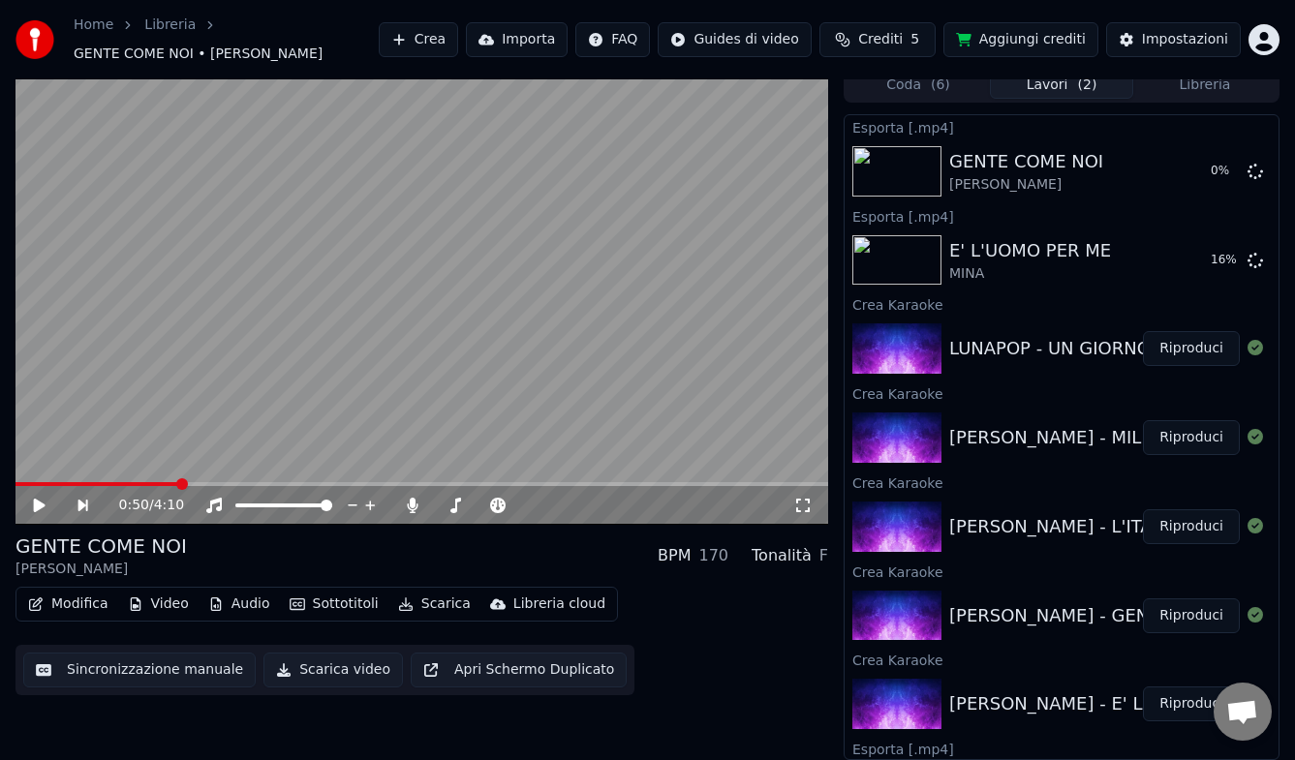
click at [1188, 525] on button "Riproduci" at bounding box center [1191, 526] width 97 height 35
click at [36, 507] on icon at bounding box center [40, 506] width 10 height 12
click at [435, 604] on button "Scarica" at bounding box center [434, 604] width 88 height 27
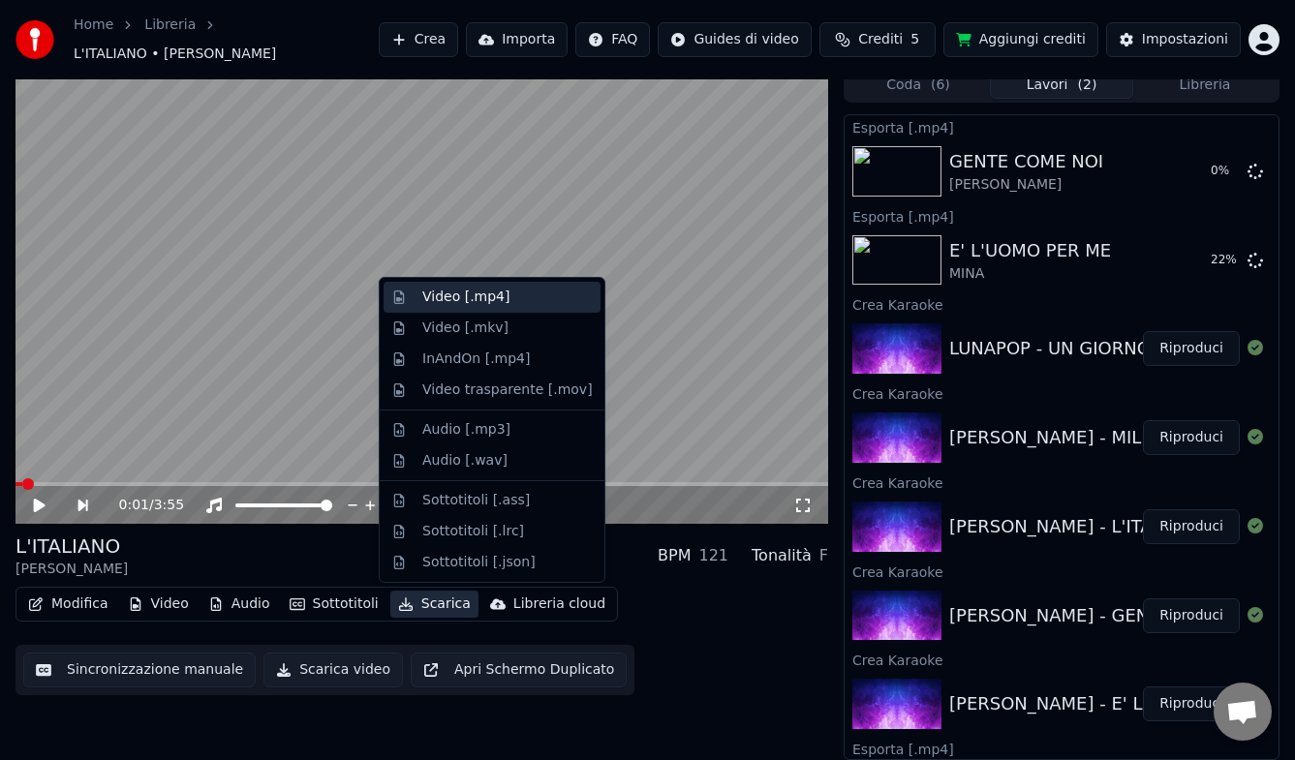
click at [447, 299] on div "Video [.mp4]" at bounding box center [465, 297] width 87 height 19
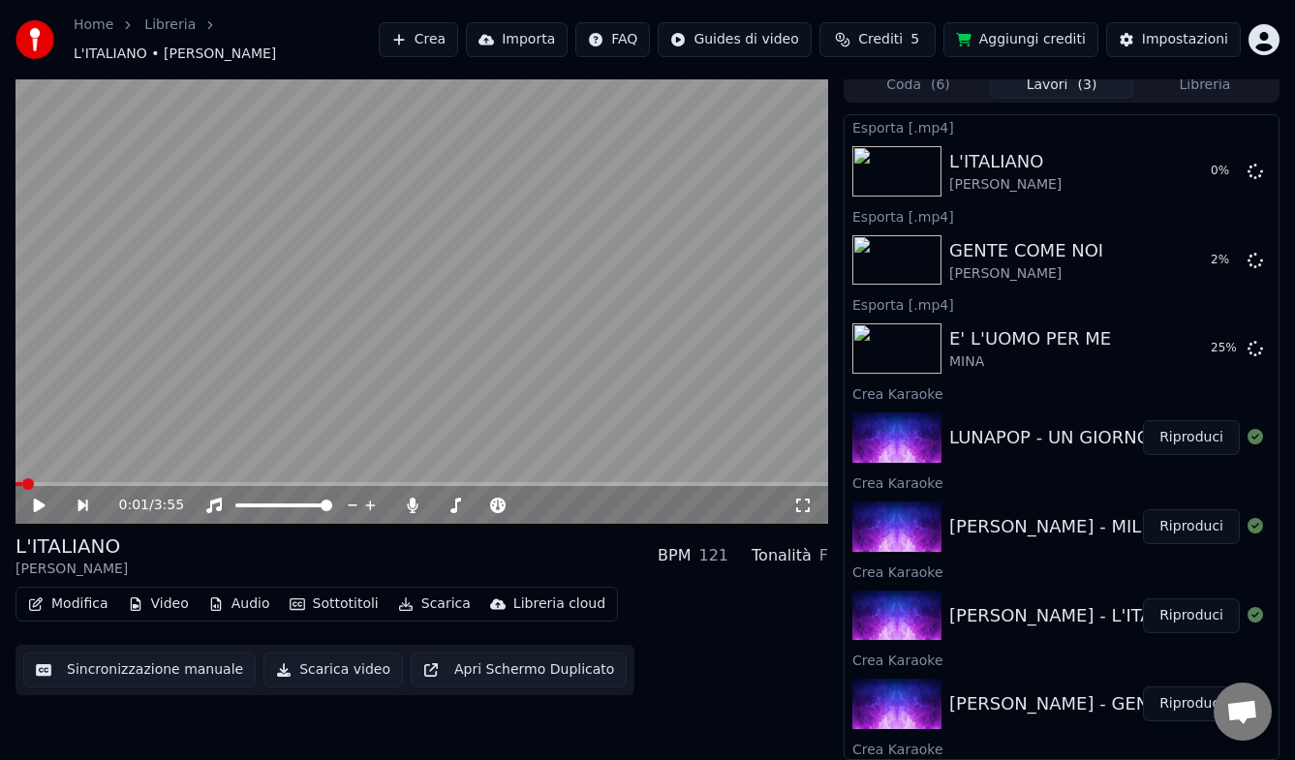
click at [1185, 527] on button "Riproduci" at bounding box center [1191, 526] width 97 height 35
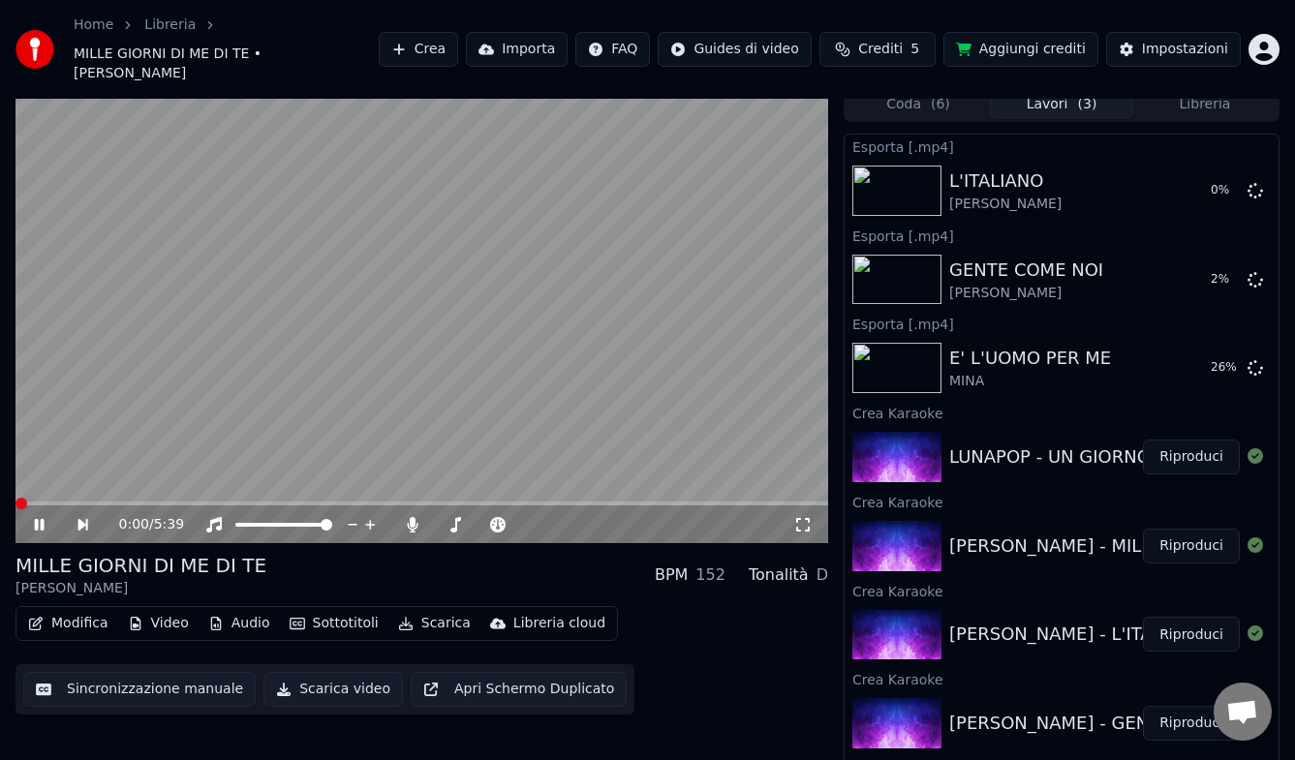
click at [191, 502] on span at bounding box center [421, 504] width 813 height 4
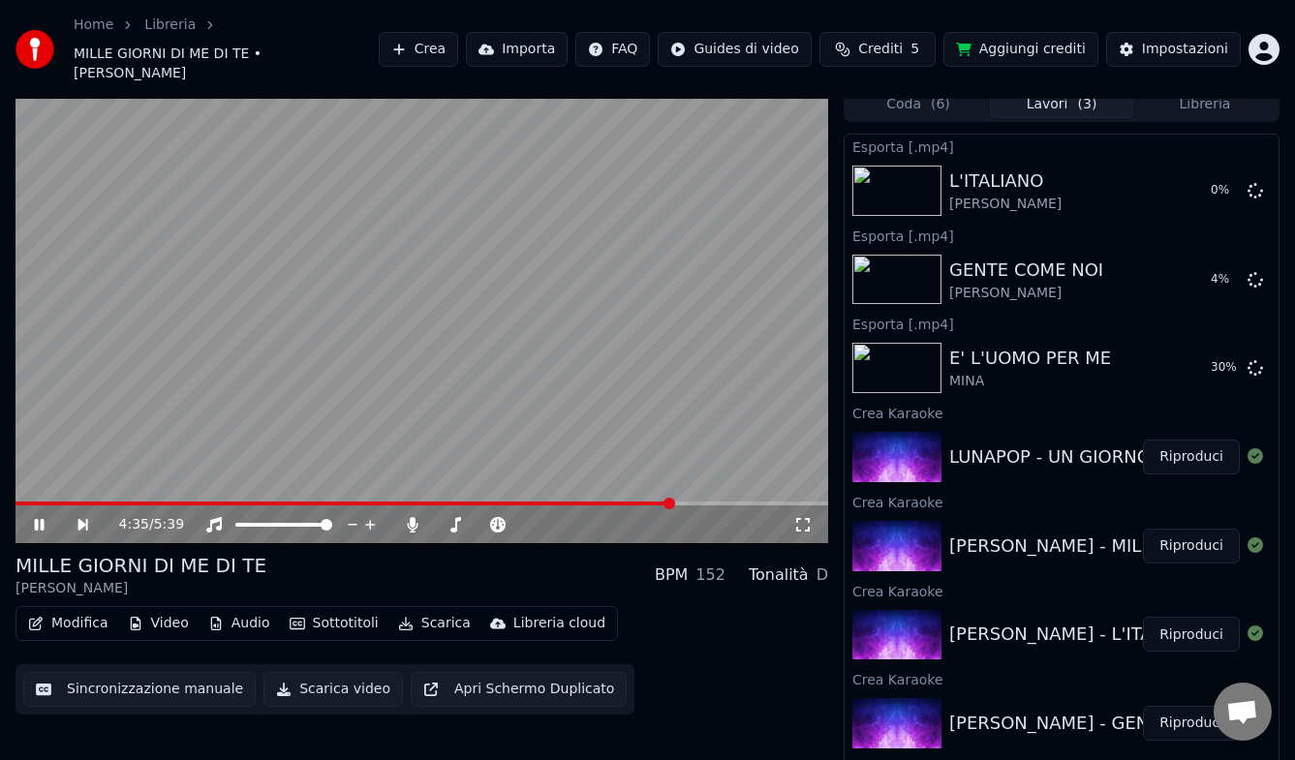
click at [673, 502] on span at bounding box center [421, 504] width 813 height 4
click at [628, 502] on span at bounding box center [321, 504] width 612 height 4
click at [42, 519] on icon at bounding box center [40, 525] width 10 height 12
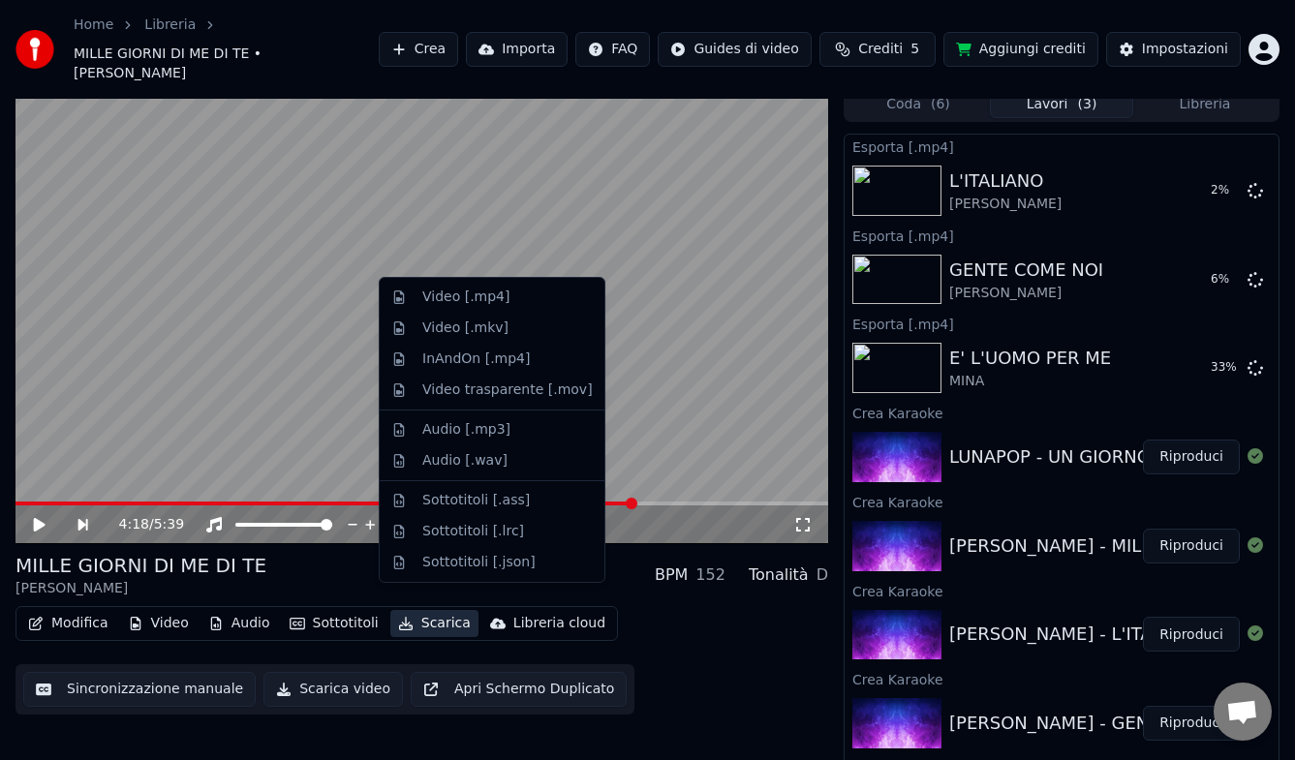
click at [421, 610] on button "Scarica" at bounding box center [434, 623] width 88 height 27
click at [441, 303] on div "Video [.mp4]" at bounding box center [465, 297] width 87 height 19
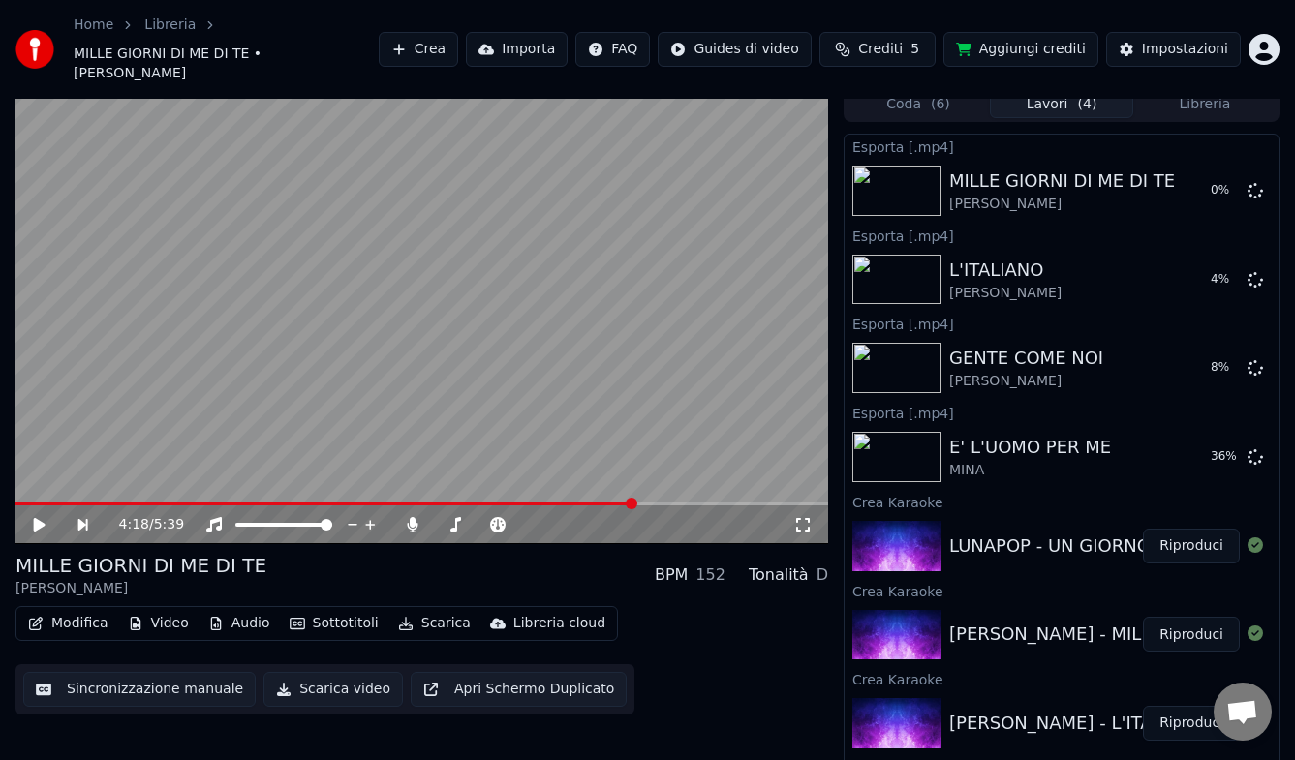
click at [1181, 529] on button "Riproduci" at bounding box center [1191, 546] width 97 height 35
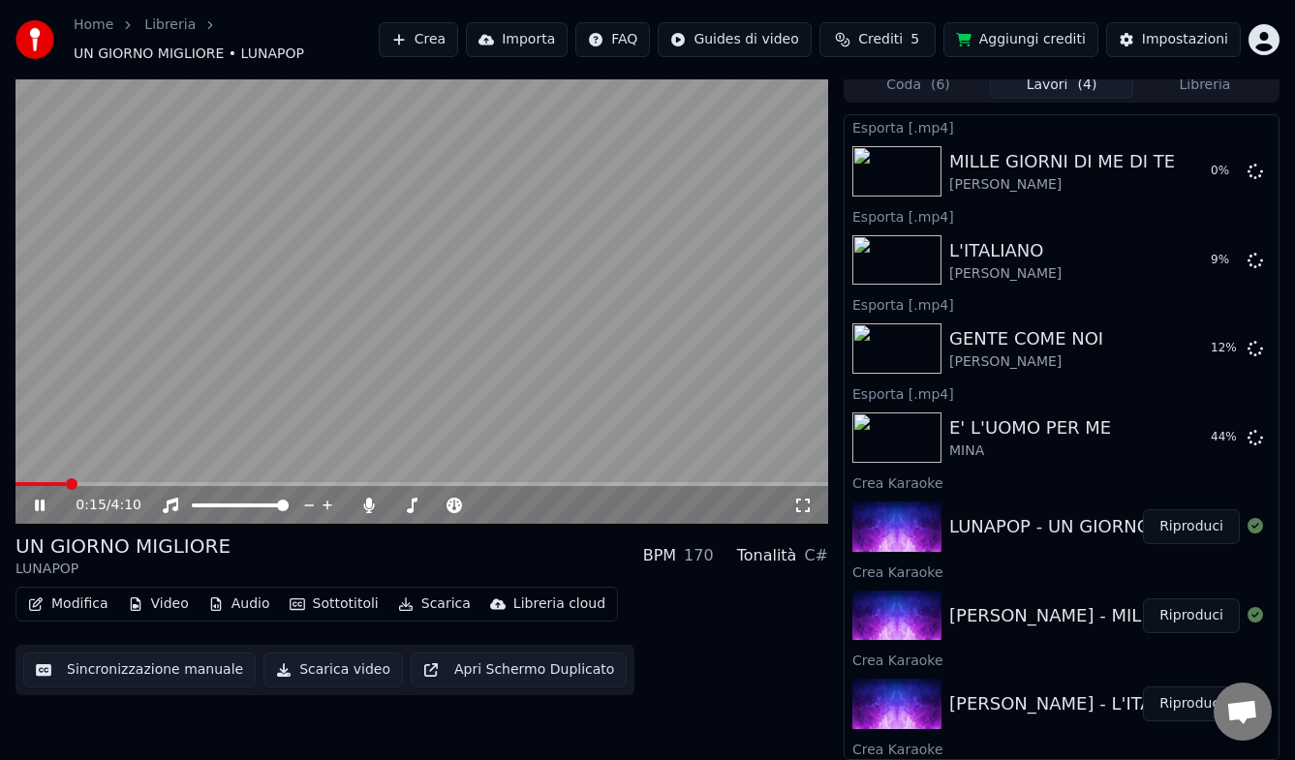
click at [41, 504] on icon at bounding box center [40, 506] width 10 height 12
click at [425, 600] on button "Scarica" at bounding box center [434, 604] width 88 height 27
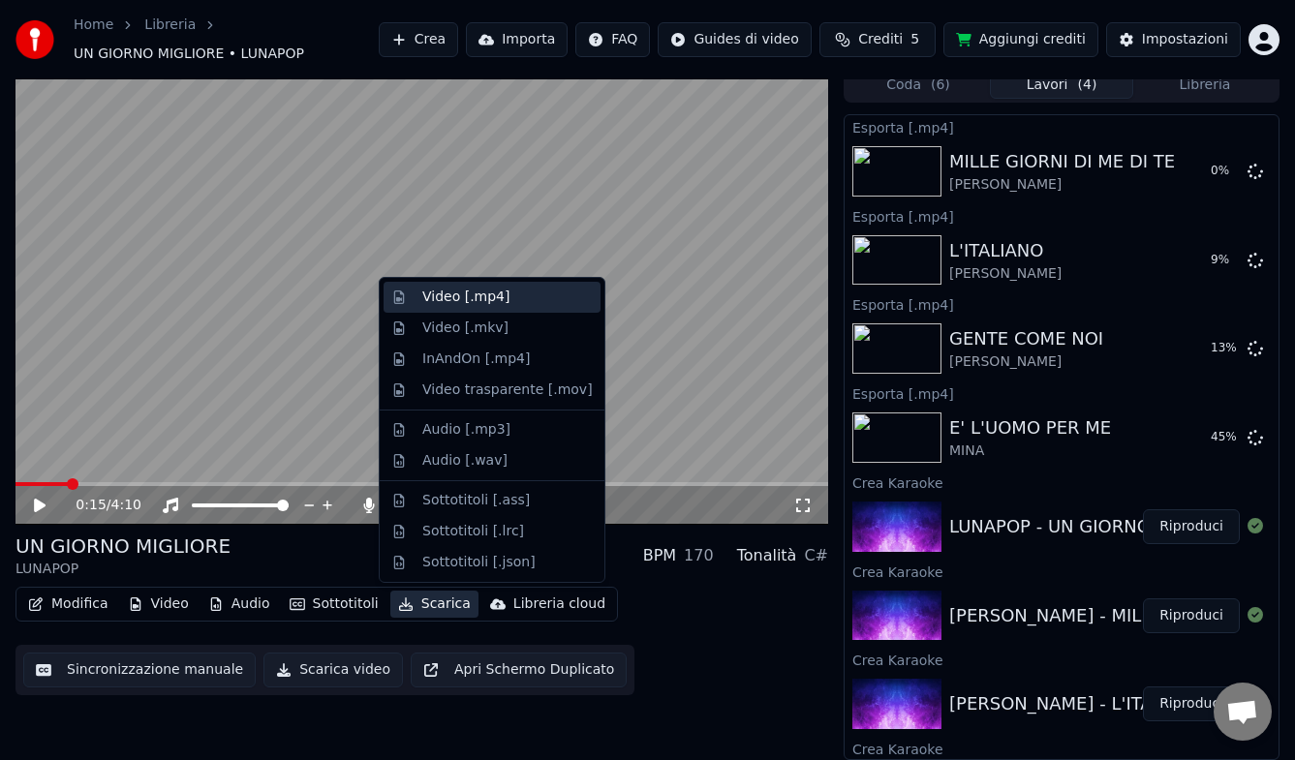
click at [430, 300] on div "Video [.mp4]" at bounding box center [465, 297] width 87 height 19
